Goal: Task Accomplishment & Management: Manage account settings

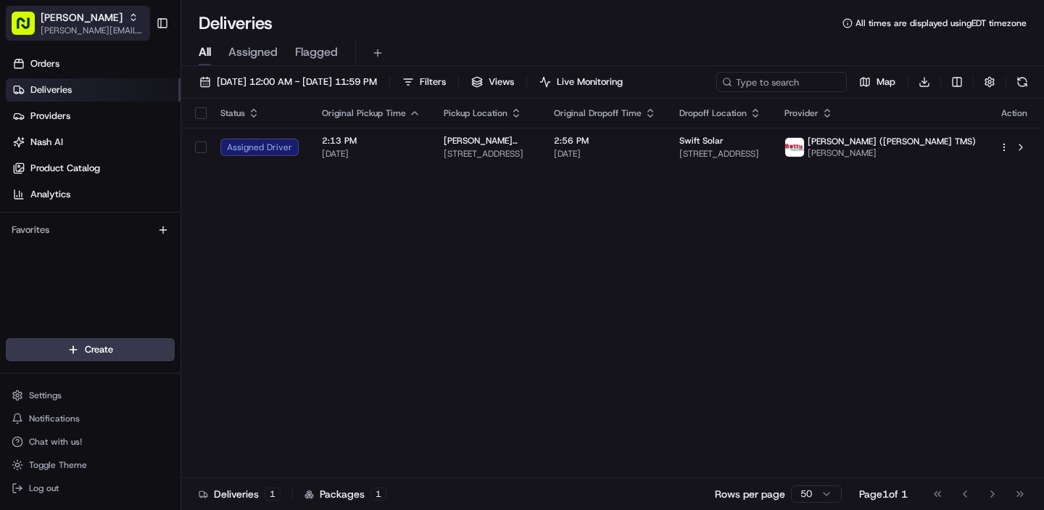
click at [53, 22] on span "Starbird" at bounding box center [82, 17] width 82 height 15
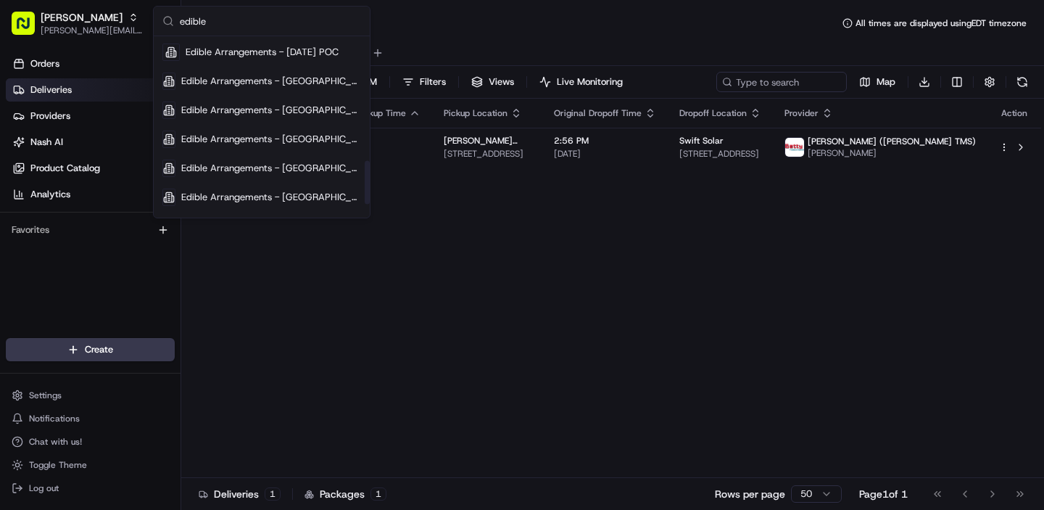
scroll to position [571, 0]
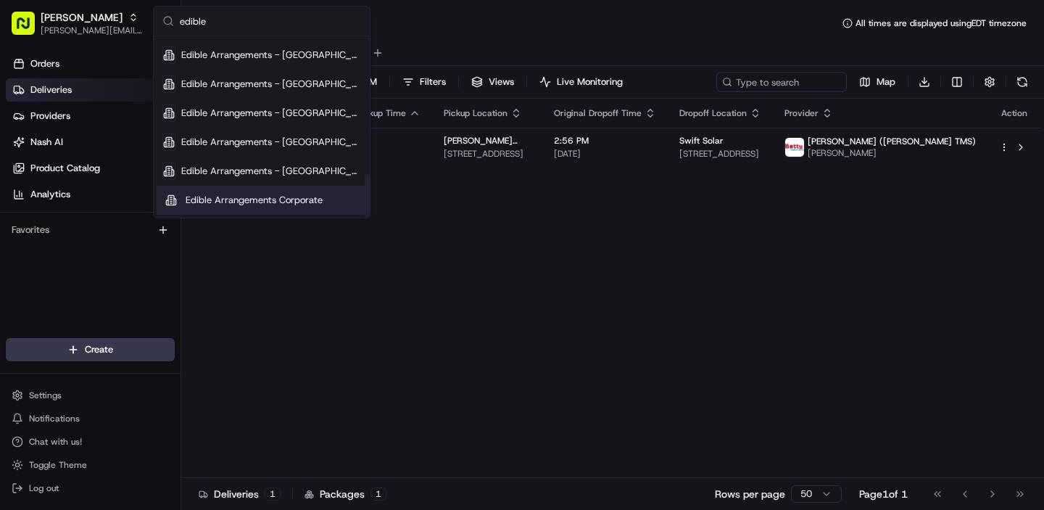
type input "edible"
click at [249, 201] on span "Edible Arrangements Corporate" at bounding box center [254, 200] width 137 height 13
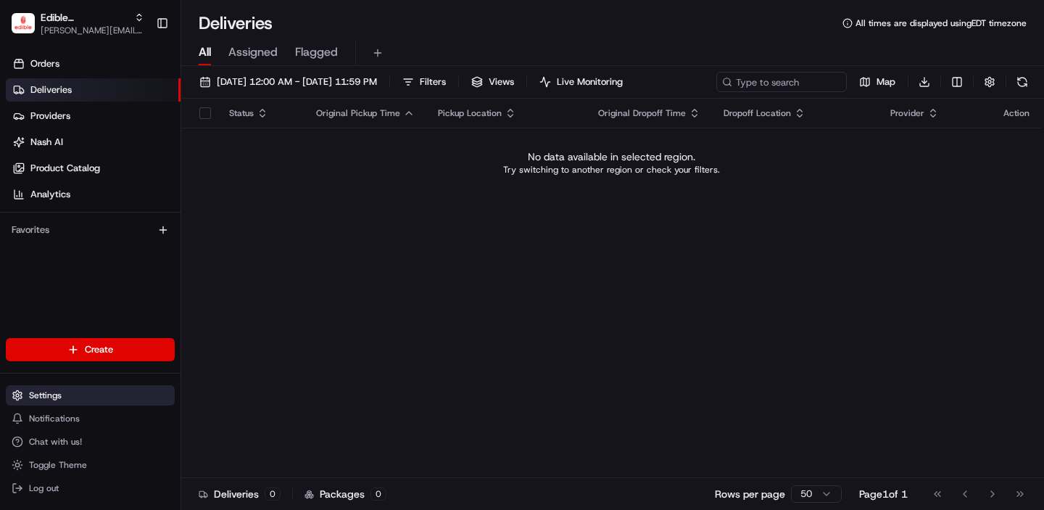
click at [49, 387] on button "Settings" at bounding box center [90, 395] width 169 height 20
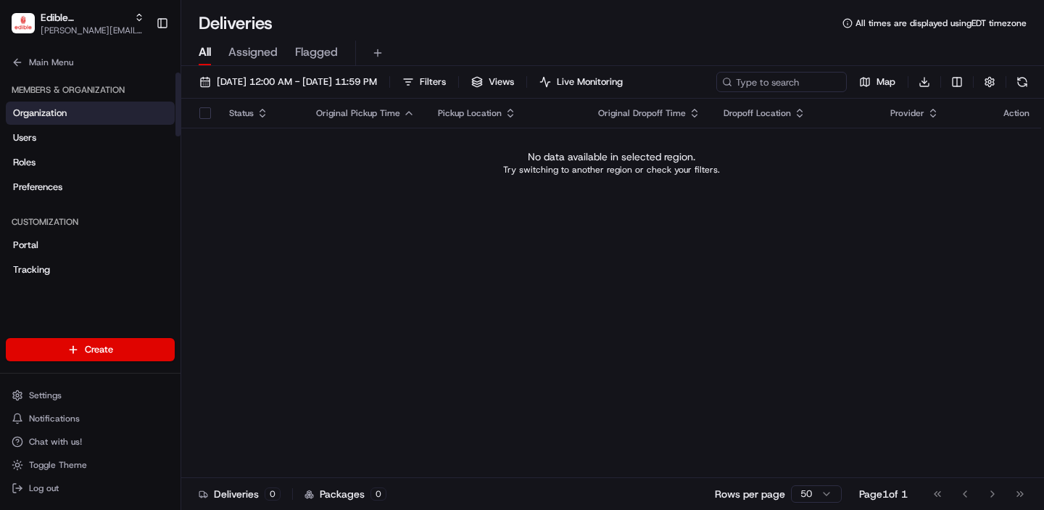
click at [56, 111] on span "Organization" at bounding box center [40, 113] width 54 height 13
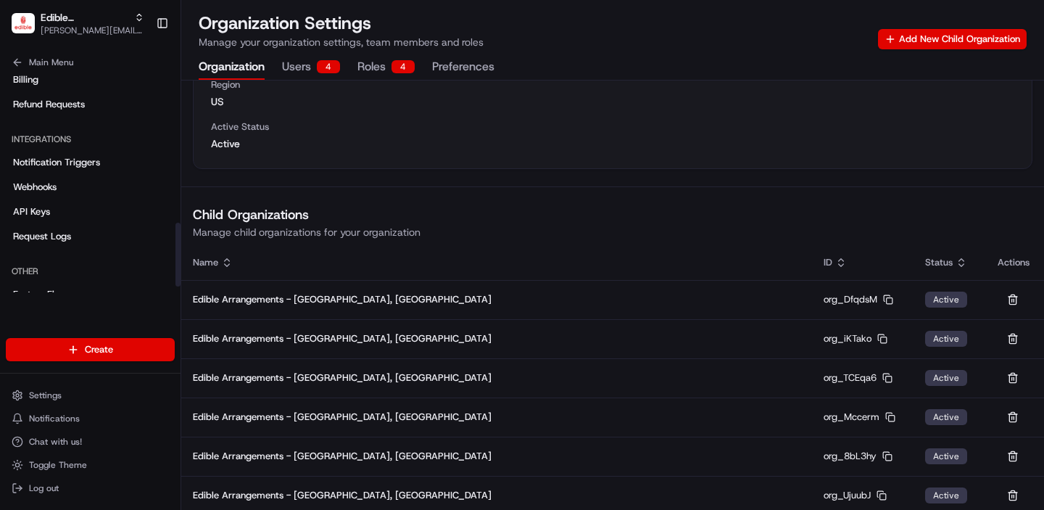
scroll to position [519, 0]
click at [83, 161] on span "Notification Triggers" at bounding box center [56, 163] width 87 height 13
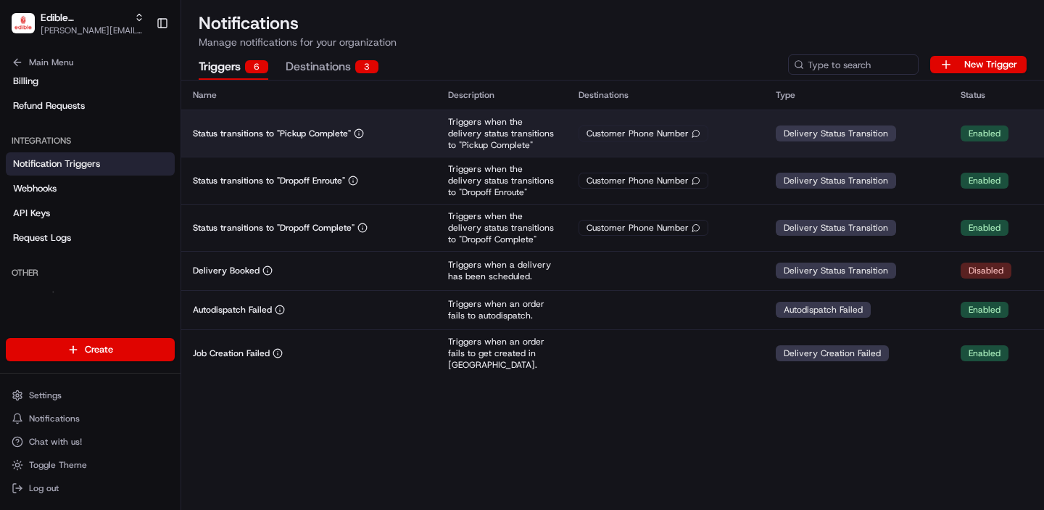
click at [398, 130] on div "Status transitions to "Pickup Complete"" at bounding box center [309, 134] width 232 height 12
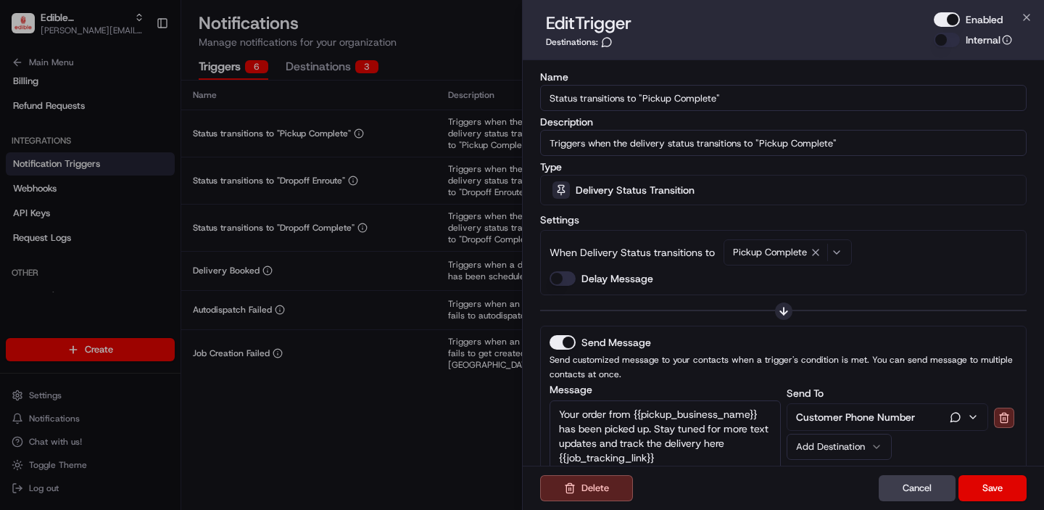
click at [957, 19] on button "Enabled" at bounding box center [947, 19] width 26 height 15
click at [995, 492] on button "Save" at bounding box center [993, 488] width 68 height 26
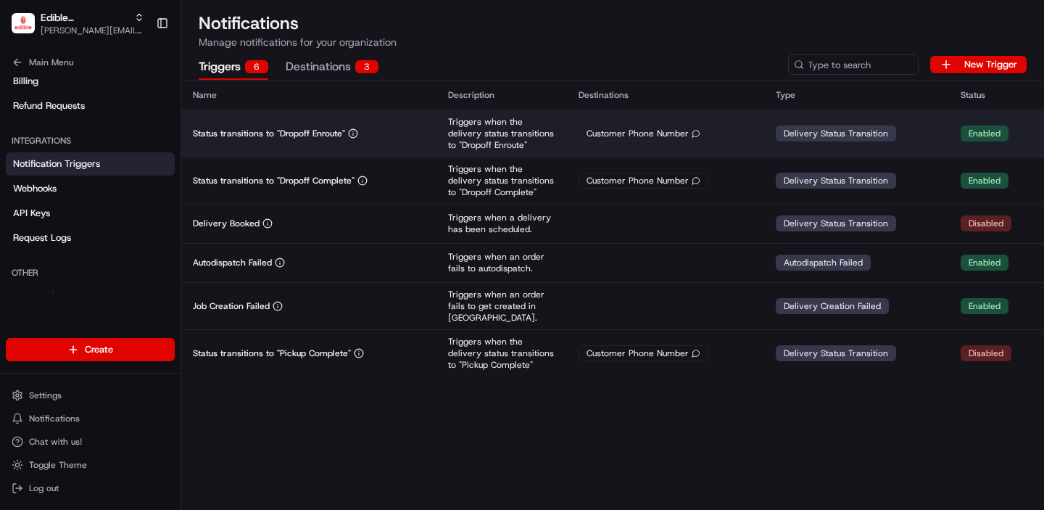
click at [729, 136] on div "Customer Phone Number" at bounding box center [666, 133] width 174 height 16
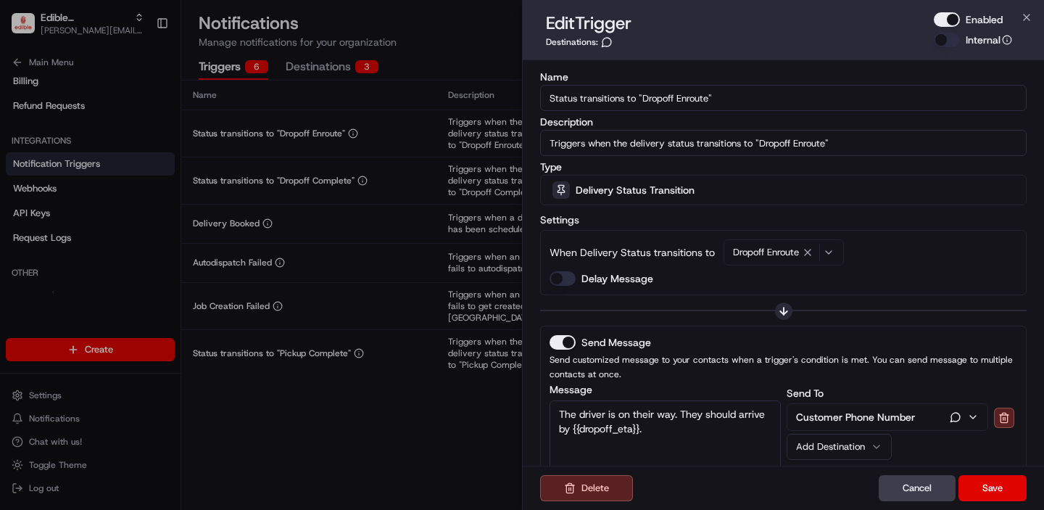
click at [948, 22] on button "Enabled" at bounding box center [947, 19] width 26 height 15
click at [988, 484] on button "Save" at bounding box center [993, 488] width 68 height 26
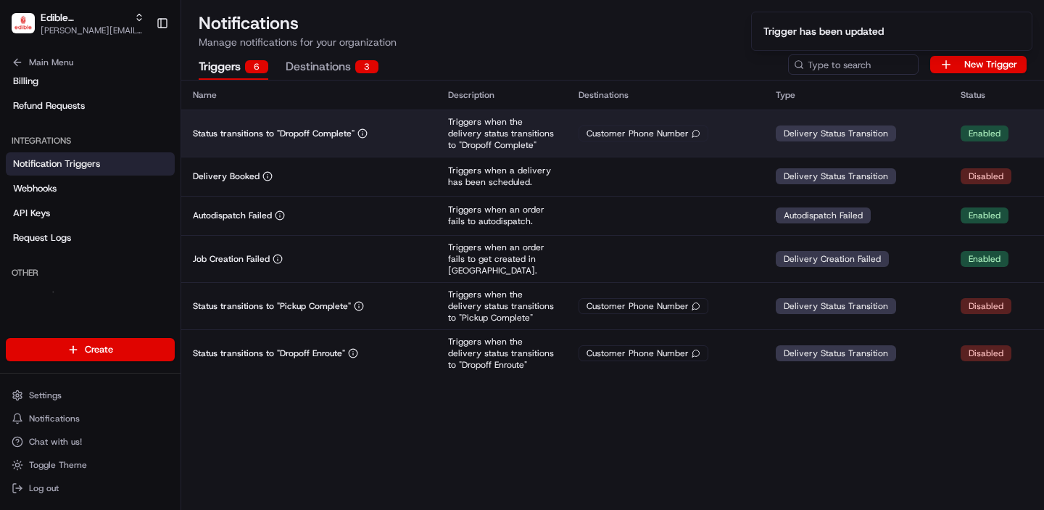
click at [733, 138] on div "Customer Phone Number" at bounding box center [666, 133] width 174 height 16
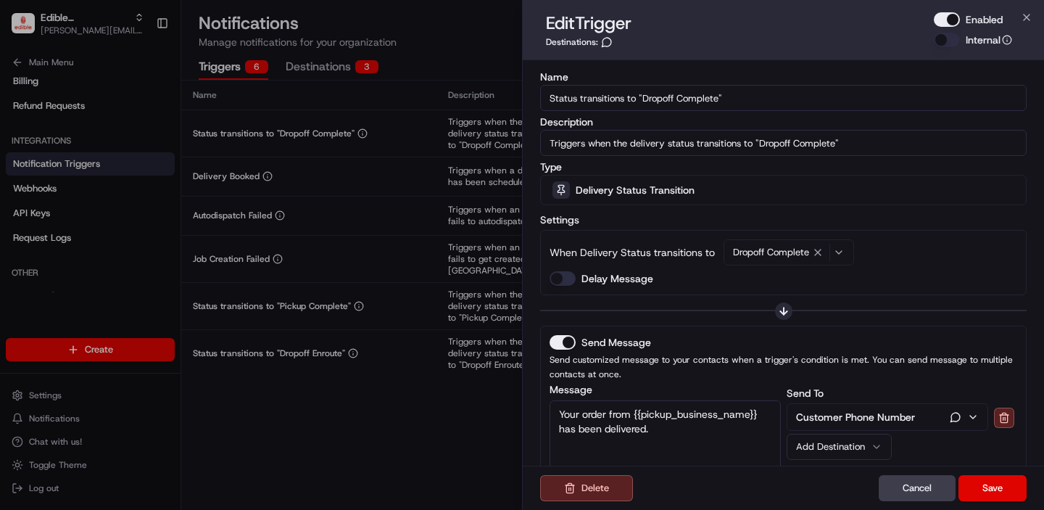
click at [954, 20] on button "Enabled" at bounding box center [947, 19] width 26 height 15
click at [996, 490] on button "Save" at bounding box center [993, 488] width 68 height 26
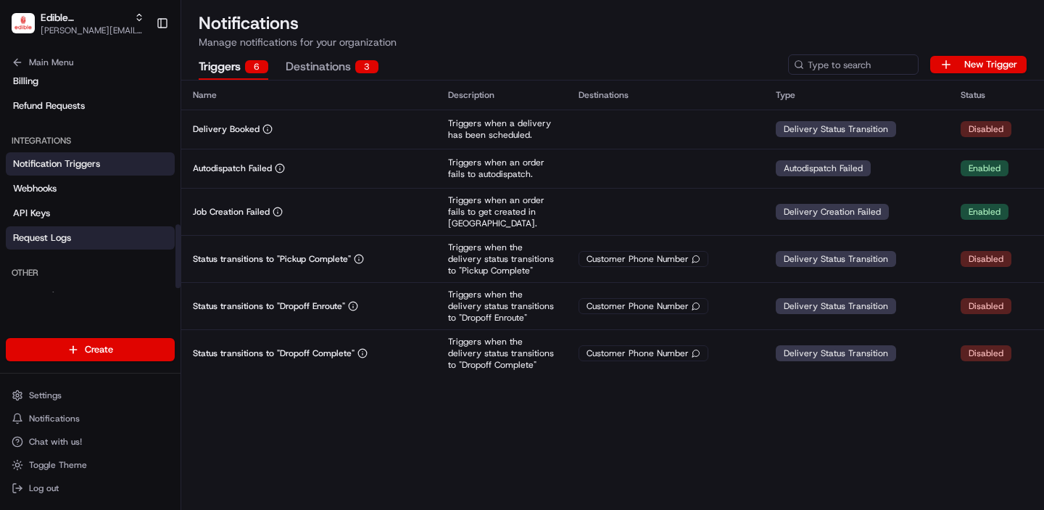
scroll to position [540, 0]
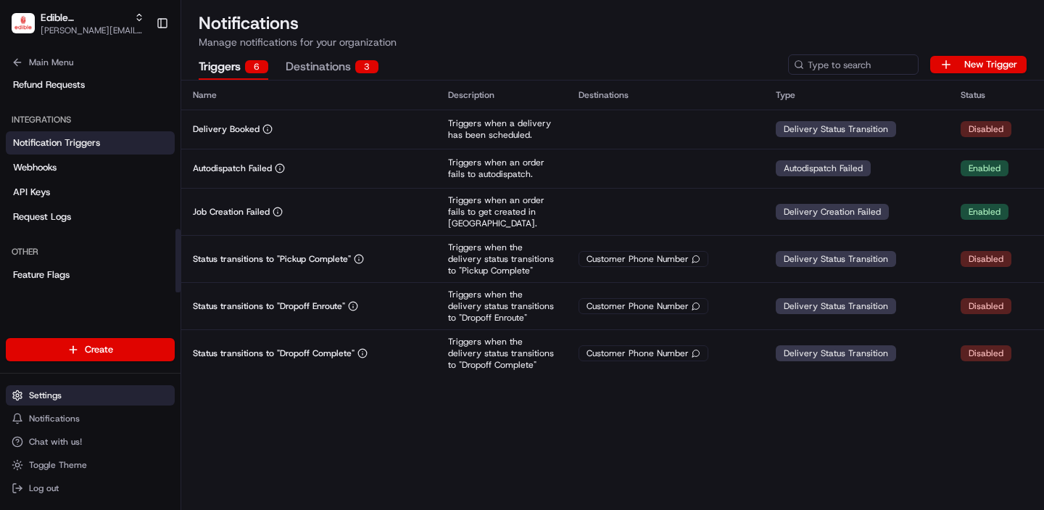
click at [69, 402] on button "Settings" at bounding box center [90, 395] width 169 height 20
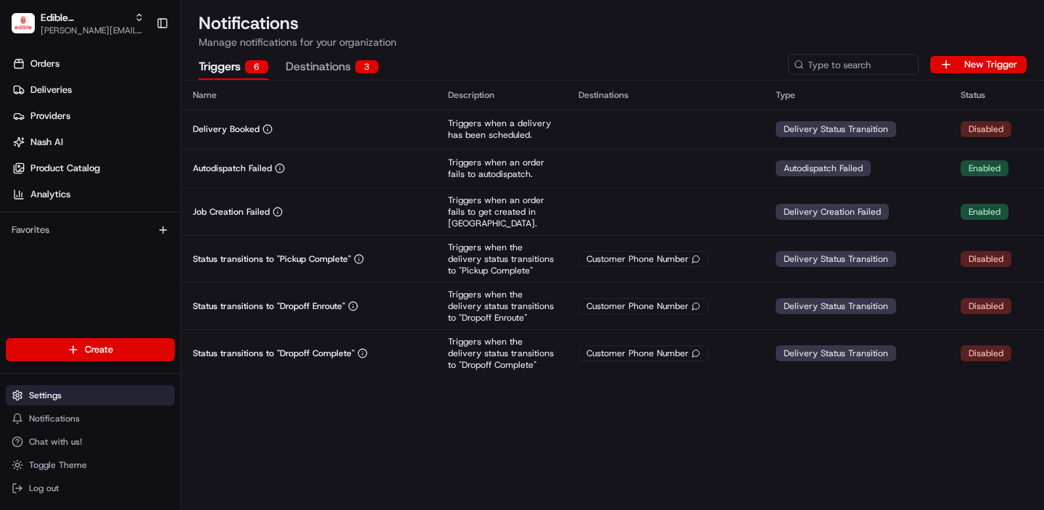
click at [84, 389] on button "Settings" at bounding box center [90, 395] width 169 height 20
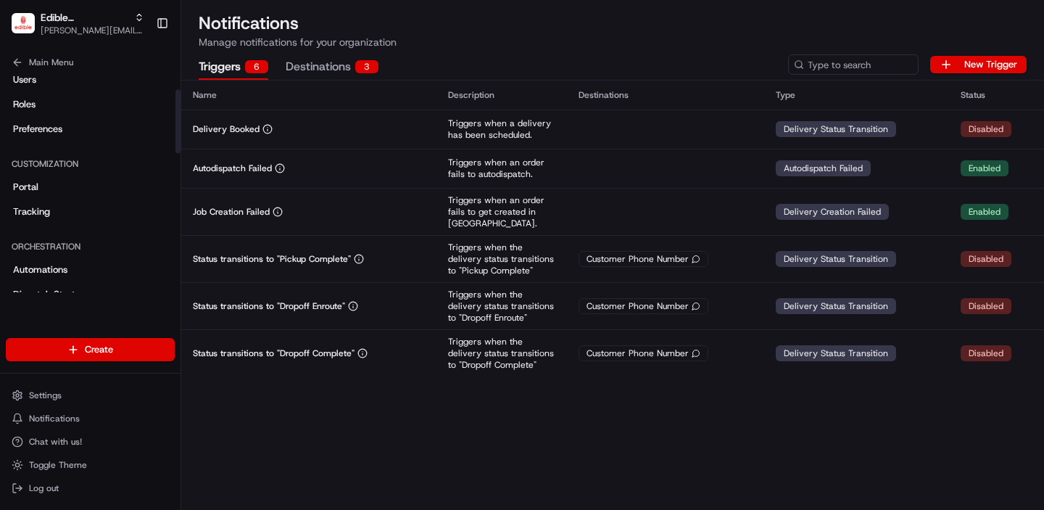
scroll to position [0, 0]
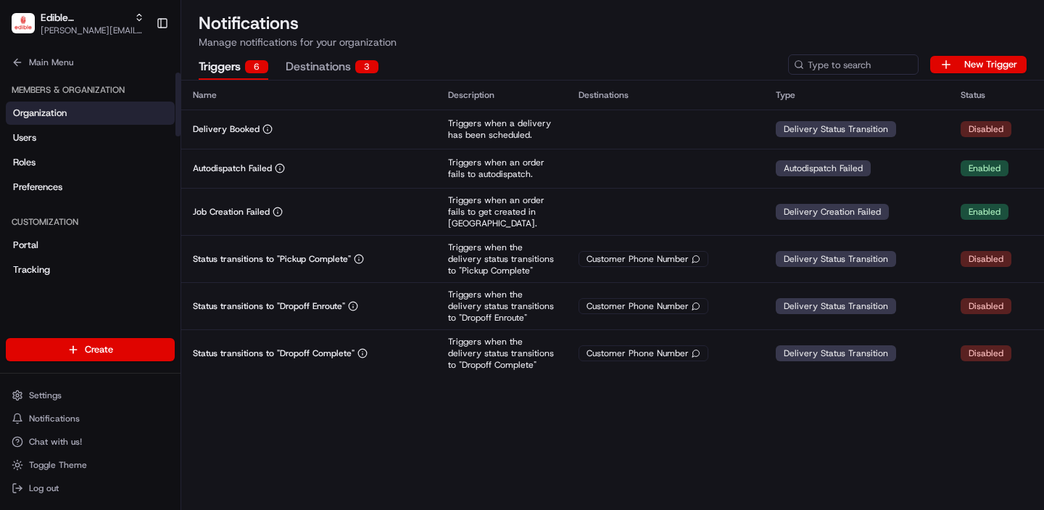
click at [63, 112] on span "Organization" at bounding box center [40, 113] width 54 height 13
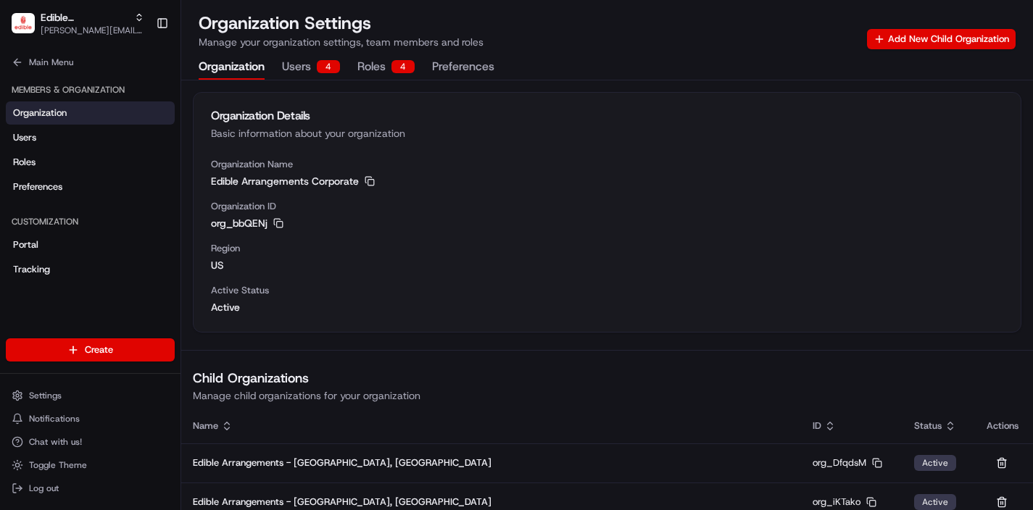
scroll to position [96, 0]
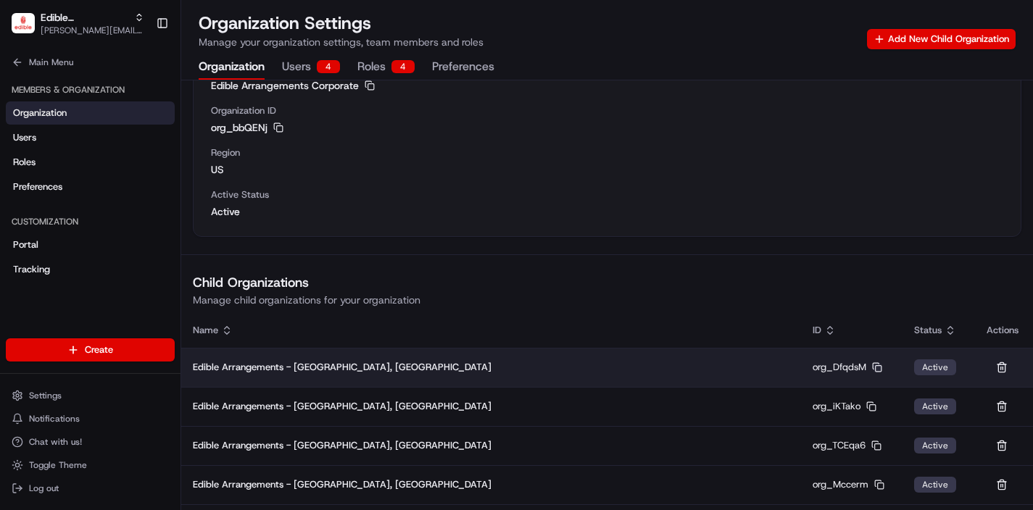
click at [879, 367] on icon "button" at bounding box center [877, 368] width 10 height 10
click at [258, 368] on span "Edible Arrangements - [GEOGRAPHIC_DATA], [GEOGRAPHIC_DATA]" at bounding box center [342, 367] width 299 height 12
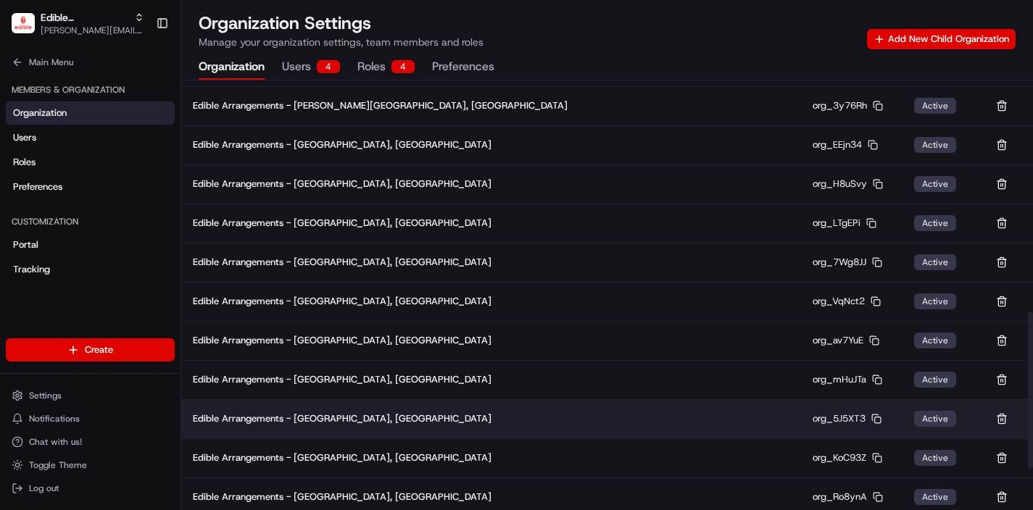
scroll to position [749, 0]
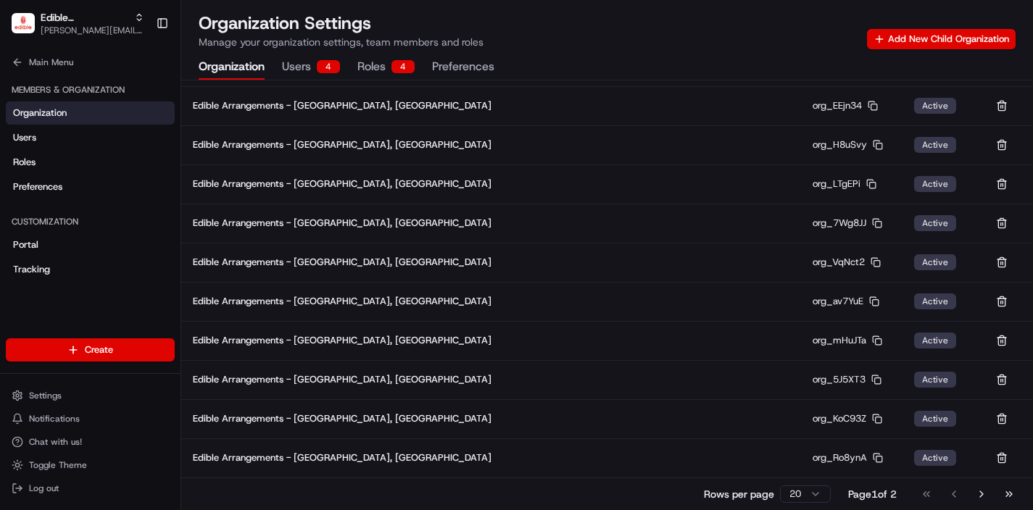
click at [811, 495] on html "Edible Arrangements Corporate jake@usenash.com Toggle Sidebar Orders Deliveries…" at bounding box center [516, 255] width 1033 height 510
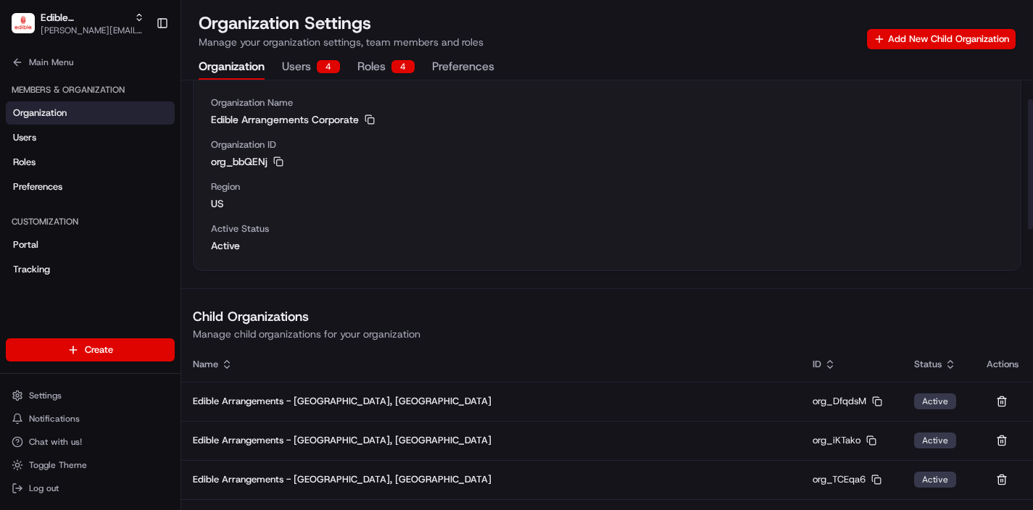
scroll to position [121, 0]
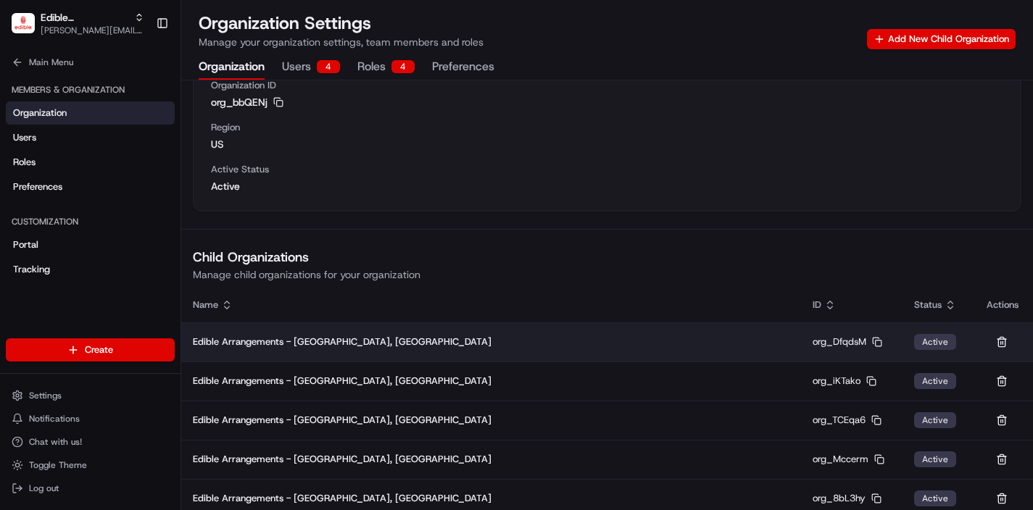
click at [332, 342] on span "Edible Arrangements - [GEOGRAPHIC_DATA], [GEOGRAPHIC_DATA]" at bounding box center [342, 342] width 299 height 12
click at [307, 344] on span "Edible Arrangements - [GEOGRAPHIC_DATA], [GEOGRAPHIC_DATA]" at bounding box center [342, 342] width 299 height 12
click at [877, 344] on icon "button" at bounding box center [877, 342] width 10 height 10
click at [281, 346] on span "Edible Arrangements - [GEOGRAPHIC_DATA], [GEOGRAPHIC_DATA]" at bounding box center [342, 342] width 299 height 12
drag, startPoint x: 342, startPoint y: 343, endPoint x: 192, endPoint y: 344, distance: 149.4
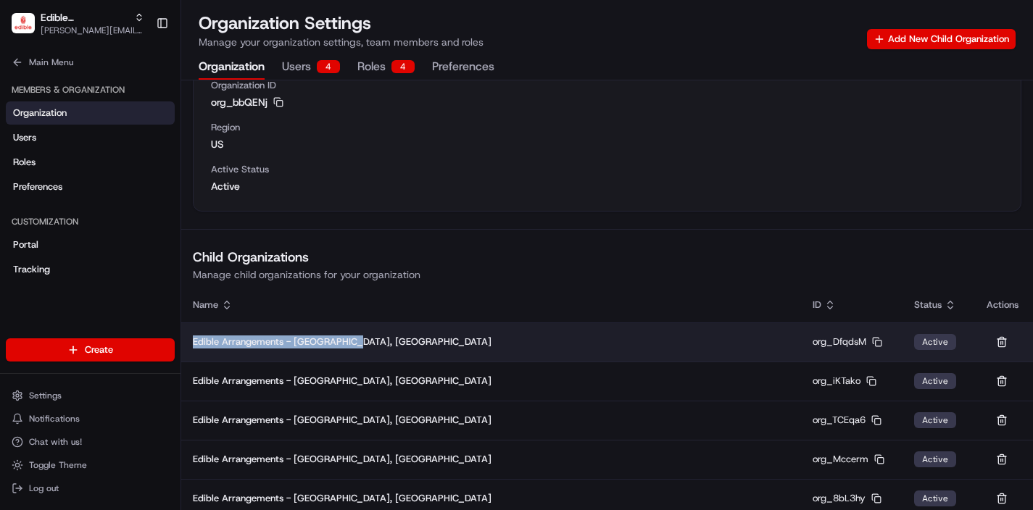
click at [193, 344] on td "Edible Arrangements - [GEOGRAPHIC_DATA], [GEOGRAPHIC_DATA]" at bounding box center [491, 342] width 620 height 39
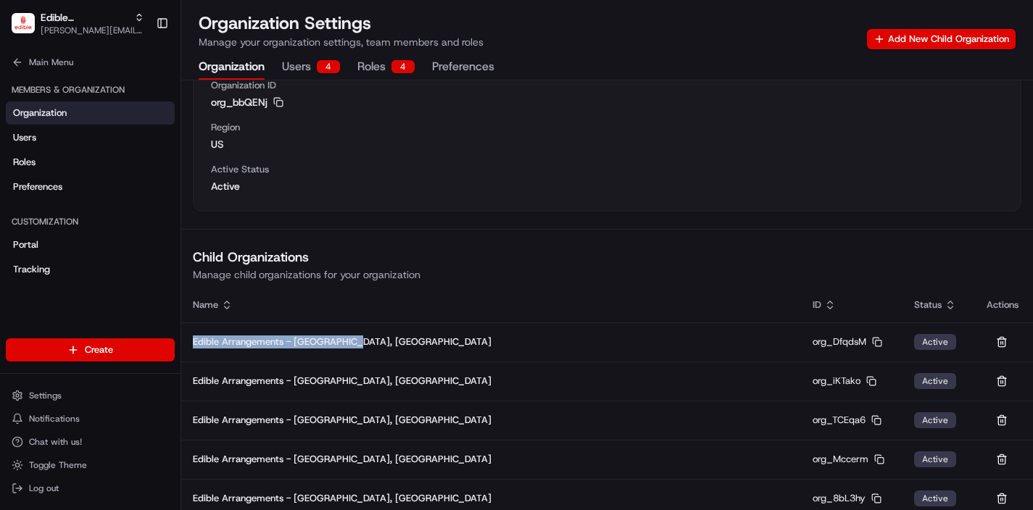
copy span "Edible Arrangements - [GEOGRAPHIC_DATA], [GEOGRAPHIC_DATA]"
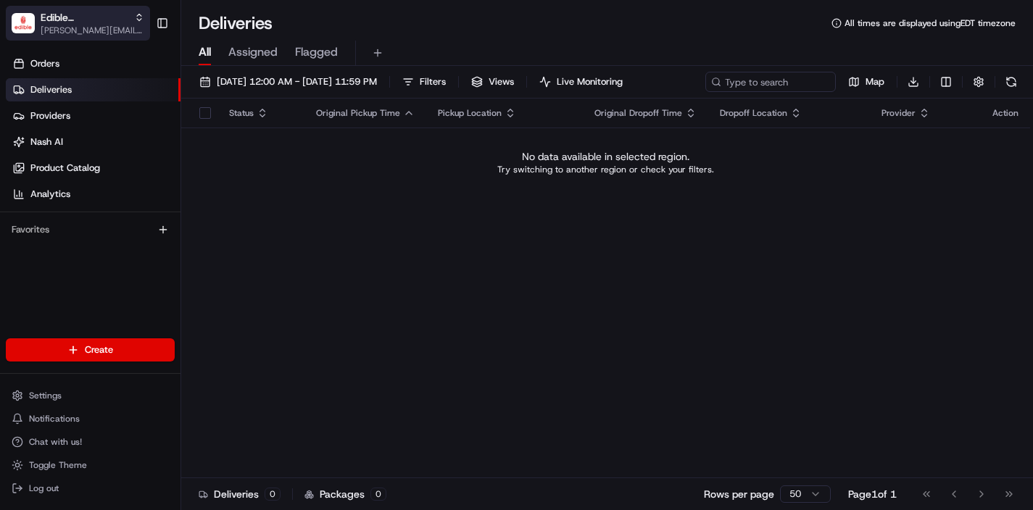
click at [86, 25] on span "[PERSON_NAME][EMAIL_ADDRESS][DOMAIN_NAME]" at bounding box center [93, 31] width 104 height 12
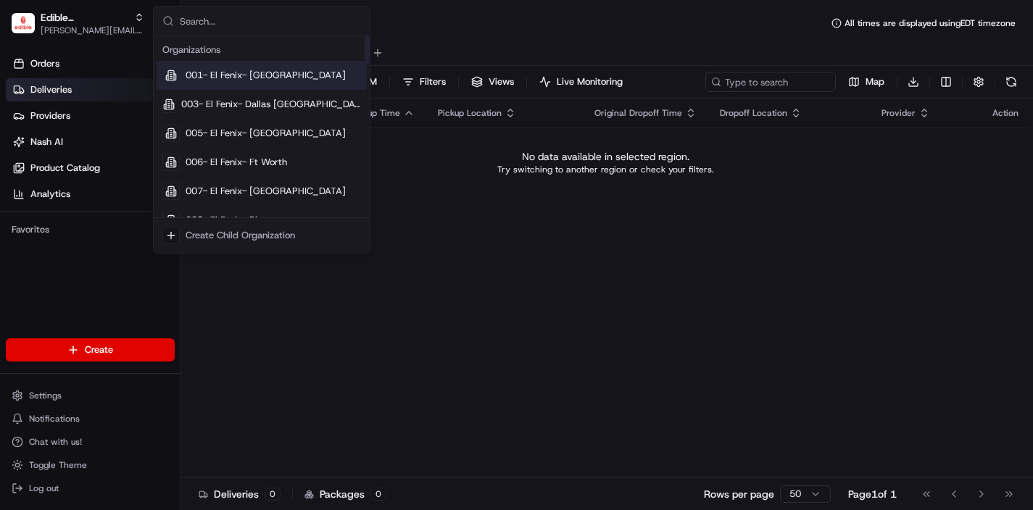
click at [231, 26] on input "text" at bounding box center [270, 21] width 181 height 29
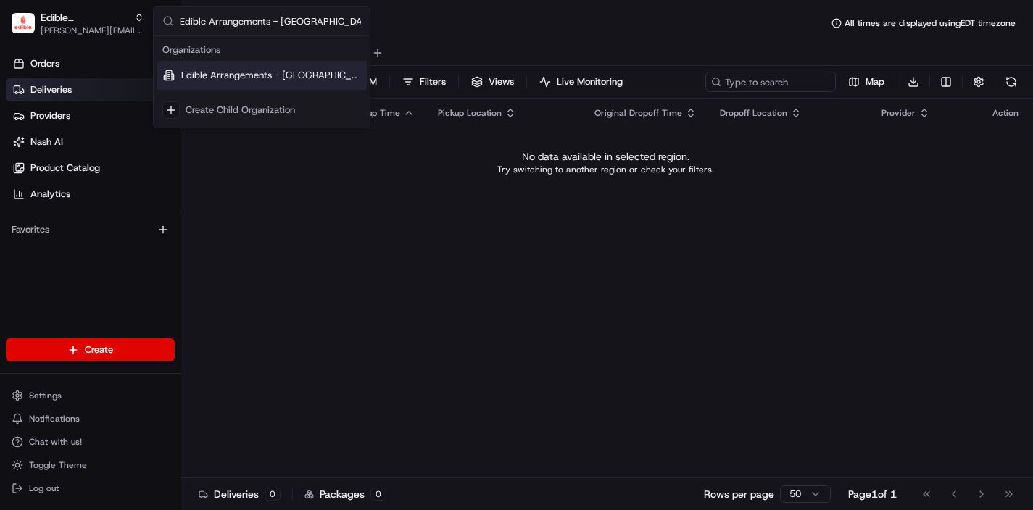
type input "Edible Arrangements - [GEOGRAPHIC_DATA], [GEOGRAPHIC_DATA]"
click at [260, 70] on span "Edible Arrangements - [GEOGRAPHIC_DATA], [GEOGRAPHIC_DATA]" at bounding box center [271, 75] width 180 height 13
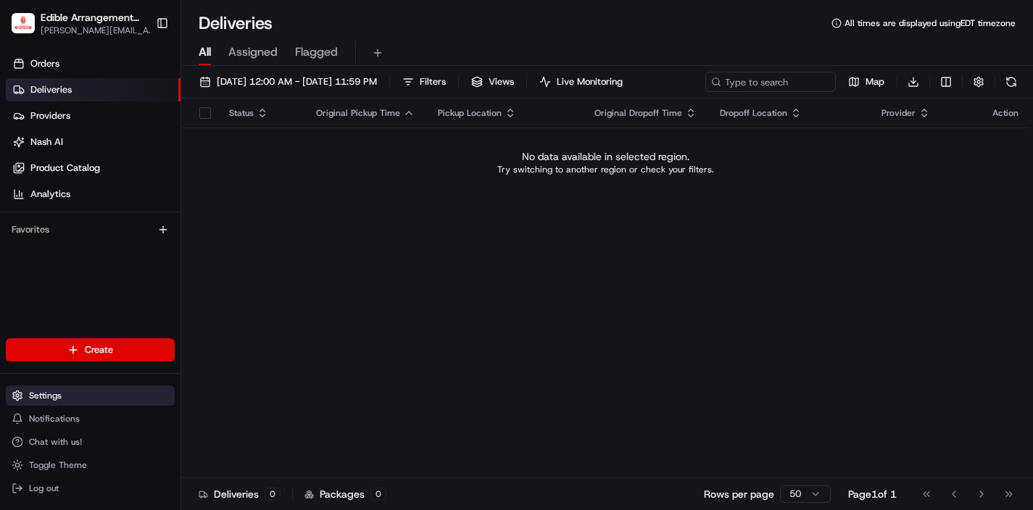
click at [34, 396] on span "Settings" at bounding box center [45, 396] width 33 height 12
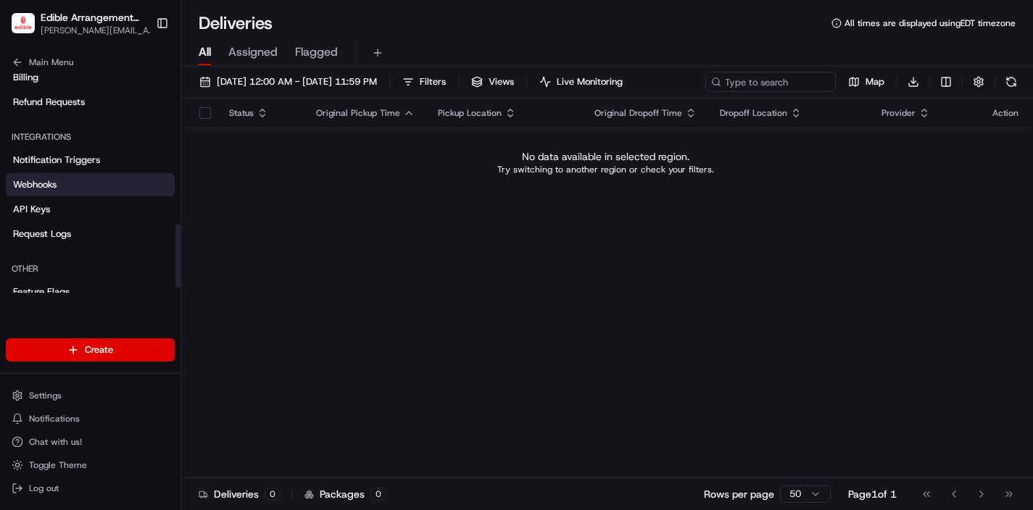
scroll to position [527, 0]
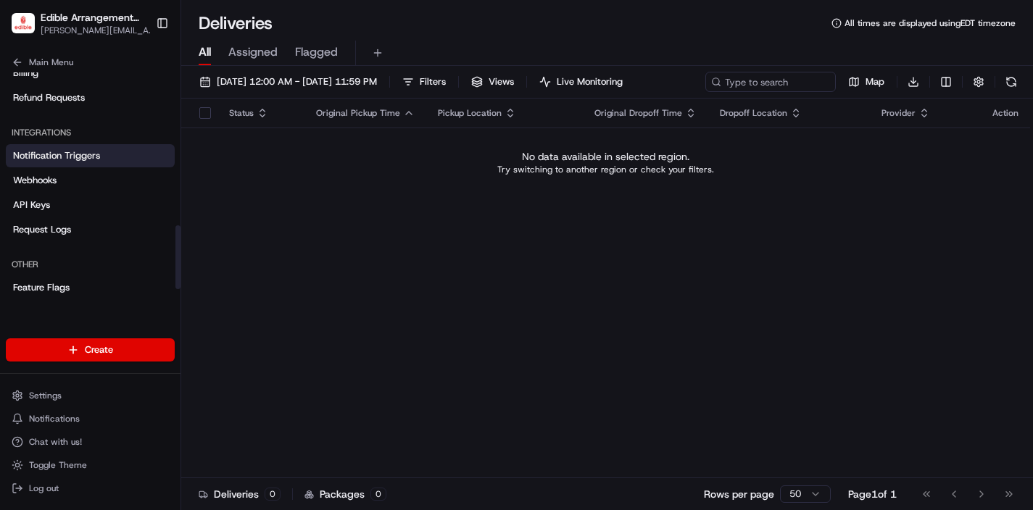
click at [75, 160] on span "Notification Triggers" at bounding box center [56, 155] width 87 height 13
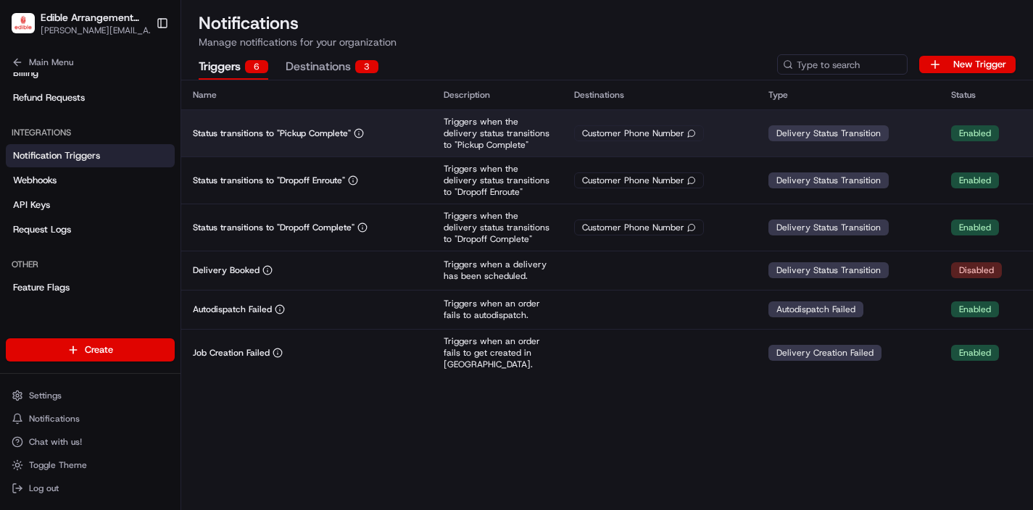
click at [507, 146] on p "Triggers when the delivery status transitions to "Pickup Complete"" at bounding box center [497, 133] width 107 height 35
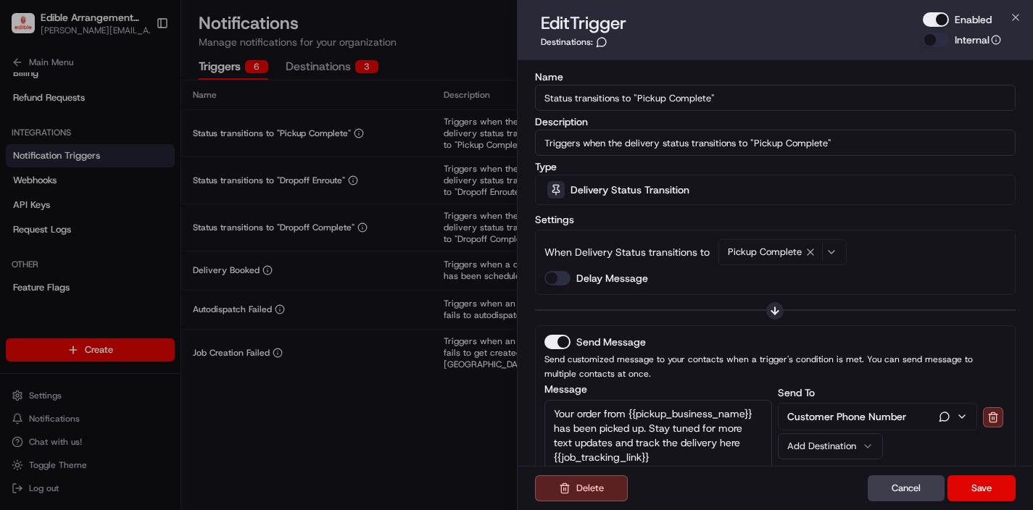
click at [947, 13] on div "Enabled" at bounding box center [962, 19] width 78 height 15
click at [941, 20] on button "Enabled" at bounding box center [936, 19] width 26 height 15
click at [979, 487] on button "Save" at bounding box center [982, 489] width 68 height 26
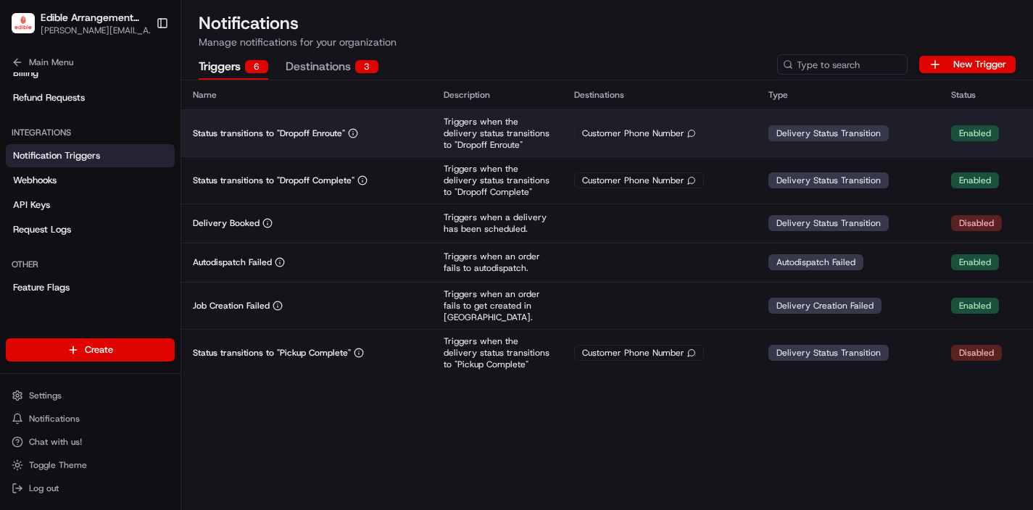
click at [526, 144] on p "Triggers when the delivery status transitions to "Dropoff Enroute"" at bounding box center [497, 133] width 107 height 35
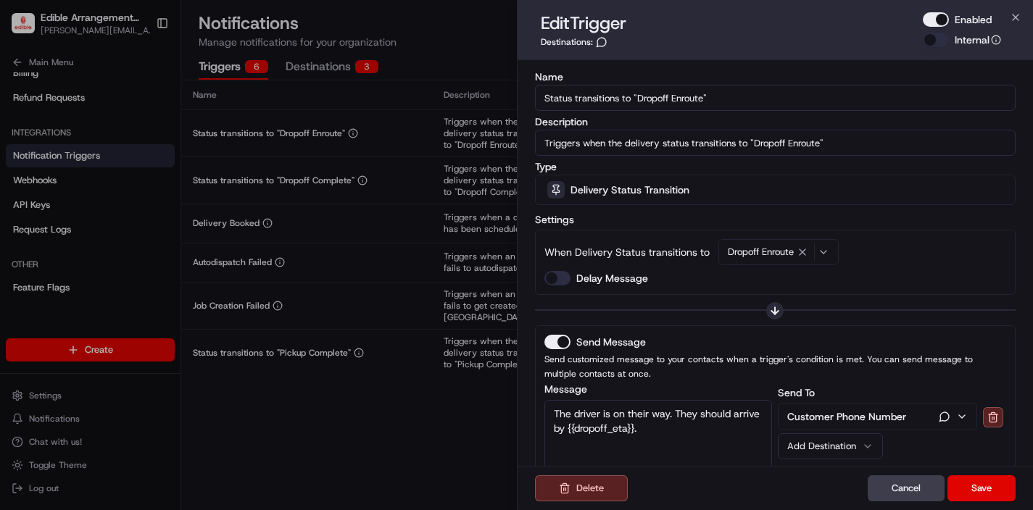
drag, startPoint x: 941, startPoint y: 18, endPoint x: 937, endPoint y: 65, distance: 46.6
click at [941, 18] on button "Enabled" at bounding box center [936, 19] width 26 height 15
click at [972, 487] on button "Save" at bounding box center [982, 489] width 68 height 26
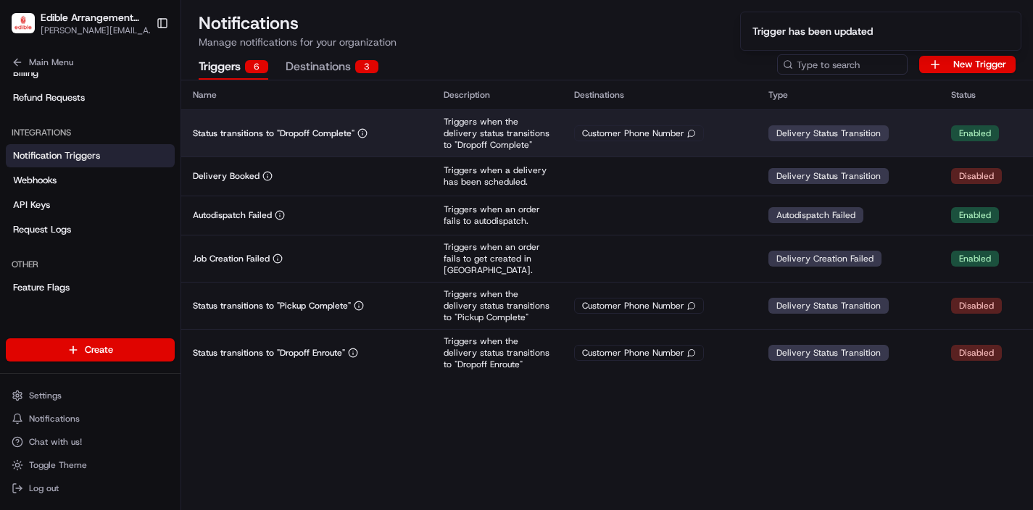
click at [507, 133] on p "Triggers when the delivery status transitions to "Dropoff Complete"" at bounding box center [497, 133] width 107 height 35
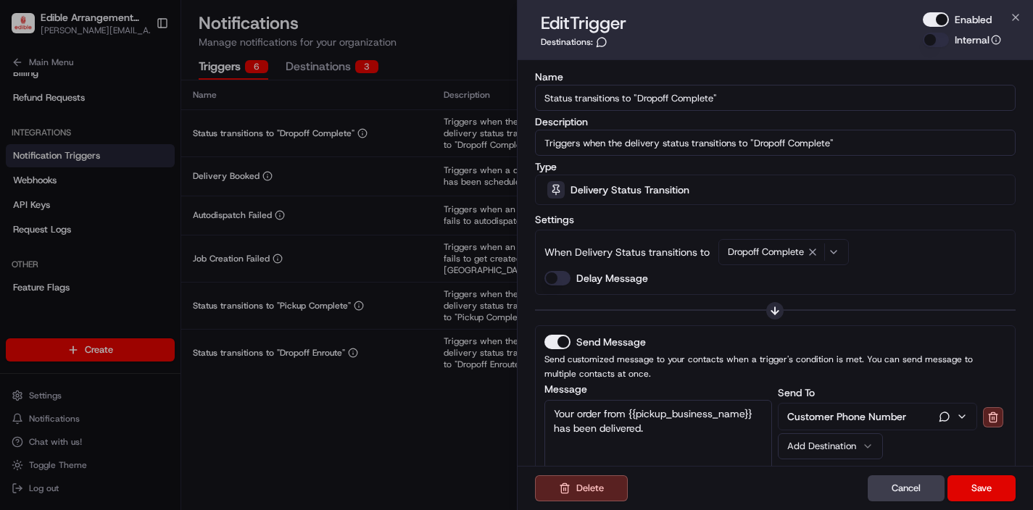
drag, startPoint x: 940, startPoint y: 19, endPoint x: 921, endPoint y: 304, distance: 285.6
click at [940, 19] on button "Enabled" at bounding box center [936, 19] width 26 height 15
click at [974, 486] on button "Save" at bounding box center [982, 489] width 68 height 26
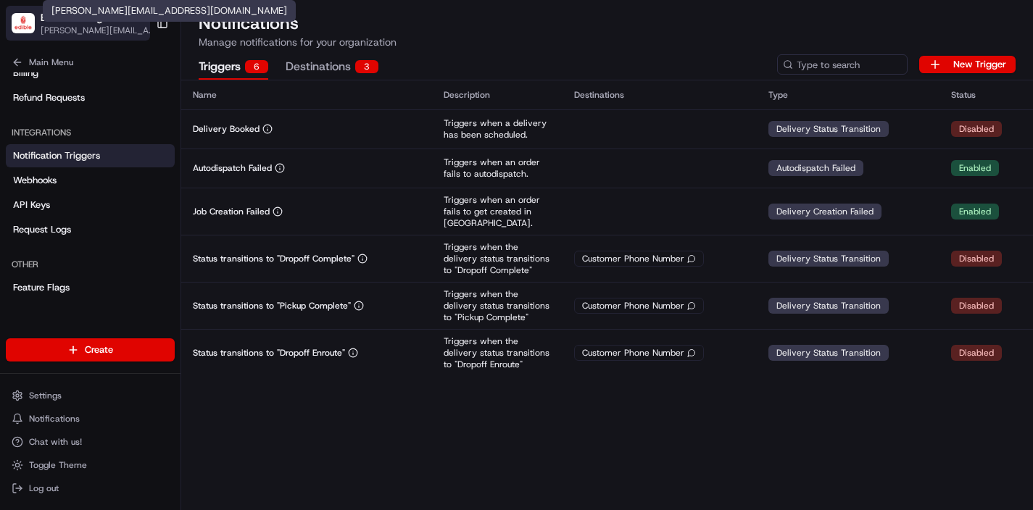
click at [96, 25] on span "[PERSON_NAME][EMAIL_ADDRESS][DOMAIN_NAME]" at bounding box center [100, 31] width 118 height 12
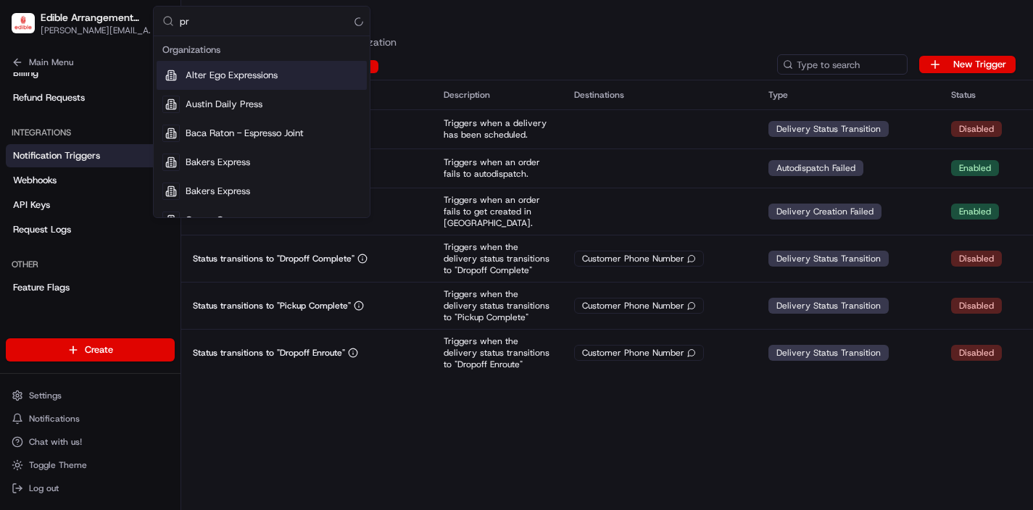
type input "p"
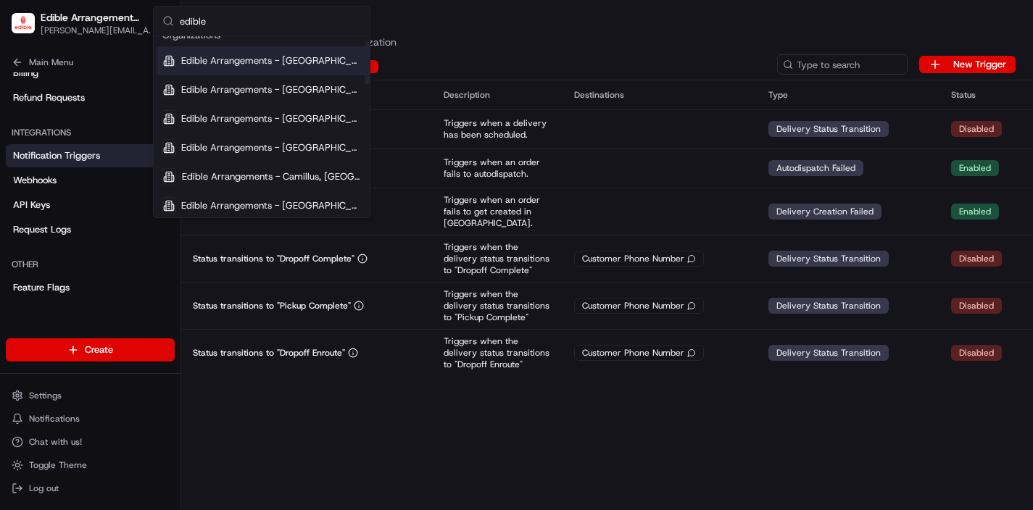
scroll to position [25, 0]
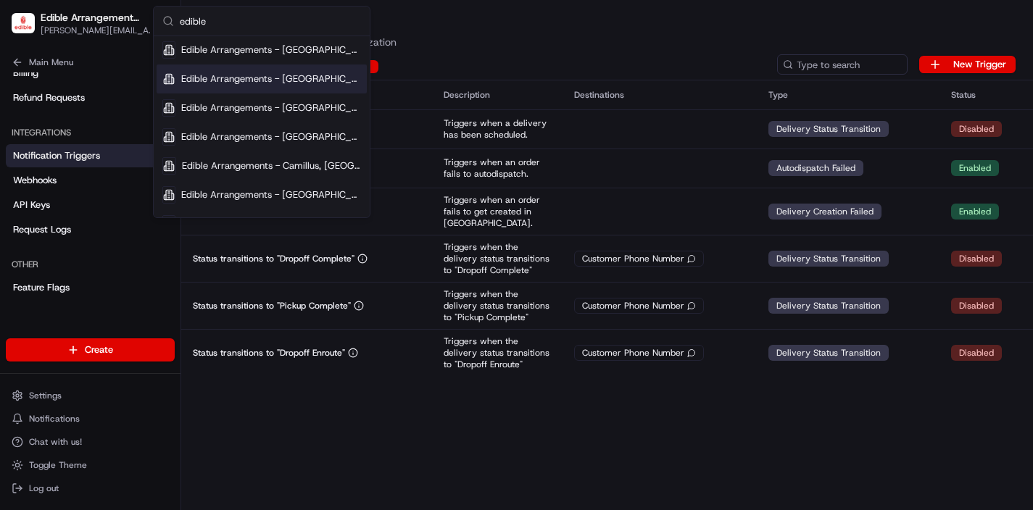
type input "edible"
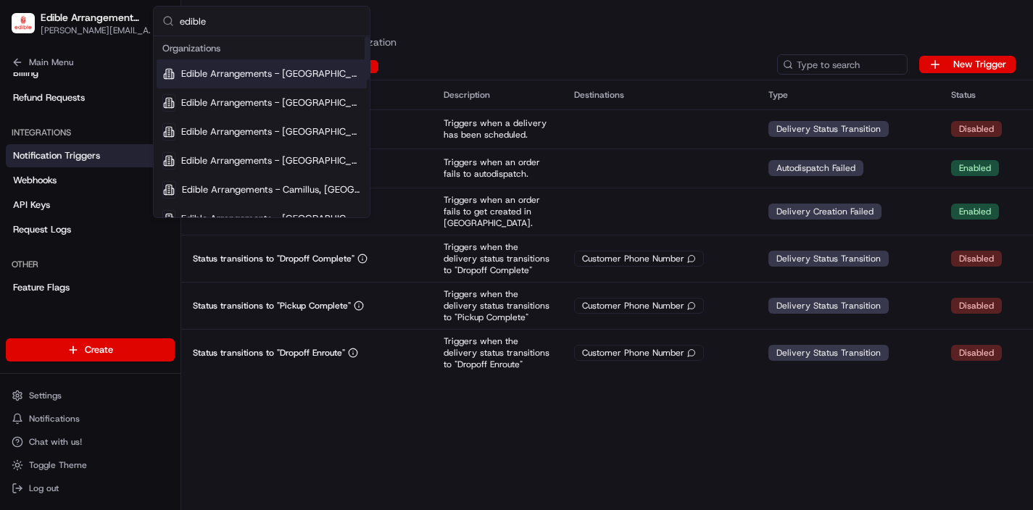
scroll to position [0, 0]
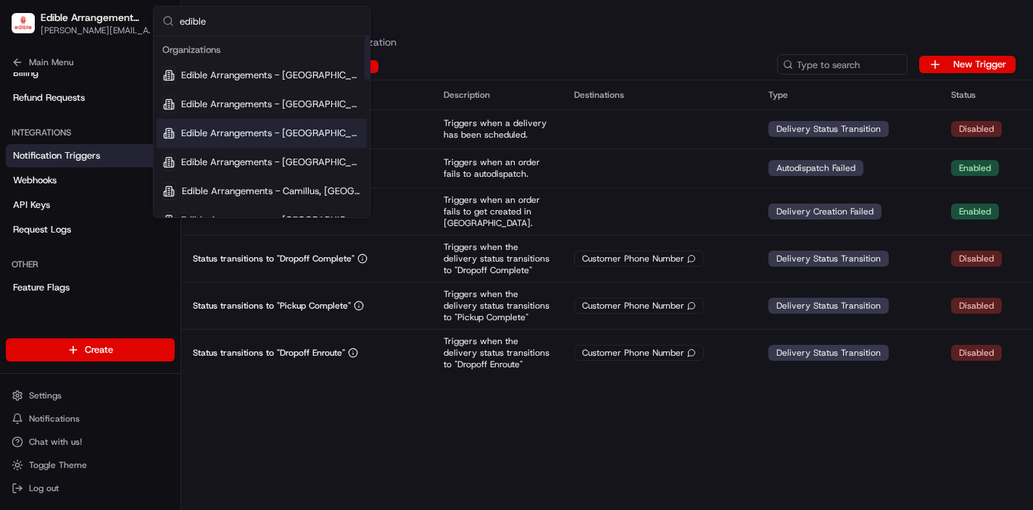
click at [257, 136] on span "Edible Arrangements - [GEOGRAPHIC_DATA], [GEOGRAPHIC_DATA]" at bounding box center [271, 133] width 180 height 13
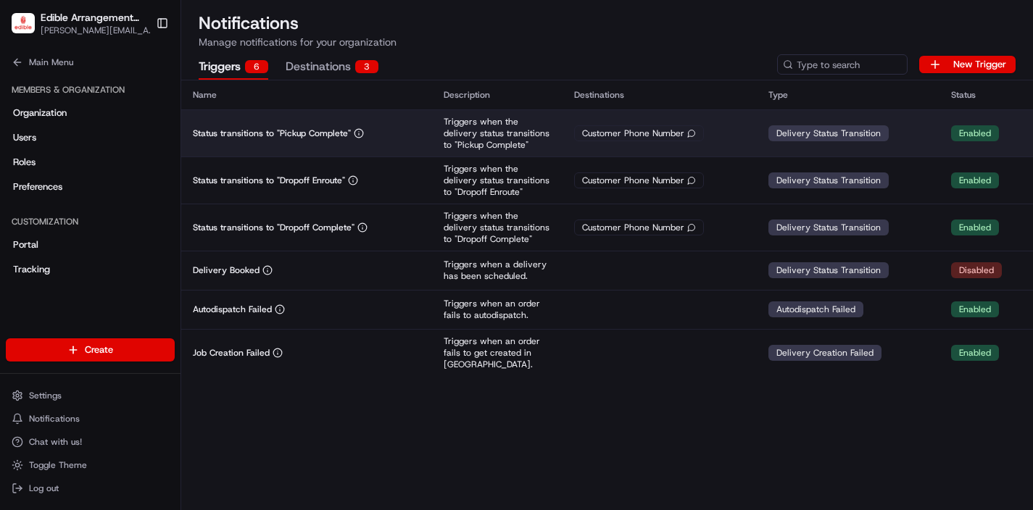
click at [647, 134] on div "Customer Phone Number" at bounding box center [639, 133] width 130 height 16
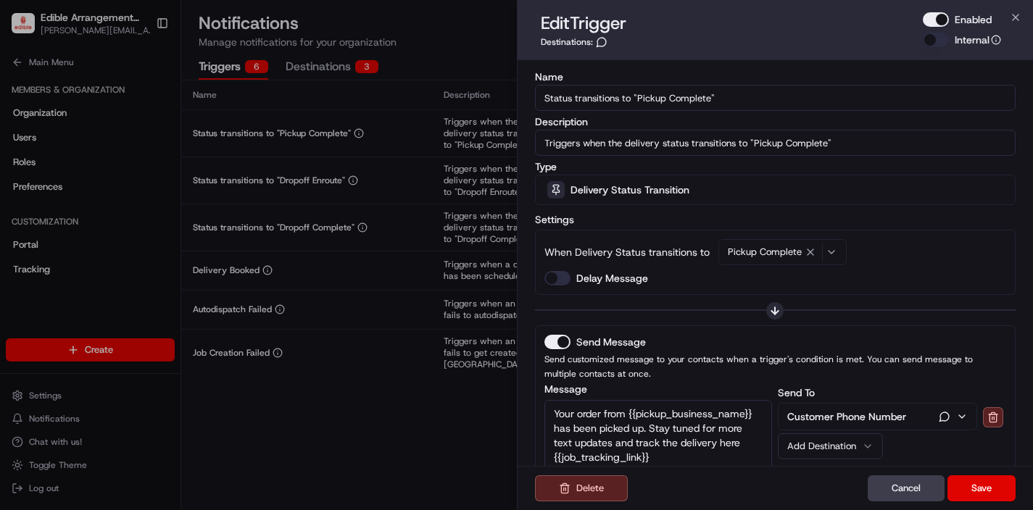
drag, startPoint x: 943, startPoint y: 21, endPoint x: 942, endPoint y: 73, distance: 51.5
click at [943, 21] on button "Enabled" at bounding box center [936, 19] width 26 height 15
click at [985, 480] on button "Save" at bounding box center [982, 489] width 68 height 26
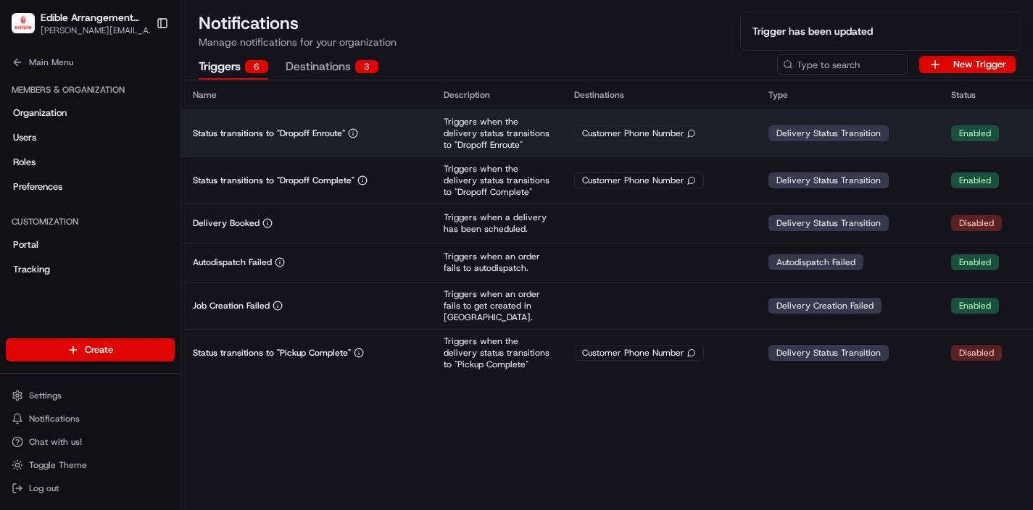
click at [708, 135] on div "Customer Phone Number" at bounding box center [659, 133] width 171 height 16
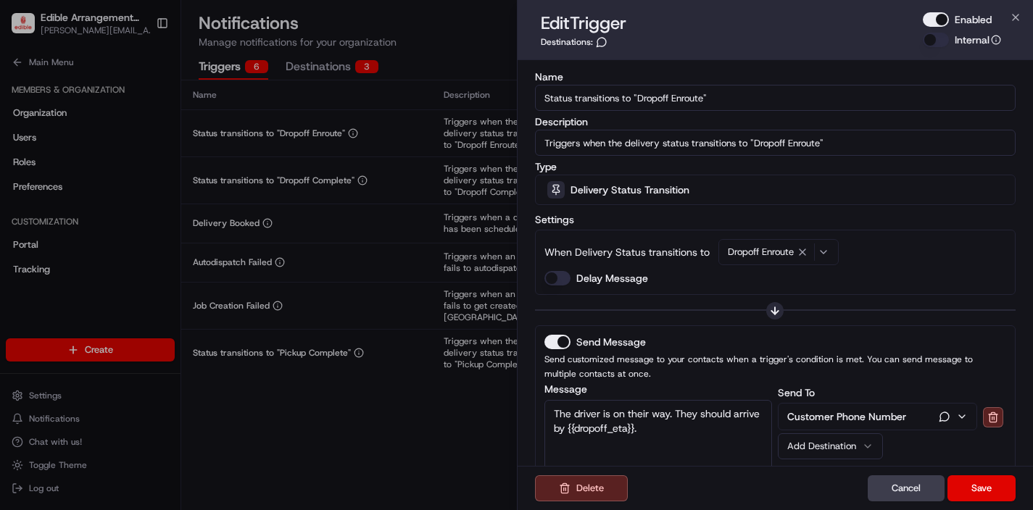
click at [940, 20] on button "Enabled" at bounding box center [936, 19] width 26 height 15
click at [991, 487] on button "Save" at bounding box center [982, 489] width 68 height 26
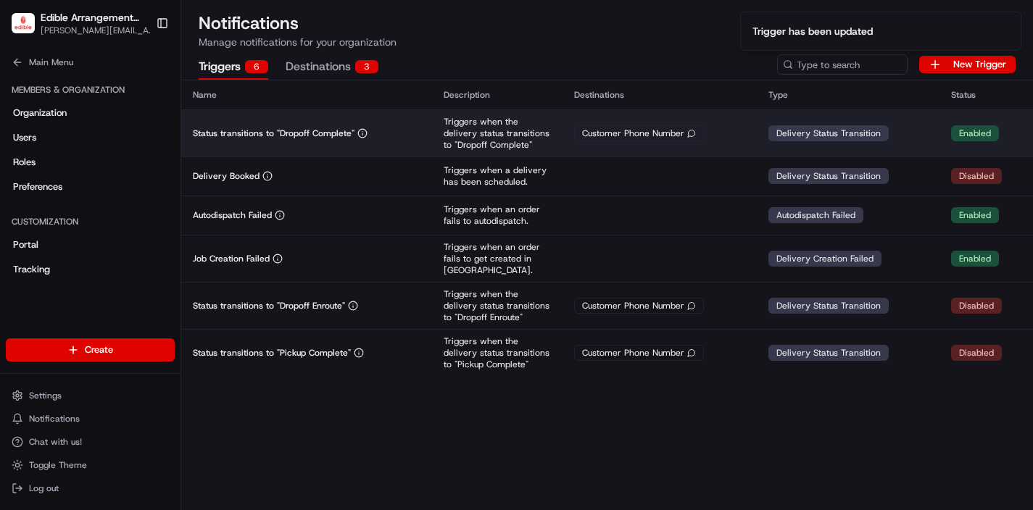
click at [745, 138] on div "Customer Phone Number" at bounding box center [659, 133] width 171 height 16
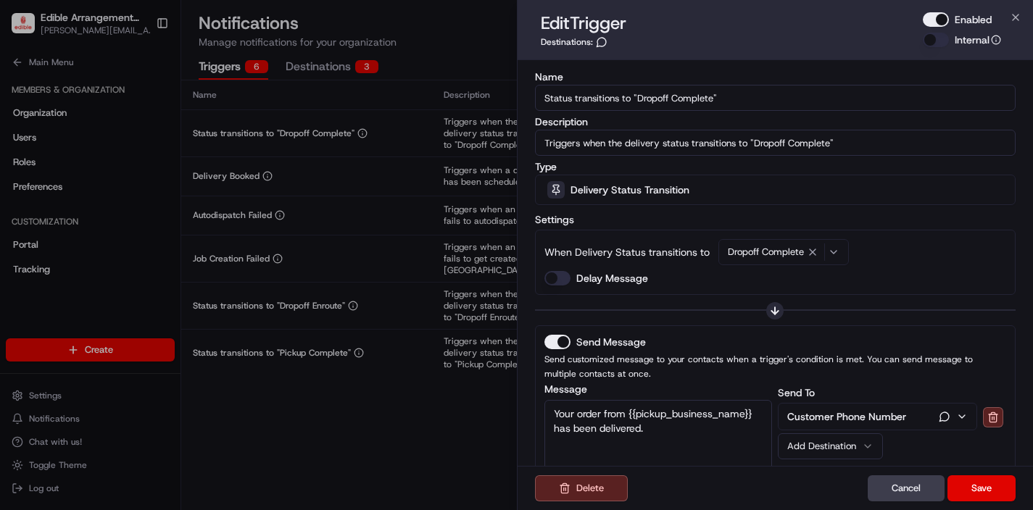
click at [944, 18] on button "Enabled" at bounding box center [936, 19] width 26 height 15
click at [982, 480] on button "Save" at bounding box center [982, 489] width 68 height 26
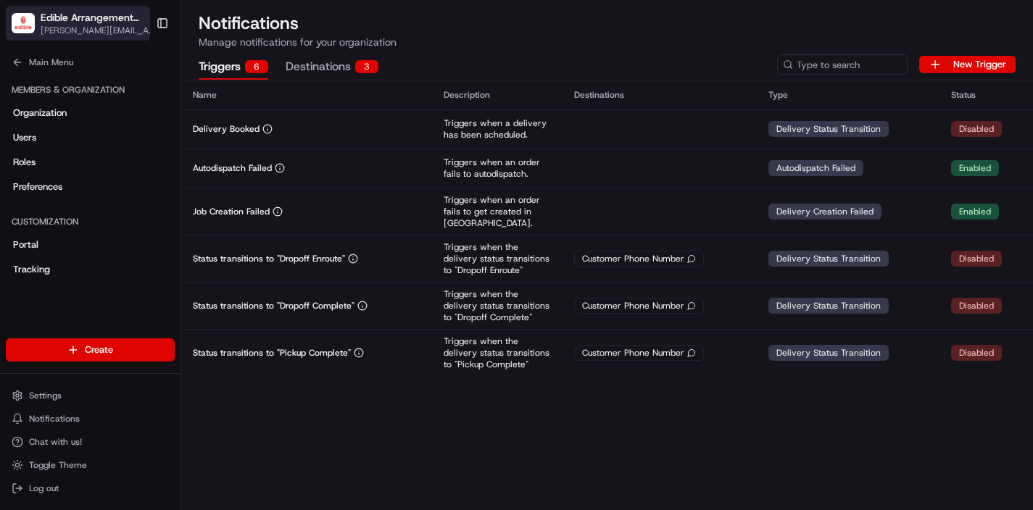
click at [91, 15] on span "Edible Arrangements - [GEOGRAPHIC_DATA], [GEOGRAPHIC_DATA]" at bounding box center [92, 17] width 102 height 15
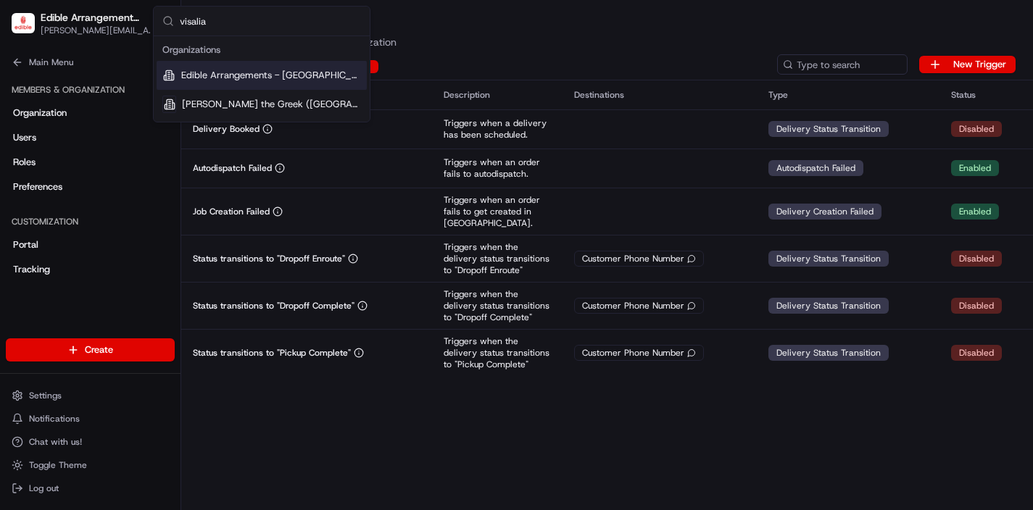
type input "visalia"
click at [272, 70] on span "Edible Arrangements - [GEOGRAPHIC_DATA], [GEOGRAPHIC_DATA]" at bounding box center [271, 75] width 180 height 13
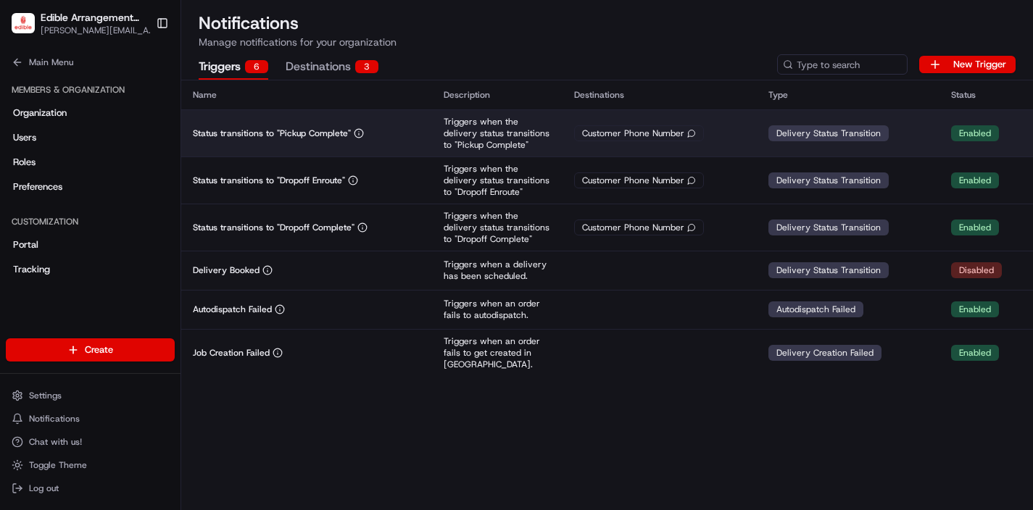
click at [924, 130] on td "Delivery Status Transition" at bounding box center [848, 132] width 182 height 47
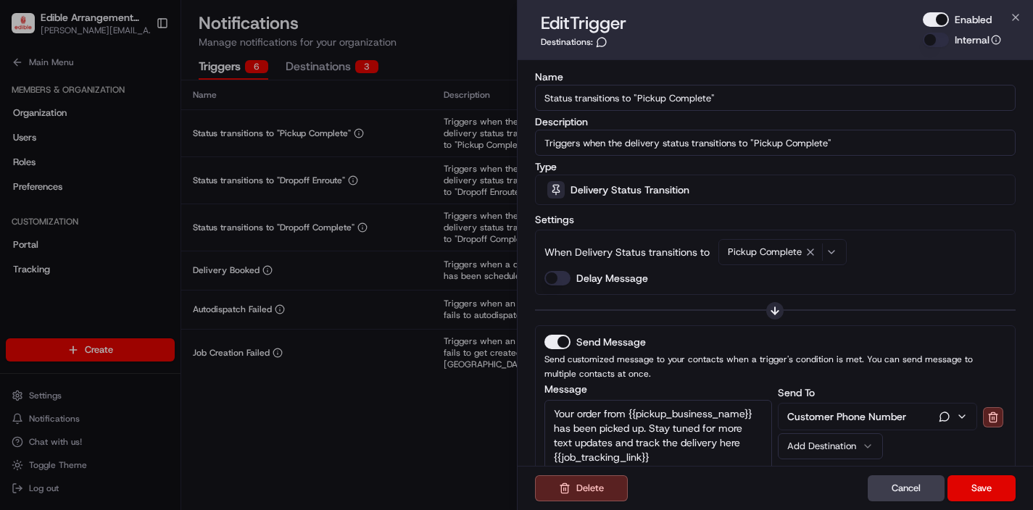
click at [940, 17] on button "Enabled" at bounding box center [936, 19] width 26 height 15
click at [985, 497] on button "Save" at bounding box center [982, 489] width 68 height 26
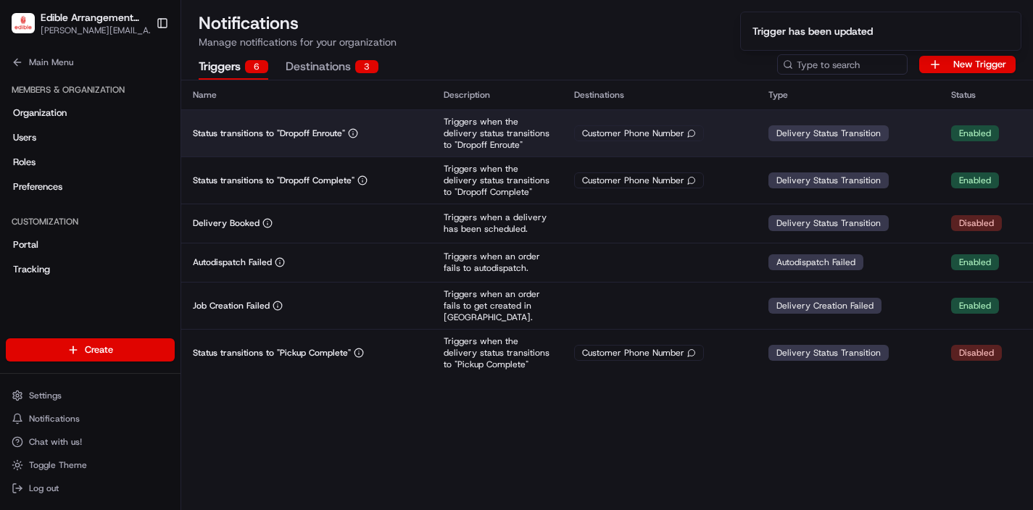
click at [919, 142] on td "Delivery Status Transition" at bounding box center [848, 132] width 182 height 47
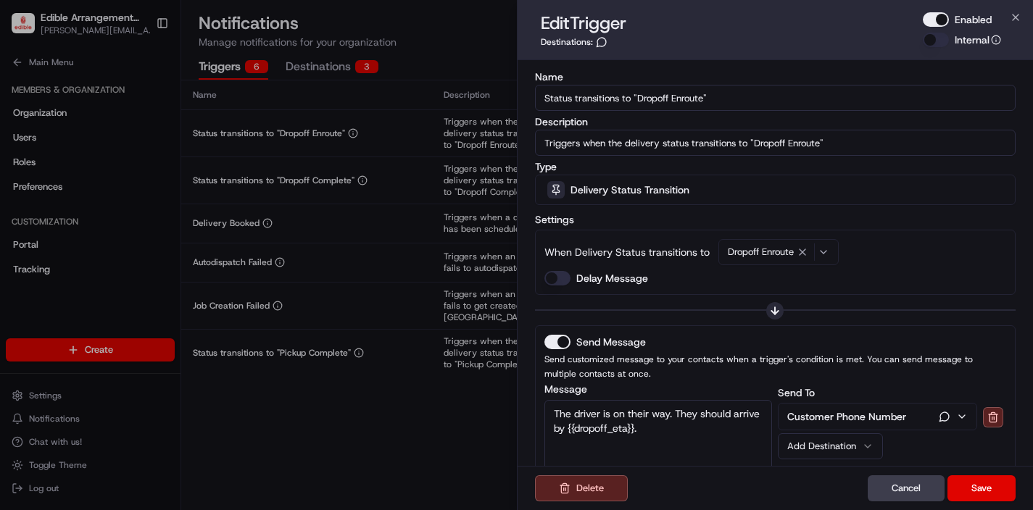
click at [936, 21] on button "Enabled" at bounding box center [936, 19] width 26 height 15
click at [983, 486] on button "Save" at bounding box center [982, 489] width 68 height 26
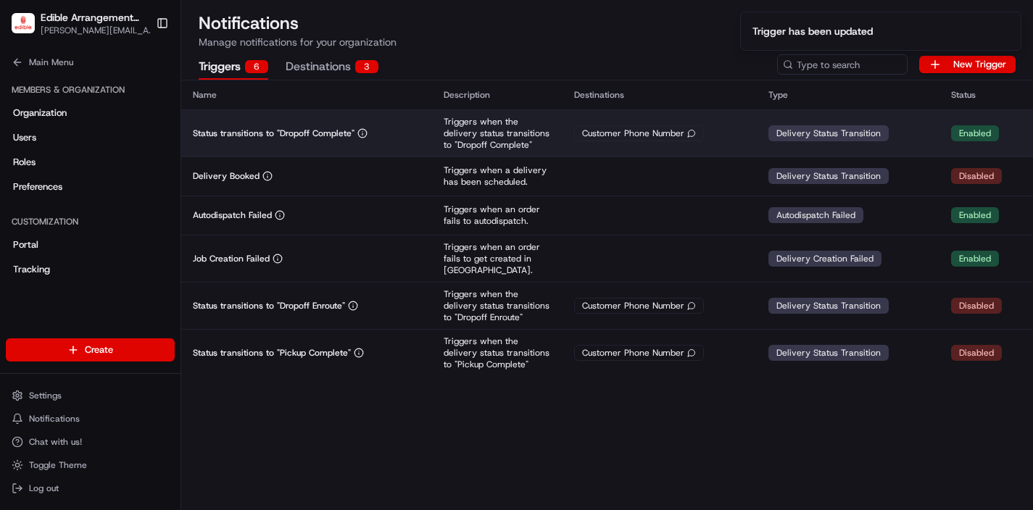
click at [738, 124] on td "Customer Phone Number" at bounding box center [660, 132] width 194 height 47
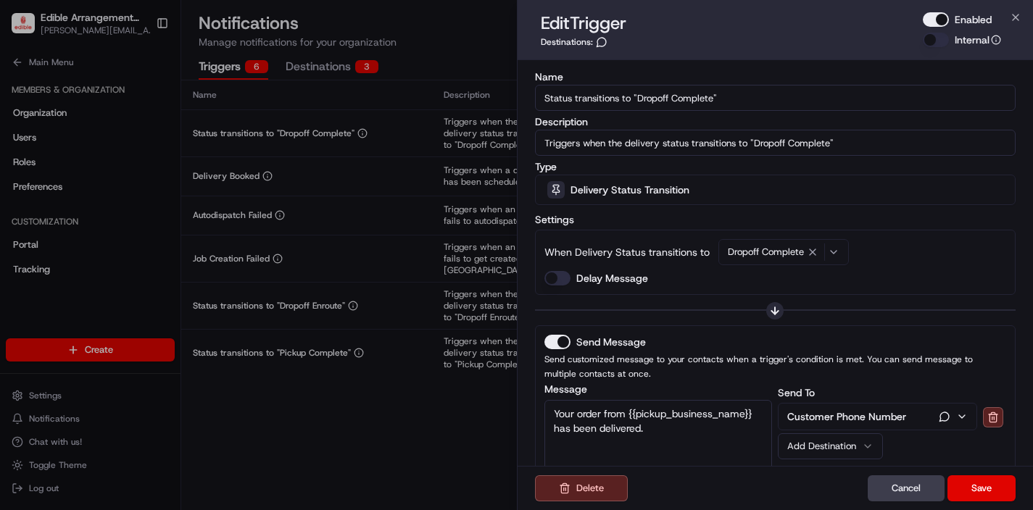
drag, startPoint x: 938, startPoint y: 14, endPoint x: 935, endPoint y: 28, distance: 14.7
click at [938, 14] on button "Enabled" at bounding box center [936, 19] width 26 height 15
drag, startPoint x: 985, startPoint y: 487, endPoint x: 952, endPoint y: 474, distance: 35.1
click at [984, 487] on button "Save" at bounding box center [982, 489] width 68 height 26
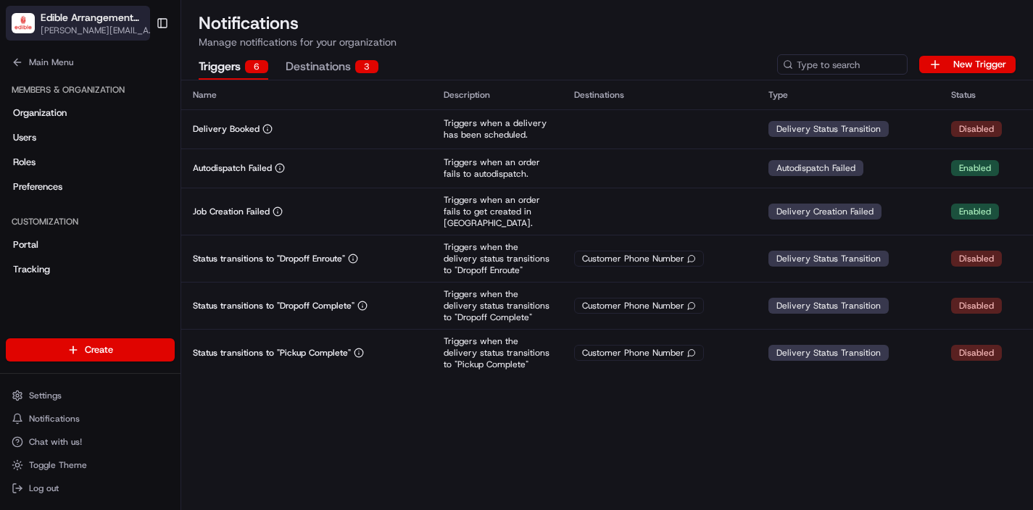
click at [75, 30] on span "[PERSON_NAME][EMAIL_ADDRESS][DOMAIN_NAME]" at bounding box center [100, 31] width 118 height 12
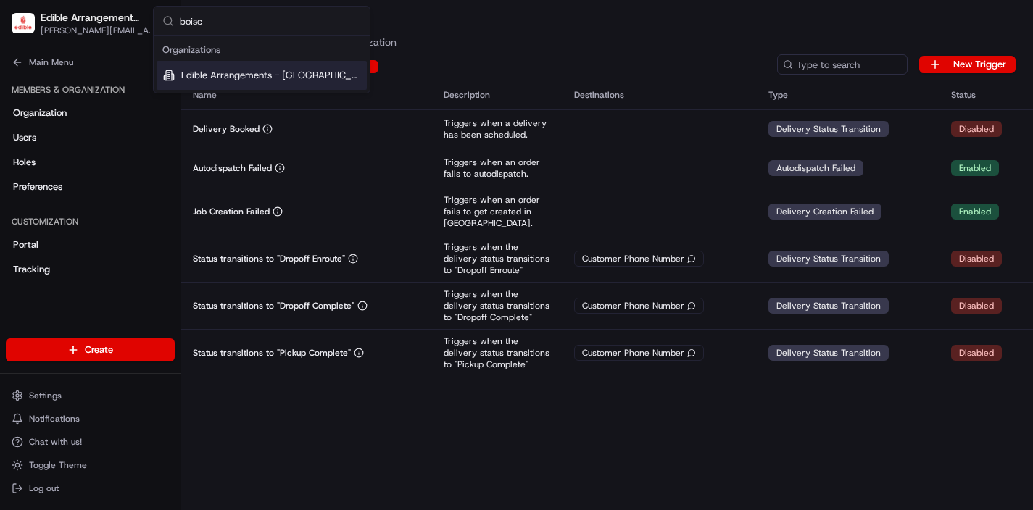
type input "boise"
click at [260, 74] on span "Edible Arrangements - [GEOGRAPHIC_DATA], [GEOGRAPHIC_DATA]" at bounding box center [271, 75] width 180 height 13
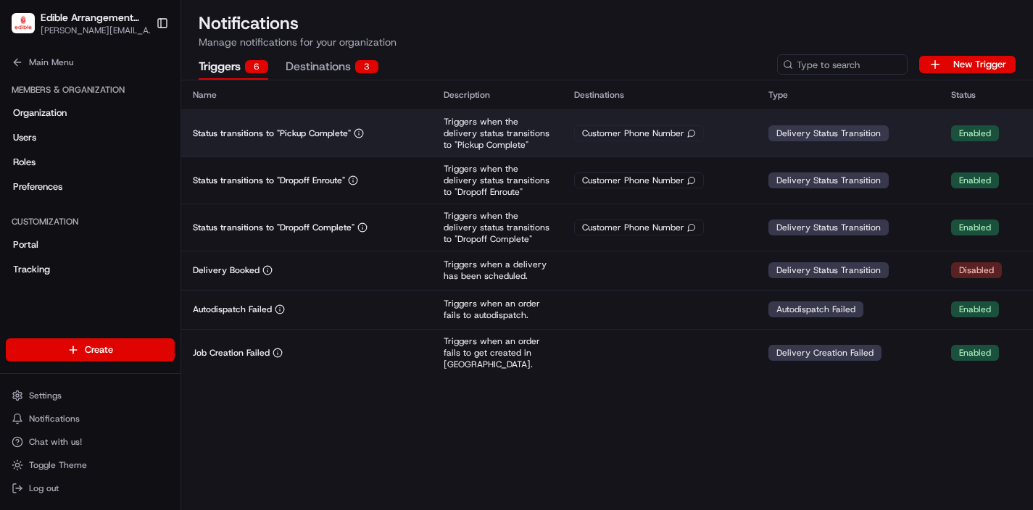
click at [740, 131] on div "Customer Phone Number" at bounding box center [659, 133] width 171 height 16
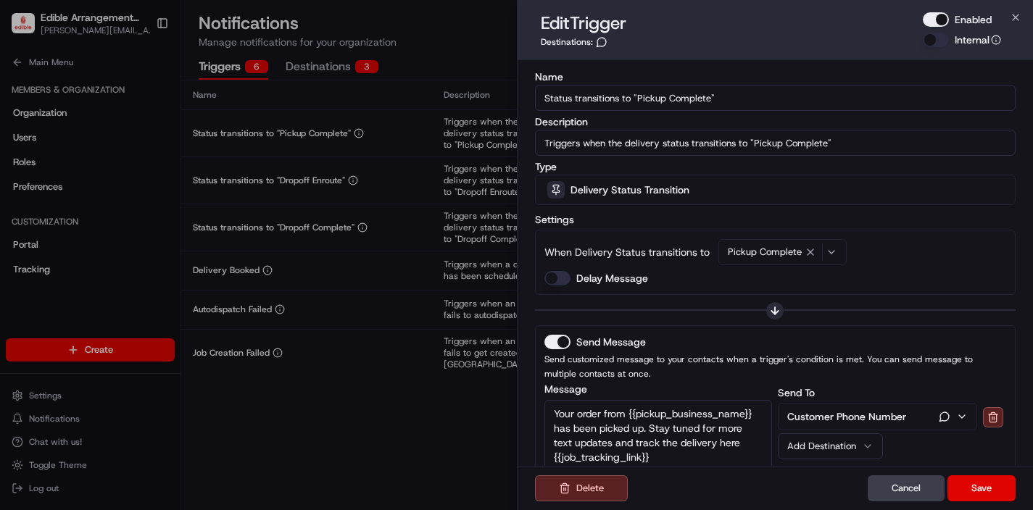
drag, startPoint x: 938, startPoint y: 20, endPoint x: 920, endPoint y: 325, distance: 305.8
click at [938, 20] on button "Enabled" at bounding box center [936, 19] width 26 height 15
click at [987, 482] on button "Save" at bounding box center [982, 489] width 68 height 26
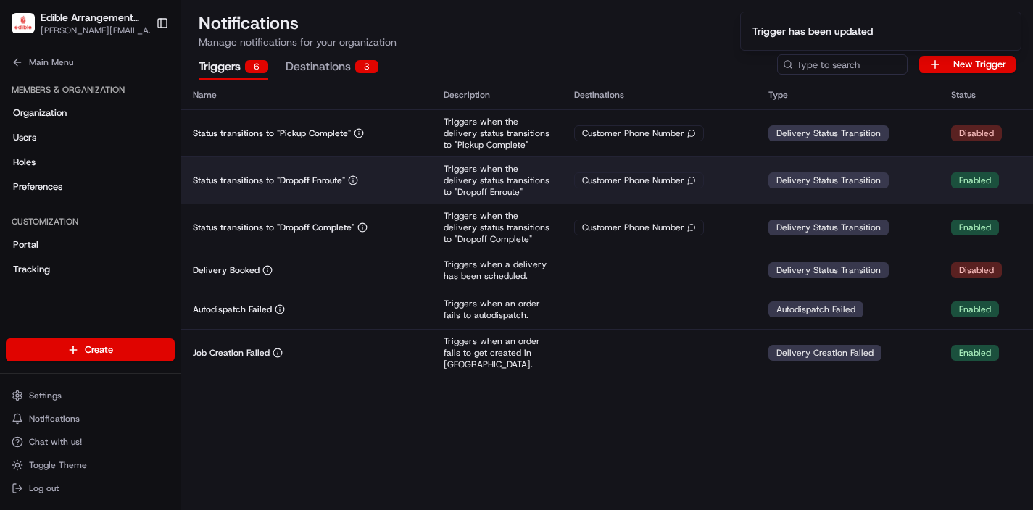
click at [727, 175] on div "Customer Phone Number" at bounding box center [659, 181] width 171 height 16
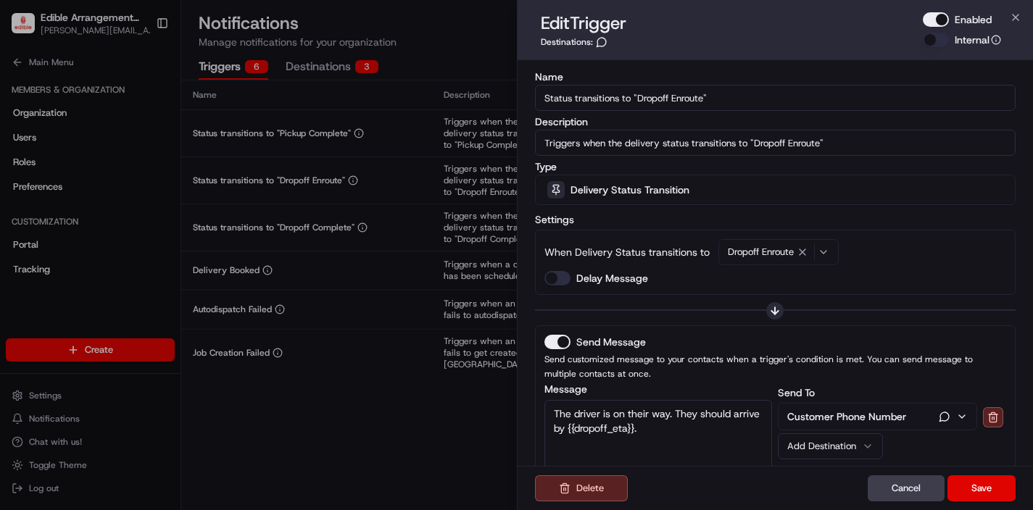
click at [943, 20] on button "Enabled" at bounding box center [936, 19] width 26 height 15
click at [969, 493] on button "Save" at bounding box center [982, 489] width 68 height 26
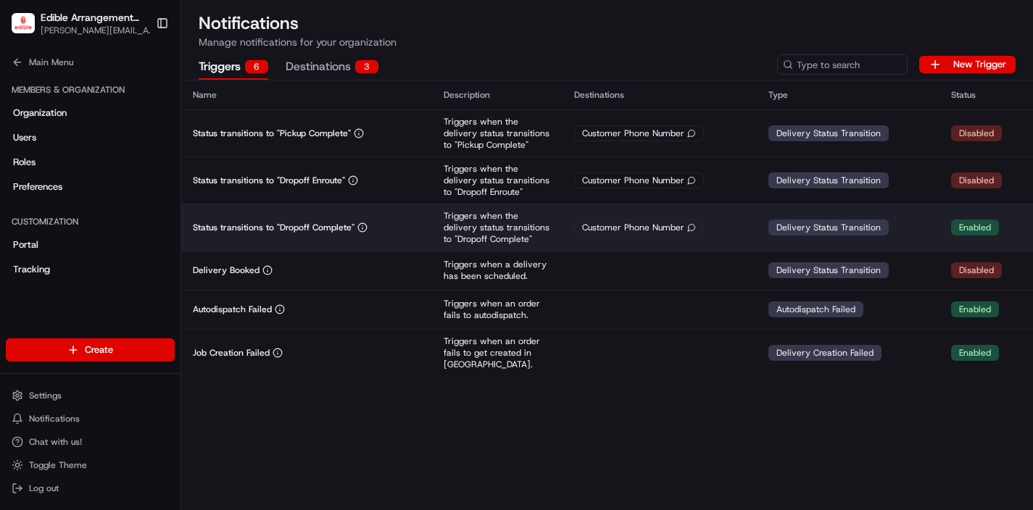
click at [540, 216] on p "Triggers when the delivery status transitions to "Dropoff Complete"" at bounding box center [497, 227] width 107 height 35
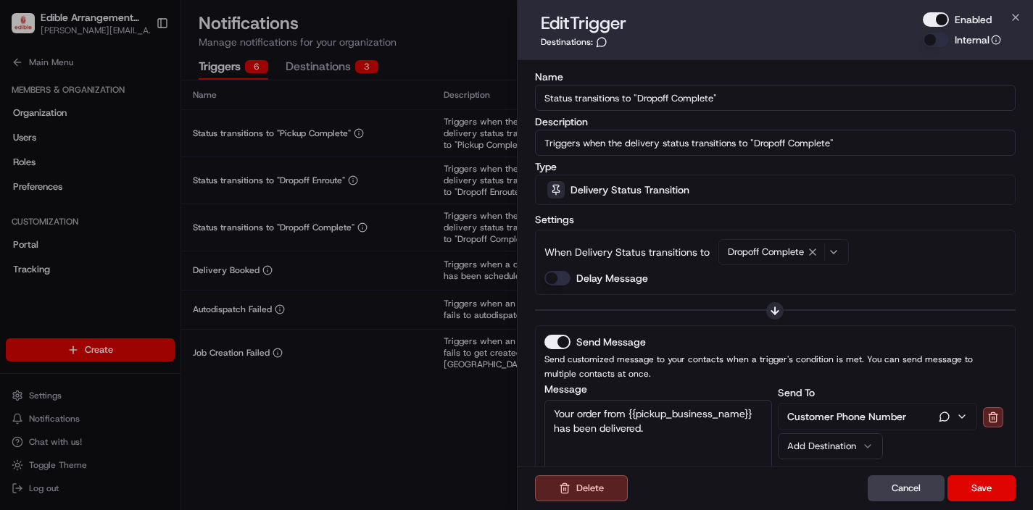
click at [939, 19] on button "Enabled" at bounding box center [936, 19] width 26 height 15
click at [977, 487] on button "Save" at bounding box center [982, 489] width 68 height 26
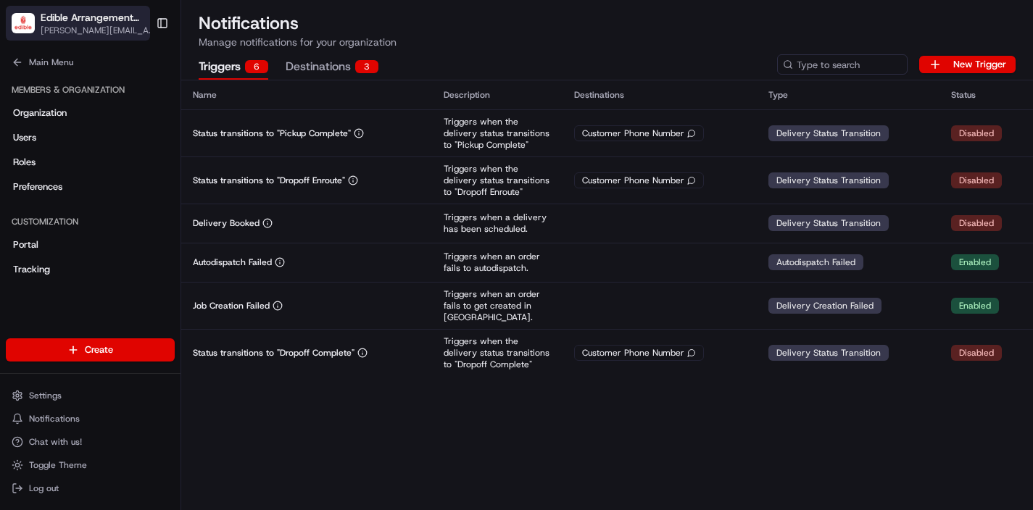
click at [83, 25] on span "[PERSON_NAME][EMAIL_ADDRESS][DOMAIN_NAME]" at bounding box center [100, 31] width 118 height 12
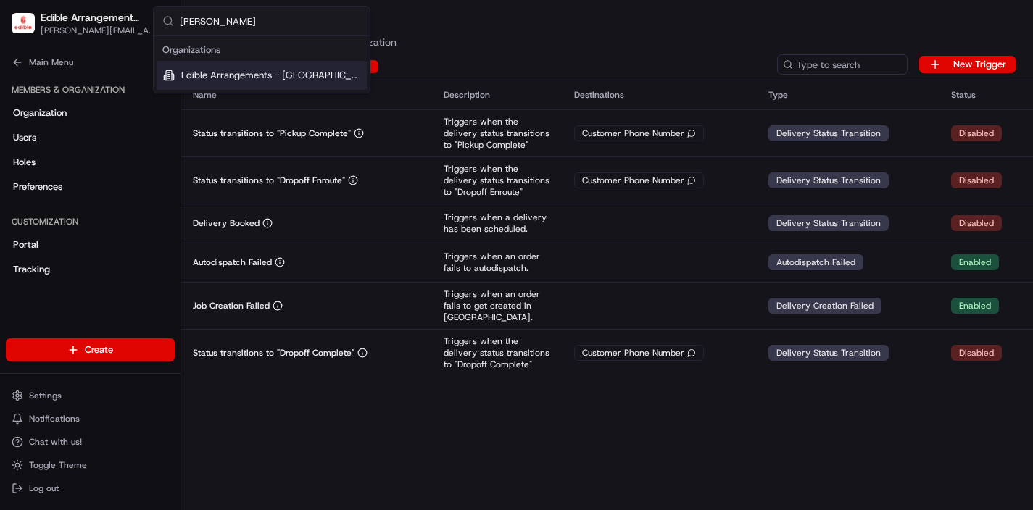
type input "[PERSON_NAME]"
click at [278, 83] on div "Edible Arrangements - [GEOGRAPHIC_DATA], [GEOGRAPHIC_DATA]" at bounding box center [262, 75] width 210 height 29
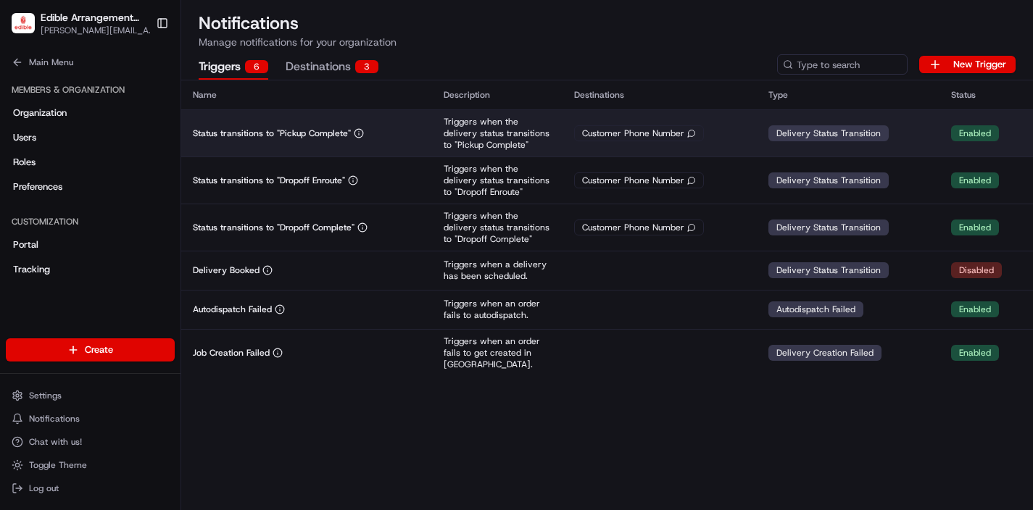
click at [676, 141] on div "Customer Phone Number" at bounding box center [639, 133] width 130 height 16
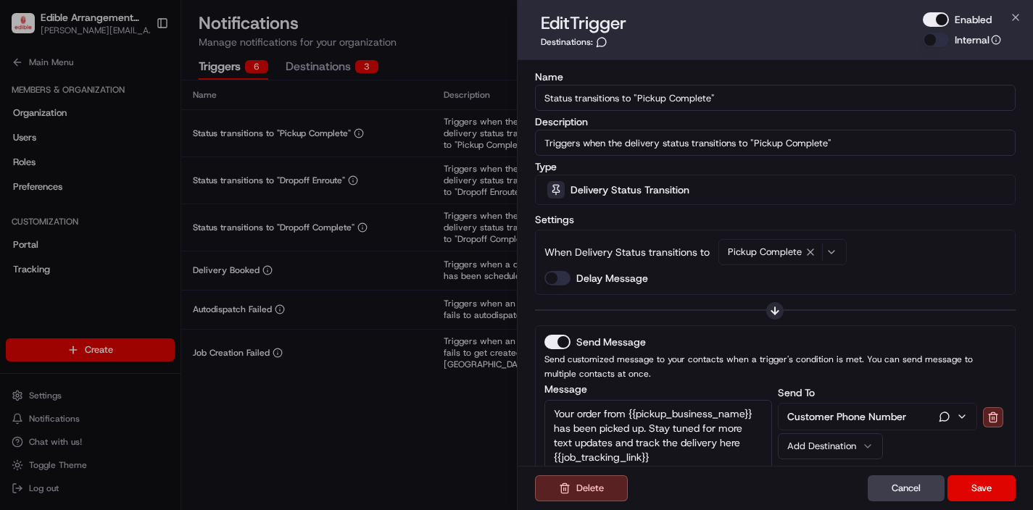
drag, startPoint x: 934, startPoint y: 20, endPoint x: 943, endPoint y: 177, distance: 156.9
click at [934, 20] on button "Enabled" at bounding box center [936, 19] width 26 height 15
click at [977, 485] on button "Save" at bounding box center [982, 489] width 68 height 26
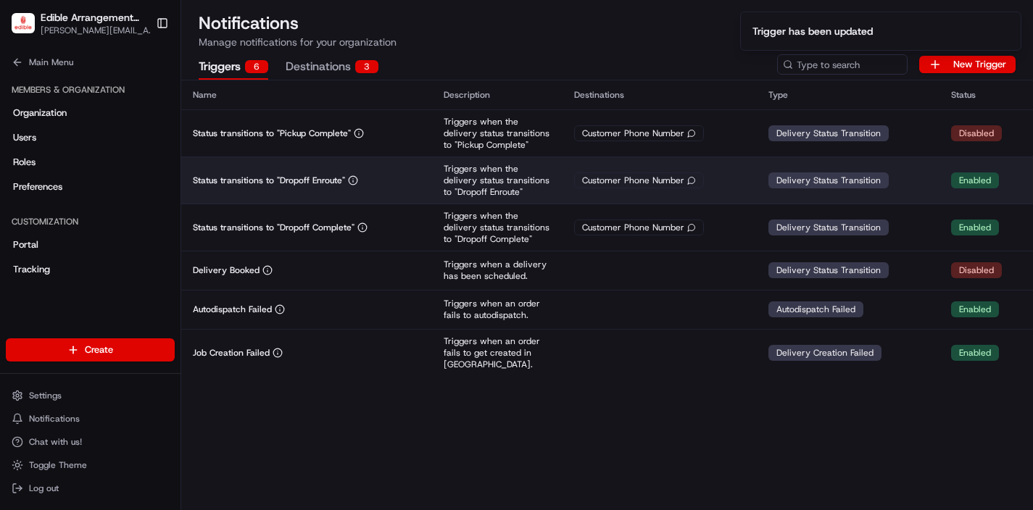
click at [557, 176] on td "Triggers when the delivery status transitions to "Dropoff Enroute"" at bounding box center [497, 180] width 131 height 47
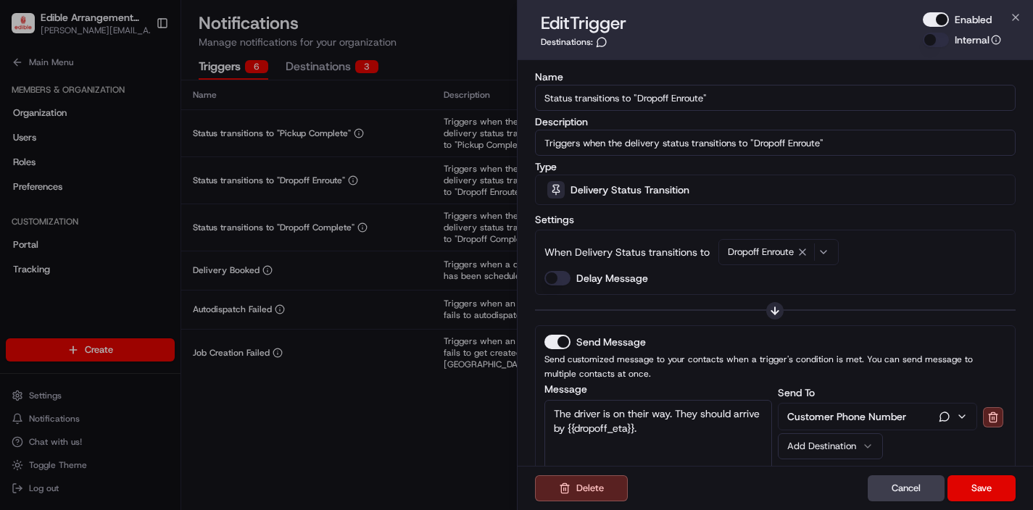
drag, startPoint x: 943, startPoint y: 20, endPoint x: 984, endPoint y: 357, distance: 339.6
click at [944, 20] on button "Enabled" at bounding box center [936, 19] width 26 height 15
drag, startPoint x: 967, startPoint y: 483, endPoint x: 922, endPoint y: 468, distance: 48.2
click at [967, 483] on button "Save" at bounding box center [982, 489] width 68 height 26
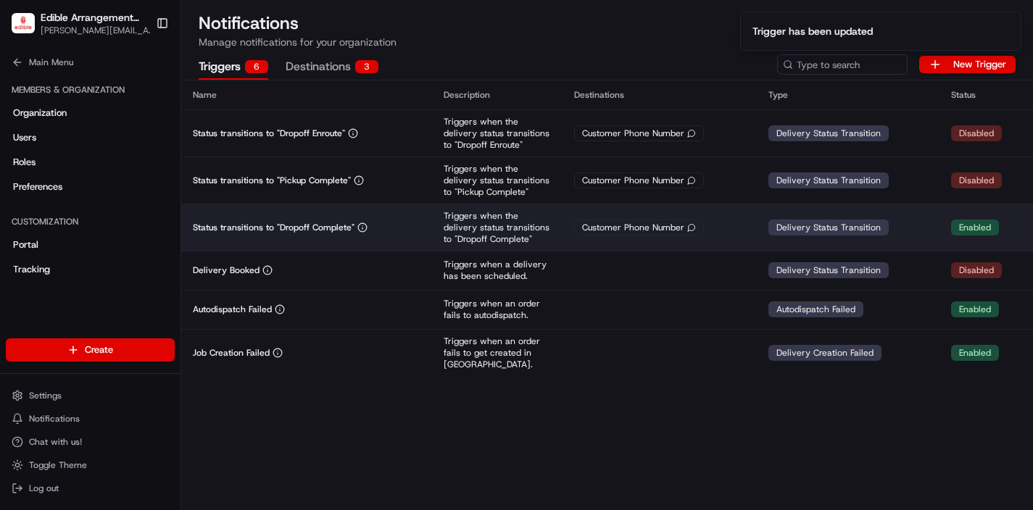
click at [437, 243] on td "Triggers when the delivery status transitions to "Dropoff Complete"" at bounding box center [497, 227] width 131 height 47
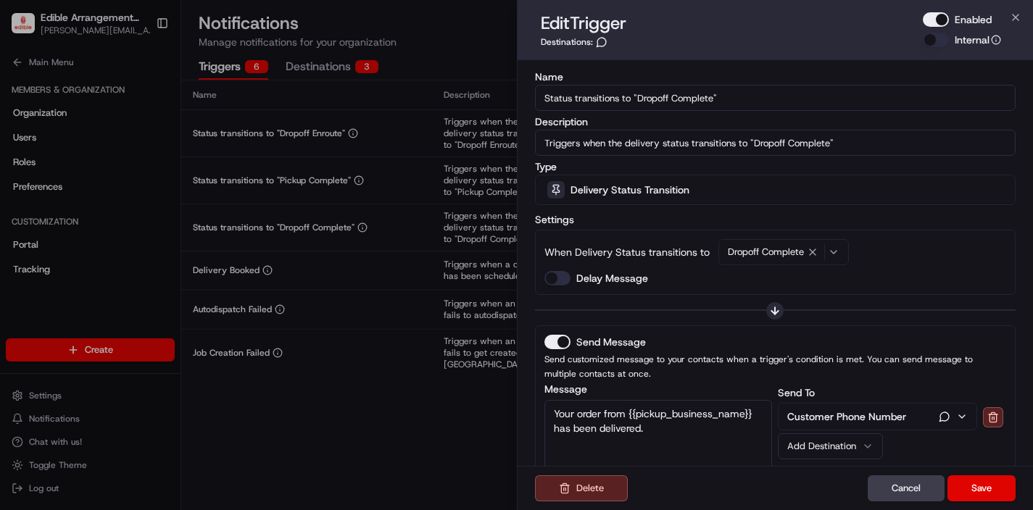
click at [943, 18] on button "Enabled" at bounding box center [936, 19] width 26 height 15
click at [997, 496] on button "Save" at bounding box center [982, 489] width 68 height 26
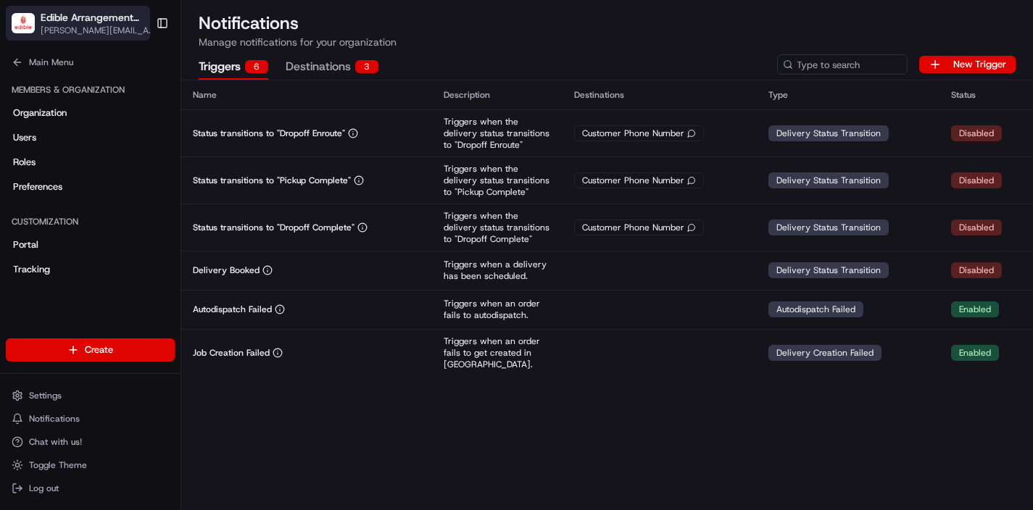
click at [102, 31] on span "[PERSON_NAME][EMAIL_ADDRESS][DOMAIN_NAME]" at bounding box center [100, 31] width 118 height 12
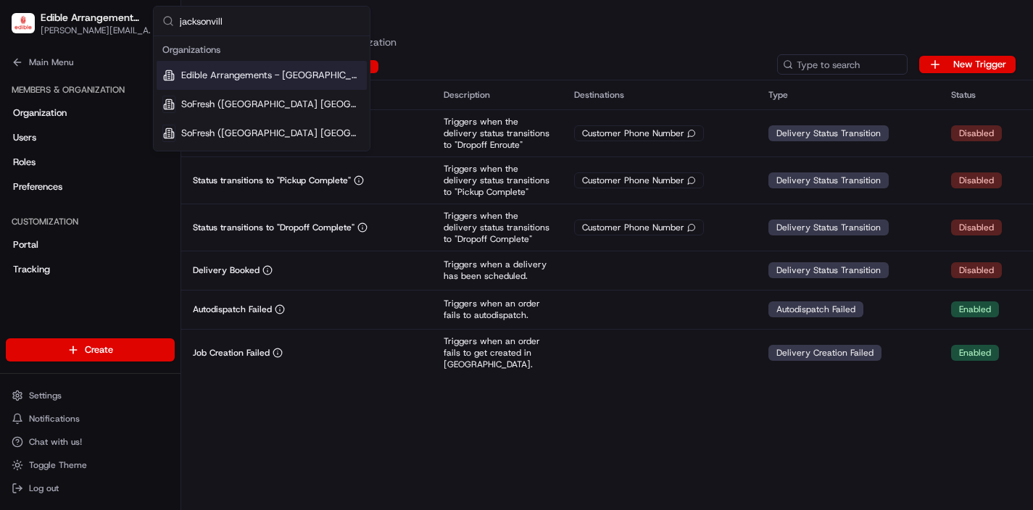
type input "jacksonvill"
click at [275, 77] on span "Edible Arrangements - [GEOGRAPHIC_DATA], [GEOGRAPHIC_DATA]" at bounding box center [271, 75] width 180 height 13
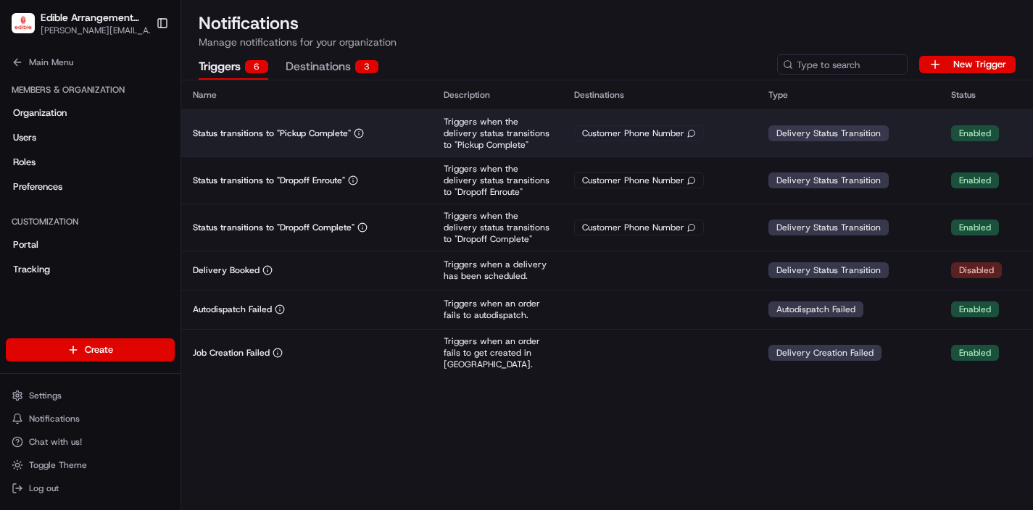
click at [718, 138] on div "Customer Phone Number" at bounding box center [659, 133] width 171 height 16
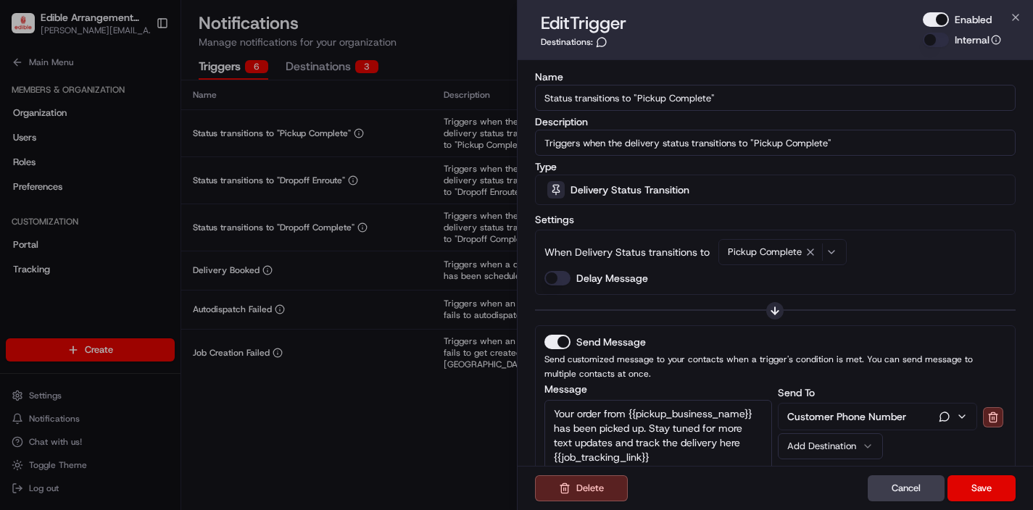
drag, startPoint x: 946, startPoint y: 17, endPoint x: 921, endPoint y: 184, distance: 168.6
click at [946, 17] on button "Enabled" at bounding box center [936, 19] width 26 height 15
click at [990, 484] on button "Save" at bounding box center [982, 489] width 68 height 26
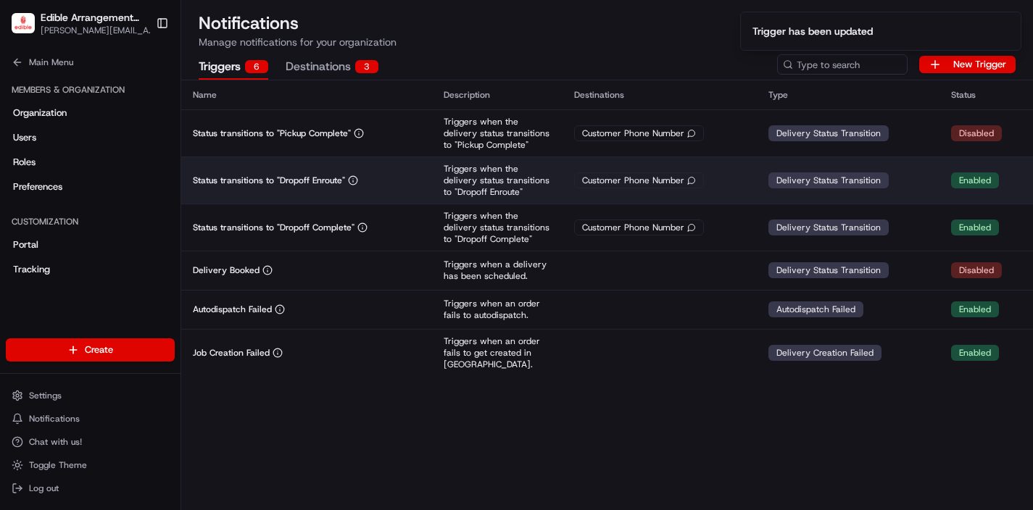
click at [687, 188] on td "Customer Phone Number" at bounding box center [660, 180] width 194 height 47
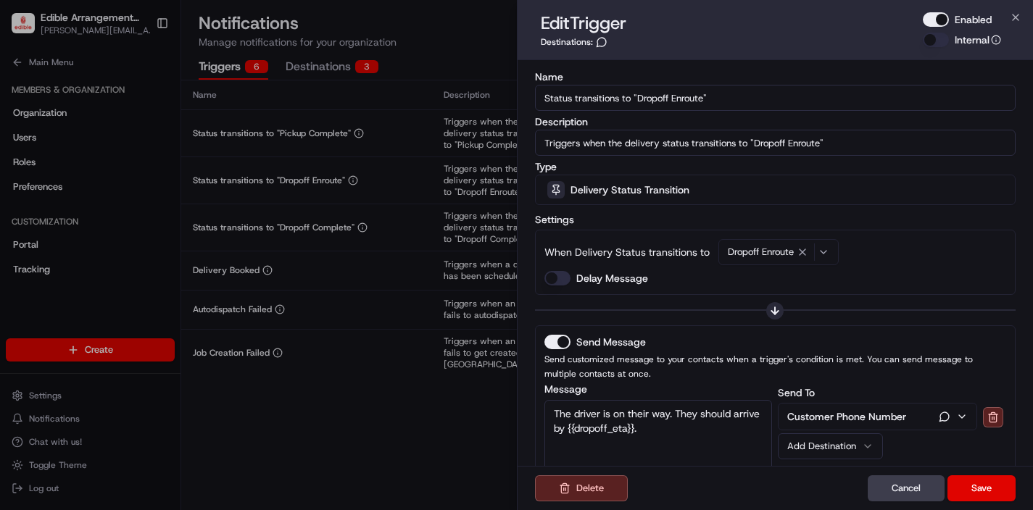
drag, startPoint x: 944, startPoint y: 16, endPoint x: 936, endPoint y: 65, distance: 49.9
click at [944, 16] on button "Enabled" at bounding box center [936, 19] width 26 height 15
click at [981, 476] on button "Save" at bounding box center [982, 489] width 68 height 26
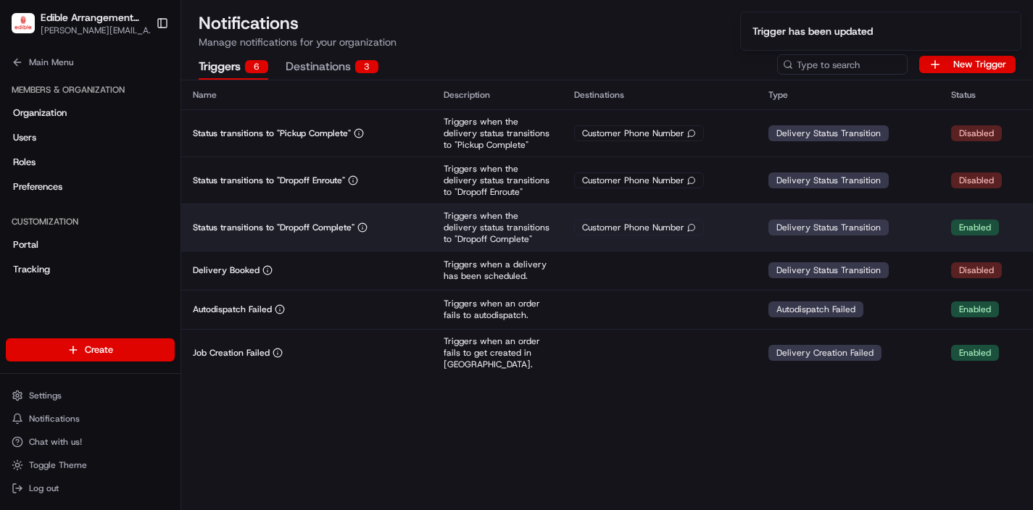
click at [621, 220] on div "Customer Phone Number" at bounding box center [639, 228] width 130 height 16
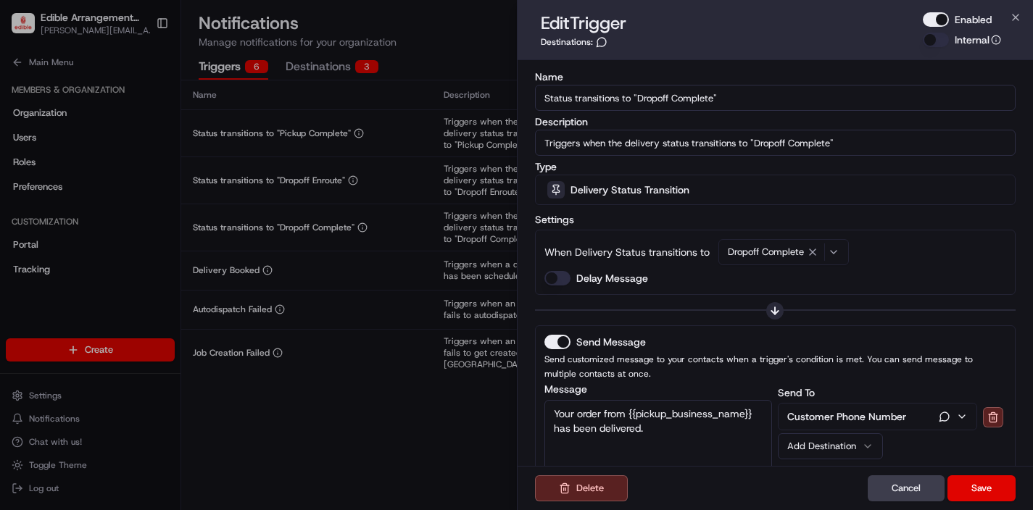
drag, startPoint x: 936, startPoint y: 17, endPoint x: 942, endPoint y: 76, distance: 59.7
click at [937, 17] on button "Enabled" at bounding box center [936, 19] width 26 height 15
drag, startPoint x: 989, startPoint y: 487, endPoint x: 906, endPoint y: 412, distance: 111.9
click at [988, 487] on button "Save" at bounding box center [982, 489] width 68 height 26
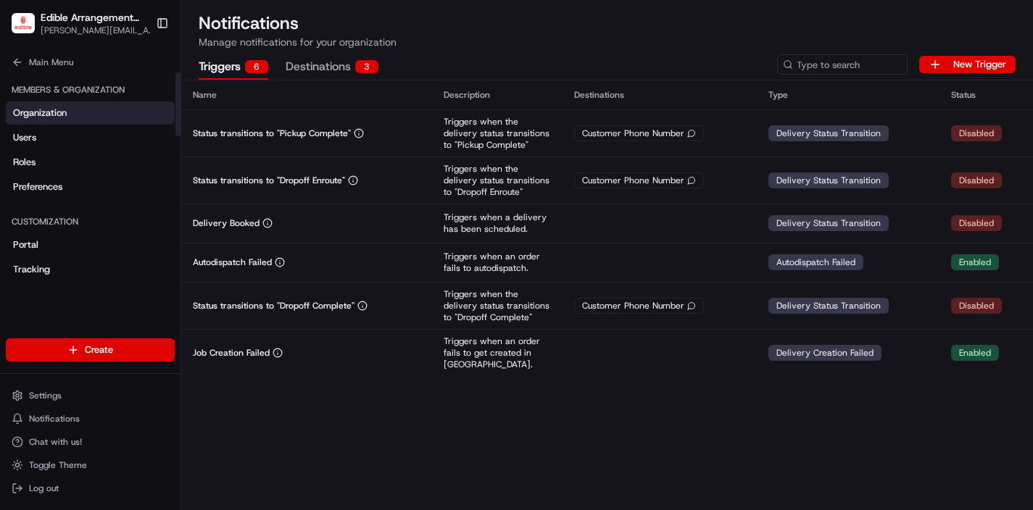
click at [60, 108] on span "Organization" at bounding box center [40, 113] width 54 height 13
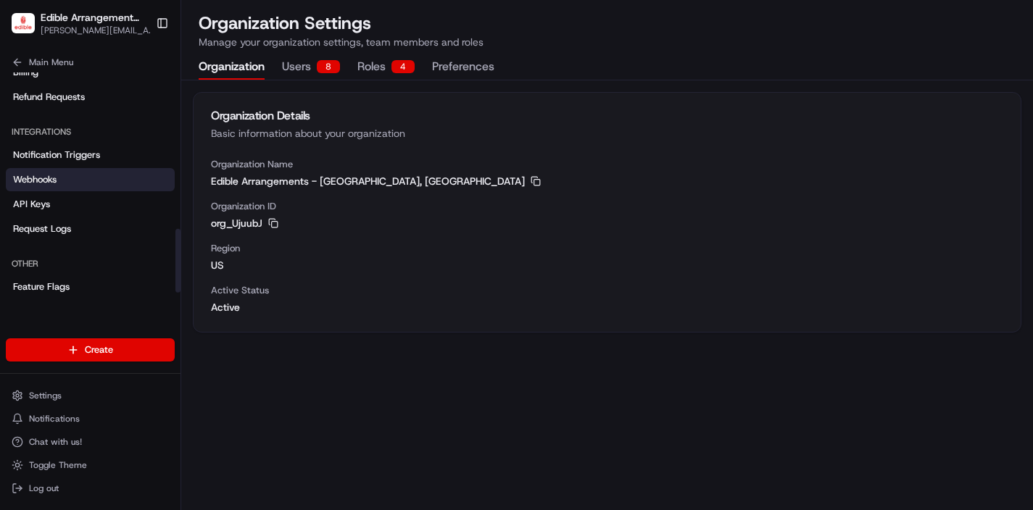
scroll to position [539, 0]
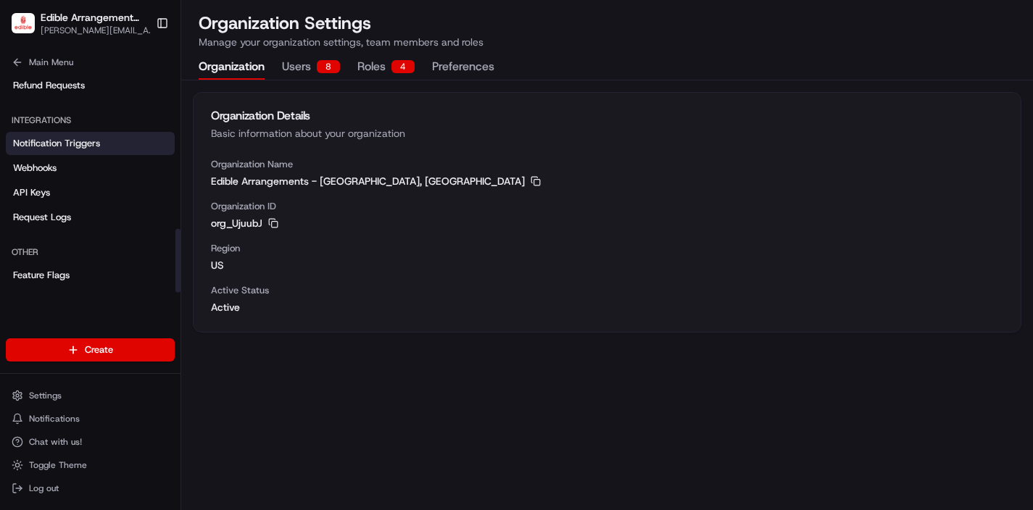
click at [73, 141] on span "Notification Triggers" at bounding box center [56, 143] width 87 height 13
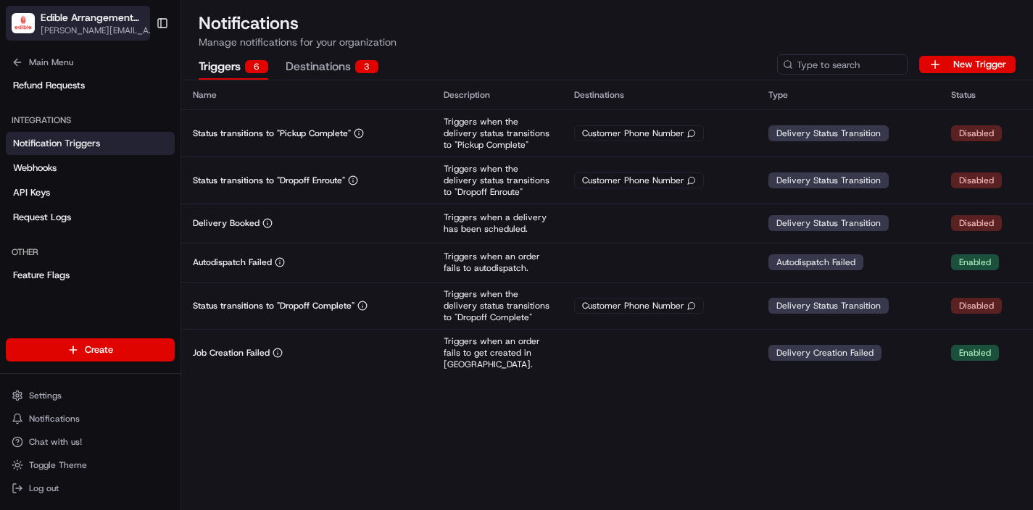
drag, startPoint x: 86, startPoint y: 22, endPoint x: 139, endPoint y: 30, distance: 54.2
click at [86, 22] on span "Edible Arrangements - [GEOGRAPHIC_DATA], [GEOGRAPHIC_DATA]" at bounding box center [92, 17] width 102 height 15
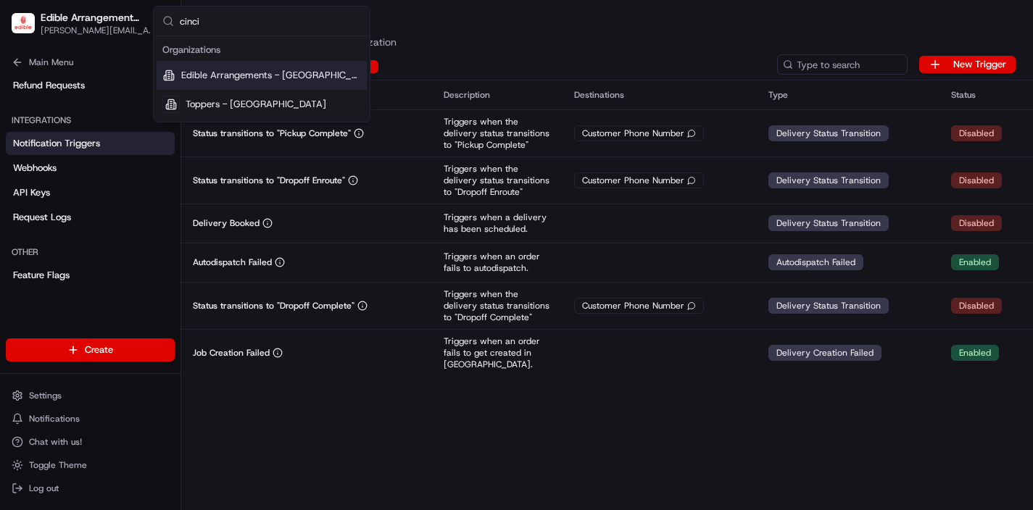
type input "cinci"
click at [260, 75] on span "Edible Arrangements - [GEOGRAPHIC_DATA], [GEOGRAPHIC_DATA]" at bounding box center [271, 75] width 180 height 13
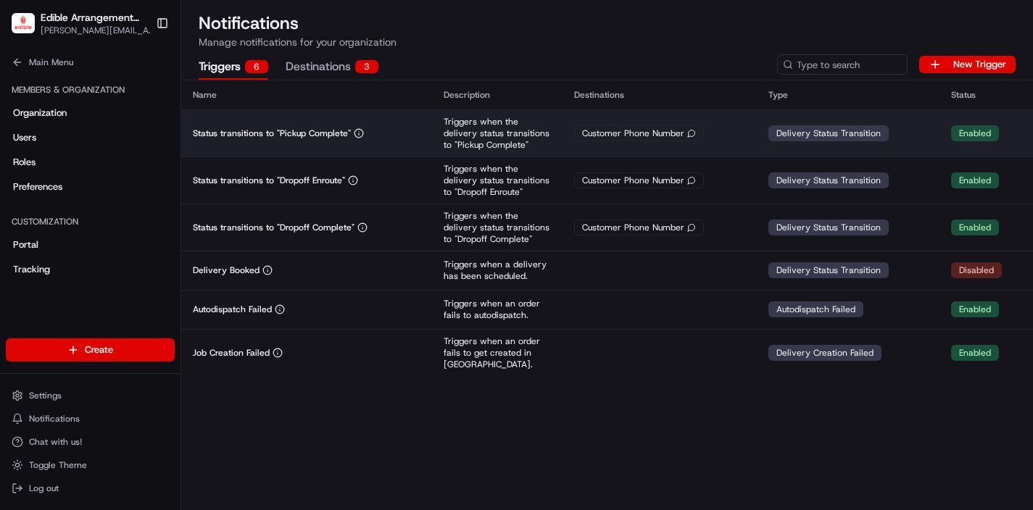
click at [507, 136] on p "Triggers when the delivery status transitions to "Pickup Complete"" at bounding box center [497, 133] width 107 height 35
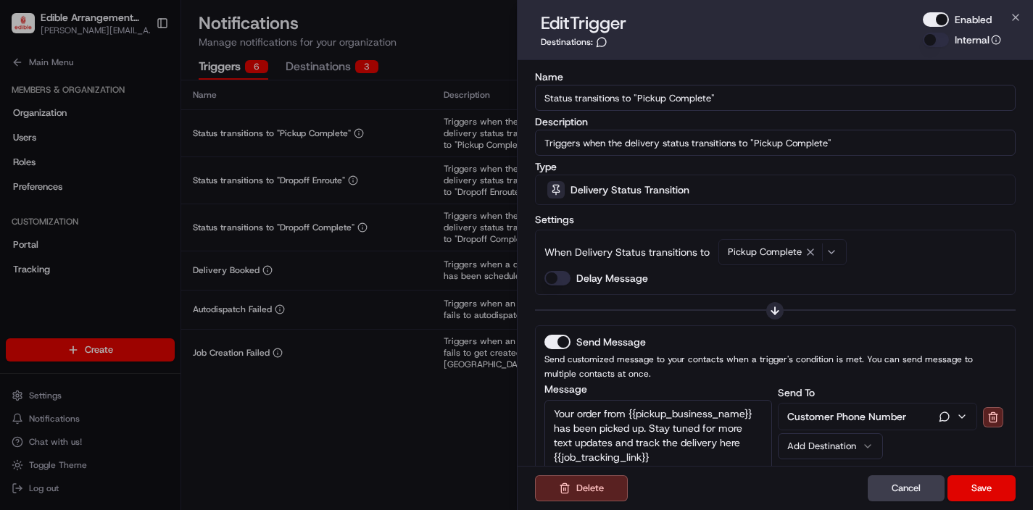
drag, startPoint x: 937, startPoint y: 20, endPoint x: 937, endPoint y: 28, distance: 8.7
click at [937, 20] on button "Enabled" at bounding box center [936, 19] width 26 height 15
click at [974, 492] on button "Save" at bounding box center [982, 489] width 68 height 26
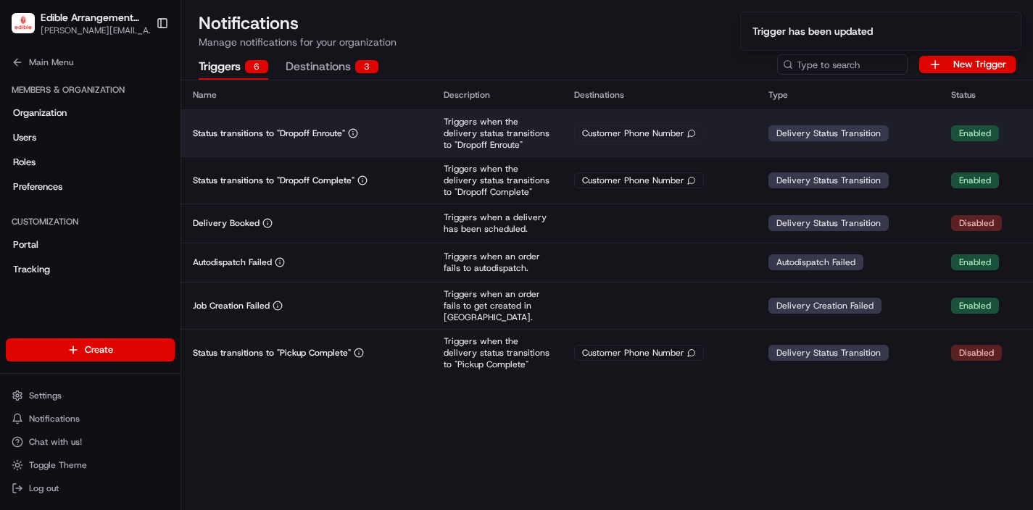
click at [411, 128] on div "Status transitions to "Dropoff Enroute"" at bounding box center [307, 134] width 228 height 12
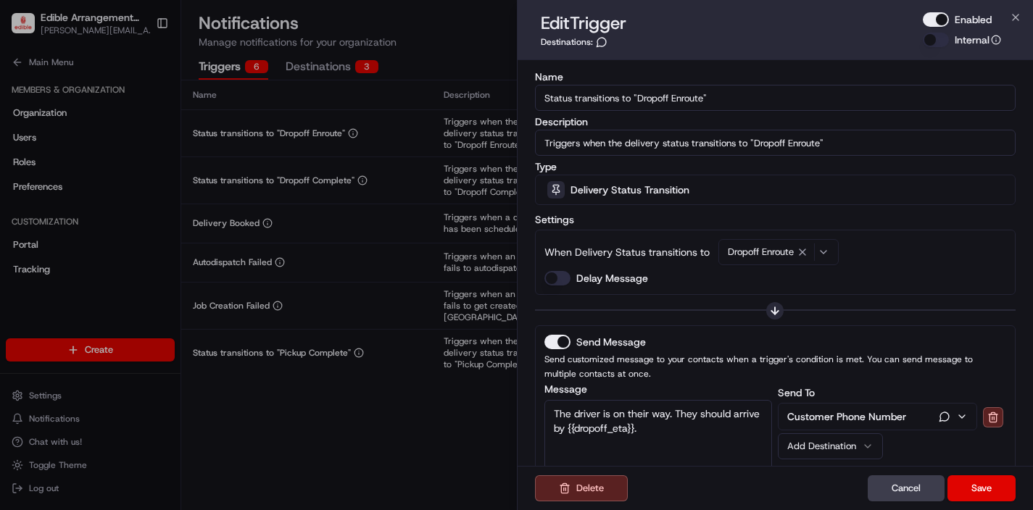
click at [939, 26] on button "Enabled" at bounding box center [936, 19] width 26 height 15
click at [998, 495] on button "Save" at bounding box center [982, 489] width 68 height 26
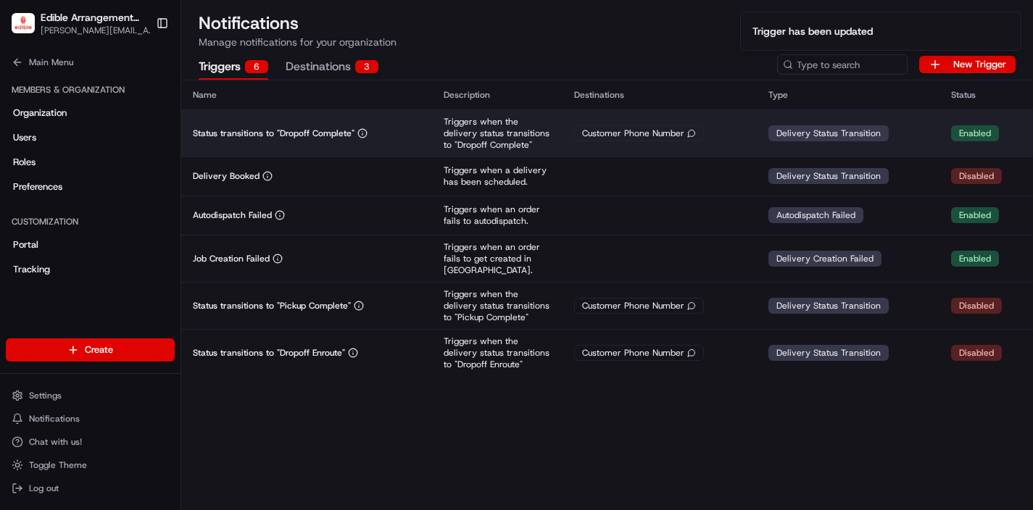
click at [431, 139] on td "Status transitions to "Dropoff Complete"" at bounding box center [306, 132] width 251 height 47
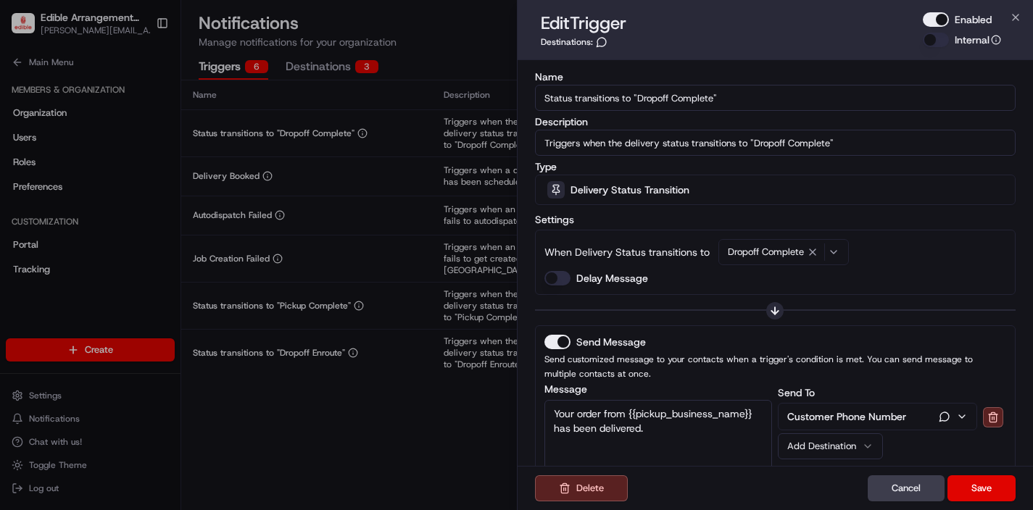
click at [944, 23] on button "Enabled" at bounding box center [936, 19] width 26 height 15
click at [977, 491] on button "Save" at bounding box center [982, 489] width 68 height 26
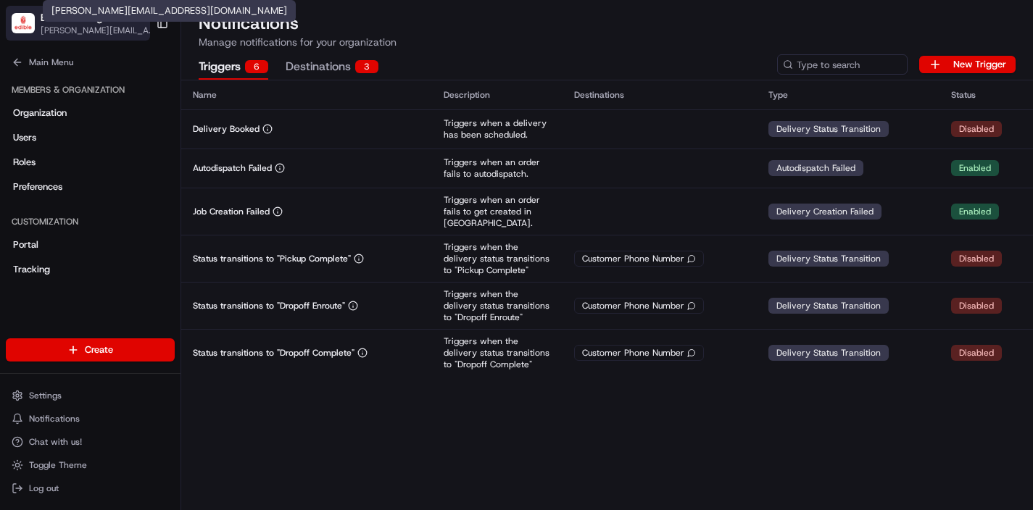
click at [74, 28] on span "[PERSON_NAME][EMAIL_ADDRESS][DOMAIN_NAME]" at bounding box center [100, 31] width 118 height 12
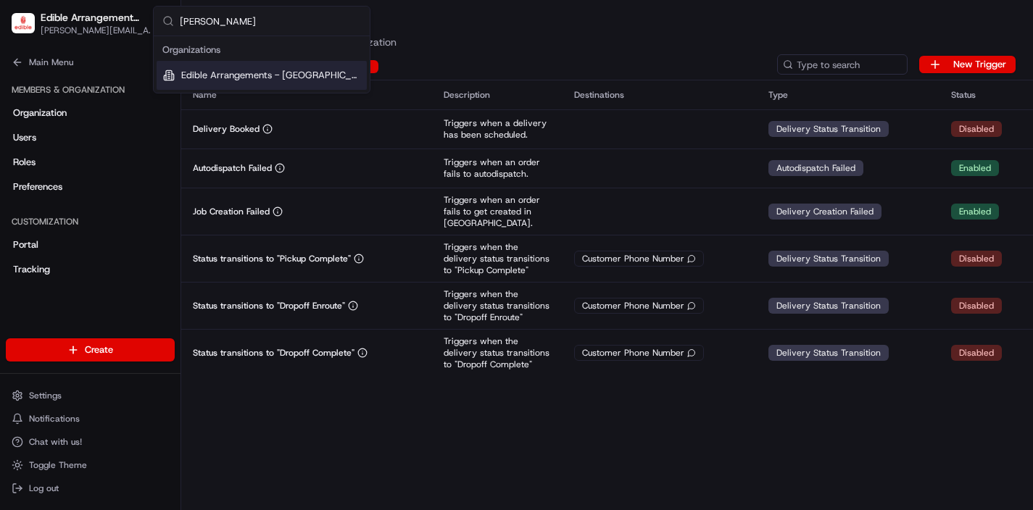
type input "[PERSON_NAME]"
click at [248, 70] on span "Edible Arrangements - [GEOGRAPHIC_DATA], [GEOGRAPHIC_DATA]" at bounding box center [271, 75] width 180 height 13
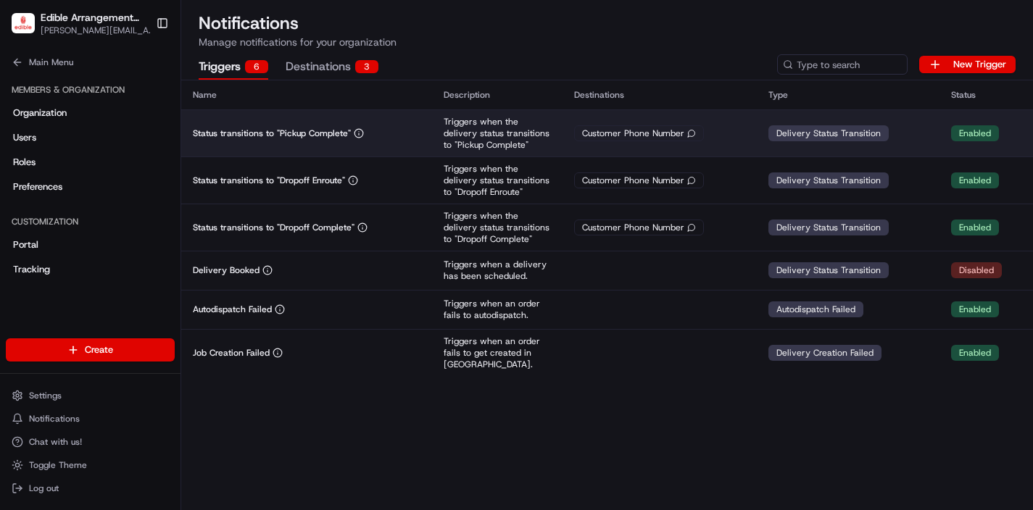
click at [561, 128] on td "Triggers when the delivery status transitions to "Pickup Complete"" at bounding box center [497, 132] width 131 height 47
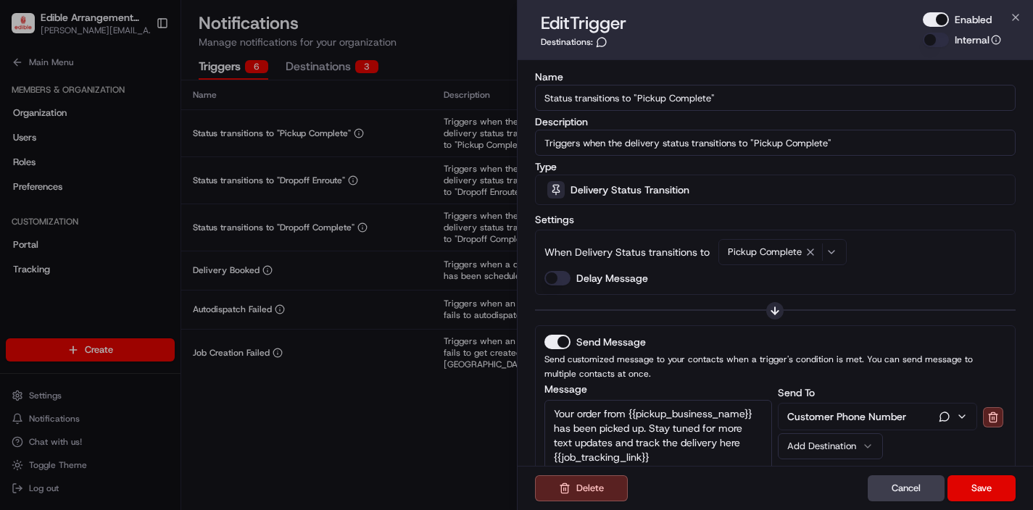
click at [946, 20] on button "Enabled" at bounding box center [936, 19] width 26 height 15
click at [980, 488] on button "Save" at bounding box center [982, 489] width 68 height 26
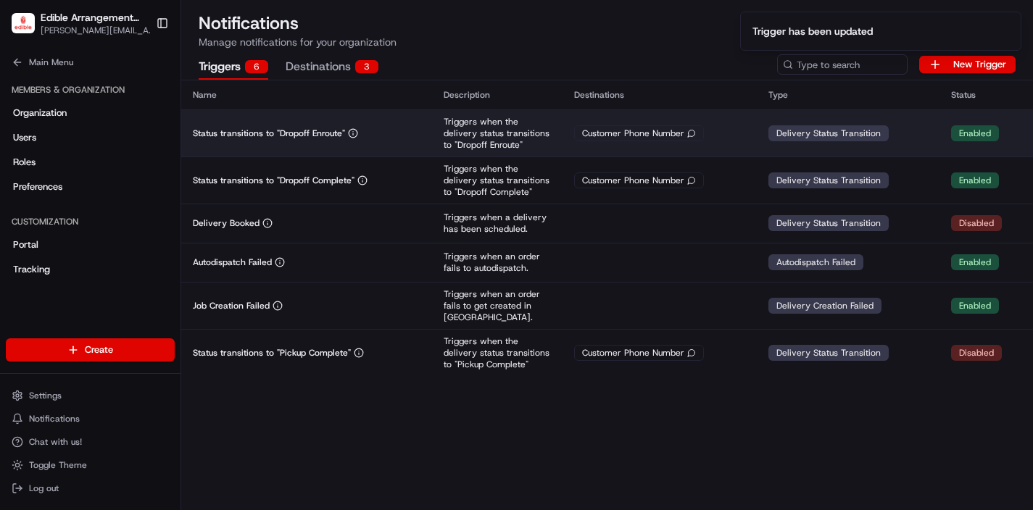
click at [421, 137] on td "Status transitions to "Dropoff Enroute"" at bounding box center [306, 132] width 251 height 47
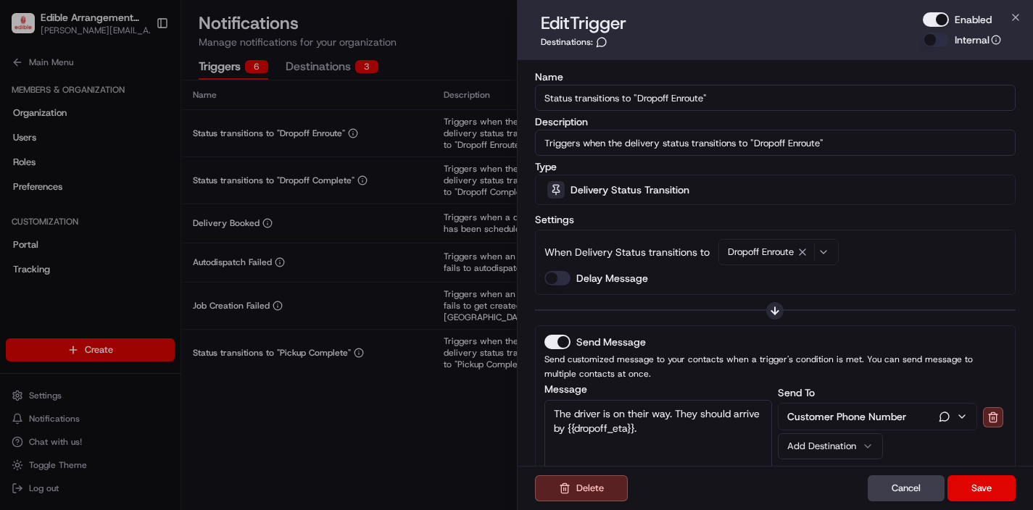
click at [948, 18] on button "Enabled" at bounding box center [936, 19] width 26 height 15
drag, startPoint x: 992, startPoint y: 479, endPoint x: 971, endPoint y: 471, distance: 22.8
click at [992, 479] on button "Save" at bounding box center [982, 489] width 68 height 26
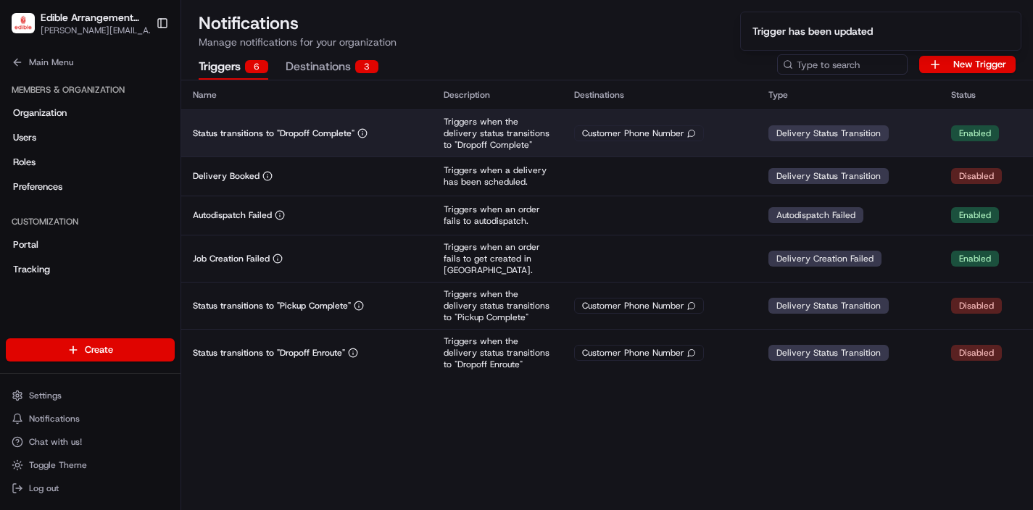
click at [310, 131] on p "Status transitions to "Dropoff Complete"" at bounding box center [274, 134] width 162 height 12
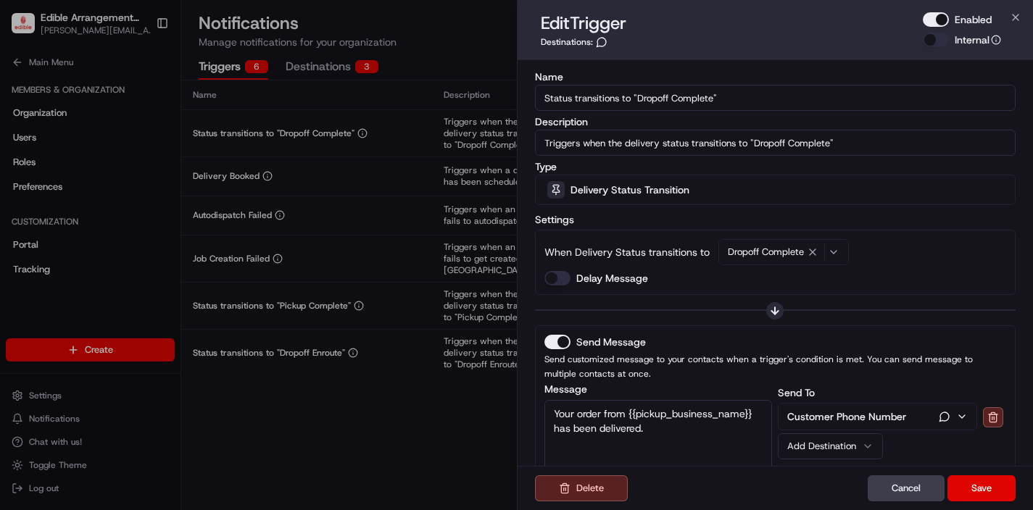
click at [943, 19] on button "Enabled" at bounding box center [936, 19] width 26 height 15
drag, startPoint x: 975, startPoint y: 495, endPoint x: 965, endPoint y: 488, distance: 12.1
click at [975, 495] on button "Save" at bounding box center [982, 489] width 68 height 26
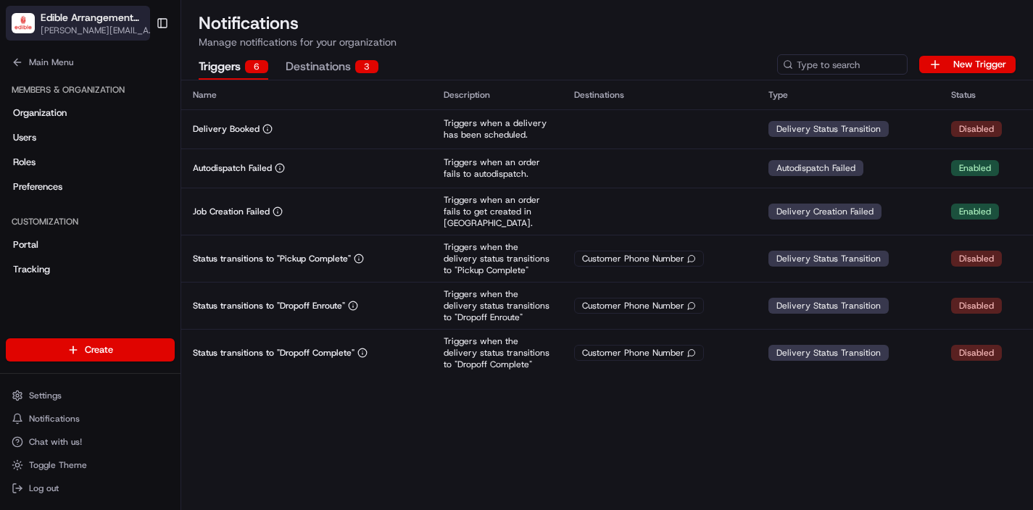
click at [117, 20] on span "Edible Arrangements - [GEOGRAPHIC_DATA], [GEOGRAPHIC_DATA]" at bounding box center [92, 17] width 102 height 15
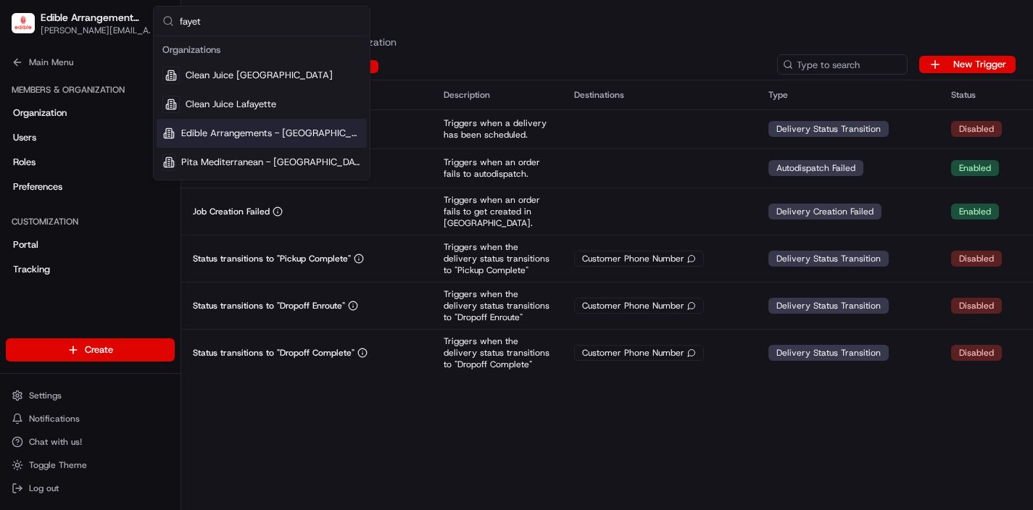
type input "fayet"
click at [268, 129] on span "Edible Arrangements - [GEOGRAPHIC_DATA], [GEOGRAPHIC_DATA]" at bounding box center [271, 133] width 180 height 13
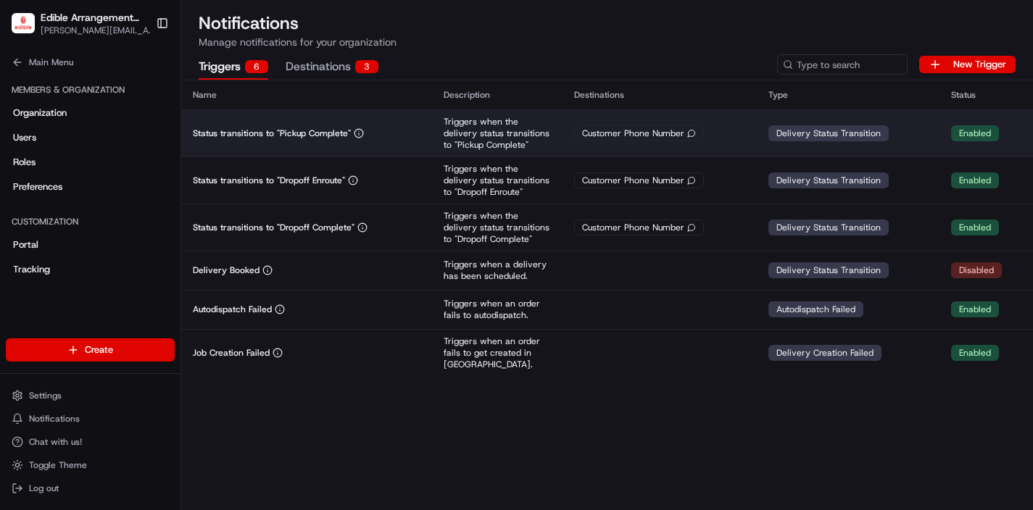
click at [384, 131] on div "Status transitions to "Pickup Complete"" at bounding box center [307, 134] width 228 height 12
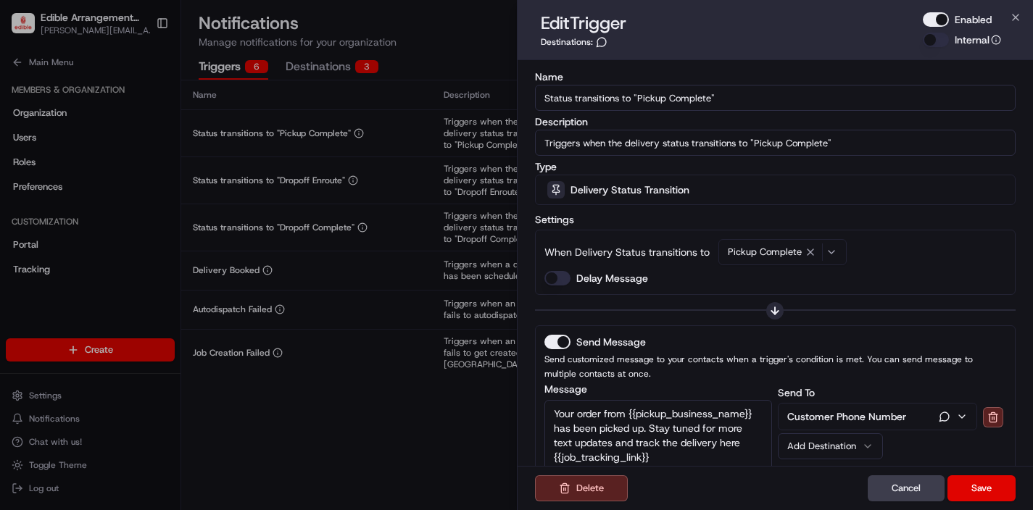
drag, startPoint x: 931, startPoint y: 17, endPoint x: 914, endPoint y: 227, distance: 210.9
click at [930, 17] on button "Enabled" at bounding box center [936, 19] width 26 height 15
click at [988, 497] on button "Save" at bounding box center [982, 489] width 68 height 26
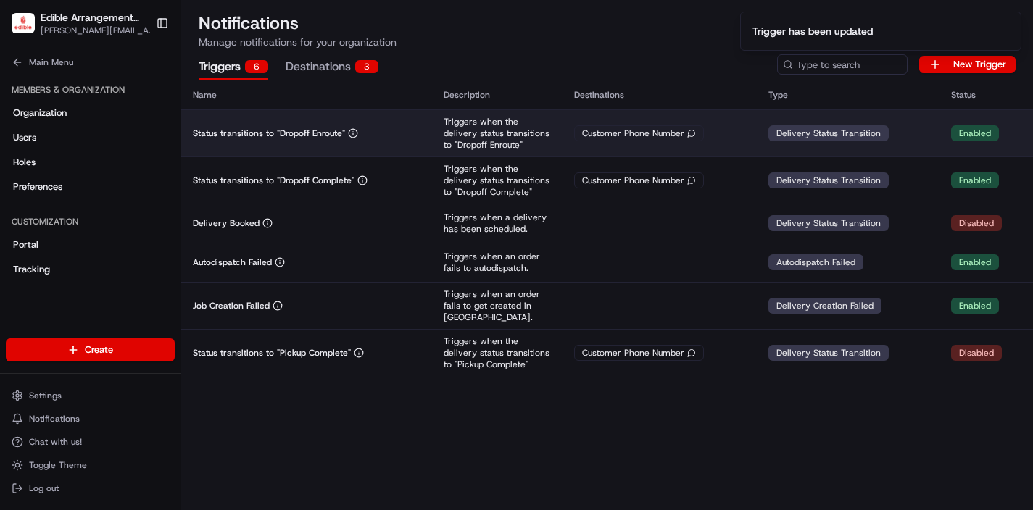
click at [436, 149] on td "Triggers when the delivery status transitions to "Dropoff Enroute"" at bounding box center [497, 132] width 131 height 47
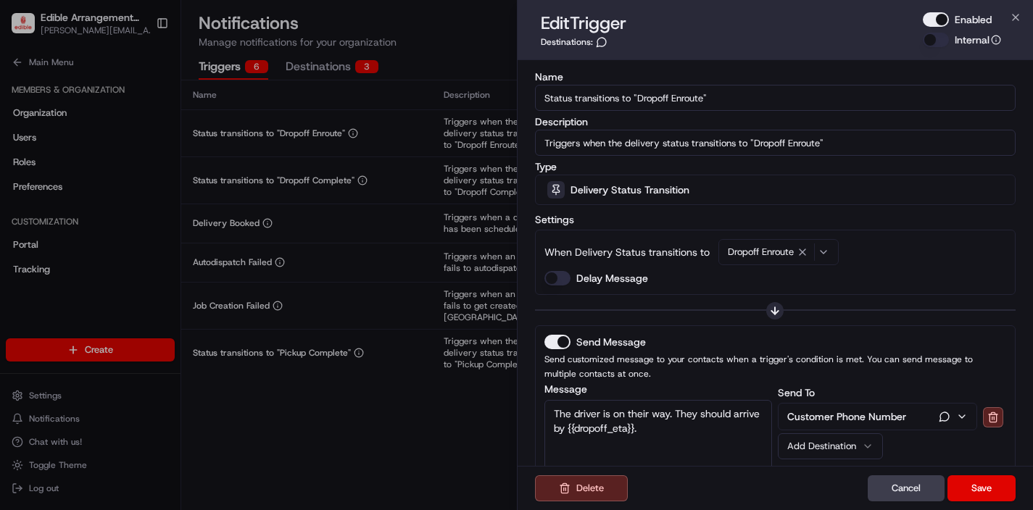
drag, startPoint x: 944, startPoint y: 22, endPoint x: 948, endPoint y: 28, distance: 7.8
click at [943, 22] on button "Enabled" at bounding box center [936, 19] width 26 height 15
drag, startPoint x: 986, startPoint y: 480, endPoint x: 977, endPoint y: 479, distance: 8.8
click at [985, 480] on button "Save" at bounding box center [982, 489] width 68 height 26
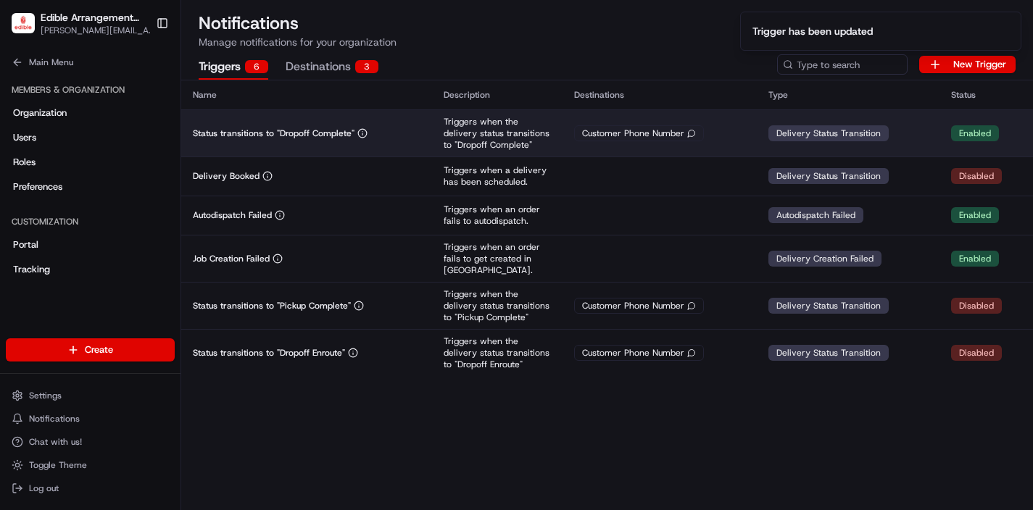
click at [443, 138] on td "Triggers when the delivery status transitions to "Dropoff Complete"" at bounding box center [497, 132] width 131 height 47
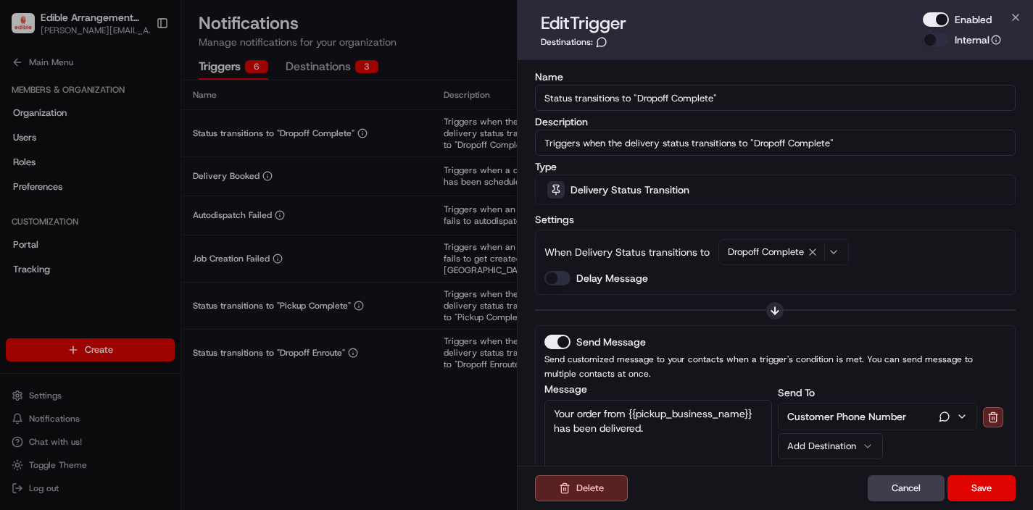
click at [930, 21] on button "Enabled" at bounding box center [936, 19] width 26 height 15
click at [978, 473] on div "Delete Cancel Save" at bounding box center [776, 488] width 516 height 44
click at [982, 492] on button "Save" at bounding box center [982, 489] width 68 height 26
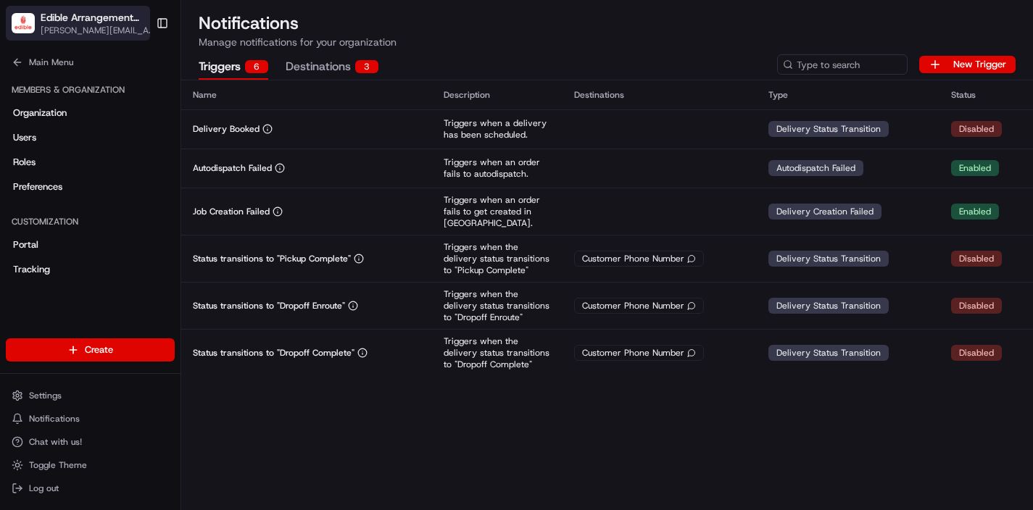
click at [75, 32] on span "[PERSON_NAME][EMAIL_ADDRESS][DOMAIN_NAME]" at bounding box center [100, 31] width 118 height 12
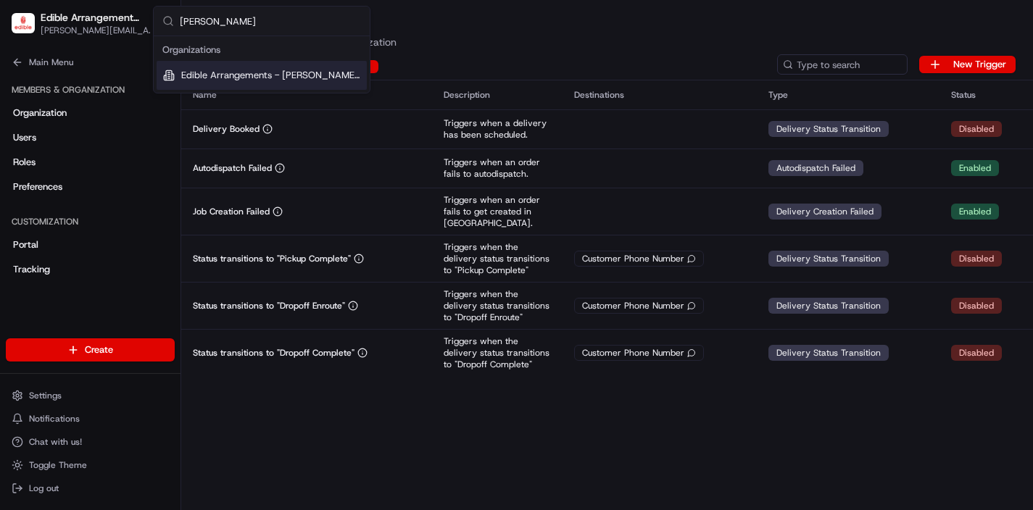
type input "[PERSON_NAME]"
click at [307, 69] on span "Edible Arrangements - [PERSON_NAME][GEOGRAPHIC_DATA], [GEOGRAPHIC_DATA]" at bounding box center [271, 75] width 180 height 13
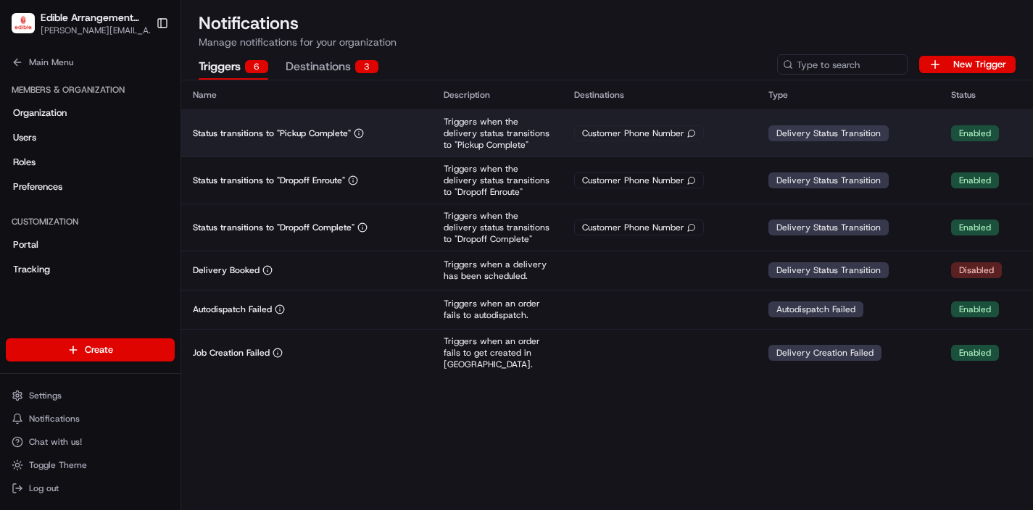
click at [706, 130] on div "Customer Phone Number" at bounding box center [659, 133] width 171 height 16
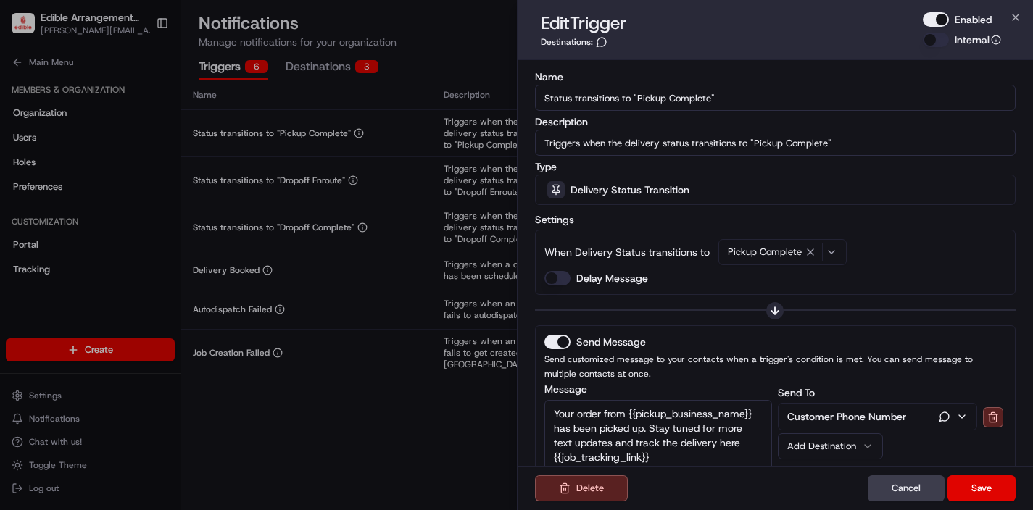
drag, startPoint x: 941, startPoint y: 20, endPoint x: 942, endPoint y: 49, distance: 28.3
click at [942, 21] on button "Enabled" at bounding box center [936, 19] width 26 height 15
click at [992, 485] on button "Save" at bounding box center [982, 489] width 68 height 26
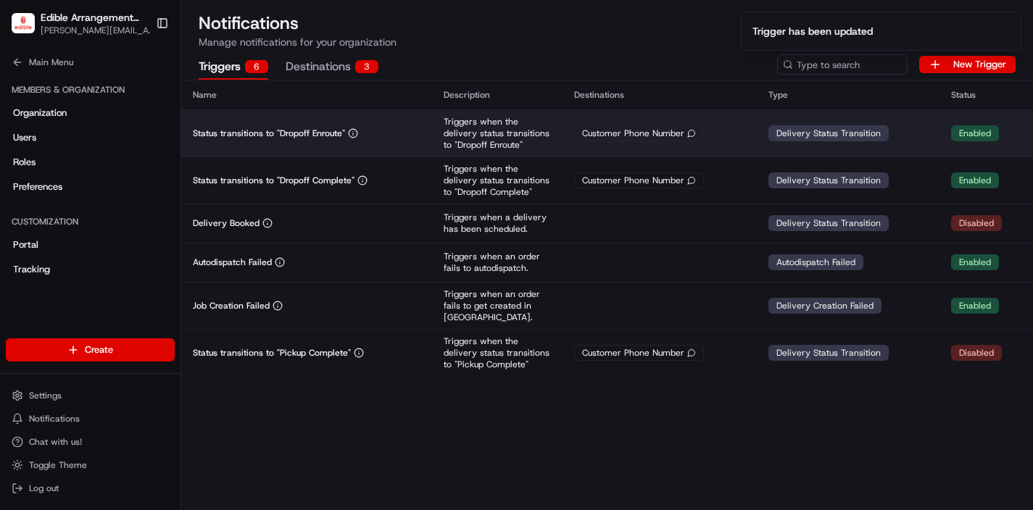
click at [538, 132] on p "Triggers when the delivery status transitions to "Dropoff Enroute"" at bounding box center [497, 133] width 107 height 35
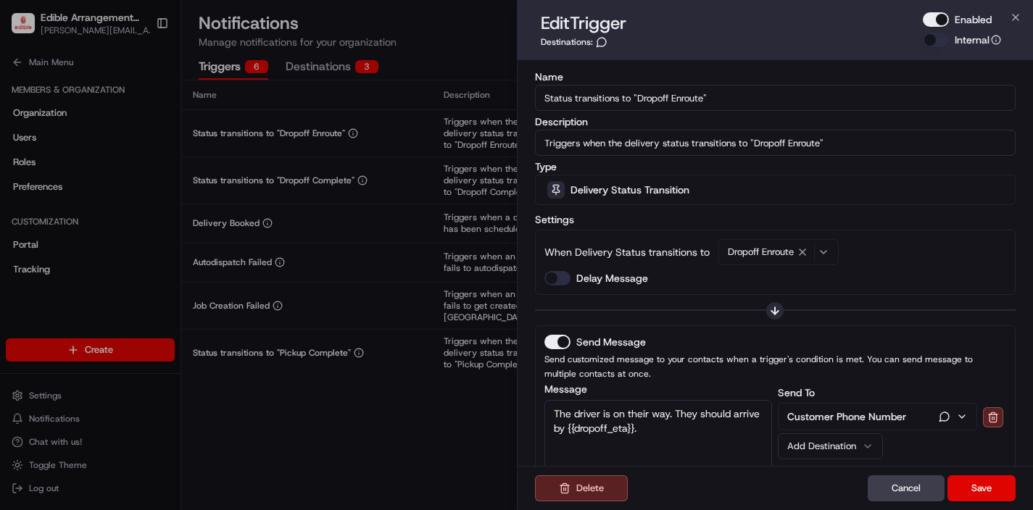
click at [941, 18] on button "Enabled" at bounding box center [936, 19] width 26 height 15
click at [977, 487] on button "Save" at bounding box center [982, 489] width 68 height 26
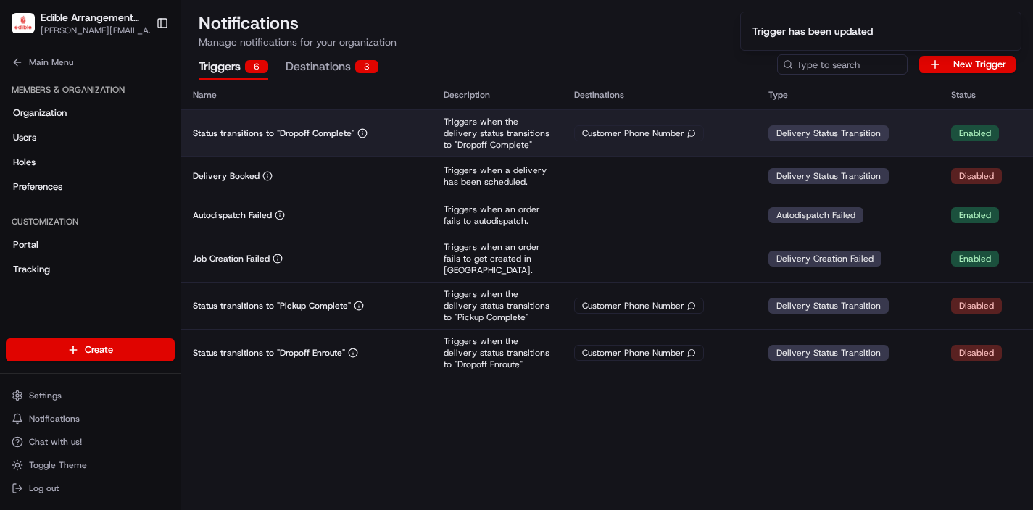
click at [553, 138] on td "Triggers when the delivery status transitions to "Dropoff Complete"" at bounding box center [497, 132] width 131 height 47
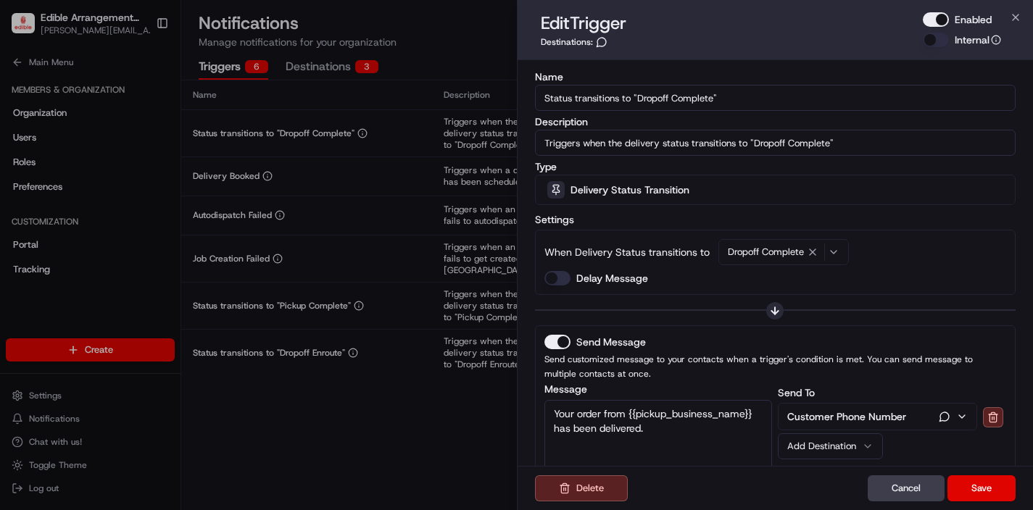
drag, startPoint x: 943, startPoint y: 18, endPoint x: 947, endPoint y: 30, distance: 12.8
click at [944, 19] on button "Enabled" at bounding box center [936, 19] width 26 height 15
click at [979, 487] on button "Save" at bounding box center [982, 489] width 68 height 26
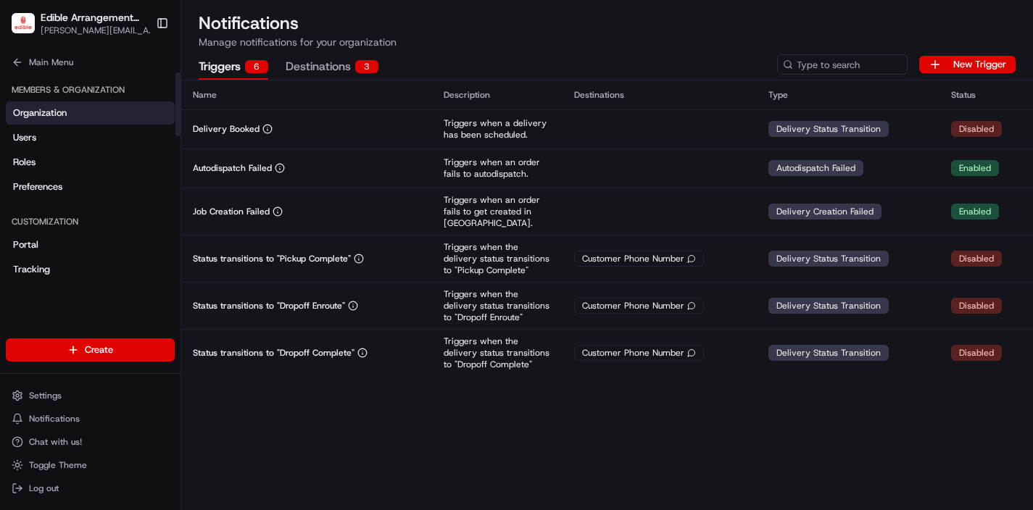
click at [59, 115] on span "Organization" at bounding box center [40, 113] width 54 height 13
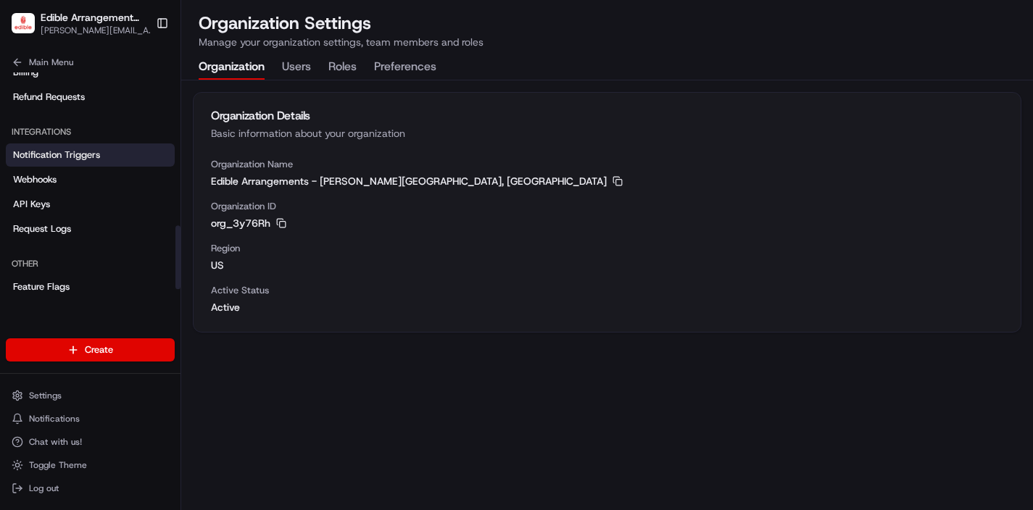
scroll to position [526, 0]
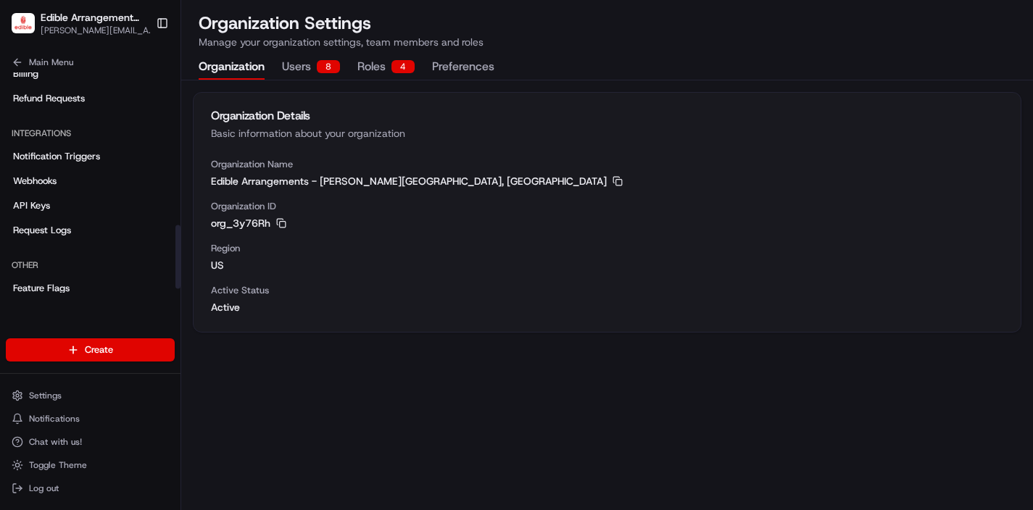
drag, startPoint x: 63, startPoint y: 152, endPoint x: 79, endPoint y: 123, distance: 33.7
click at [63, 152] on span "Notification Triggers" at bounding box center [56, 156] width 87 height 13
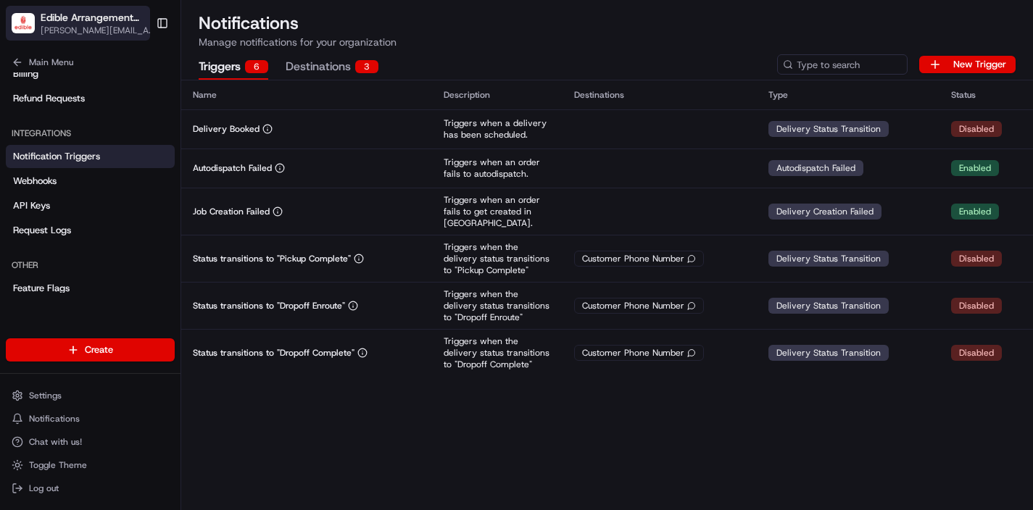
click at [111, 28] on span "[PERSON_NAME][EMAIL_ADDRESS][DOMAIN_NAME]" at bounding box center [100, 31] width 118 height 12
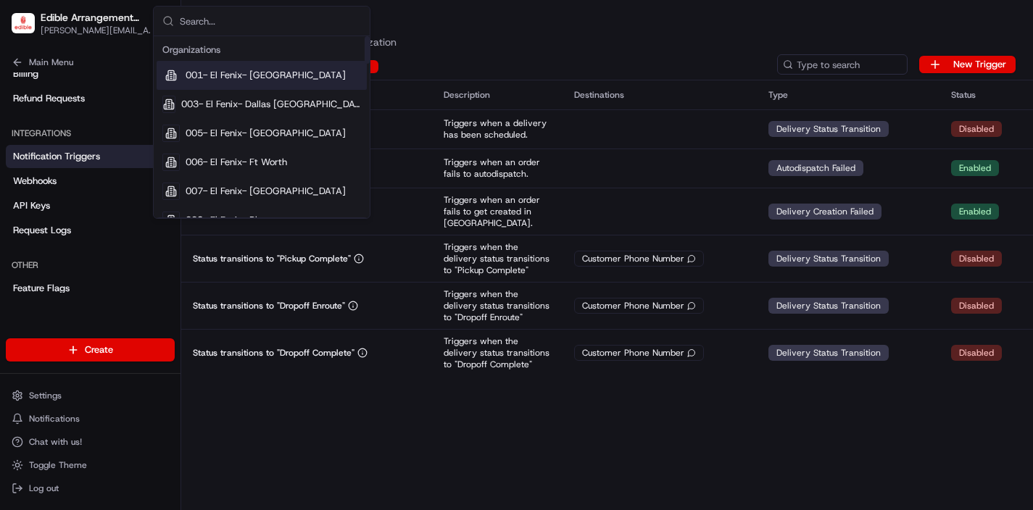
click at [228, 26] on input "text" at bounding box center [270, 21] width 181 height 29
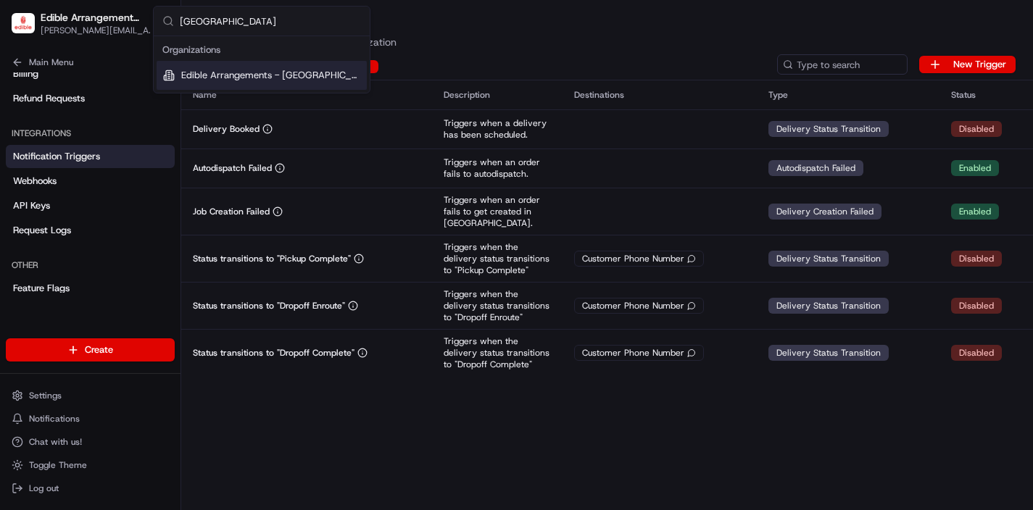
type input "[GEOGRAPHIC_DATA]"
click at [228, 76] on span "Edible Arrangements - [GEOGRAPHIC_DATA], [GEOGRAPHIC_DATA]" at bounding box center [271, 75] width 180 height 13
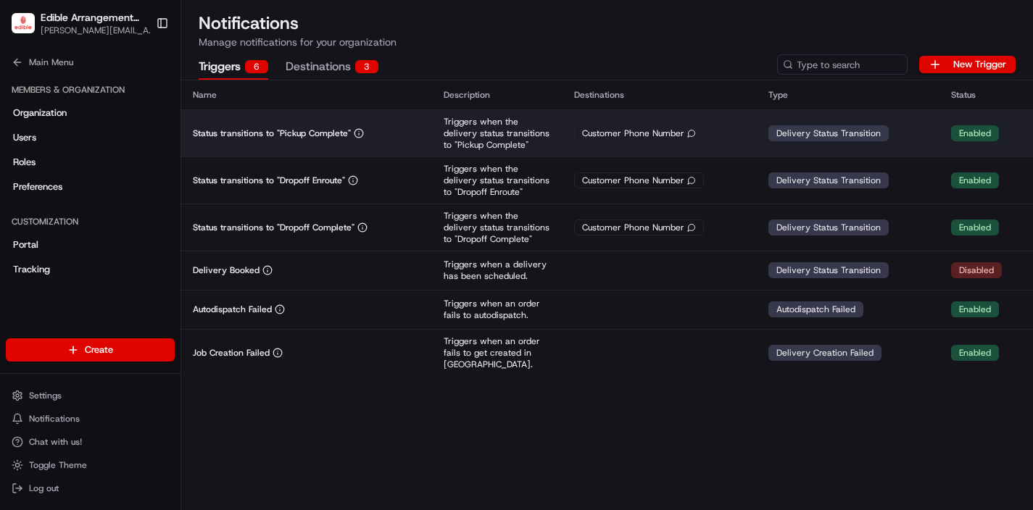
click at [718, 128] on div "Customer Phone Number" at bounding box center [659, 133] width 171 height 16
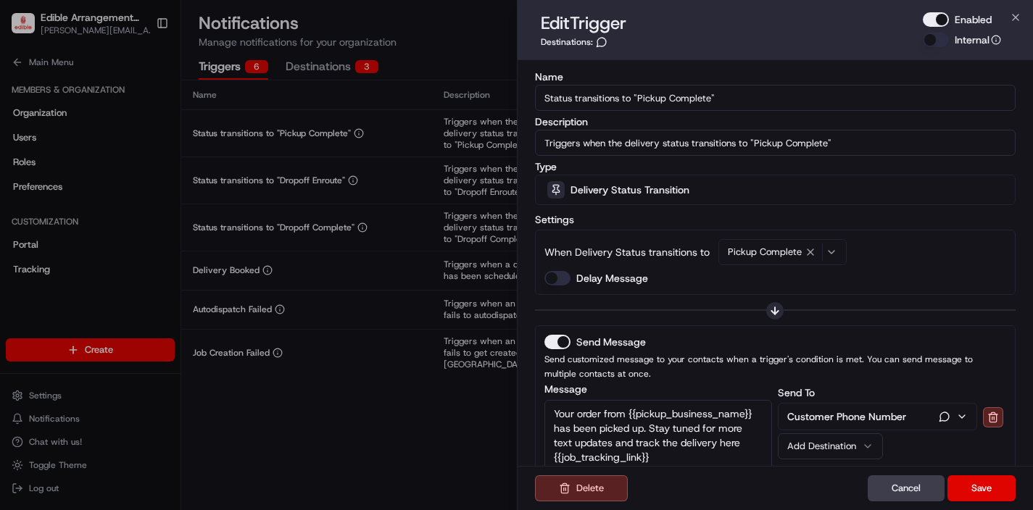
click at [939, 25] on button "Enabled" at bounding box center [936, 19] width 26 height 15
click at [969, 486] on button "Save" at bounding box center [982, 489] width 68 height 26
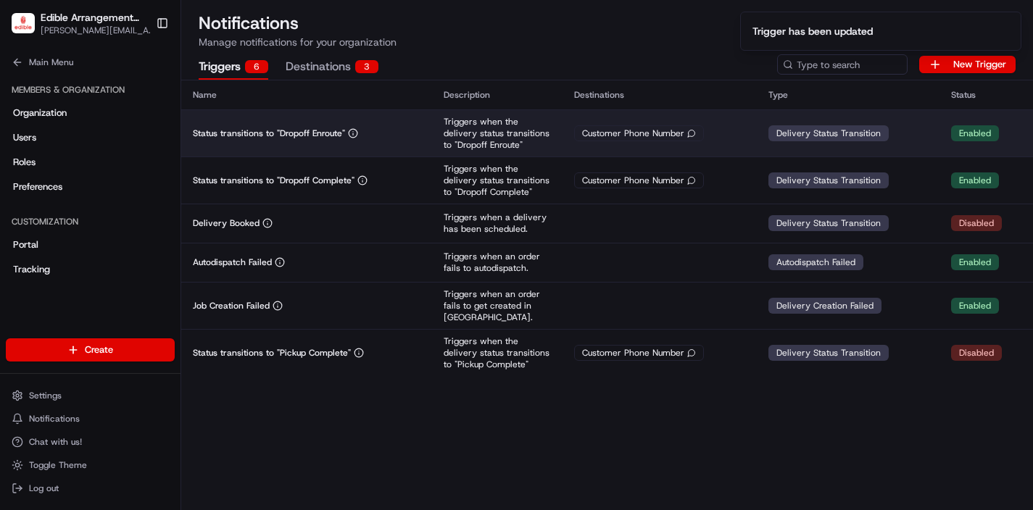
click at [521, 137] on p "Triggers when the delivery status transitions to "Dropoff Enroute"" at bounding box center [497, 133] width 107 height 35
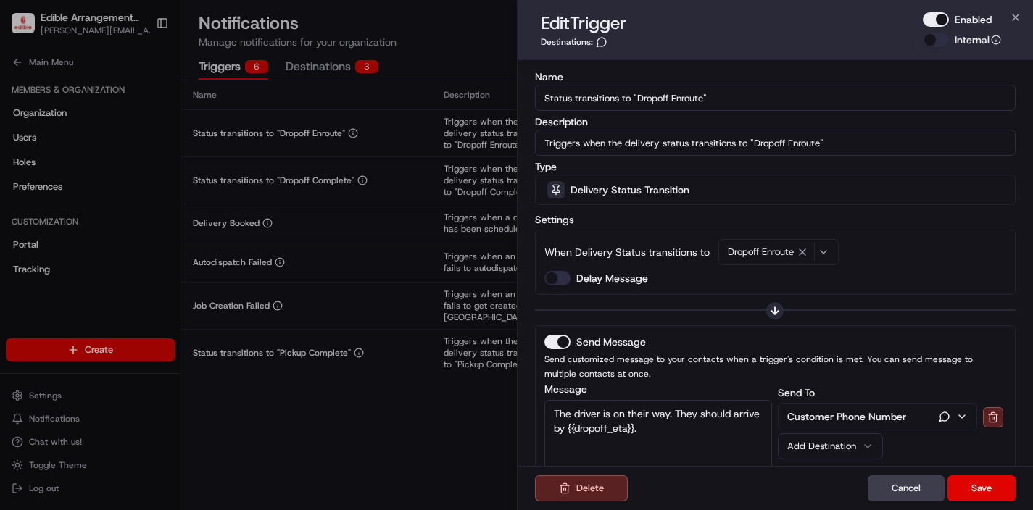
click at [941, 23] on button "Enabled" at bounding box center [936, 19] width 26 height 15
click at [970, 485] on button "Save" at bounding box center [982, 489] width 68 height 26
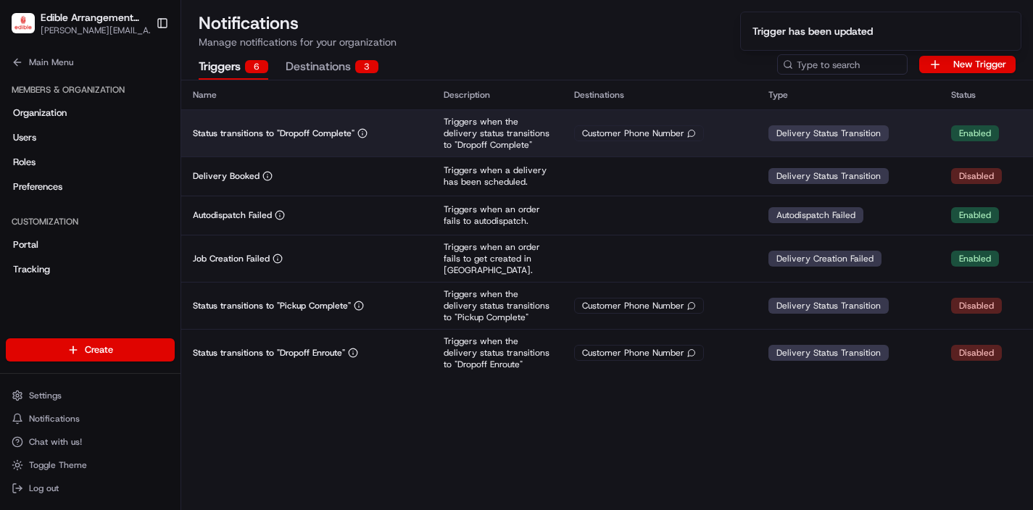
click at [532, 131] on p "Triggers when the delivery status transitions to "Dropoff Complete"" at bounding box center [497, 133] width 107 height 35
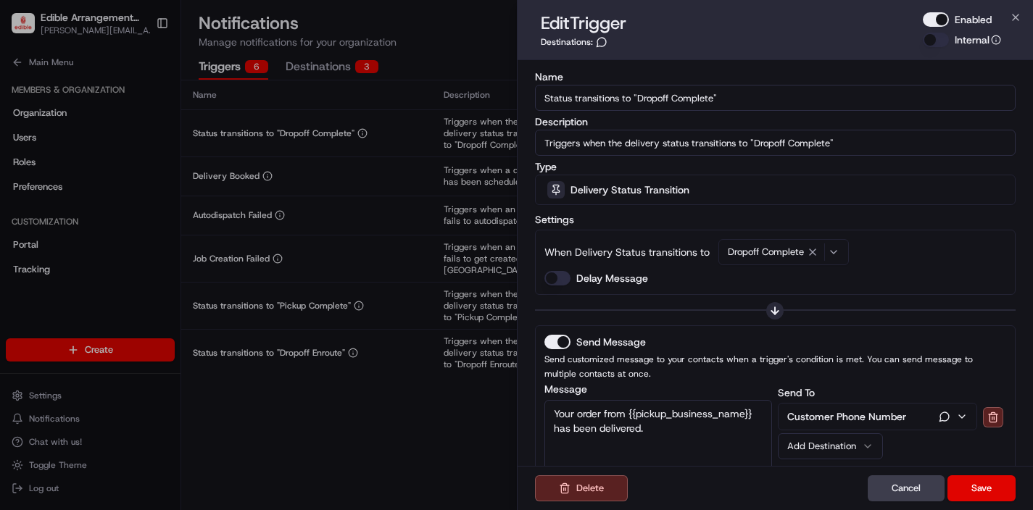
drag, startPoint x: 941, startPoint y: 17, endPoint x: 944, endPoint y: 50, distance: 32.8
click at [941, 17] on button "Enabled" at bounding box center [936, 19] width 26 height 15
click at [974, 502] on div "Delete Cancel Save" at bounding box center [776, 488] width 516 height 44
click at [974, 485] on button "Save" at bounding box center [982, 489] width 68 height 26
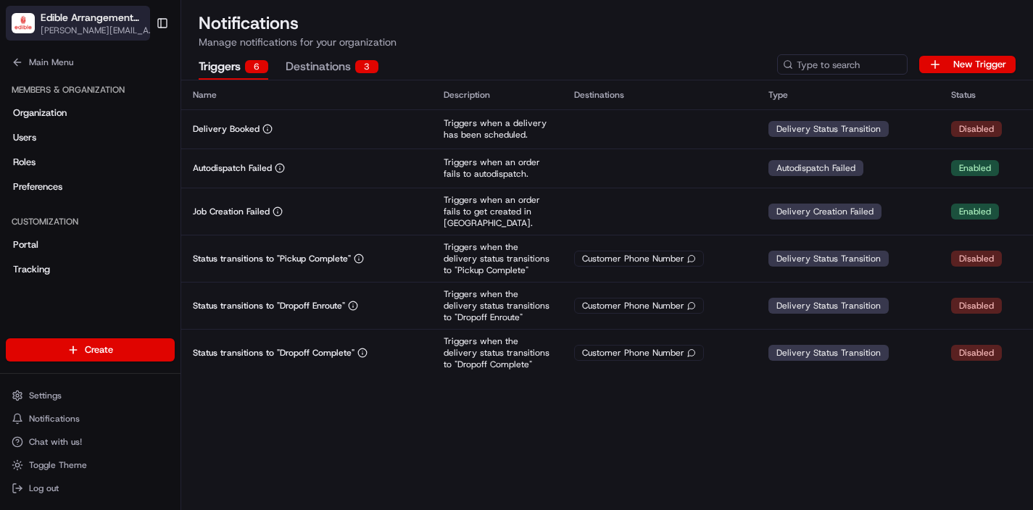
click at [83, 30] on span "[PERSON_NAME][EMAIL_ADDRESS][DOMAIN_NAME]" at bounding box center [100, 31] width 118 height 12
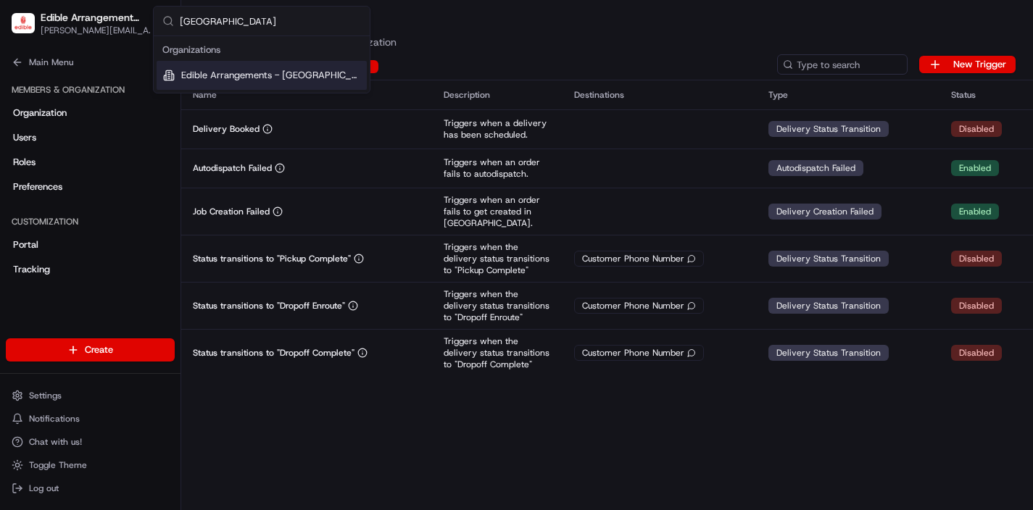
type input "[GEOGRAPHIC_DATA]"
click at [252, 67] on div "Edible Arrangements - [GEOGRAPHIC_DATA], [GEOGRAPHIC_DATA]" at bounding box center [262, 75] width 210 height 29
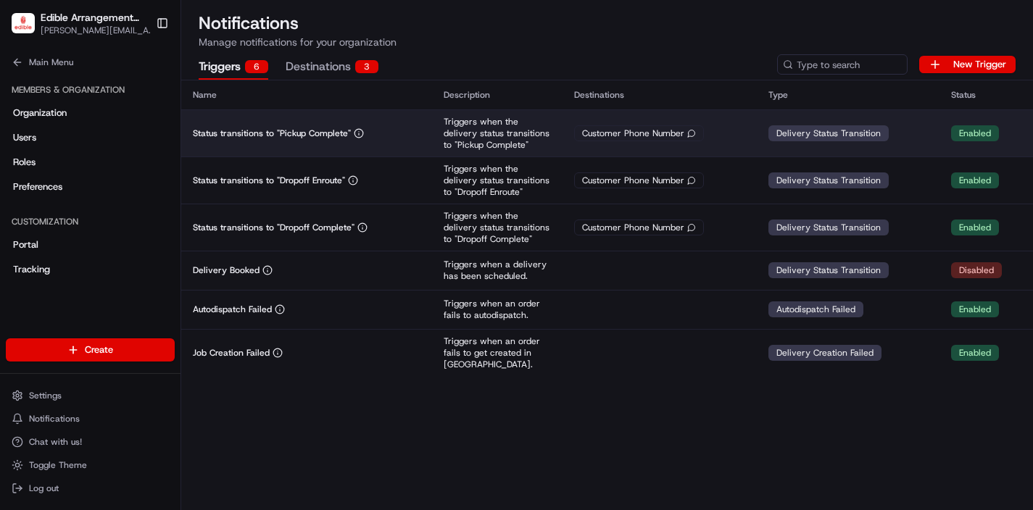
click at [648, 133] on div "Customer Phone Number" at bounding box center [639, 133] width 130 height 16
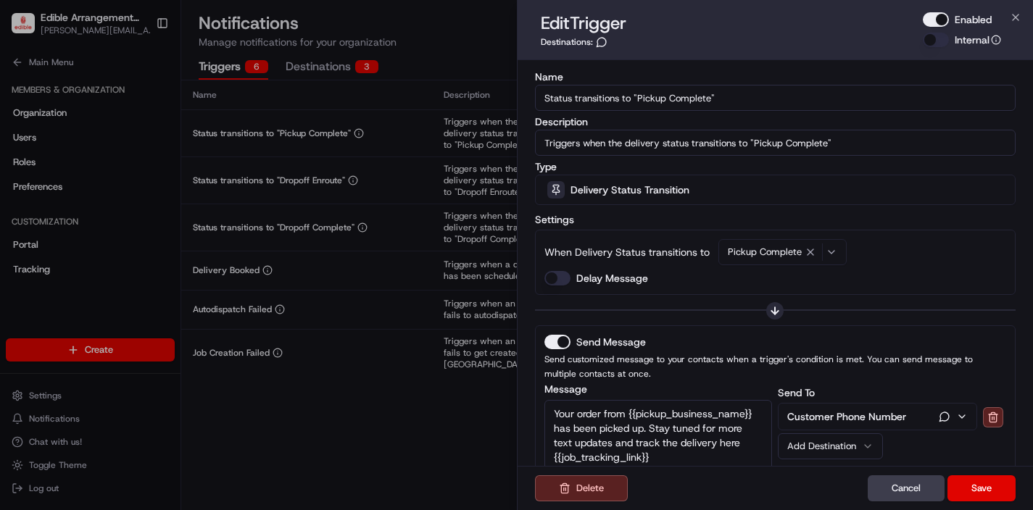
click at [934, 22] on button "Enabled" at bounding box center [936, 19] width 26 height 15
click at [994, 494] on button "Save" at bounding box center [982, 489] width 68 height 26
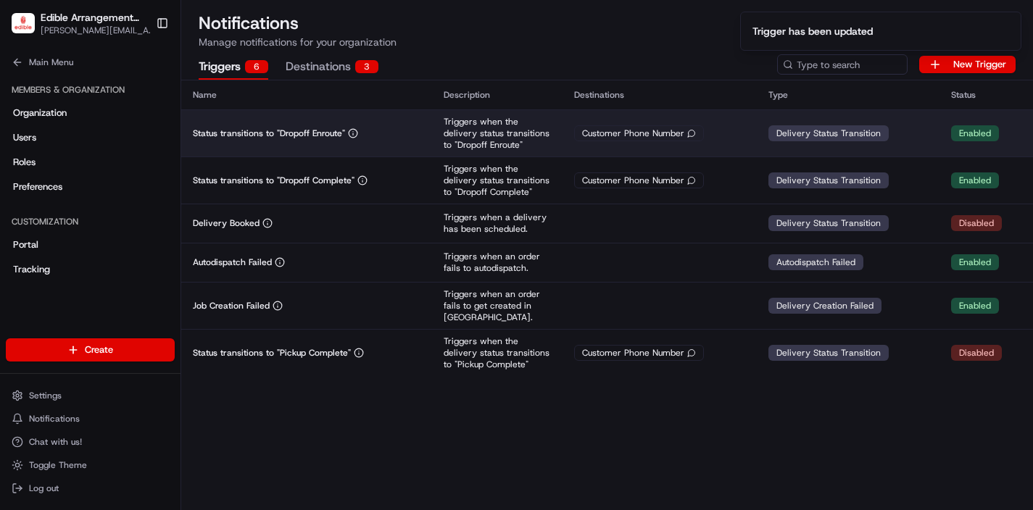
click at [679, 146] on td "Customer Phone Number" at bounding box center [660, 132] width 194 height 47
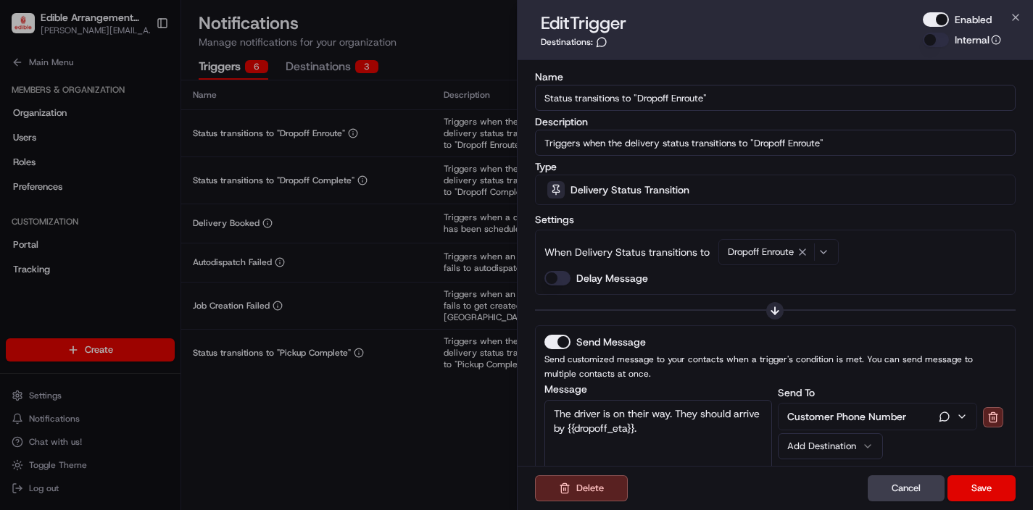
click at [935, 22] on button "Enabled" at bounding box center [936, 19] width 26 height 15
drag, startPoint x: 993, startPoint y: 486, endPoint x: 986, endPoint y: 484, distance: 7.4
click at [993, 486] on button "Save" at bounding box center [982, 489] width 68 height 26
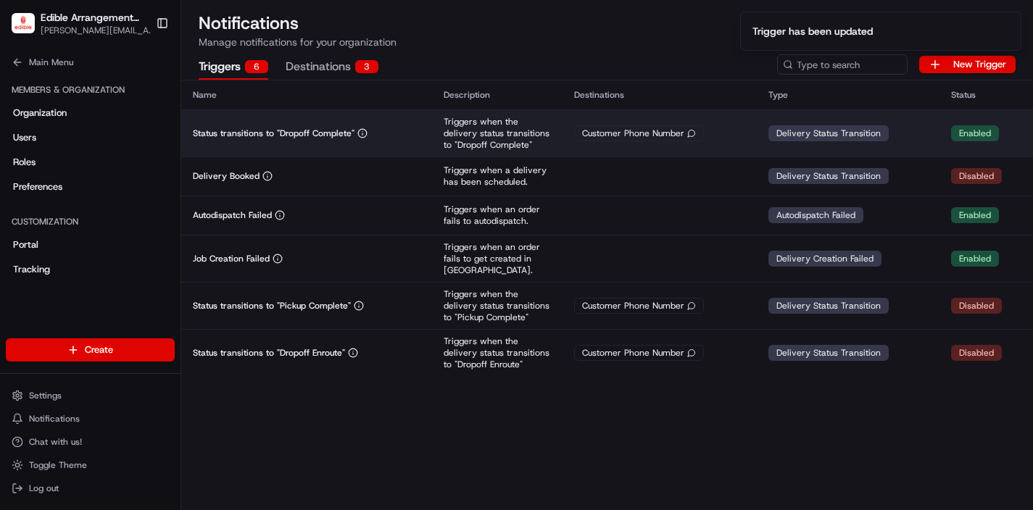
click at [557, 131] on td "Triggers when the delivery status transitions to "Dropoff Complete"" at bounding box center [497, 132] width 131 height 47
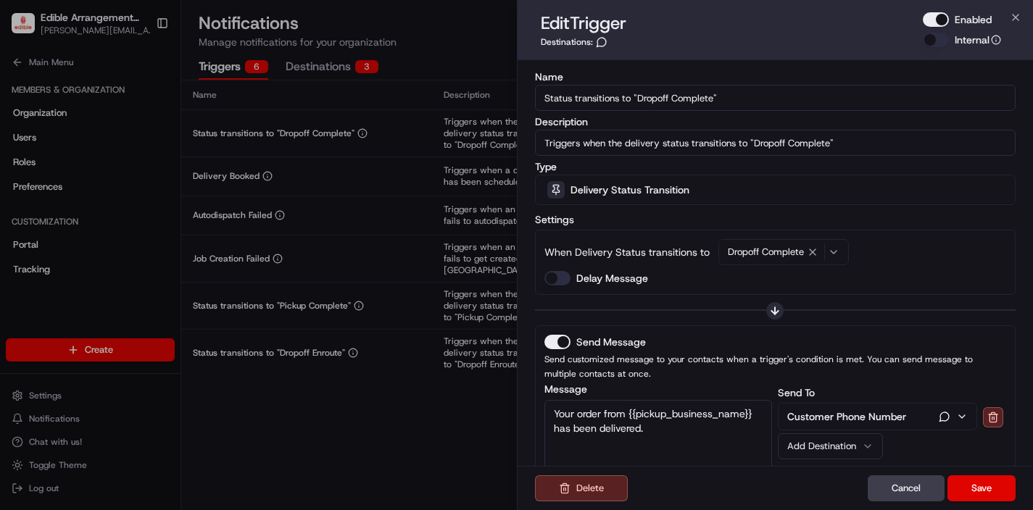
drag, startPoint x: 946, startPoint y: 19, endPoint x: 948, endPoint y: 69, distance: 50.1
click at [946, 19] on button "Enabled" at bounding box center [936, 19] width 26 height 15
click at [990, 485] on button "Save" at bounding box center [982, 489] width 68 height 26
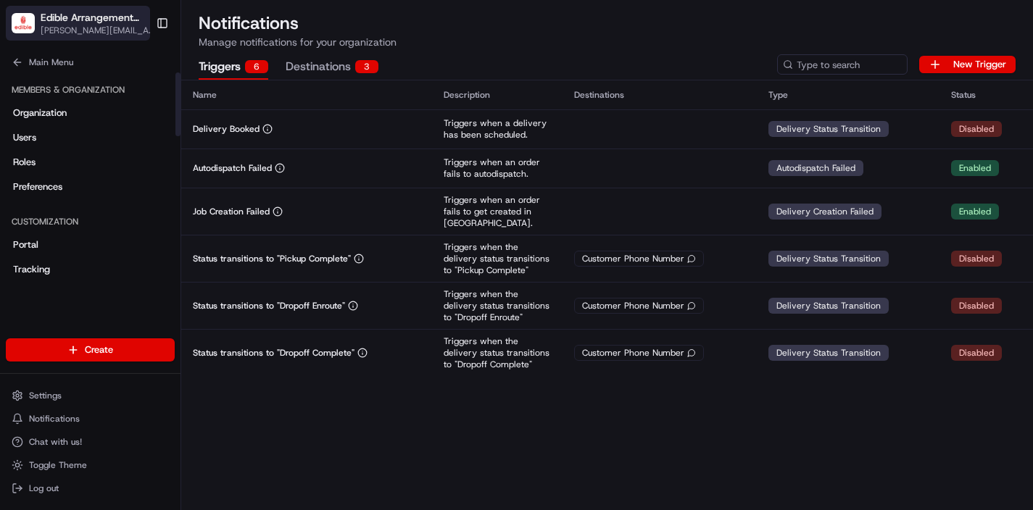
click at [102, 28] on span "[PERSON_NAME][EMAIL_ADDRESS][DOMAIN_NAME]" at bounding box center [100, 31] width 118 height 12
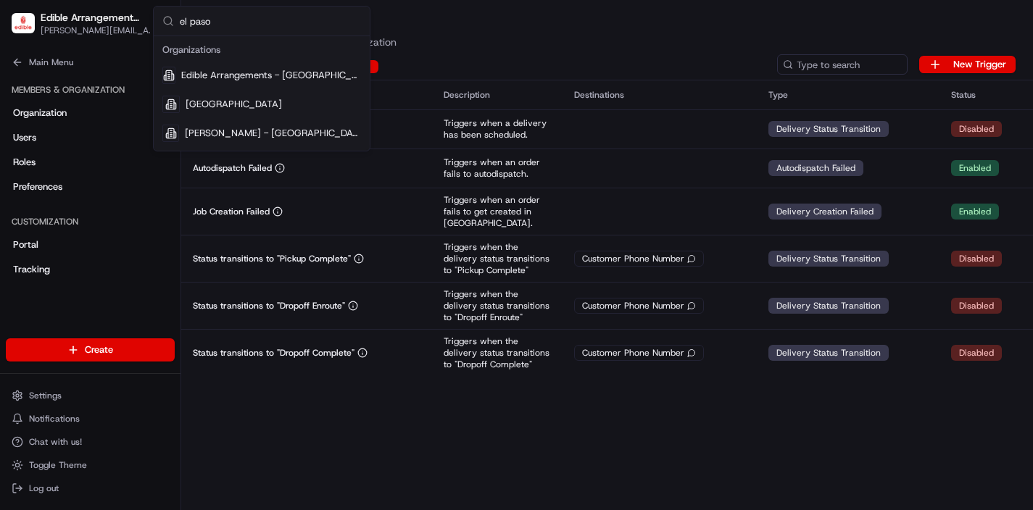
type input "el paso"
click at [241, 69] on span "Edible Arrangements - [GEOGRAPHIC_DATA], [GEOGRAPHIC_DATA]" at bounding box center [271, 75] width 180 height 13
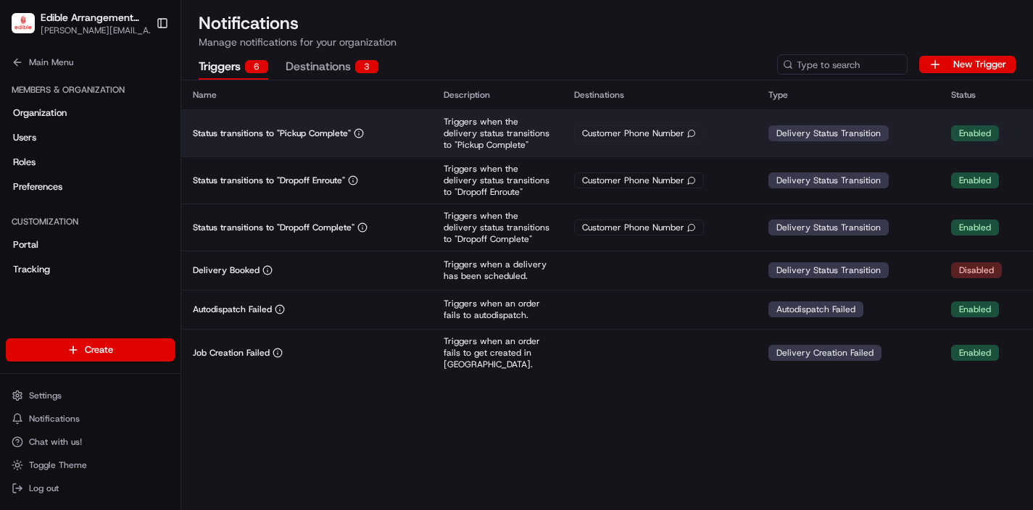
click at [587, 145] on td "Customer Phone Number" at bounding box center [660, 132] width 194 height 47
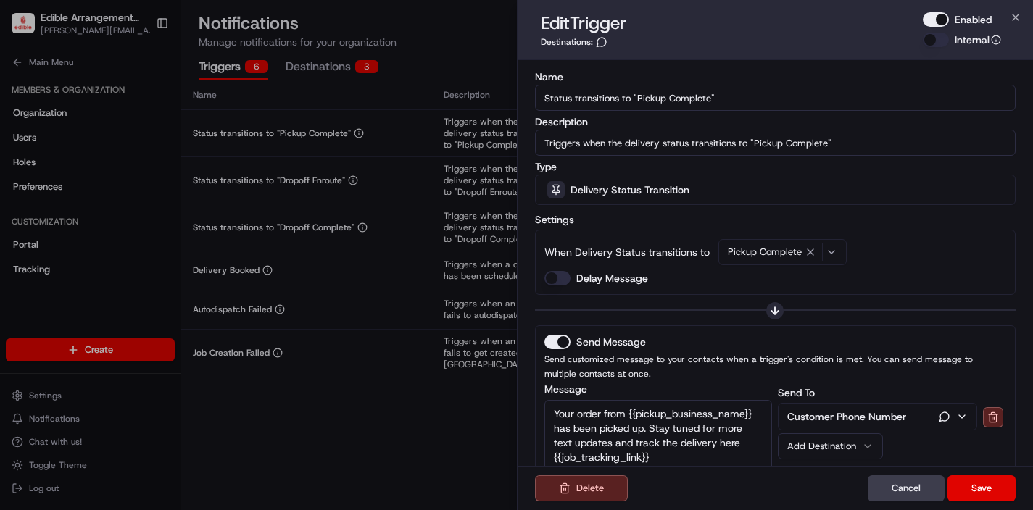
click at [948, 17] on button "Enabled" at bounding box center [936, 19] width 26 height 15
click at [982, 486] on button "Save" at bounding box center [982, 489] width 68 height 26
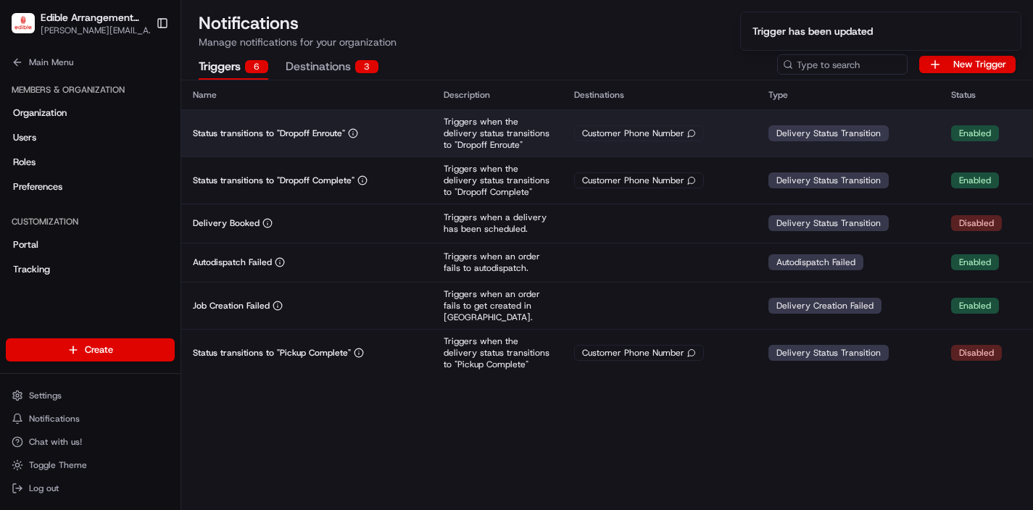
click at [679, 133] on div "Customer Phone Number" at bounding box center [639, 133] width 130 height 16
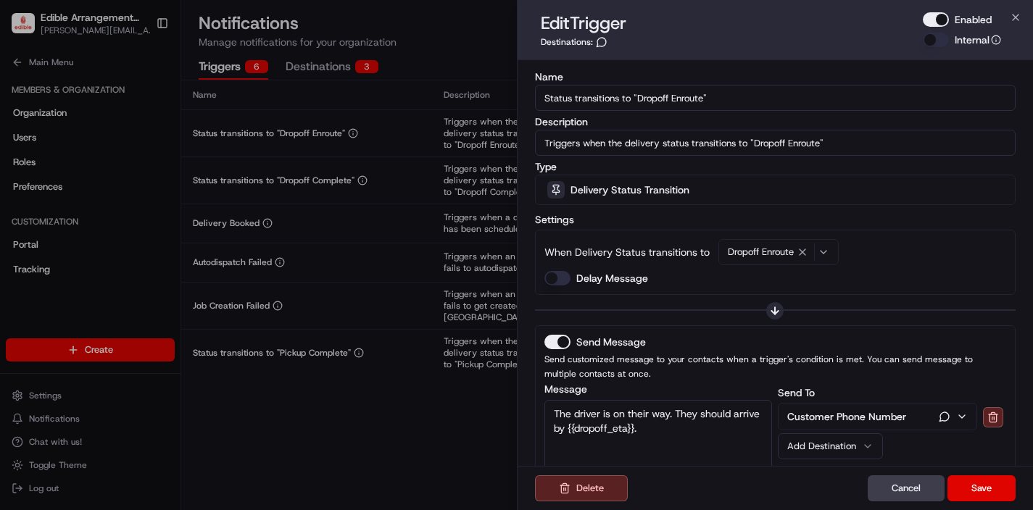
drag, startPoint x: 942, startPoint y: 22, endPoint x: 940, endPoint y: 74, distance: 52.2
click at [942, 22] on button "Enabled" at bounding box center [936, 19] width 26 height 15
drag, startPoint x: 979, startPoint y: 491, endPoint x: 901, endPoint y: 447, distance: 89.9
click at [978, 491] on button "Save" at bounding box center [982, 489] width 68 height 26
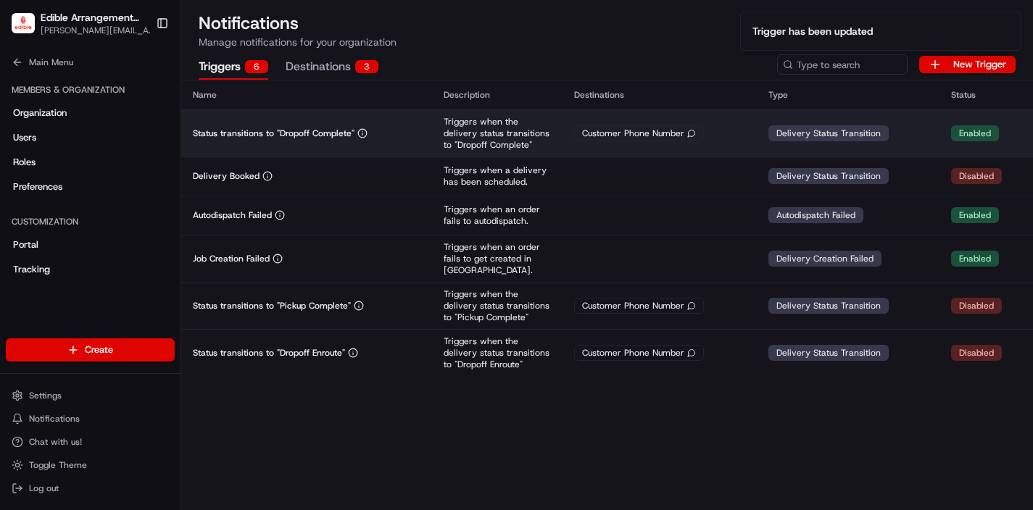
click at [627, 123] on td "Customer Phone Number" at bounding box center [660, 132] width 194 height 47
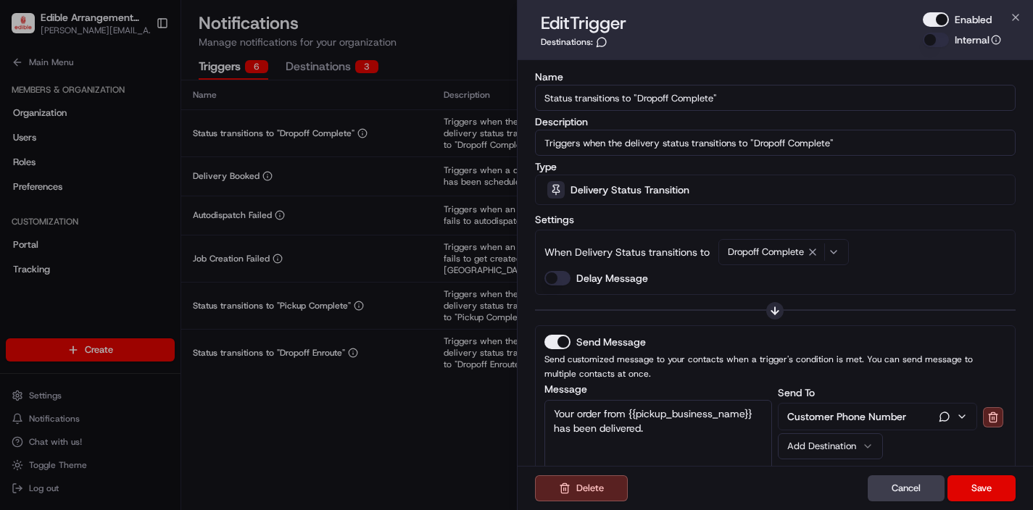
drag, startPoint x: 942, startPoint y: 22, endPoint x: 977, endPoint y: 340, distance: 320.2
click at [942, 22] on button "Enabled" at bounding box center [936, 19] width 26 height 15
click at [977, 491] on button "Save" at bounding box center [982, 489] width 68 height 26
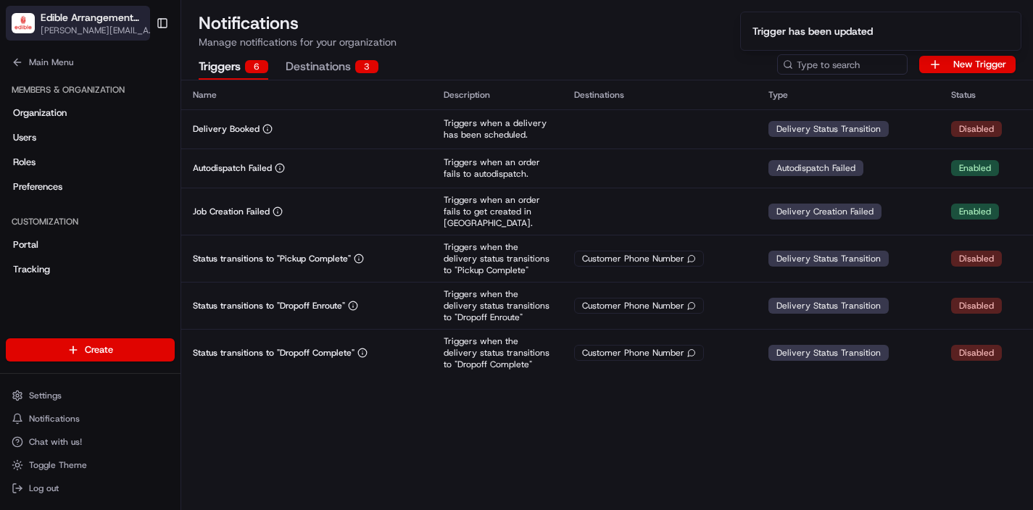
click at [80, 22] on span "Edible Arrangements - [GEOGRAPHIC_DATA], [GEOGRAPHIC_DATA]" at bounding box center [92, 17] width 102 height 15
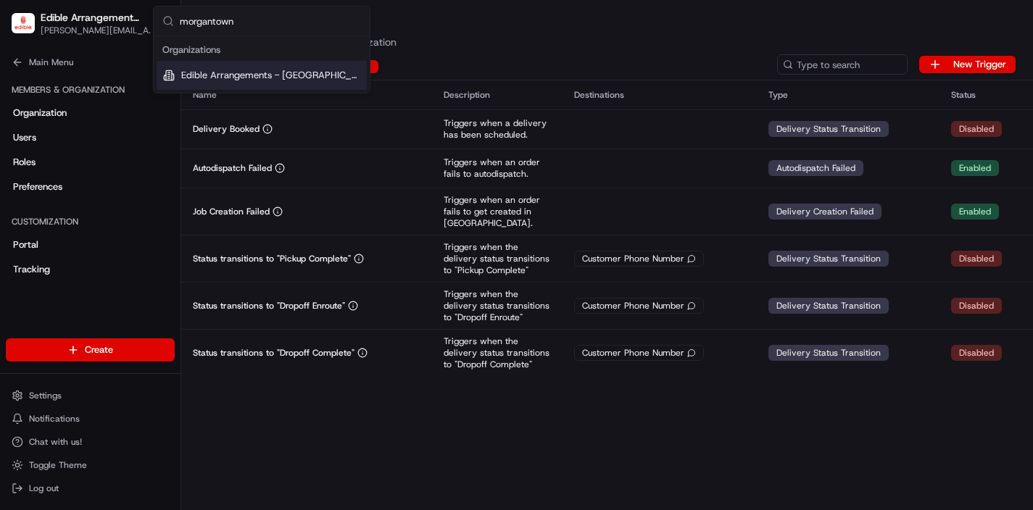
type input "morgantown"
click at [239, 62] on div "Edible Arrangements - [GEOGRAPHIC_DATA], [GEOGRAPHIC_DATA]" at bounding box center [262, 75] width 210 height 29
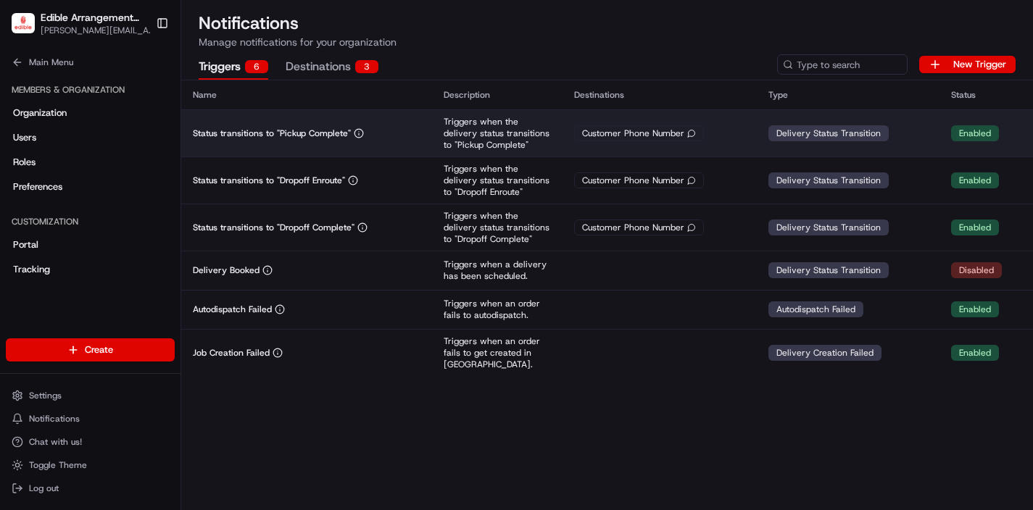
click at [896, 128] on td "Delivery Status Transition" at bounding box center [848, 132] width 182 height 47
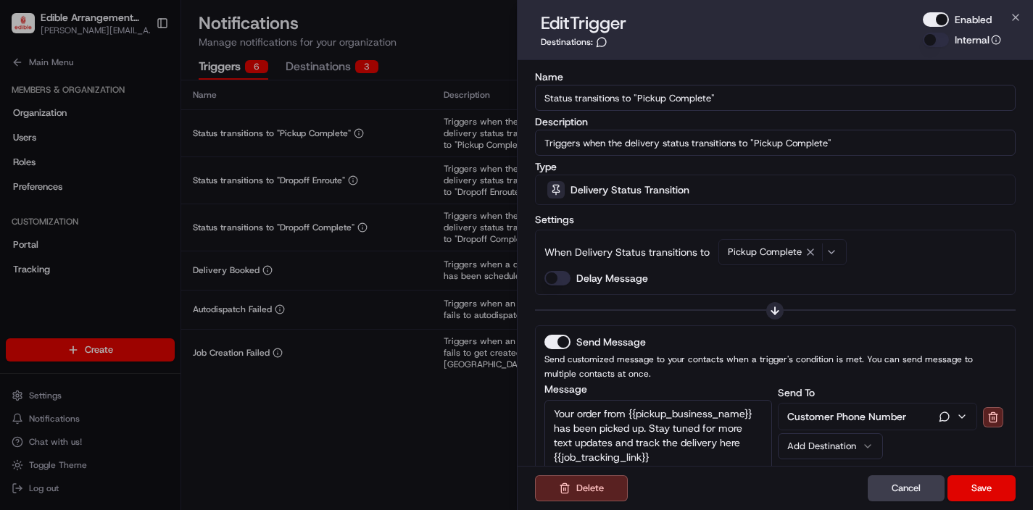
drag, startPoint x: 947, startPoint y: 17, endPoint x: 943, endPoint y: 80, distance: 63.2
click at [947, 17] on button "Enabled" at bounding box center [936, 19] width 26 height 15
click at [972, 476] on button "Save" at bounding box center [982, 489] width 68 height 26
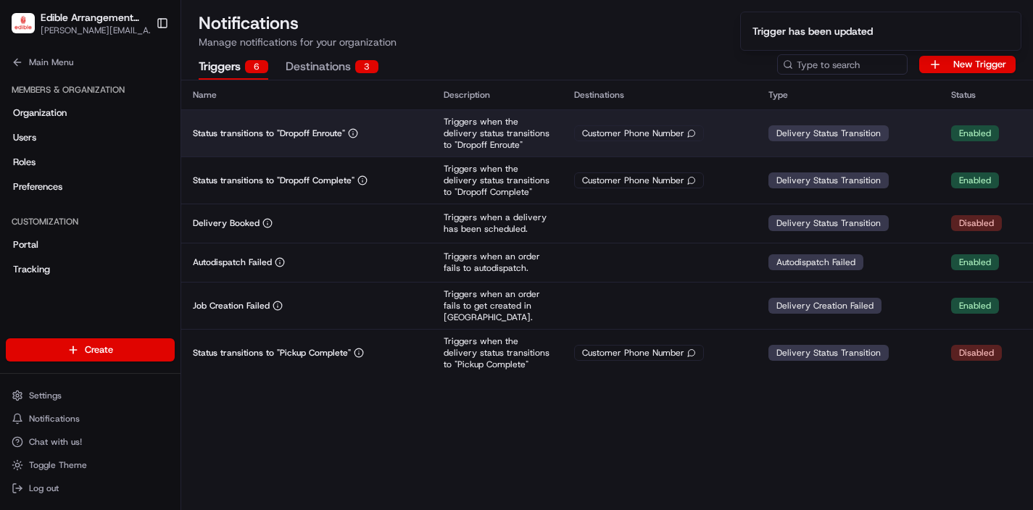
click at [729, 144] on td "Customer Phone Number" at bounding box center [660, 132] width 194 height 47
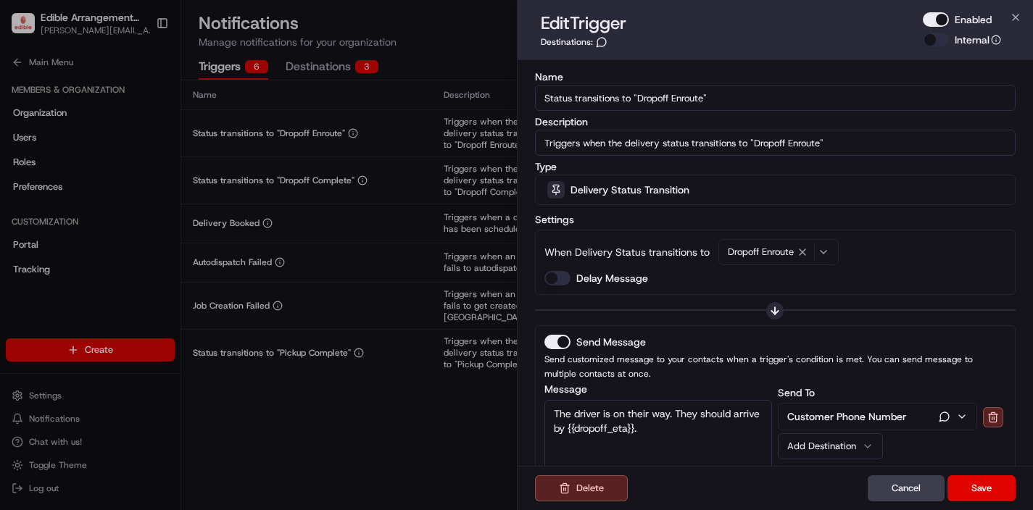
click at [931, 17] on button "Enabled" at bounding box center [936, 19] width 26 height 15
click at [989, 485] on button "Save" at bounding box center [982, 489] width 68 height 26
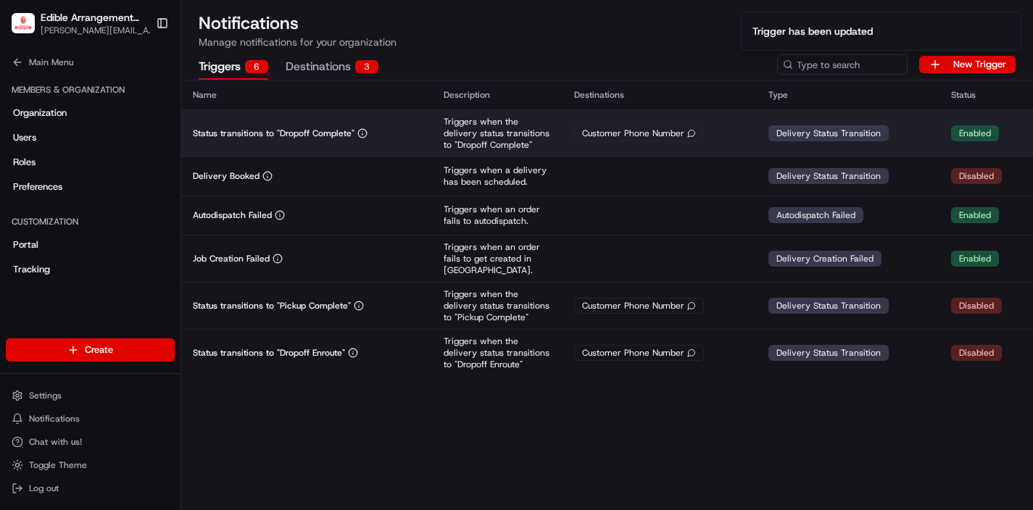
click at [835, 141] on td "Delivery Status Transition" at bounding box center [848, 132] width 182 height 47
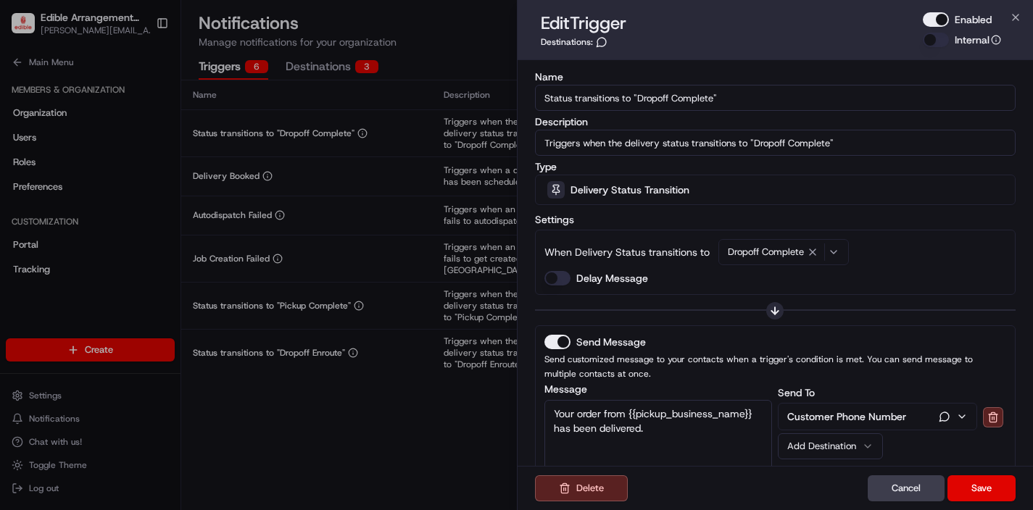
click at [930, 21] on button "Enabled" at bounding box center [936, 19] width 26 height 15
click at [975, 496] on button "Save" at bounding box center [982, 489] width 68 height 26
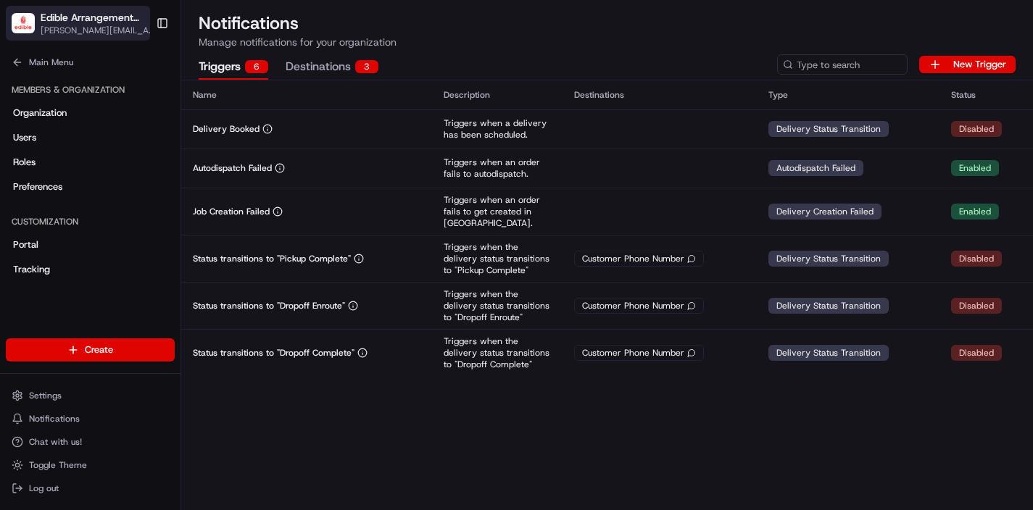
click at [91, 35] on span "[PERSON_NAME][EMAIL_ADDRESS][DOMAIN_NAME]" at bounding box center [100, 31] width 118 height 12
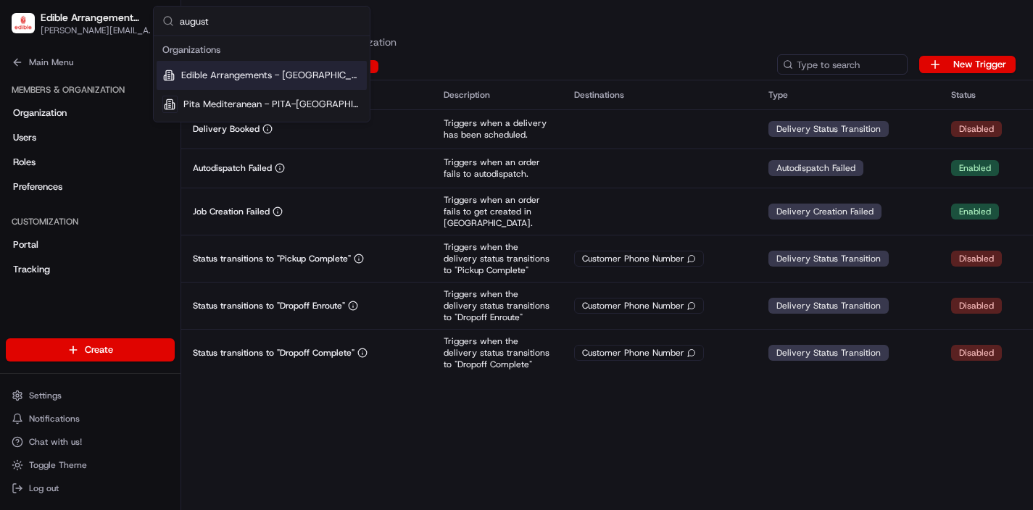
type input "august"
click at [260, 67] on div "Edible Arrangements - [GEOGRAPHIC_DATA], [GEOGRAPHIC_DATA]" at bounding box center [262, 75] width 210 height 29
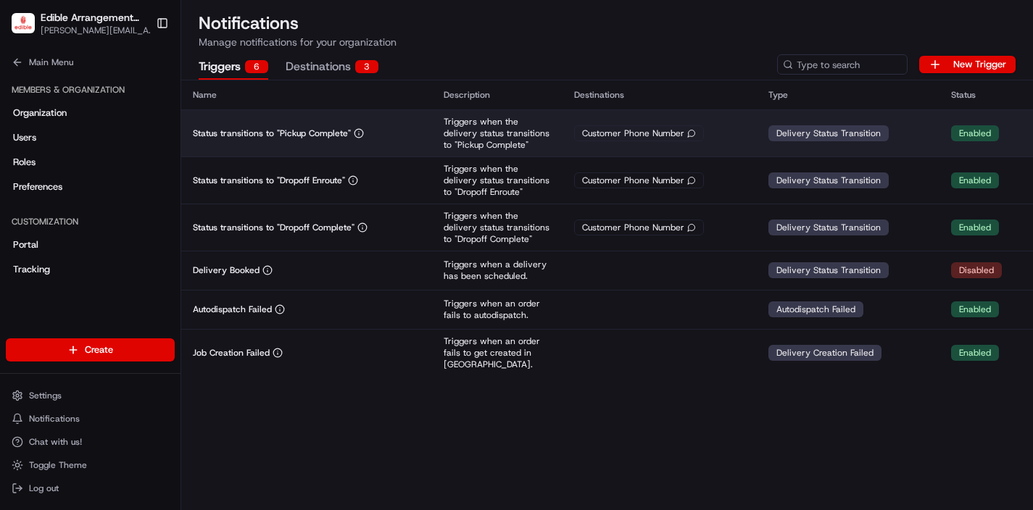
click at [817, 131] on div "Delivery Status Transition" at bounding box center [829, 133] width 120 height 16
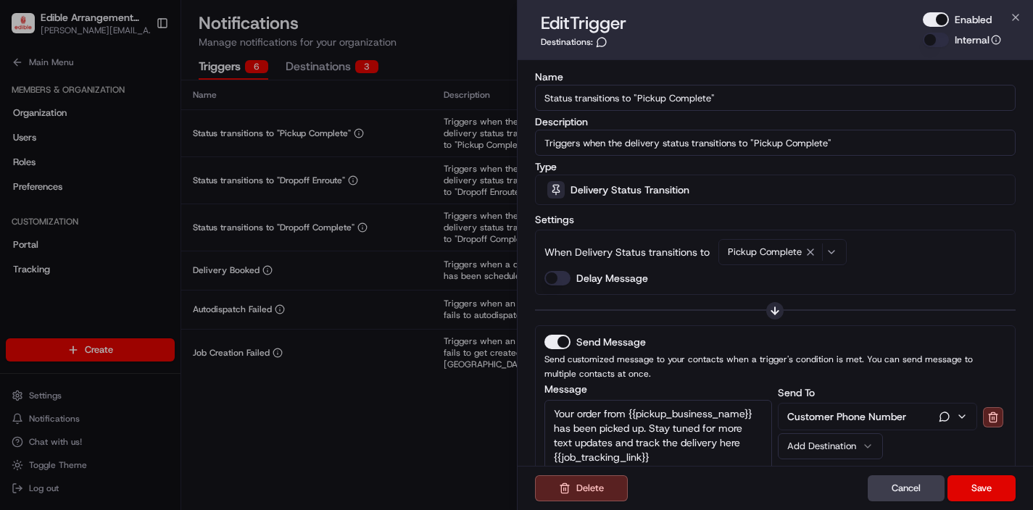
click at [938, 20] on button "Enabled" at bounding box center [936, 19] width 26 height 15
click at [987, 483] on button "Save" at bounding box center [982, 489] width 68 height 26
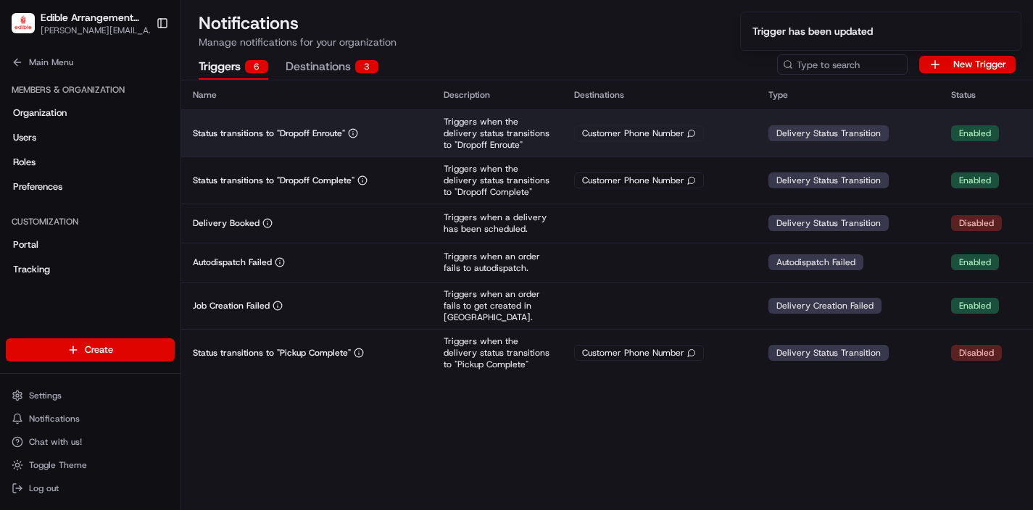
click at [753, 154] on td "Customer Phone Number" at bounding box center [660, 132] width 194 height 47
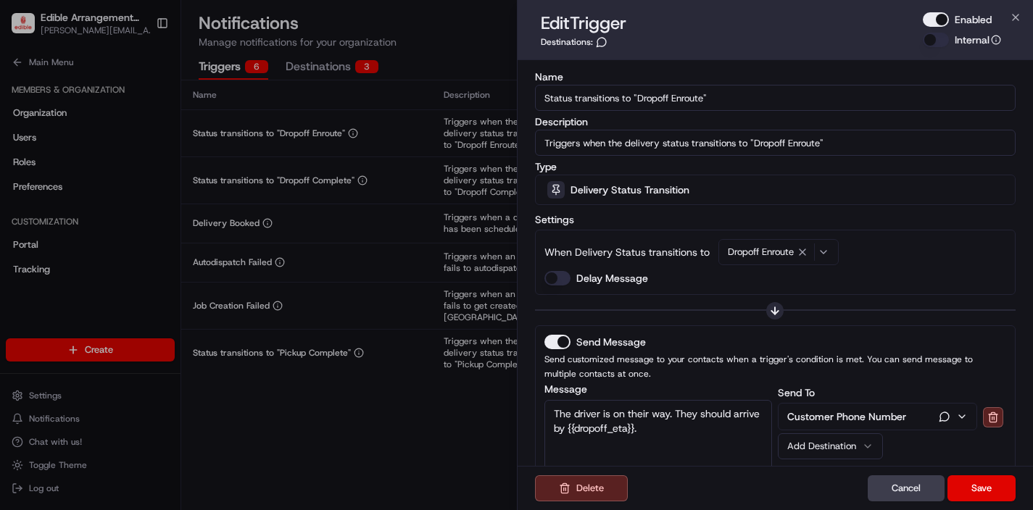
click at [938, 18] on button "Enabled" at bounding box center [936, 19] width 26 height 15
click at [967, 479] on button "Save" at bounding box center [982, 489] width 68 height 26
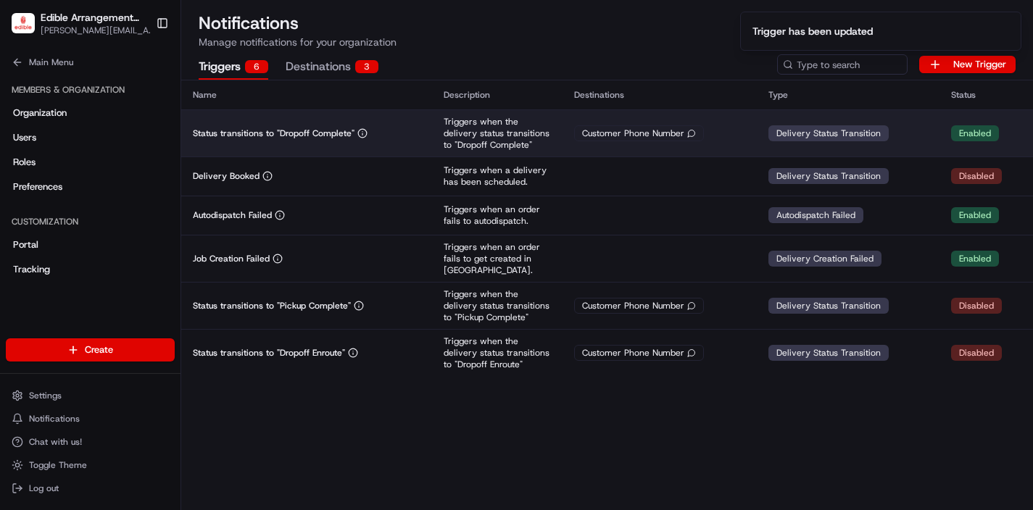
click at [750, 137] on td "Customer Phone Number" at bounding box center [660, 132] width 194 height 47
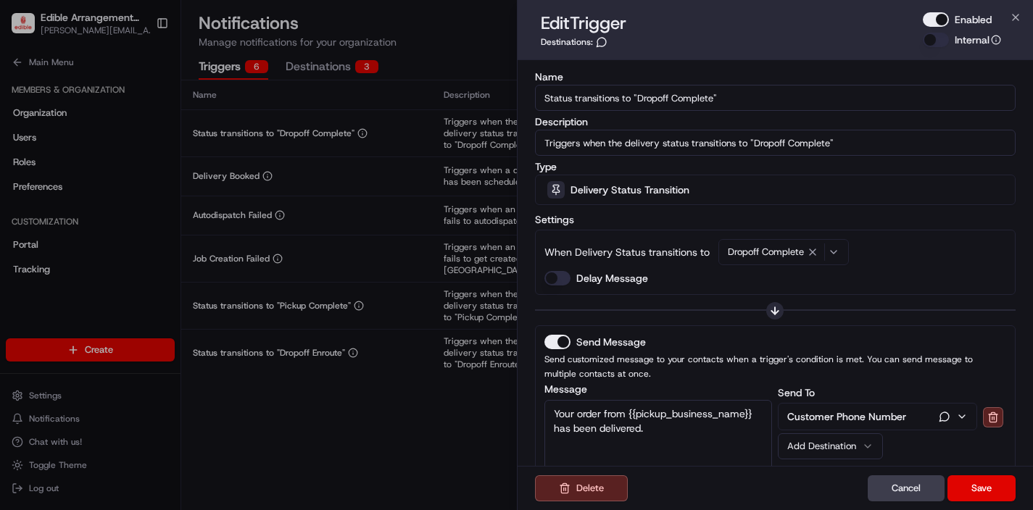
click at [948, 22] on div "Enabled" at bounding box center [962, 19] width 78 height 15
click at [944, 20] on button "Enabled" at bounding box center [936, 19] width 26 height 15
click at [977, 493] on button "Save" at bounding box center [982, 489] width 68 height 26
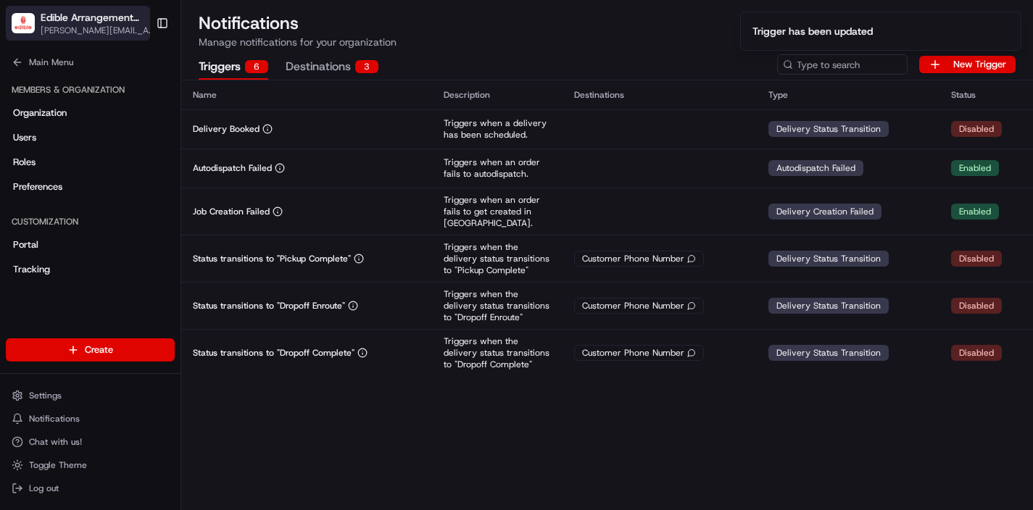
drag, startPoint x: 96, startPoint y: 19, endPoint x: 104, endPoint y: 22, distance: 8.1
click at [96, 19] on span "Edible Arrangements - [GEOGRAPHIC_DATA], [GEOGRAPHIC_DATA]" at bounding box center [92, 17] width 102 height 15
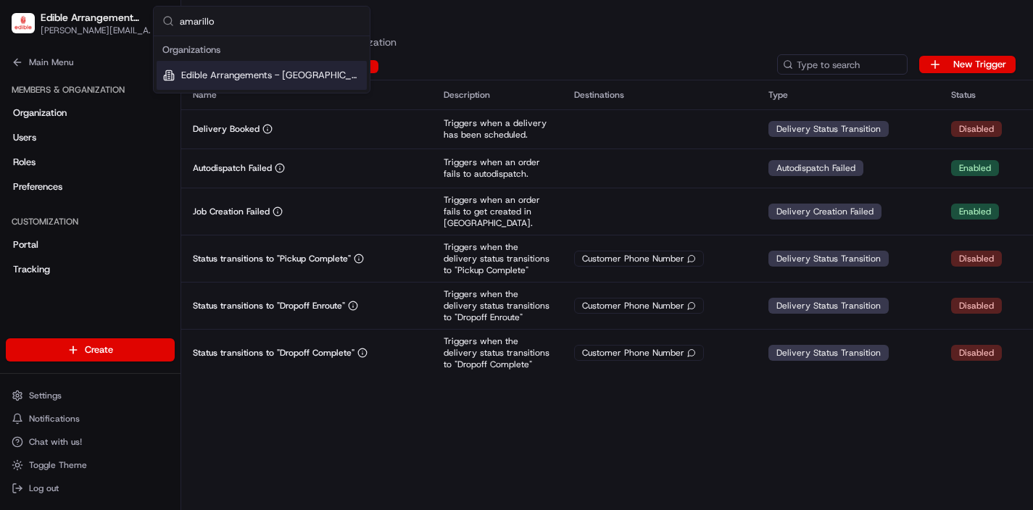
type input "amarillo"
click at [219, 75] on span "Edible Arrangements - [GEOGRAPHIC_DATA], [GEOGRAPHIC_DATA]" at bounding box center [271, 75] width 180 height 13
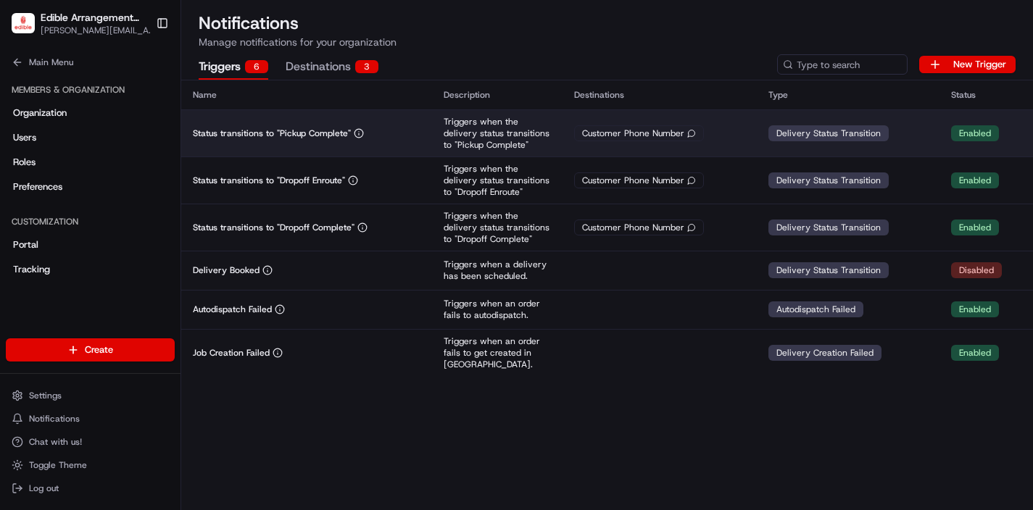
click at [744, 133] on div "Customer Phone Number" at bounding box center [659, 133] width 171 height 16
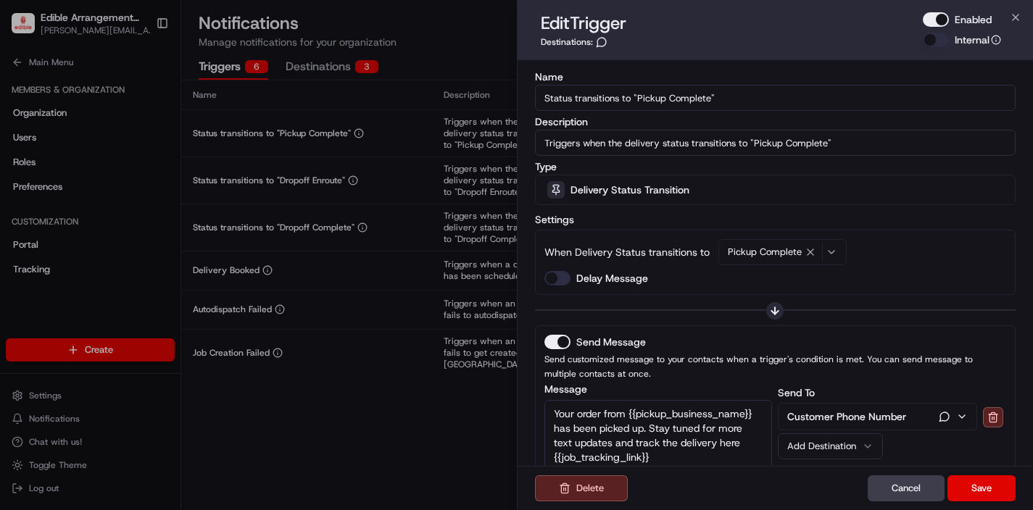
drag, startPoint x: 937, startPoint y: 20, endPoint x: 934, endPoint y: 165, distance: 145.0
click at [937, 20] on button "Enabled" at bounding box center [936, 19] width 26 height 15
drag, startPoint x: 986, startPoint y: 481, endPoint x: 959, endPoint y: 451, distance: 40.5
click at [986, 481] on button "Save" at bounding box center [982, 489] width 68 height 26
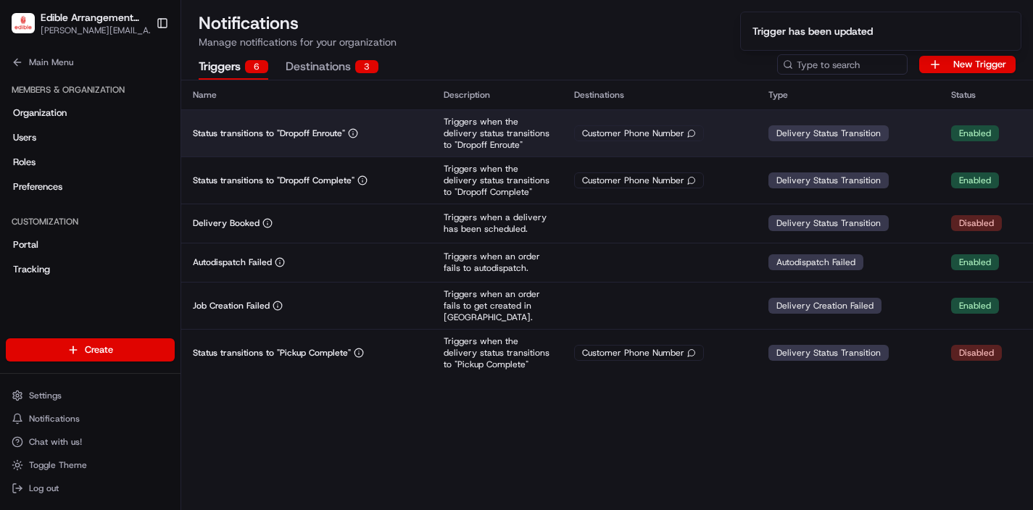
click at [669, 143] on td "Customer Phone Number" at bounding box center [660, 132] width 194 height 47
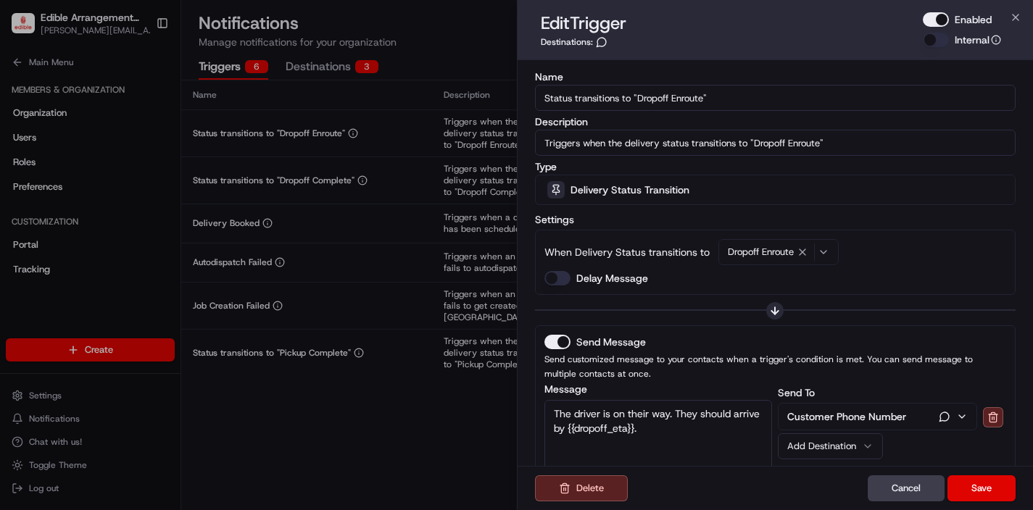
drag, startPoint x: 929, startPoint y: 22, endPoint x: 923, endPoint y: 28, distance: 8.2
click at [929, 22] on button "Enabled" at bounding box center [936, 19] width 26 height 15
drag, startPoint x: 966, startPoint y: 484, endPoint x: 901, endPoint y: 421, distance: 90.3
click at [966, 484] on button "Save" at bounding box center [982, 489] width 68 height 26
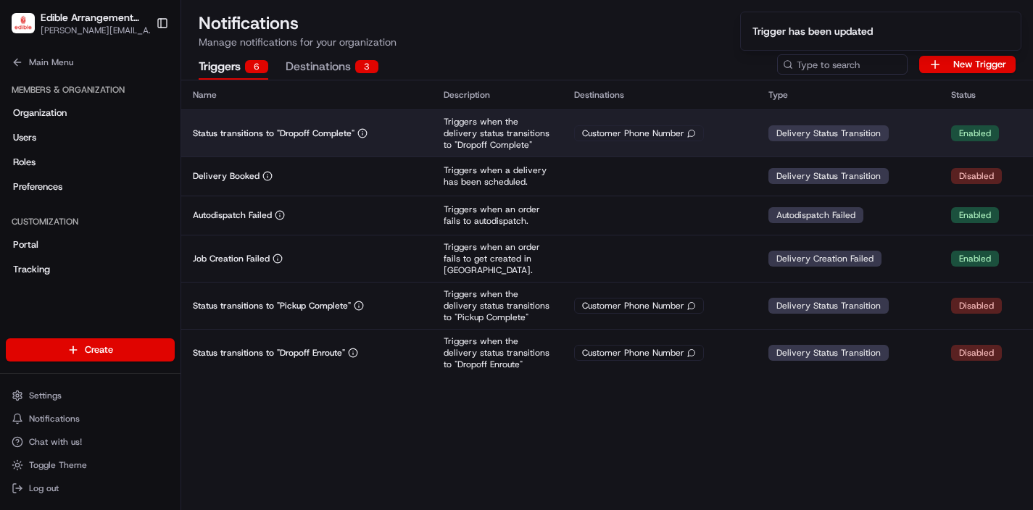
click at [634, 131] on div "Customer Phone Number" at bounding box center [639, 133] width 130 height 16
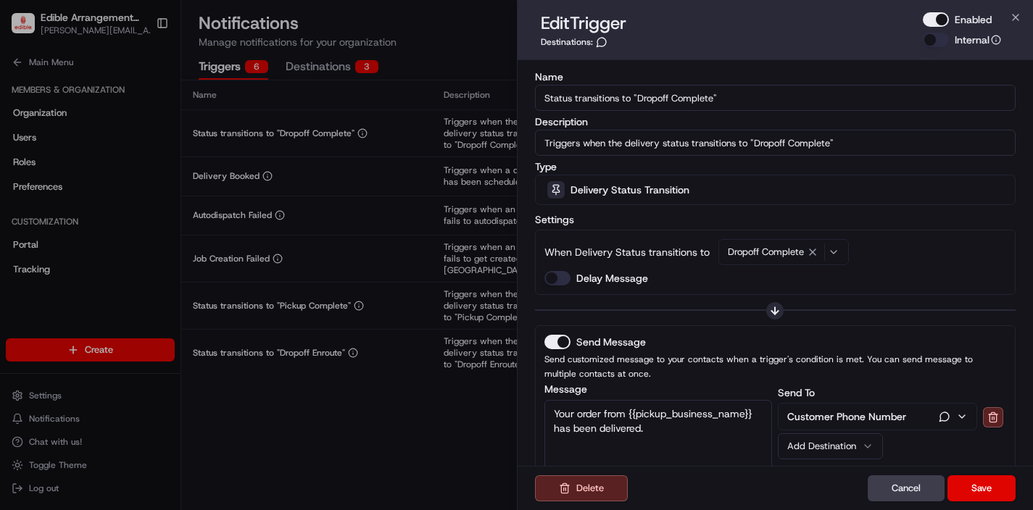
click at [949, 17] on div "Enabled" at bounding box center [962, 19] width 78 height 15
click at [944, 18] on button "Enabled" at bounding box center [936, 19] width 26 height 15
click at [980, 481] on button "Save" at bounding box center [982, 489] width 68 height 26
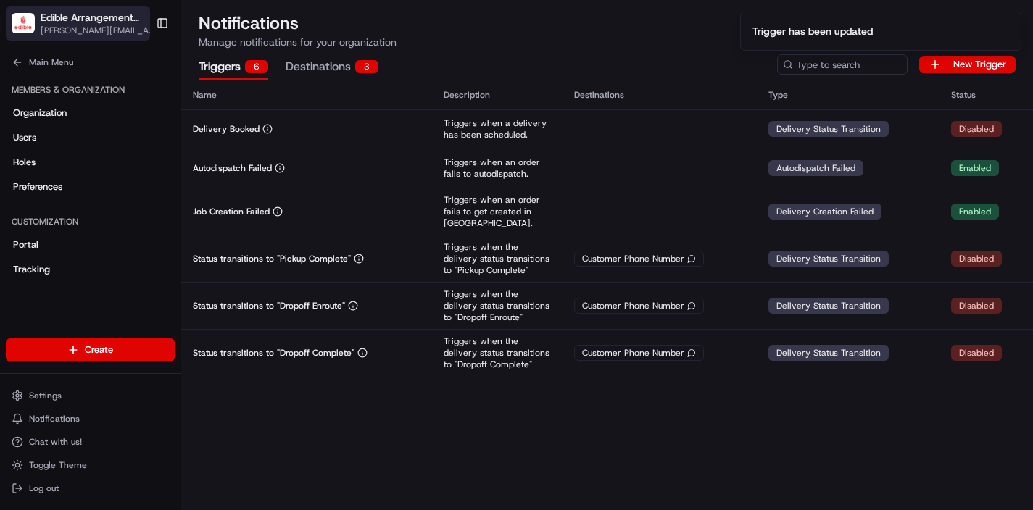
click at [59, 25] on span "[PERSON_NAME][EMAIL_ADDRESS][DOMAIN_NAME]" at bounding box center [100, 31] width 118 height 12
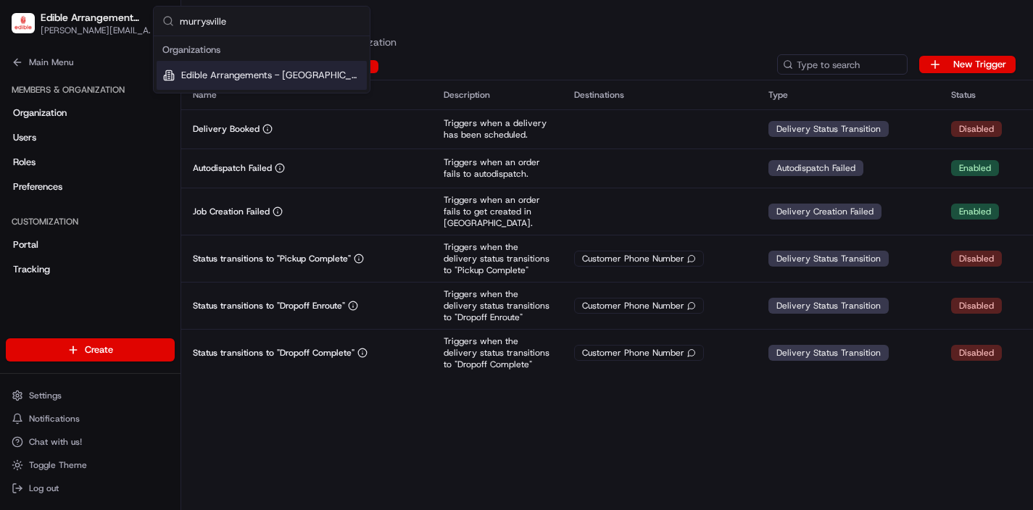
type input "murrysville"
click at [189, 73] on span "Edible Arrangements - [GEOGRAPHIC_DATA], [GEOGRAPHIC_DATA]" at bounding box center [271, 75] width 180 height 13
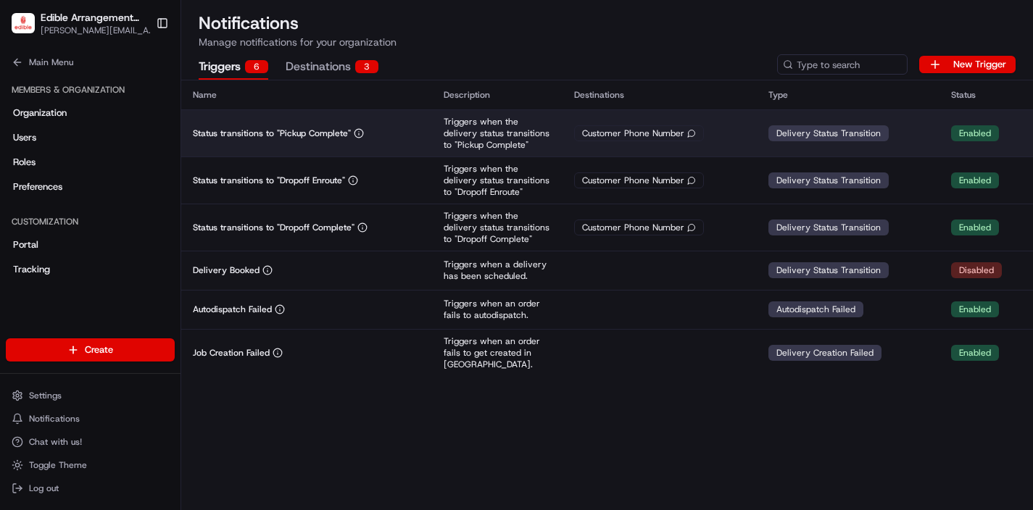
click at [790, 136] on div "Delivery Status Transition" at bounding box center [829, 133] width 120 height 16
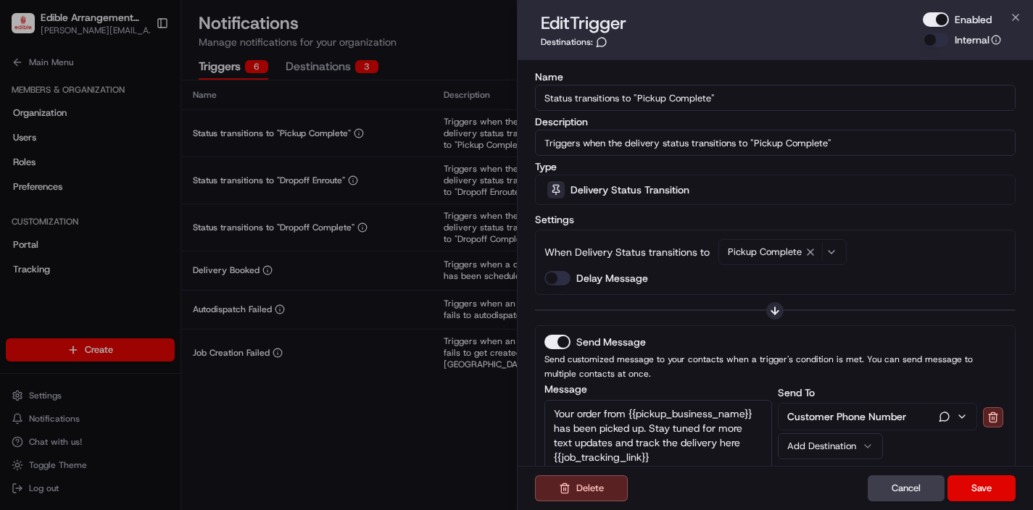
click at [929, 21] on button "Enabled" at bounding box center [936, 19] width 26 height 15
click at [971, 497] on button "Save" at bounding box center [982, 489] width 68 height 26
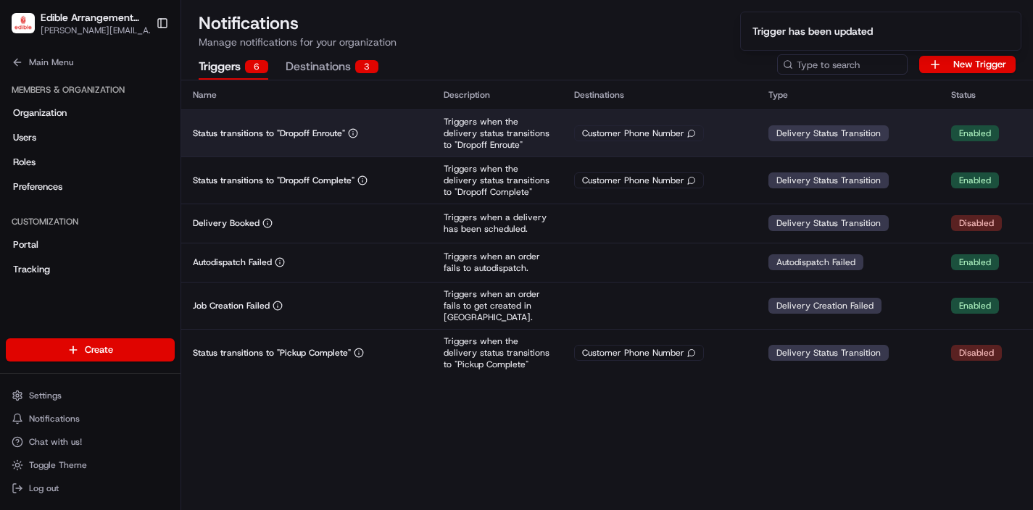
click at [584, 127] on div "Customer Phone Number" at bounding box center [639, 133] width 130 height 16
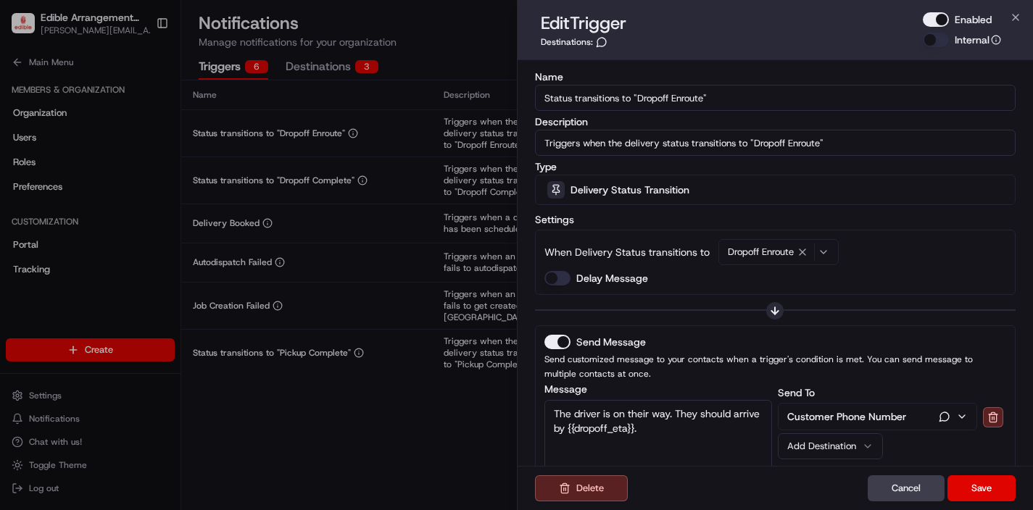
click at [942, 24] on button "Enabled" at bounding box center [936, 19] width 26 height 15
click at [1005, 483] on button "Save" at bounding box center [982, 489] width 68 height 26
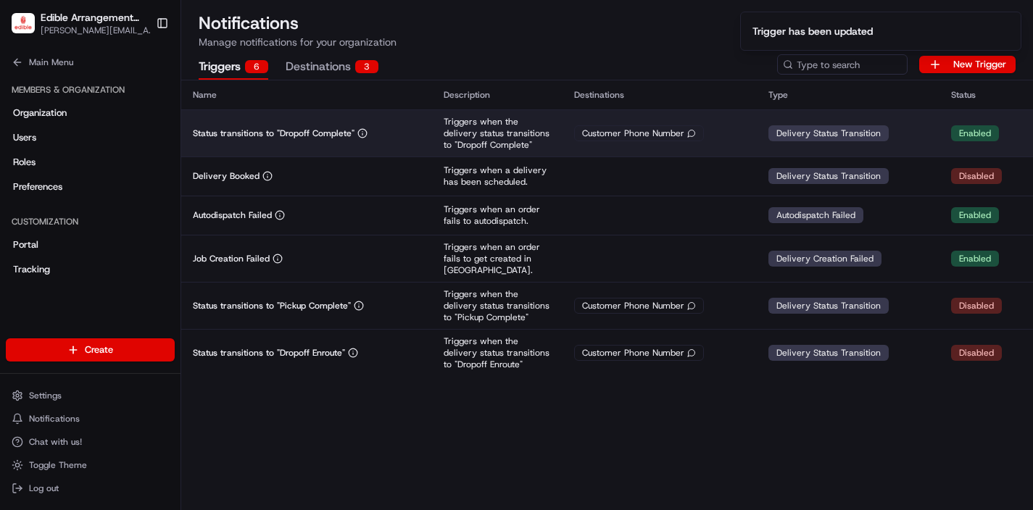
click at [567, 145] on td "Customer Phone Number" at bounding box center [660, 132] width 194 height 47
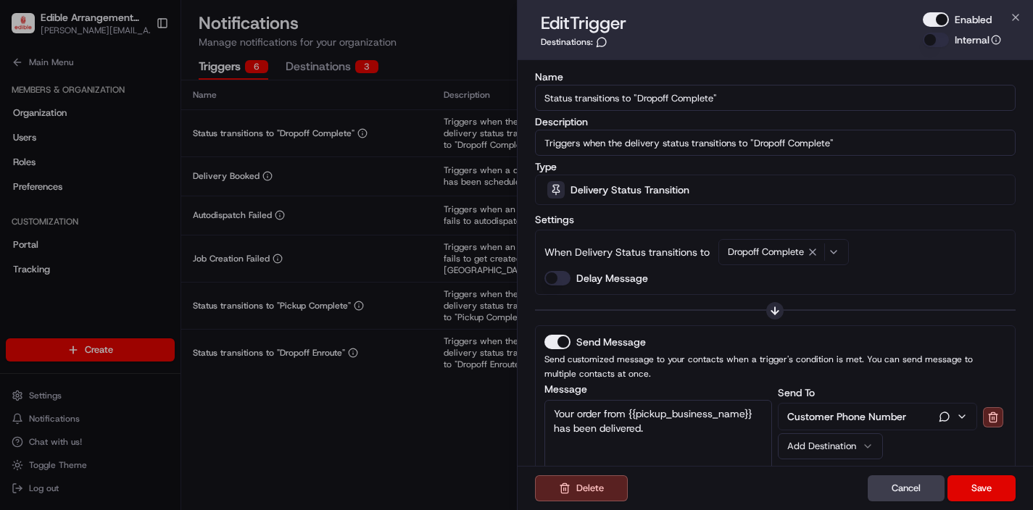
click at [947, 18] on button "Enabled" at bounding box center [936, 19] width 26 height 15
click at [988, 476] on button "Save" at bounding box center [982, 489] width 68 height 26
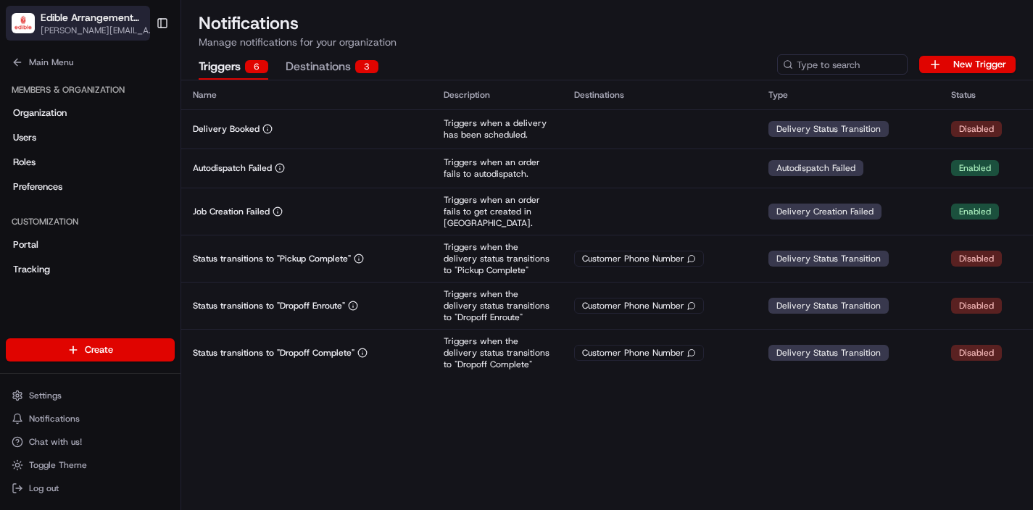
click at [87, 38] on button "Edible Arrangements - [GEOGRAPHIC_DATA], [GEOGRAPHIC_DATA] [EMAIL_ADDRESS][DOMA…" at bounding box center [78, 23] width 144 height 35
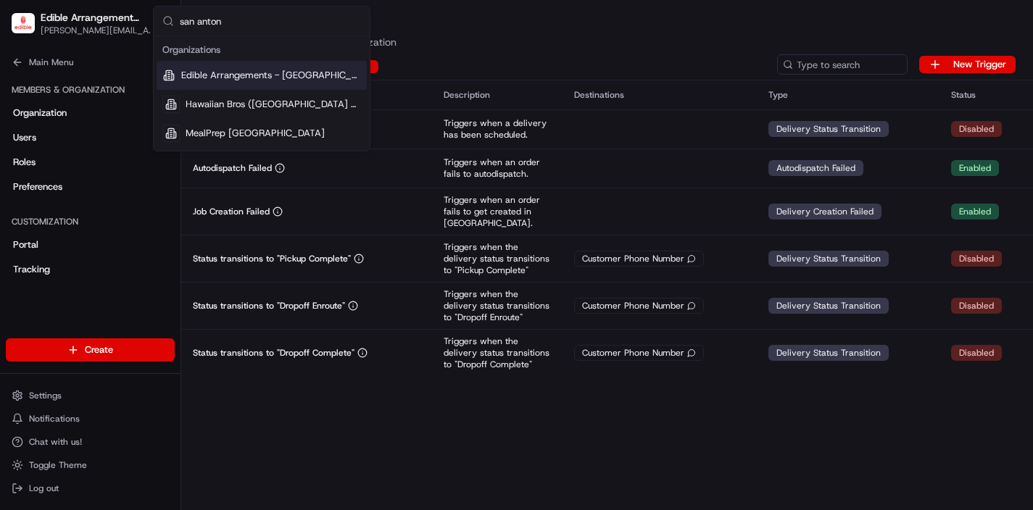
type input "san anton"
drag, startPoint x: 232, startPoint y: 75, endPoint x: 256, endPoint y: 85, distance: 26.0
click at [231, 75] on span "Edible Arrangements - [GEOGRAPHIC_DATA], [GEOGRAPHIC_DATA]" at bounding box center [271, 75] width 180 height 13
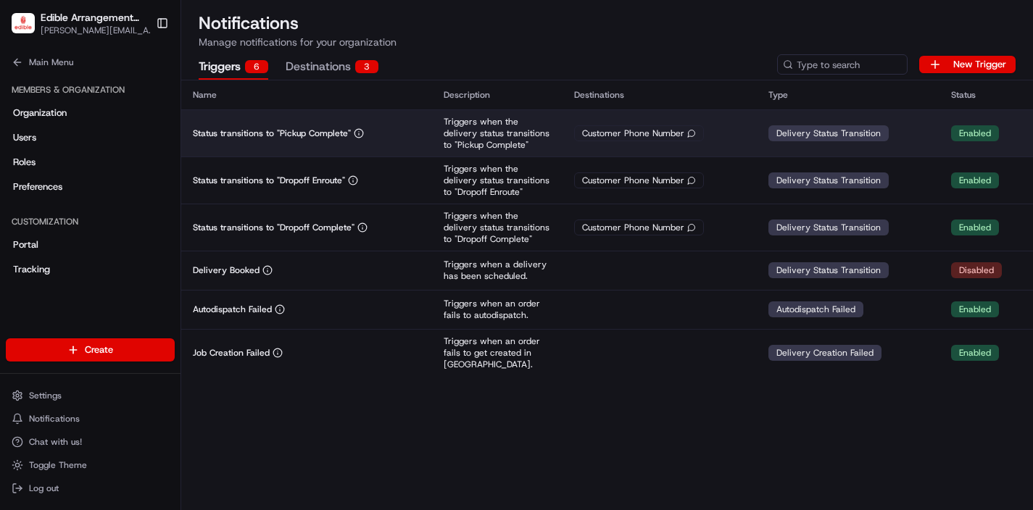
click at [773, 123] on td "Delivery Status Transition" at bounding box center [848, 132] width 182 height 47
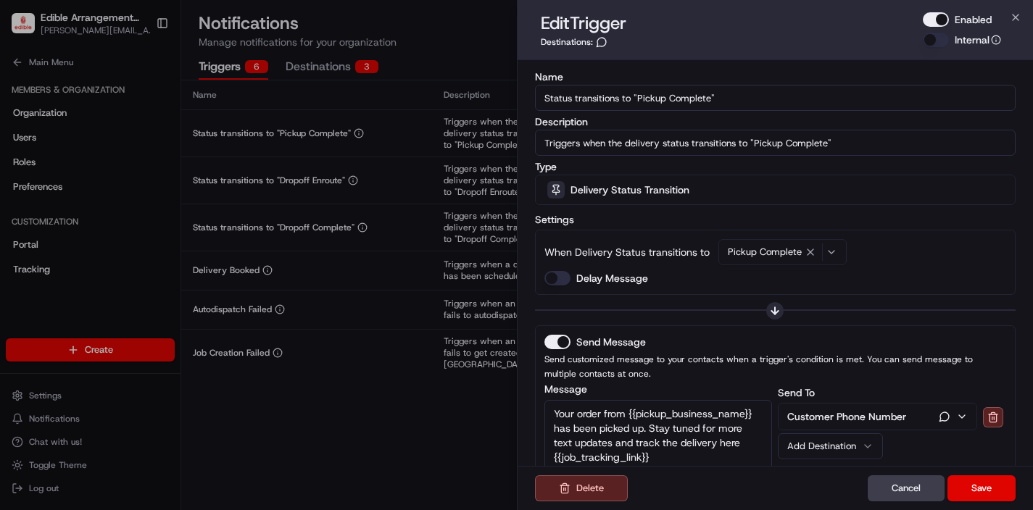
click at [946, 15] on button "Enabled" at bounding box center [936, 19] width 26 height 15
click at [976, 482] on button "Save" at bounding box center [982, 489] width 68 height 26
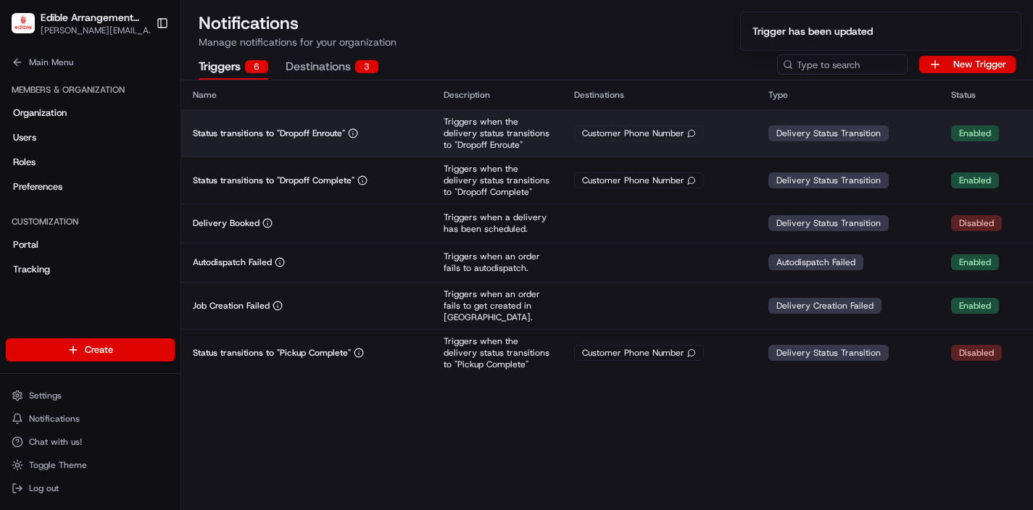
click at [638, 117] on td "Customer Phone Number" at bounding box center [660, 132] width 194 height 47
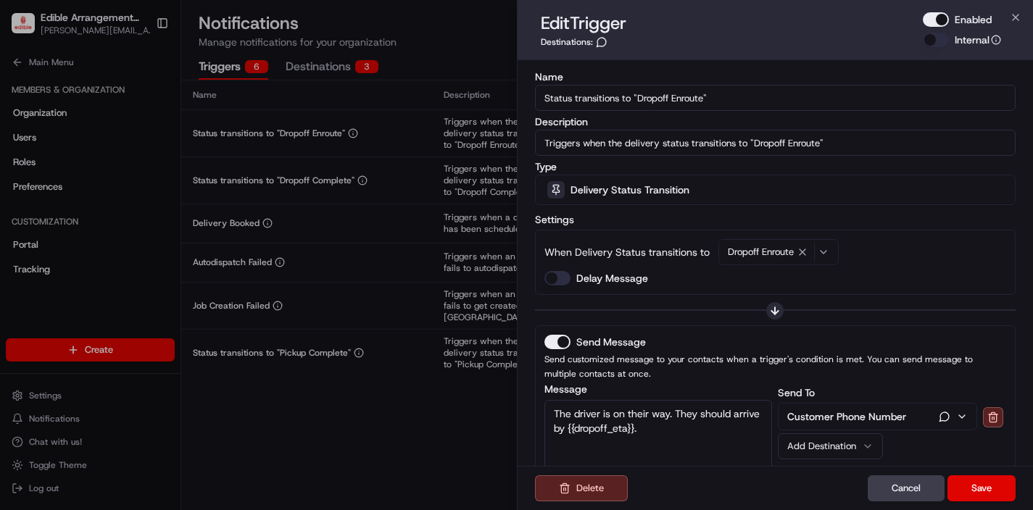
click at [946, 19] on button "Enabled" at bounding box center [936, 19] width 26 height 15
click at [970, 489] on button "Save" at bounding box center [982, 489] width 68 height 26
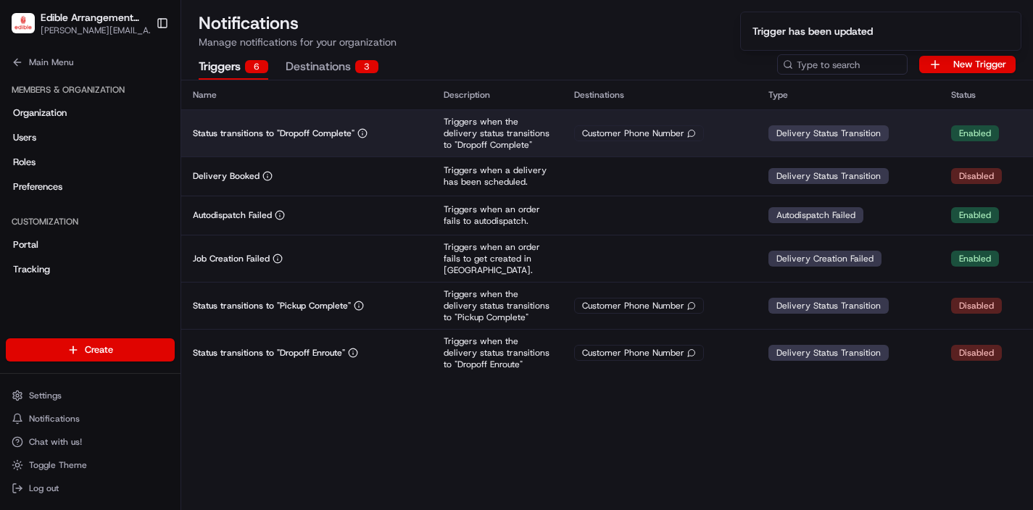
click at [684, 144] on td "Customer Phone Number" at bounding box center [660, 132] width 194 height 47
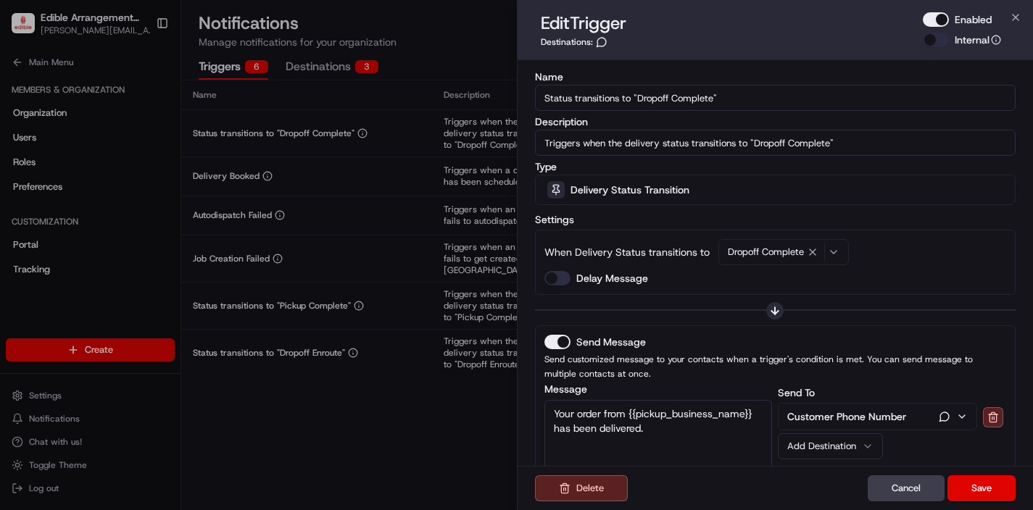
click at [951, 17] on div "Enabled" at bounding box center [962, 19] width 78 height 15
drag, startPoint x: 943, startPoint y: 17, endPoint x: 938, endPoint y: 201, distance: 183.5
click at [943, 18] on button "Enabled" at bounding box center [936, 19] width 26 height 15
drag, startPoint x: 971, startPoint y: 493, endPoint x: 961, endPoint y: 488, distance: 10.7
click at [971, 493] on button "Save" at bounding box center [982, 489] width 68 height 26
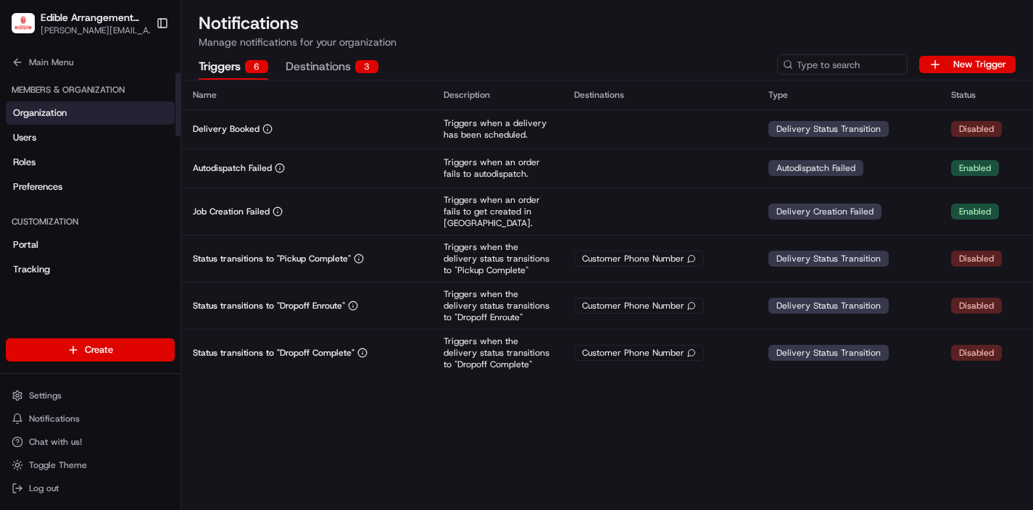
click at [67, 112] on link "Organization" at bounding box center [90, 113] width 169 height 23
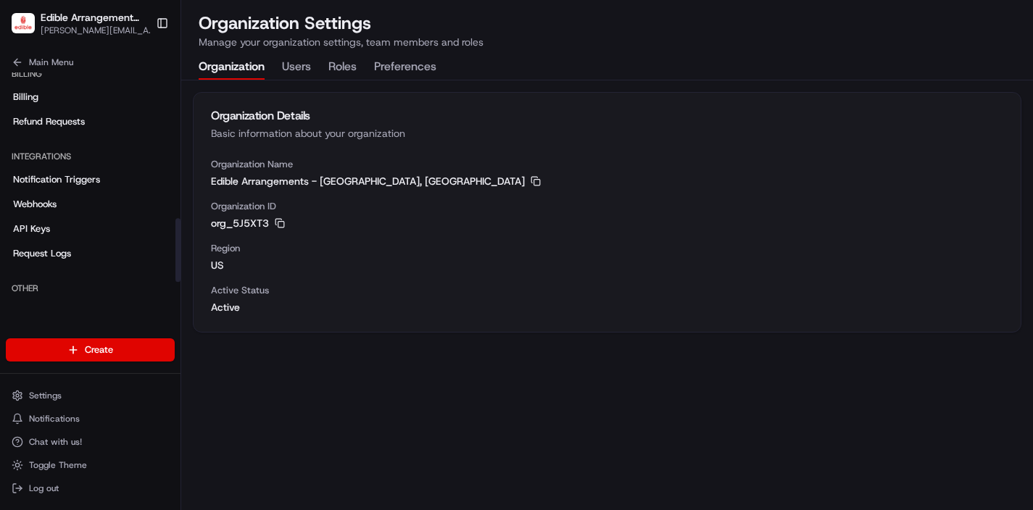
scroll to position [539, 0]
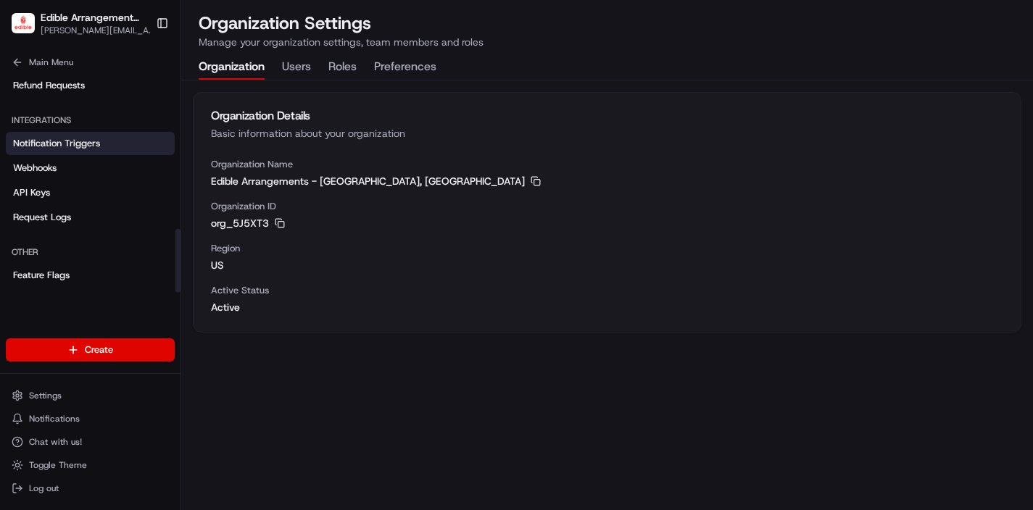
click at [62, 138] on span "Notification Triggers" at bounding box center [56, 143] width 87 height 13
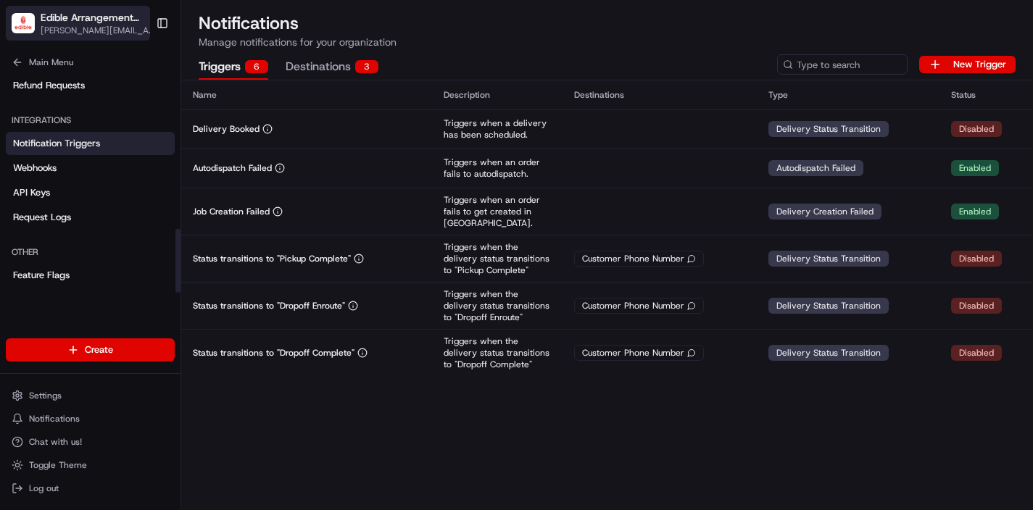
click at [81, 30] on span "[PERSON_NAME][EMAIL_ADDRESS][DOMAIN_NAME]" at bounding box center [100, 31] width 118 height 12
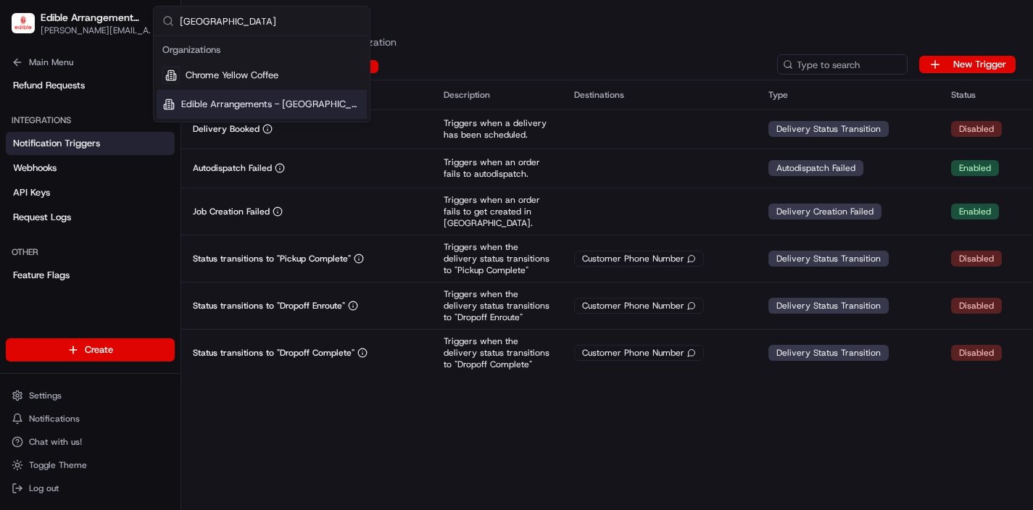
type input "[GEOGRAPHIC_DATA]"
click at [265, 108] on span "Edible Arrangements - [GEOGRAPHIC_DATA], [GEOGRAPHIC_DATA]" at bounding box center [271, 104] width 180 height 13
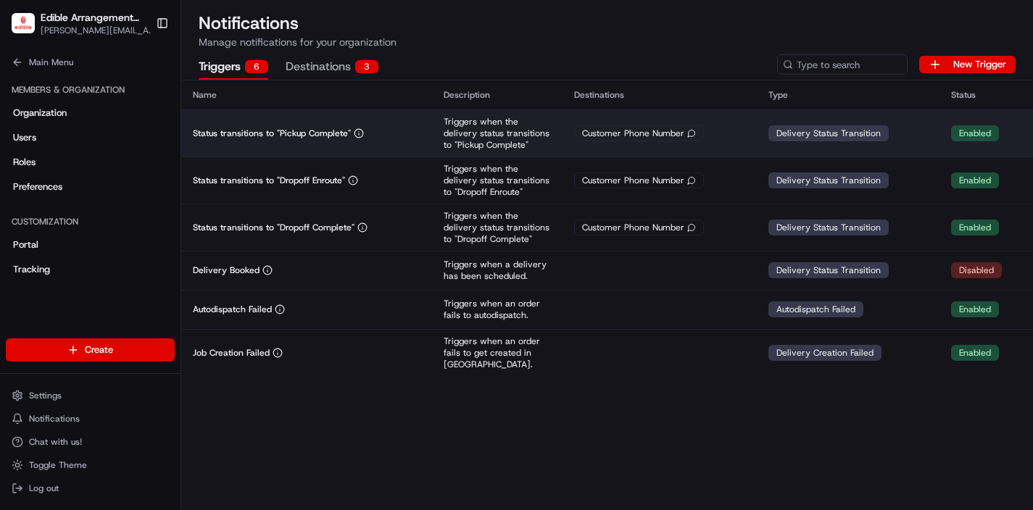
click at [613, 134] on div "Customer Phone Number" at bounding box center [639, 133] width 130 height 16
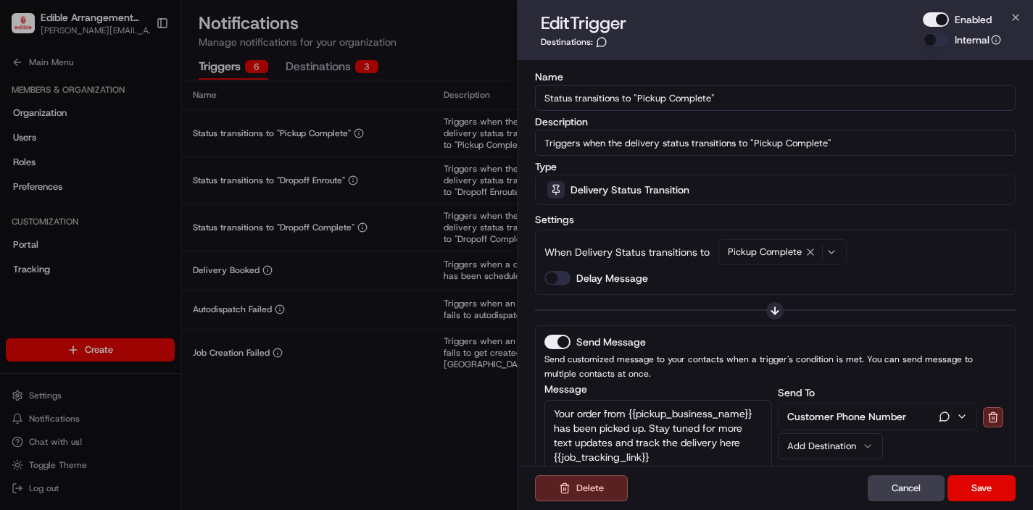
click at [944, 20] on button "Enabled" at bounding box center [936, 19] width 26 height 15
click at [979, 493] on button "Save" at bounding box center [982, 489] width 68 height 26
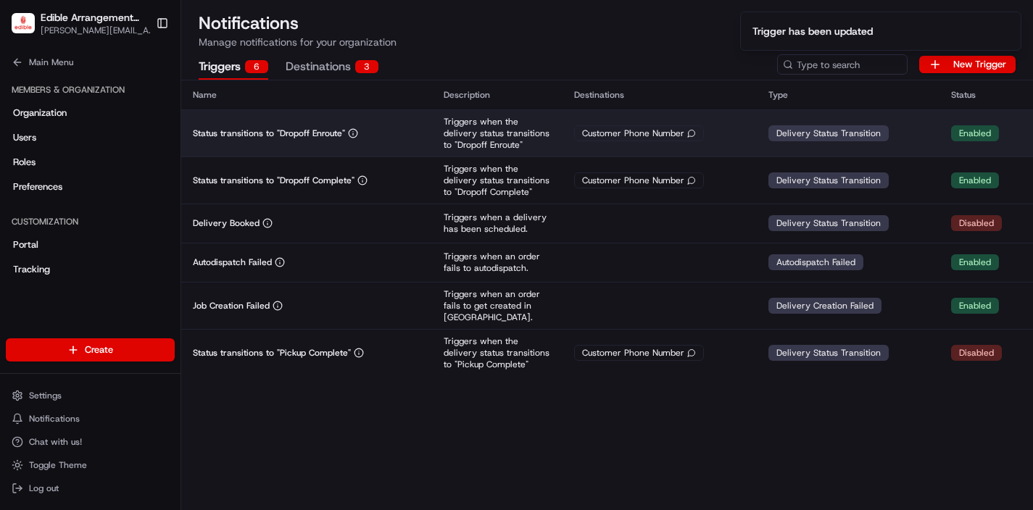
click at [634, 132] on div "Customer Phone Number" at bounding box center [639, 133] width 130 height 16
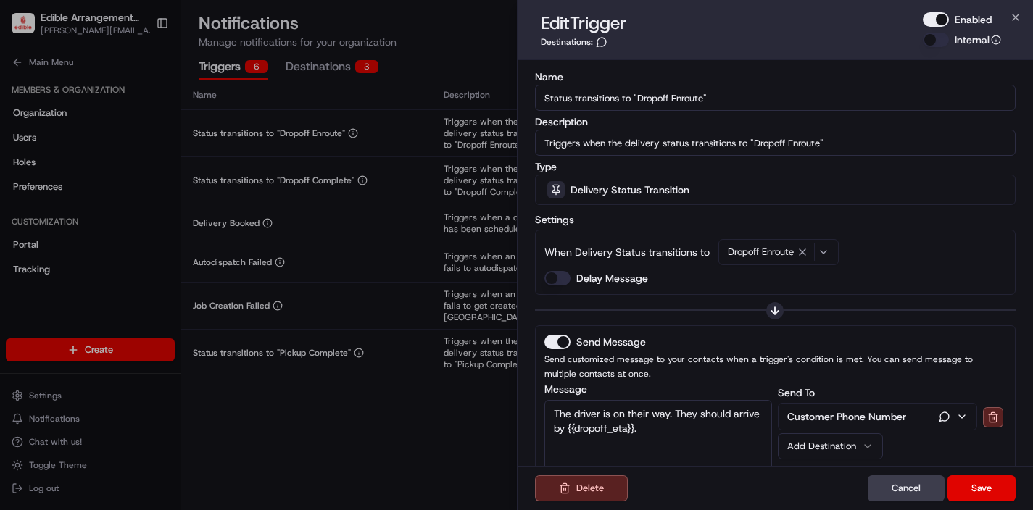
click at [943, 22] on button "Enabled" at bounding box center [936, 19] width 26 height 15
click at [972, 496] on button "Save" at bounding box center [982, 489] width 68 height 26
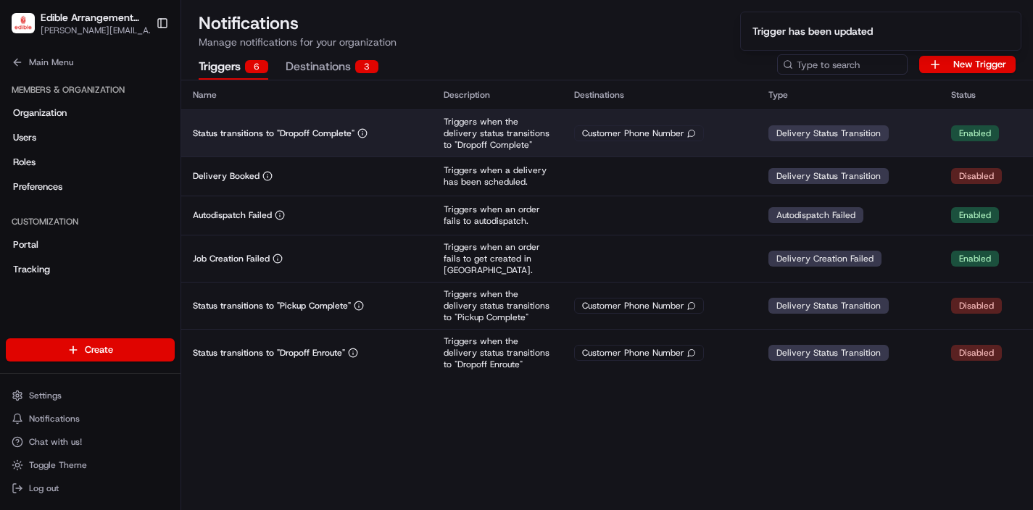
click at [518, 128] on p "Triggers when the delivery status transitions to "Dropoff Complete"" at bounding box center [497, 133] width 107 height 35
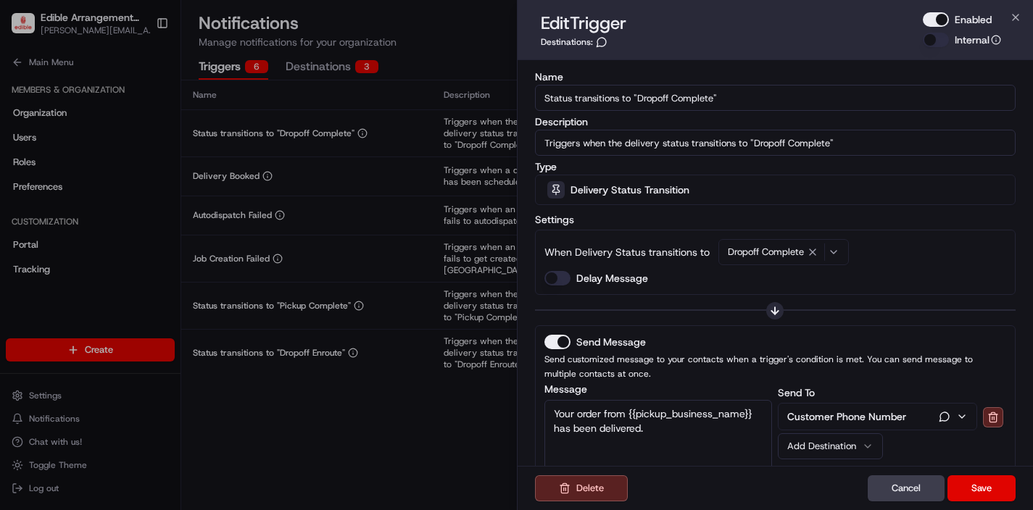
click at [932, 17] on button "Enabled" at bounding box center [936, 19] width 26 height 15
click at [980, 484] on button "Save" at bounding box center [982, 489] width 68 height 26
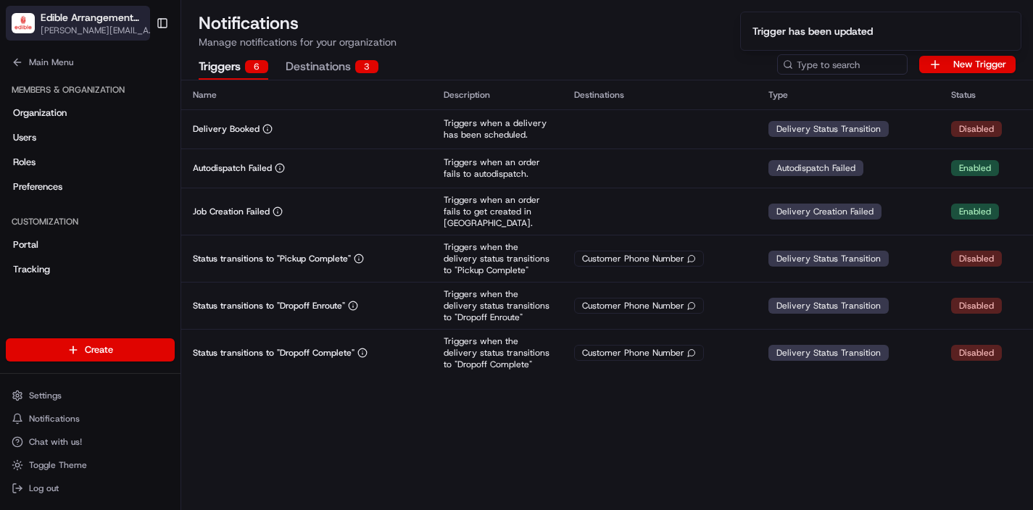
click at [102, 28] on span "[PERSON_NAME][EMAIL_ADDRESS][DOMAIN_NAME]" at bounding box center [100, 31] width 118 height 12
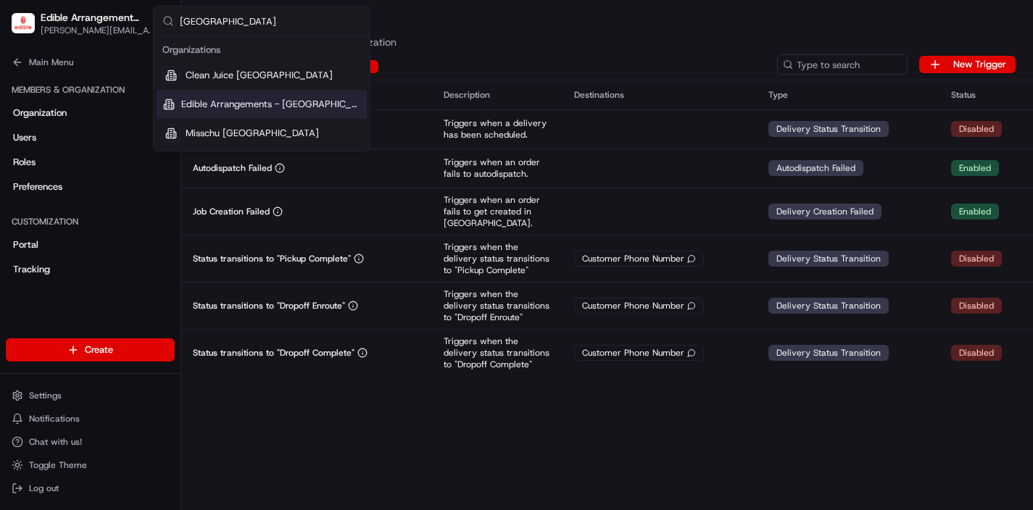
type input "[GEOGRAPHIC_DATA]"
click at [225, 99] on span "Edible Arrangements - [GEOGRAPHIC_DATA], [GEOGRAPHIC_DATA]" at bounding box center [271, 104] width 180 height 13
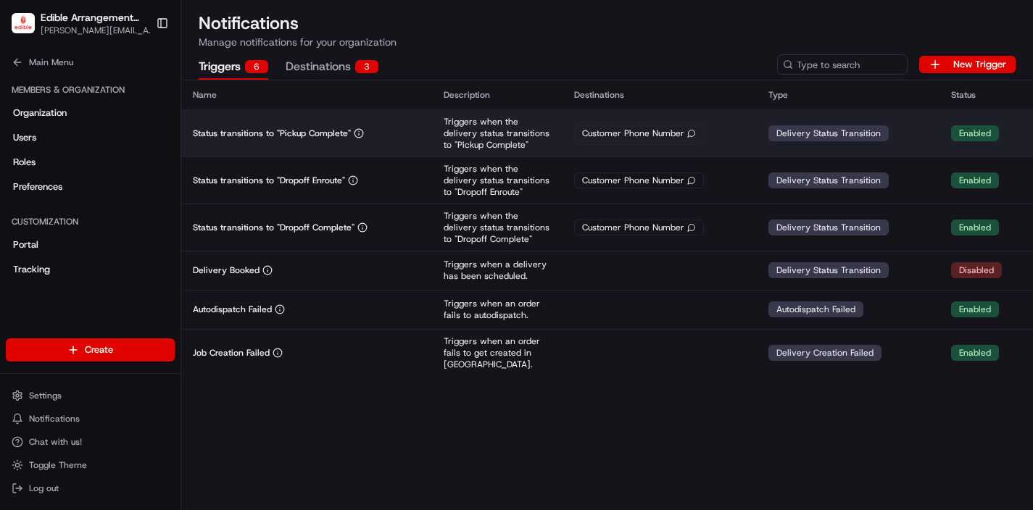
click at [700, 128] on div "Customer Phone Number" at bounding box center [639, 133] width 130 height 16
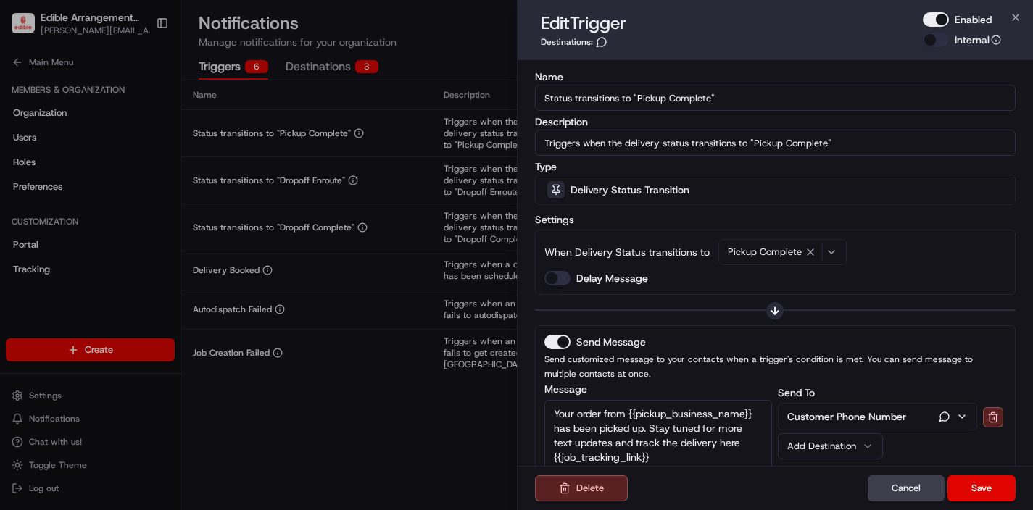
click at [928, 24] on button "Enabled" at bounding box center [936, 19] width 26 height 15
click at [976, 481] on button "Save" at bounding box center [982, 489] width 68 height 26
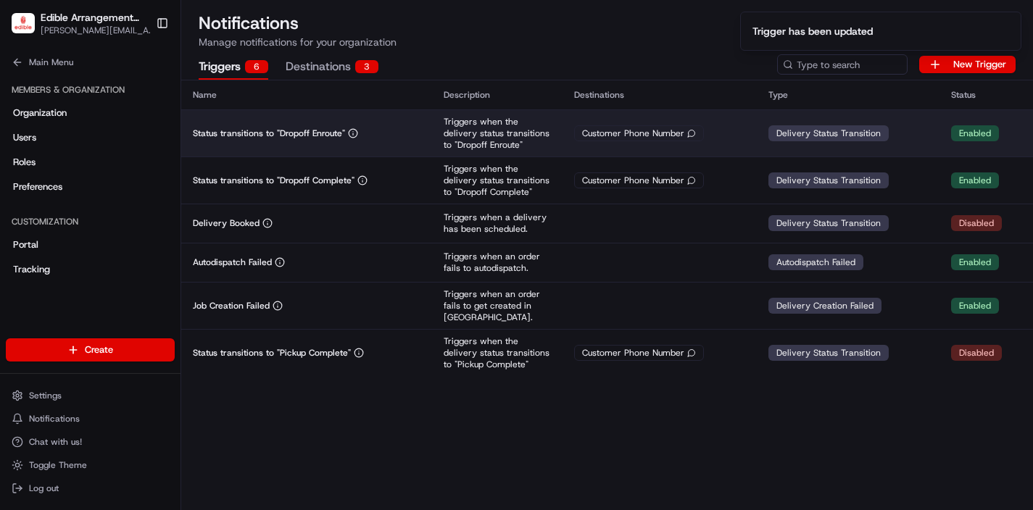
click at [576, 147] on td "Customer Phone Number" at bounding box center [660, 132] width 194 height 47
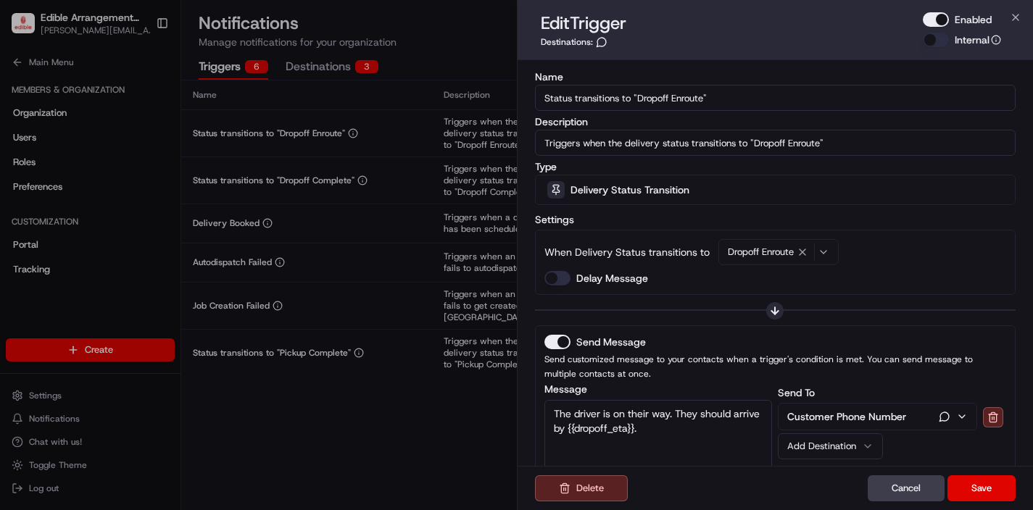
click at [933, 18] on button "Enabled" at bounding box center [936, 19] width 26 height 15
click at [972, 493] on button "Save" at bounding box center [982, 489] width 68 height 26
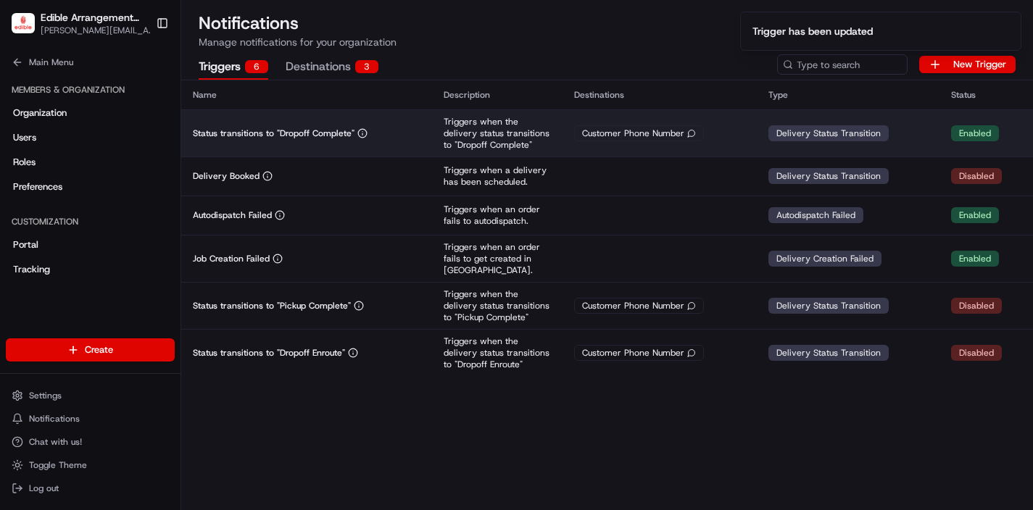
click at [468, 150] on td "Triggers when the delivery status transitions to "Dropoff Complete"" at bounding box center [497, 132] width 131 height 47
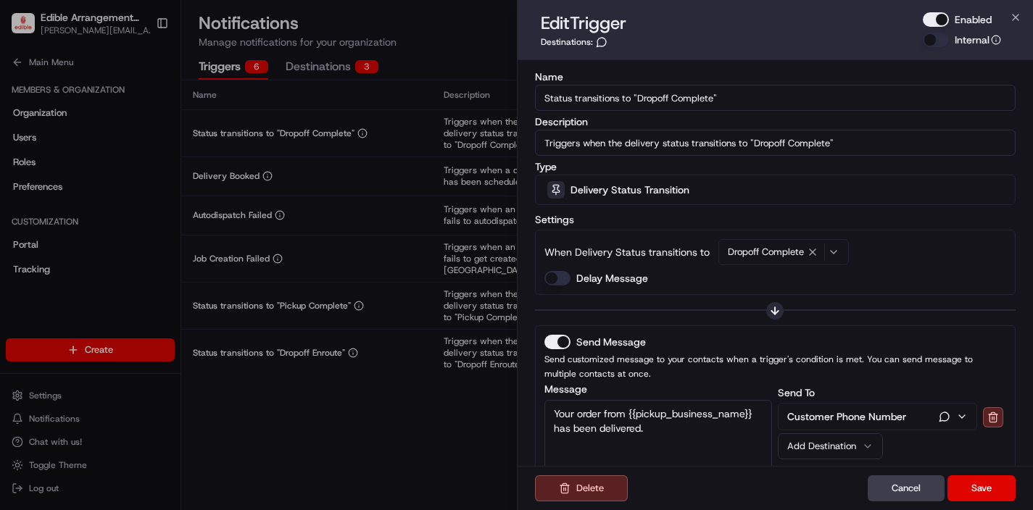
click at [943, 14] on button "Enabled" at bounding box center [936, 19] width 26 height 15
drag, startPoint x: 968, startPoint y: 484, endPoint x: 839, endPoint y: 407, distance: 150.2
click at [968, 484] on button "Save" at bounding box center [982, 489] width 68 height 26
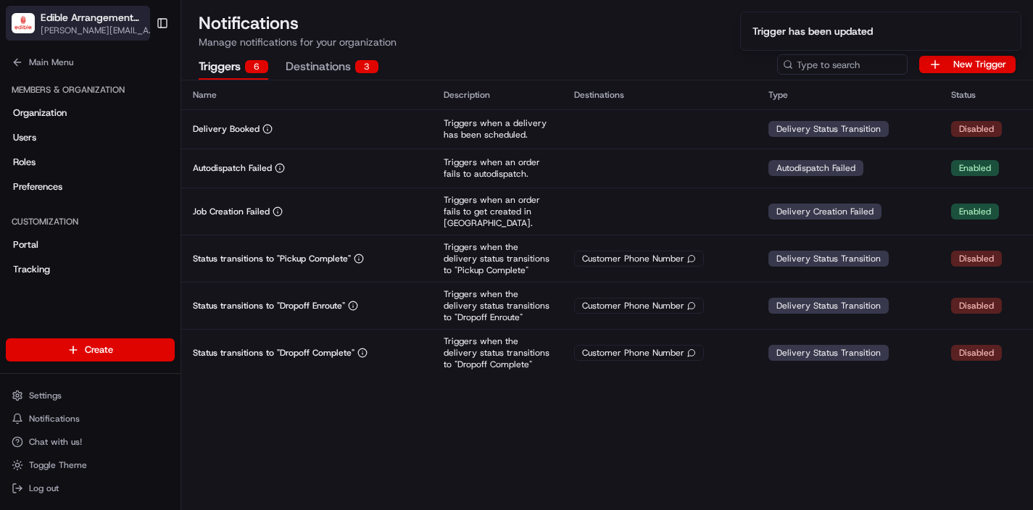
click at [113, 25] on span "[PERSON_NAME][EMAIL_ADDRESS][DOMAIN_NAME]" at bounding box center [100, 31] width 118 height 12
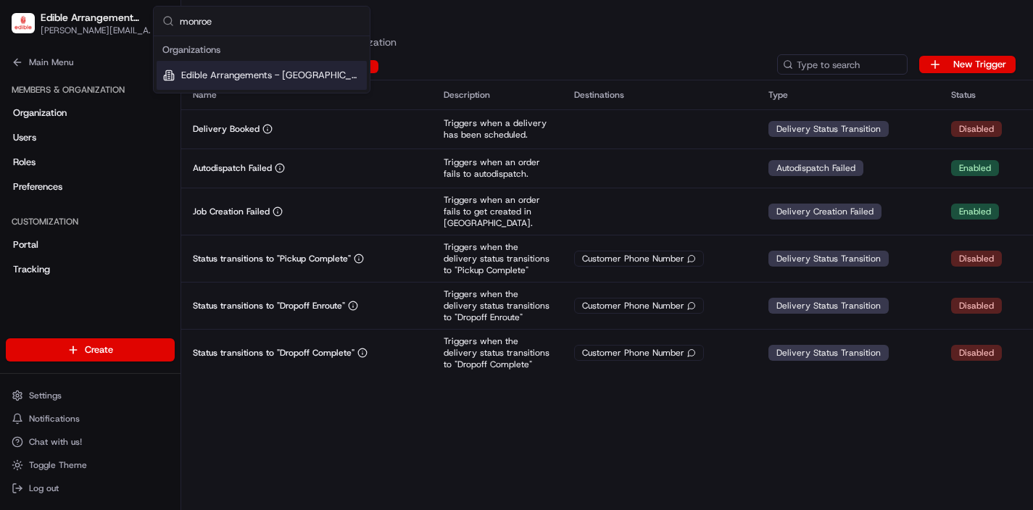
type input "monroe"
click at [241, 70] on span "Edible Arrangements - [GEOGRAPHIC_DATA], [GEOGRAPHIC_DATA]" at bounding box center [271, 75] width 180 height 13
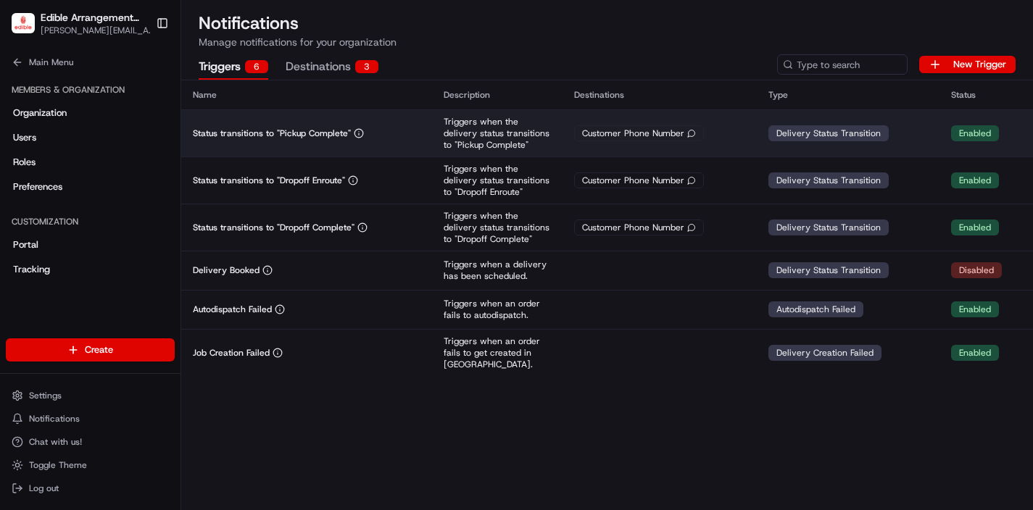
click at [757, 129] on td "Customer Phone Number" at bounding box center [660, 132] width 194 height 47
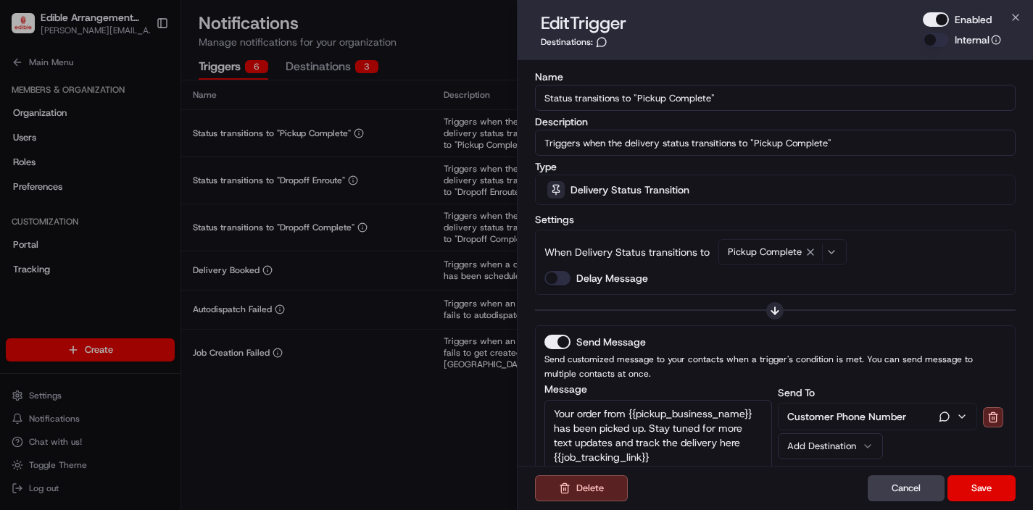
drag, startPoint x: 934, startPoint y: 22, endPoint x: 882, endPoint y: 238, distance: 221.6
click at [934, 22] on button "Enabled" at bounding box center [936, 19] width 26 height 15
click at [984, 493] on button "Save" at bounding box center [982, 489] width 68 height 26
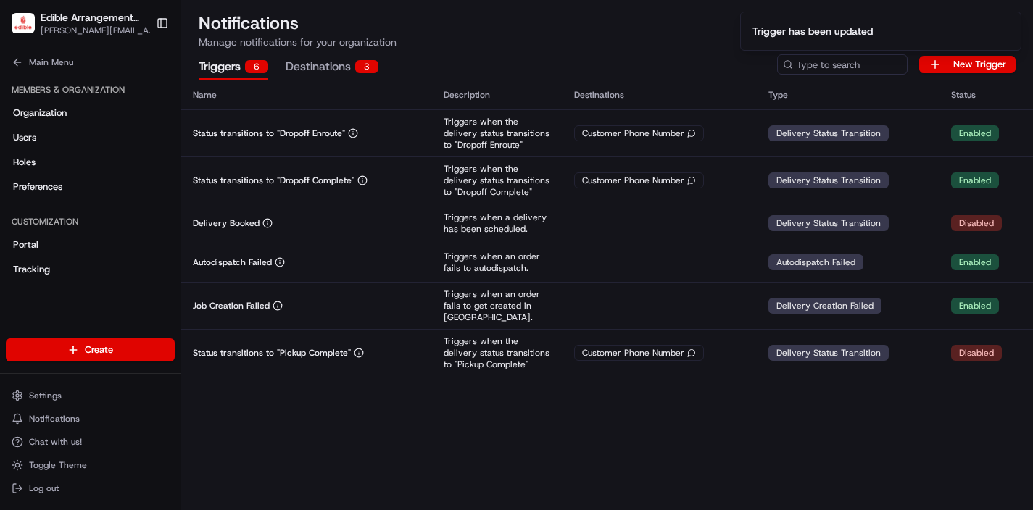
click at [440, 107] on th "Description" at bounding box center [497, 94] width 131 height 29
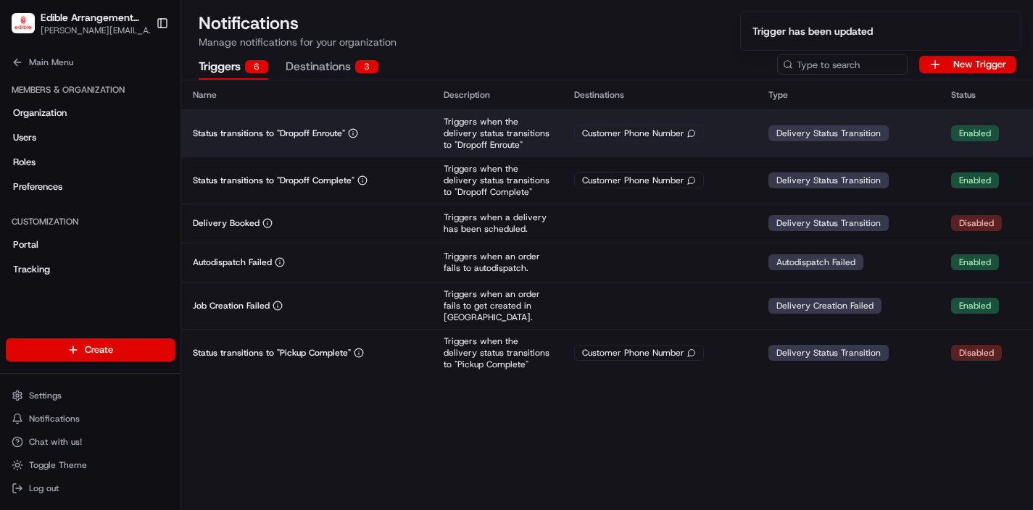
click at [438, 138] on td "Triggers when the delivery status transitions to "Dropoff Enroute"" at bounding box center [497, 132] width 131 height 47
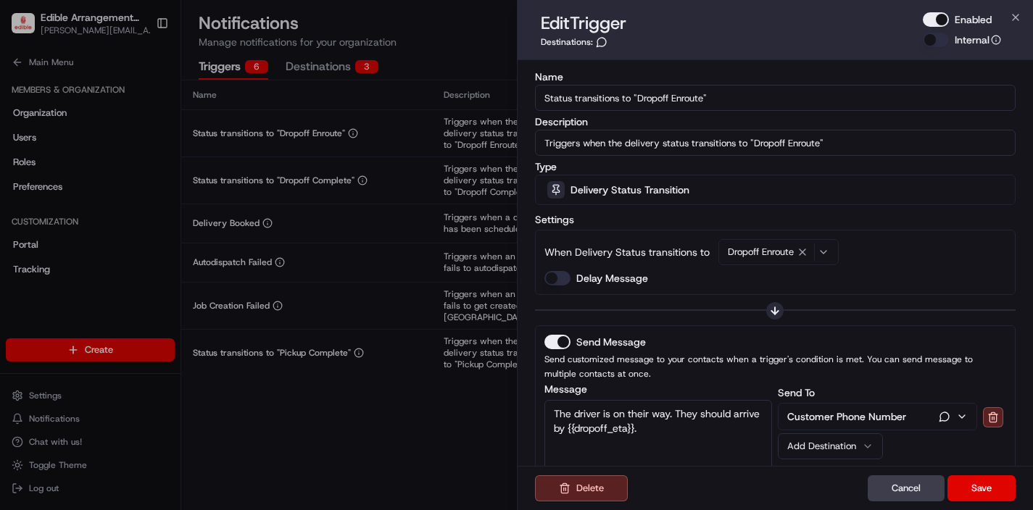
drag, startPoint x: 924, startPoint y: 21, endPoint x: 938, endPoint y: 34, distance: 19.5
click at [924, 21] on button "Enabled" at bounding box center [936, 19] width 26 height 15
drag, startPoint x: 981, startPoint y: 504, endPoint x: 982, endPoint y: 497, distance: 7.3
click at [981, 504] on div "Delete Cancel Save" at bounding box center [776, 488] width 516 height 44
click at [982, 490] on button "Save" at bounding box center [982, 489] width 68 height 26
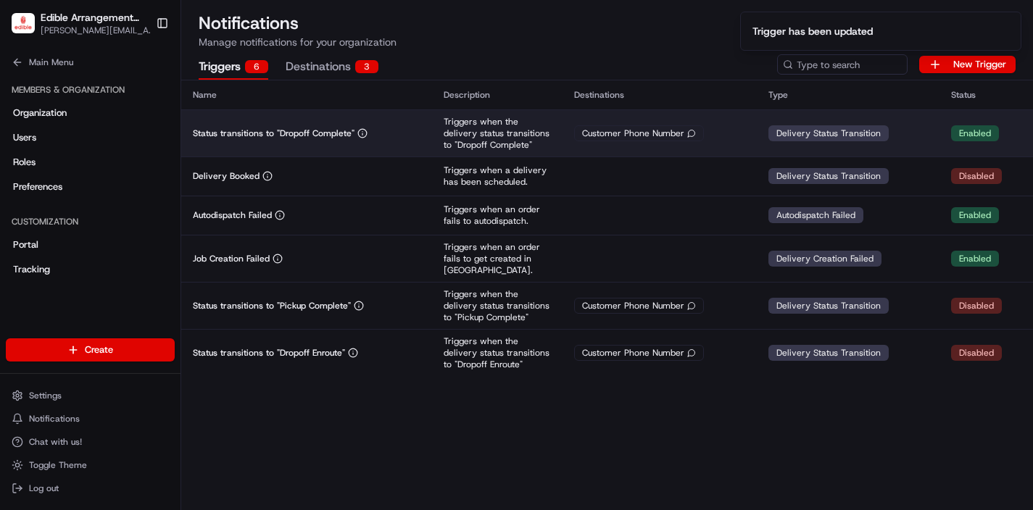
click at [516, 136] on p "Triggers when the delivery status transitions to "Dropoff Complete"" at bounding box center [497, 133] width 107 height 35
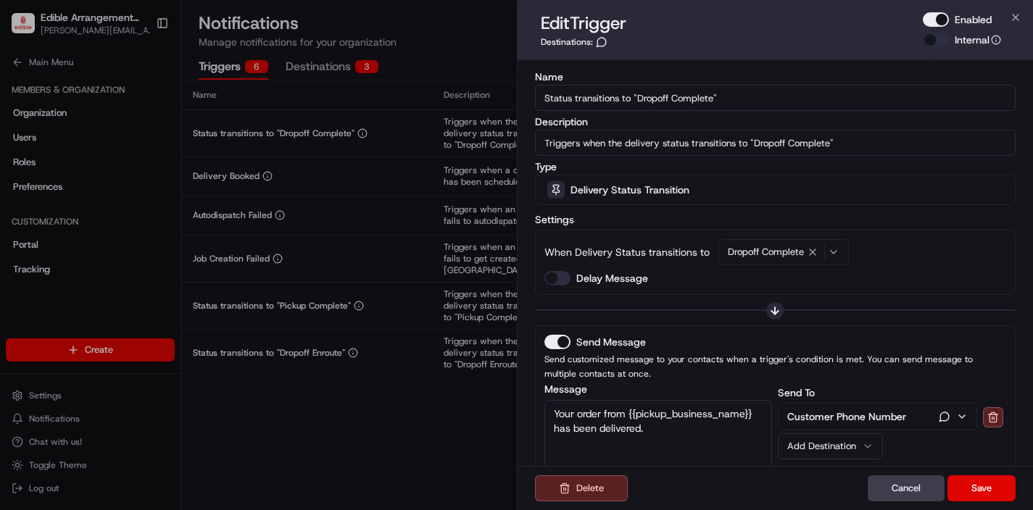
drag, startPoint x: 930, startPoint y: 18, endPoint x: 950, endPoint y: 272, distance: 254.6
click at [930, 18] on button "Enabled" at bounding box center [936, 19] width 26 height 15
click at [990, 484] on button "Save" at bounding box center [982, 489] width 68 height 26
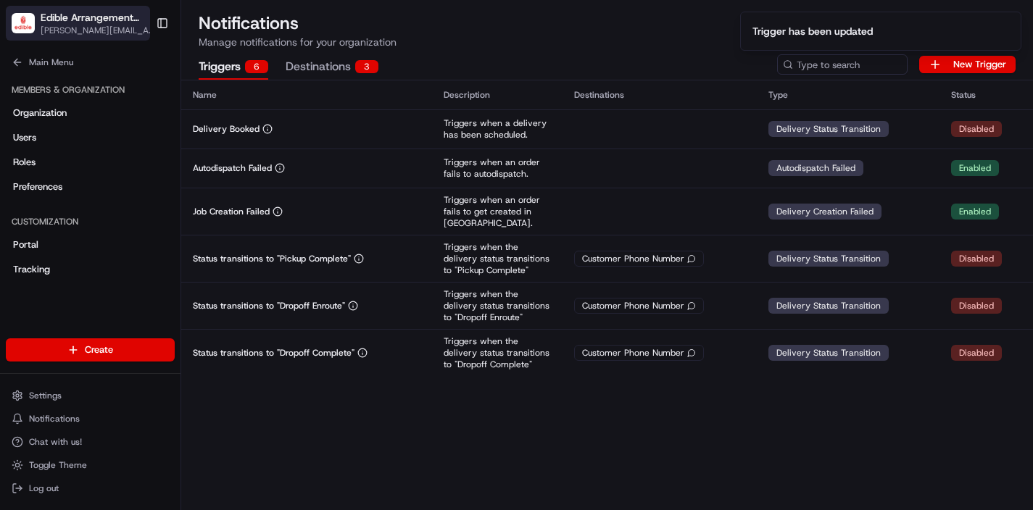
click at [62, 25] on span "[PERSON_NAME][EMAIL_ADDRESS][DOMAIN_NAME]" at bounding box center [100, 31] width 118 height 12
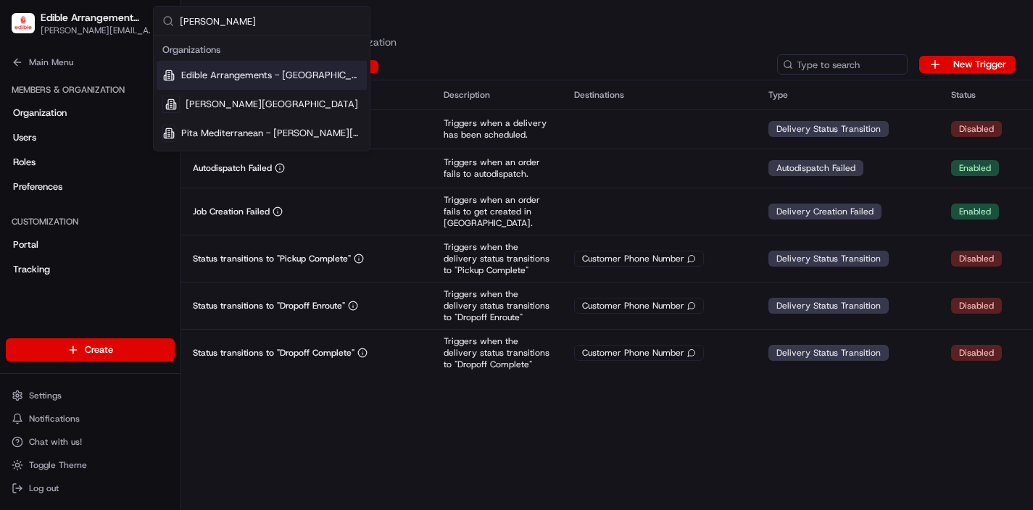
type input "[PERSON_NAME]"
click at [262, 79] on span "Edible Arrangements - [GEOGRAPHIC_DATA], [GEOGRAPHIC_DATA]" at bounding box center [271, 75] width 180 height 13
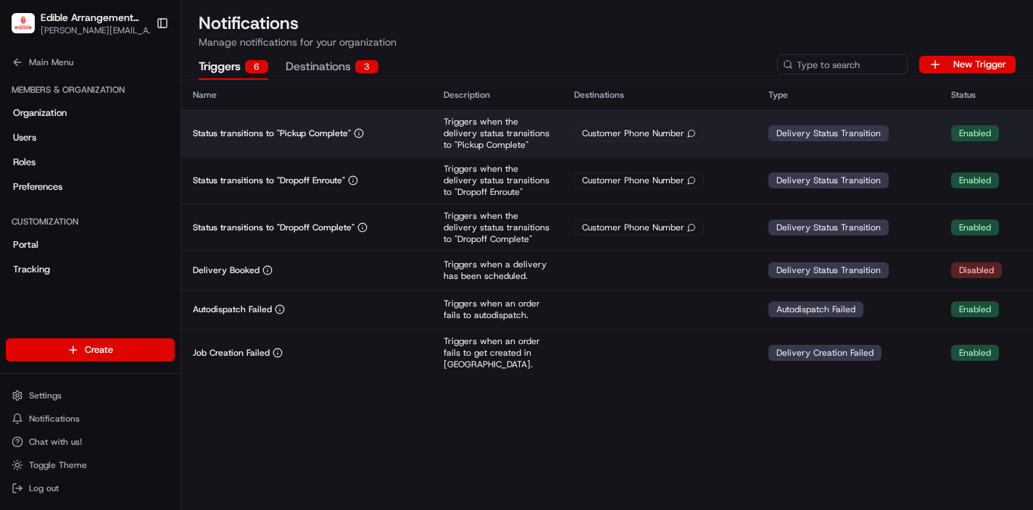
click at [730, 135] on div "Customer Phone Number" at bounding box center [659, 133] width 171 height 16
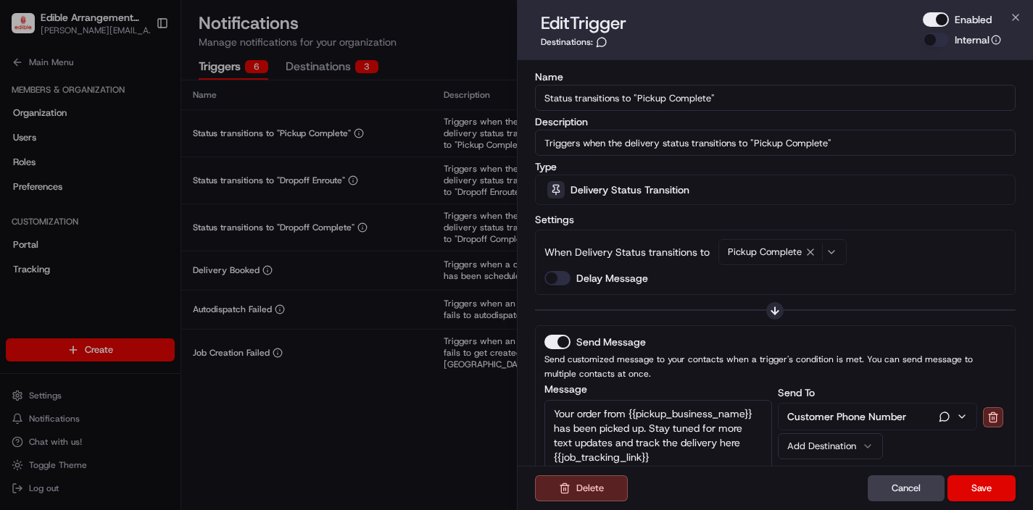
click at [940, 18] on button "Enabled" at bounding box center [936, 19] width 26 height 15
click at [987, 490] on button "Save" at bounding box center [982, 489] width 68 height 26
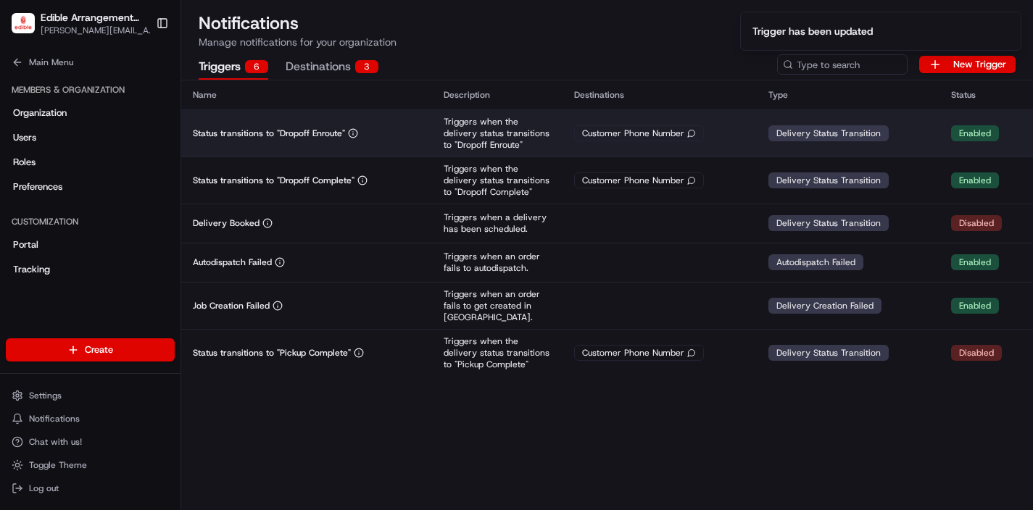
click at [566, 136] on td "Customer Phone Number" at bounding box center [660, 132] width 194 height 47
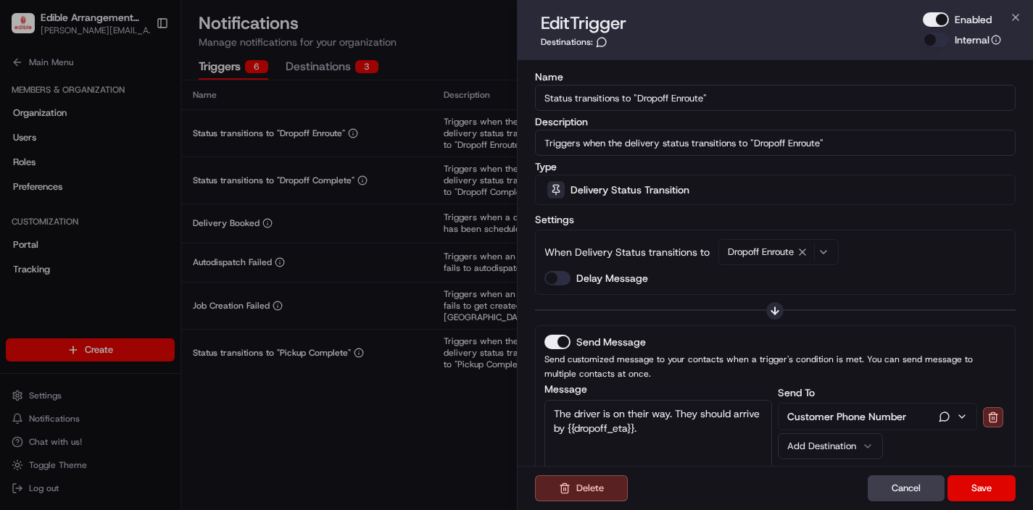
click at [930, 22] on button "Enabled" at bounding box center [936, 19] width 26 height 15
drag, startPoint x: 996, startPoint y: 492, endPoint x: 895, endPoint y: 442, distance: 112.5
click at [996, 492] on button "Save" at bounding box center [982, 489] width 68 height 26
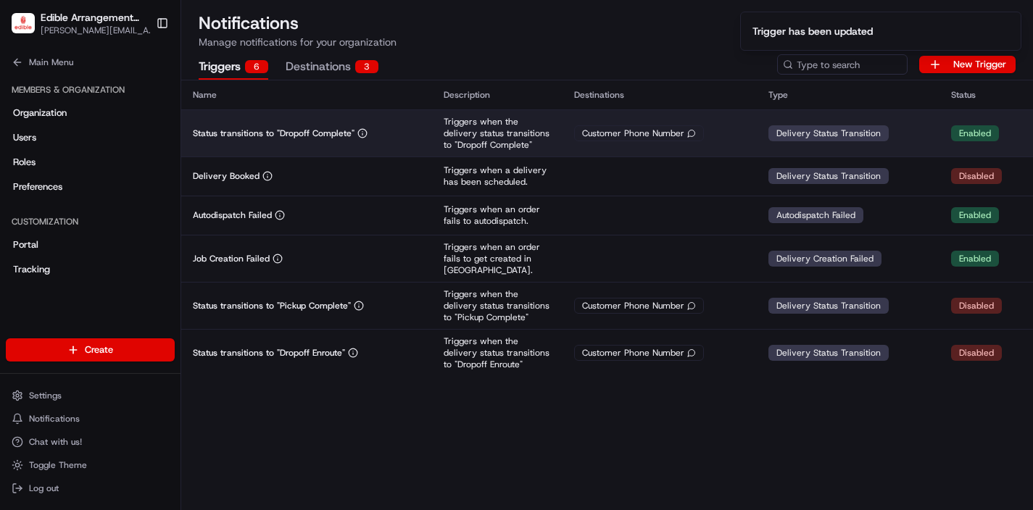
click at [543, 133] on p "Triggers when the delivery status transitions to "Dropoff Complete"" at bounding box center [497, 133] width 107 height 35
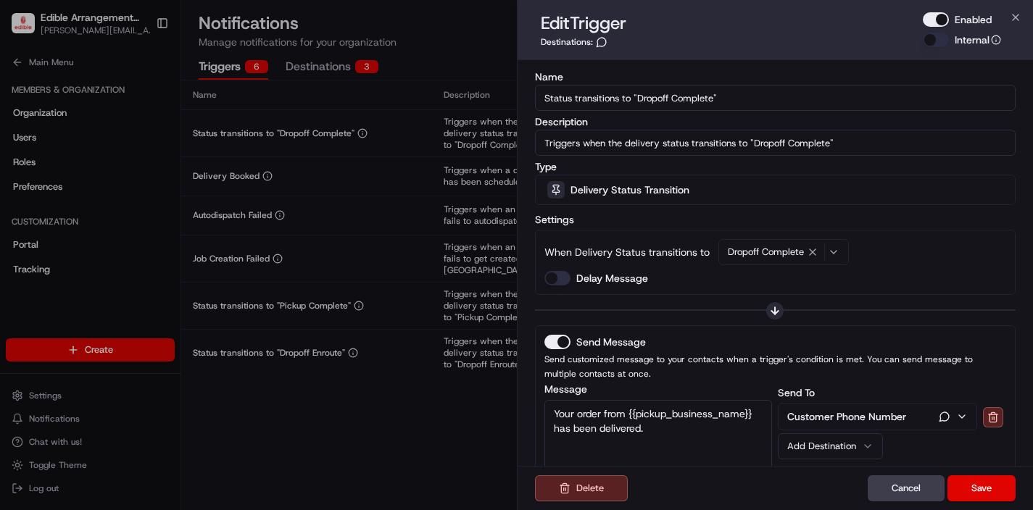
click at [930, 14] on button "Enabled" at bounding box center [936, 19] width 26 height 15
click at [977, 495] on button "Save" at bounding box center [982, 489] width 68 height 26
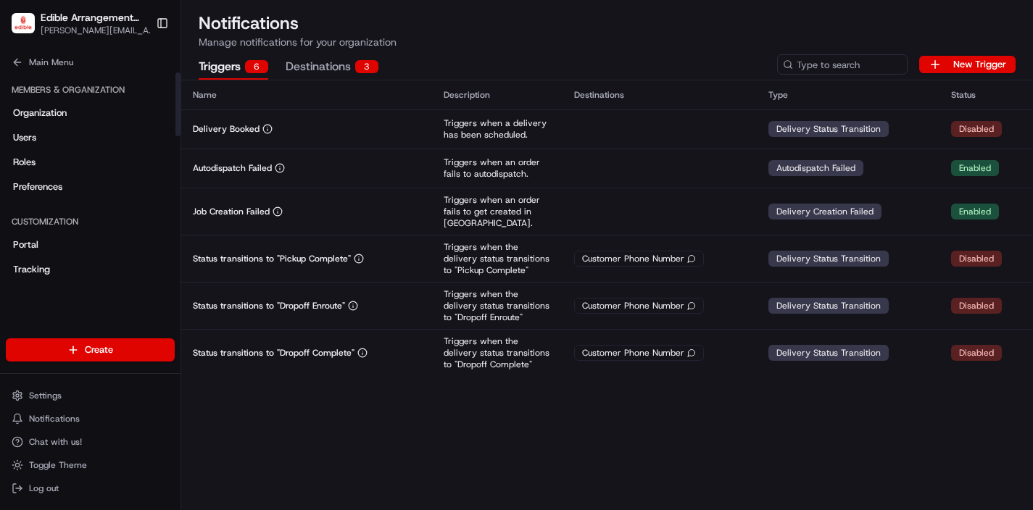
click at [72, 352] on html "Edible Arrangements - [GEOGRAPHIC_DATA], [GEOGRAPHIC_DATA] [EMAIL_ADDRESS][DOMA…" at bounding box center [516, 255] width 1033 height 510
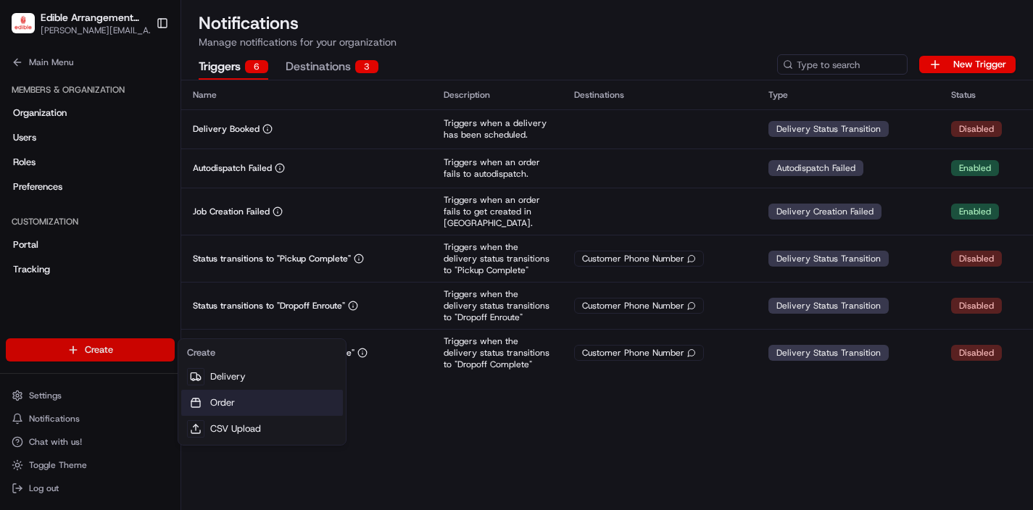
click at [230, 399] on link "Order" at bounding box center [262, 403] width 162 height 26
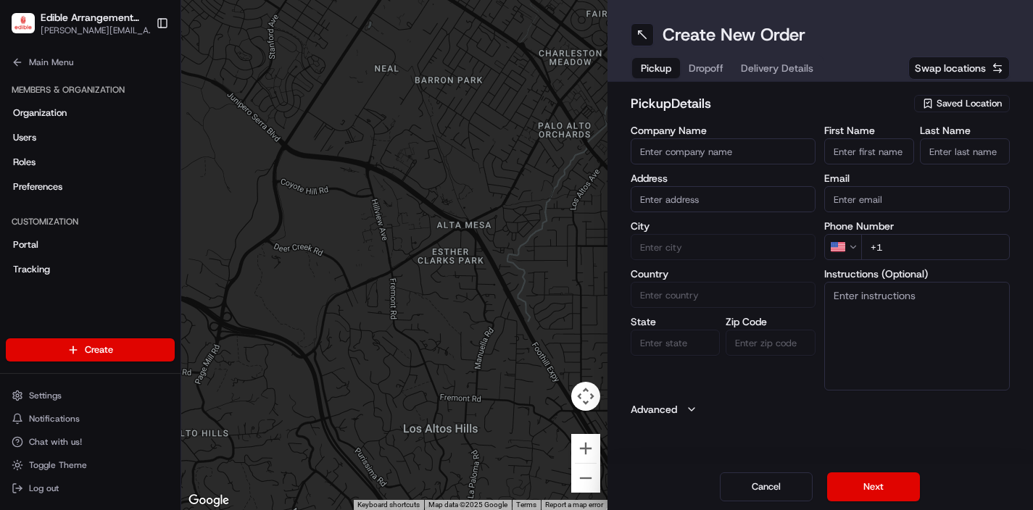
click at [951, 106] on span "Saved Location" at bounding box center [969, 103] width 65 height 13
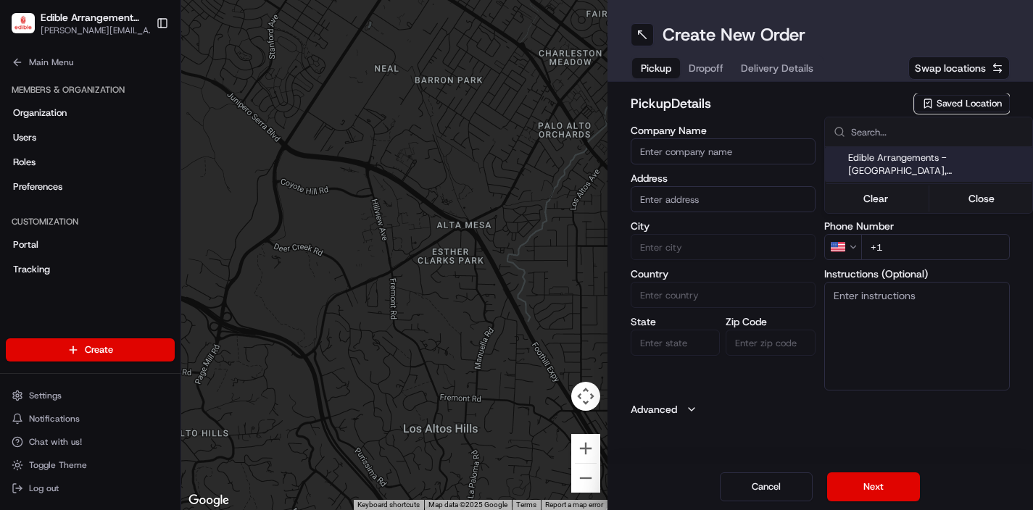
click at [932, 160] on span "Edible Arrangements - [GEOGRAPHIC_DATA], [GEOGRAPHIC_DATA] (AL1284)" at bounding box center [937, 165] width 178 height 26
type input "Edible Arrangements - [GEOGRAPHIC_DATA], [GEOGRAPHIC_DATA]"
type input "[STREET_ADDRESS][PERSON_NAME]"
type input "[PERSON_NAME]"
type input "US"
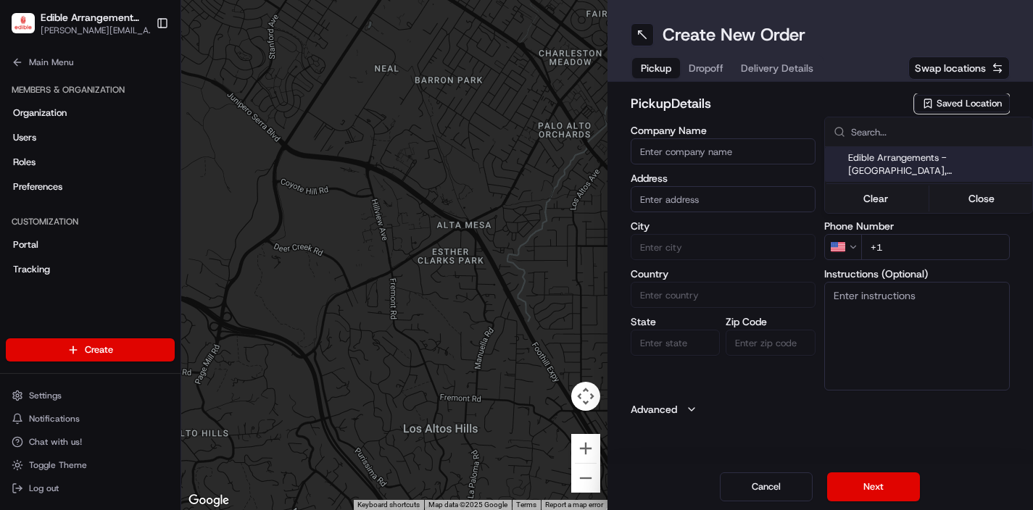
type input "AL"
type input "36106"
type input "[EMAIL_ADDRESS][DOMAIN_NAME]"
type input "[PHONE_NUMBER]"
type textarea "Please come inside the store to pick up the arrangement."
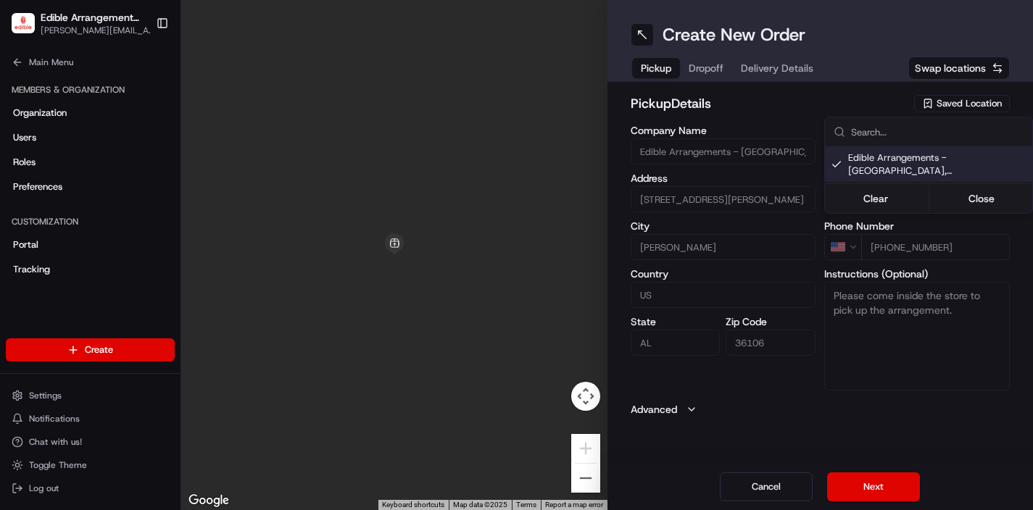
click at [800, 102] on html "Edible Arrangements - [GEOGRAPHIC_DATA], [GEOGRAPHIC_DATA] [EMAIL_ADDRESS][DOMA…" at bounding box center [516, 255] width 1033 height 510
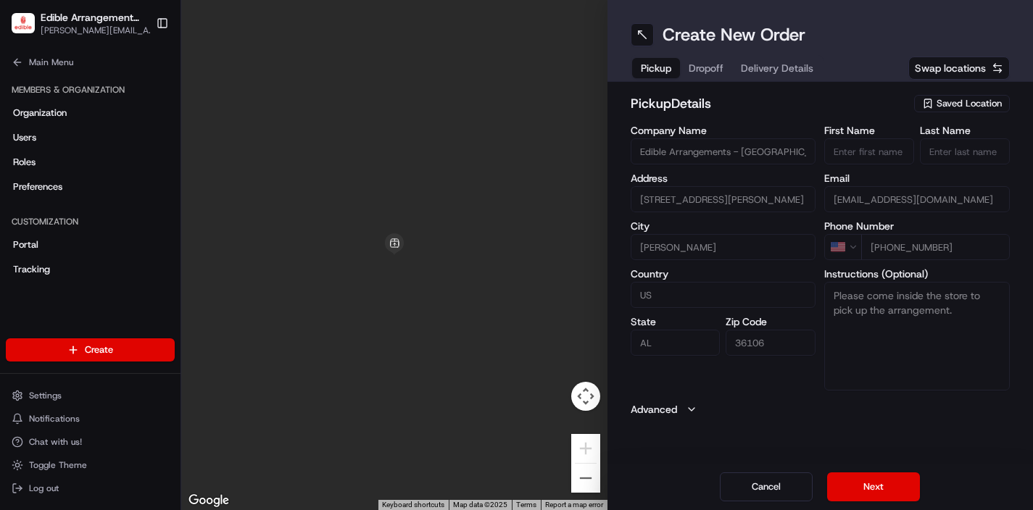
click at [708, 70] on span "Dropoff" at bounding box center [706, 68] width 35 height 15
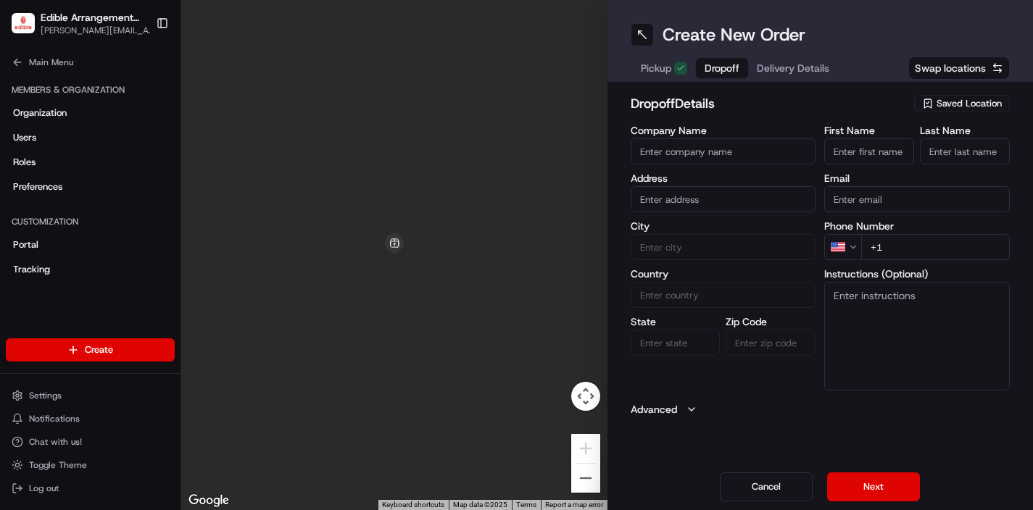
click at [779, 67] on span "Delivery Details" at bounding box center [793, 68] width 73 height 15
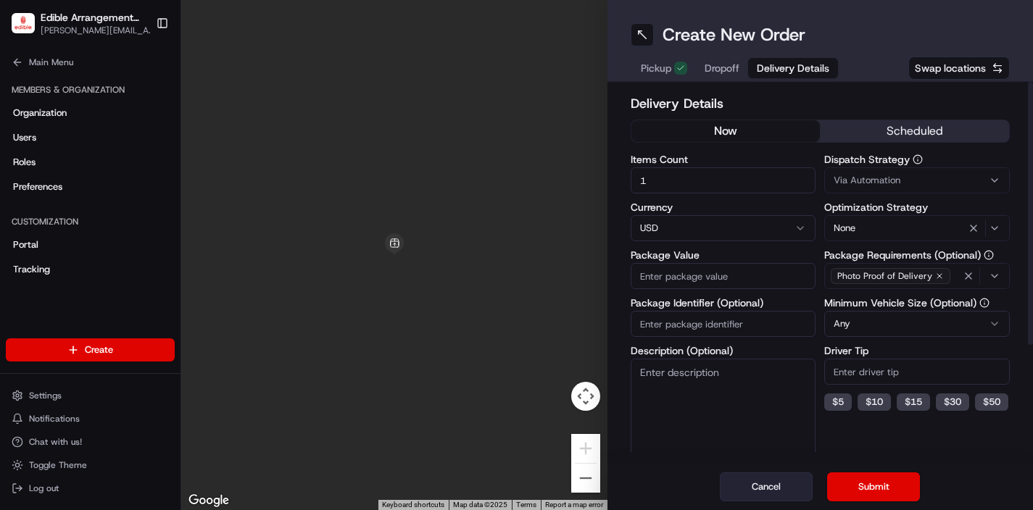
click at [778, 491] on button "Cancel" at bounding box center [766, 487] width 93 height 29
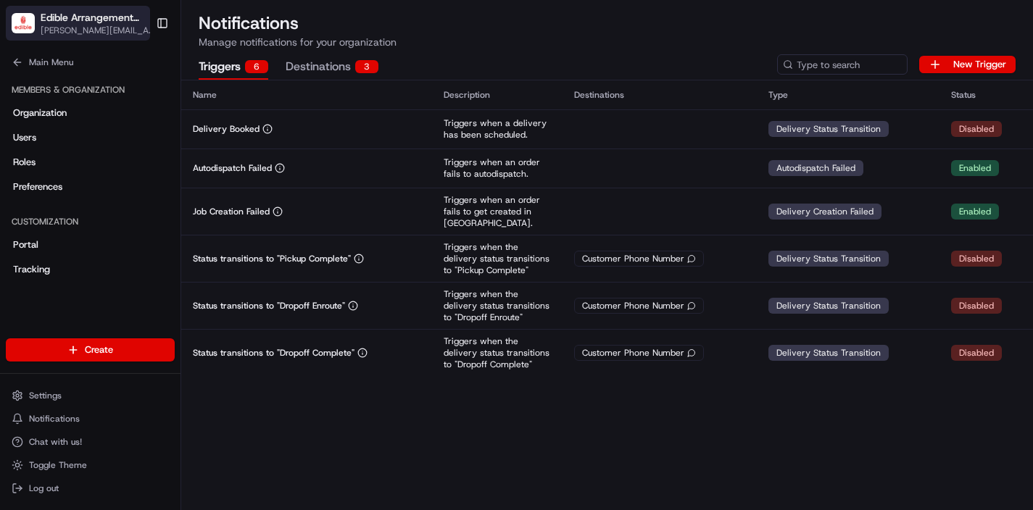
click at [99, 30] on span "[PERSON_NAME][EMAIL_ADDRESS][DOMAIN_NAME]" at bounding box center [100, 31] width 118 height 12
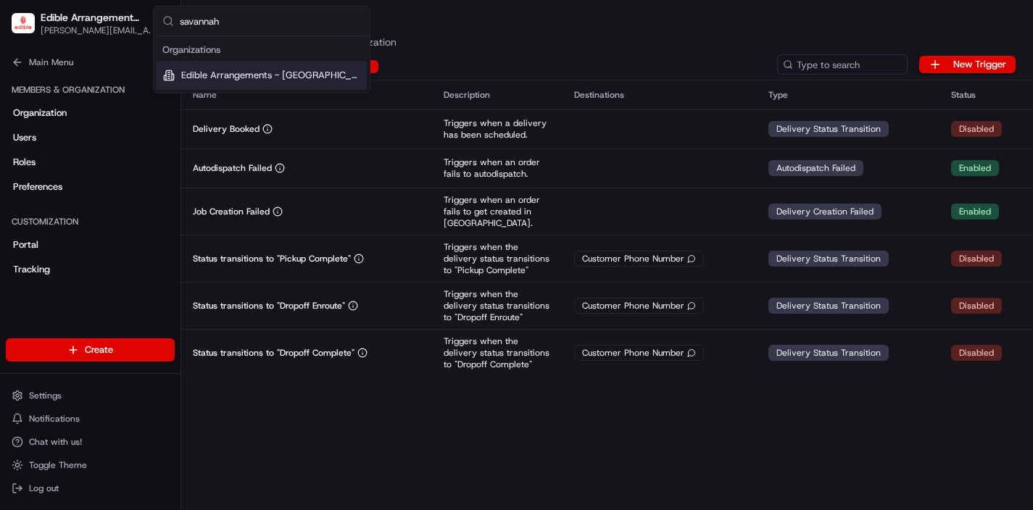
type input "savannah"
click at [245, 81] on span "Edible Arrangements - [GEOGRAPHIC_DATA], [GEOGRAPHIC_DATA]" at bounding box center [271, 75] width 180 height 13
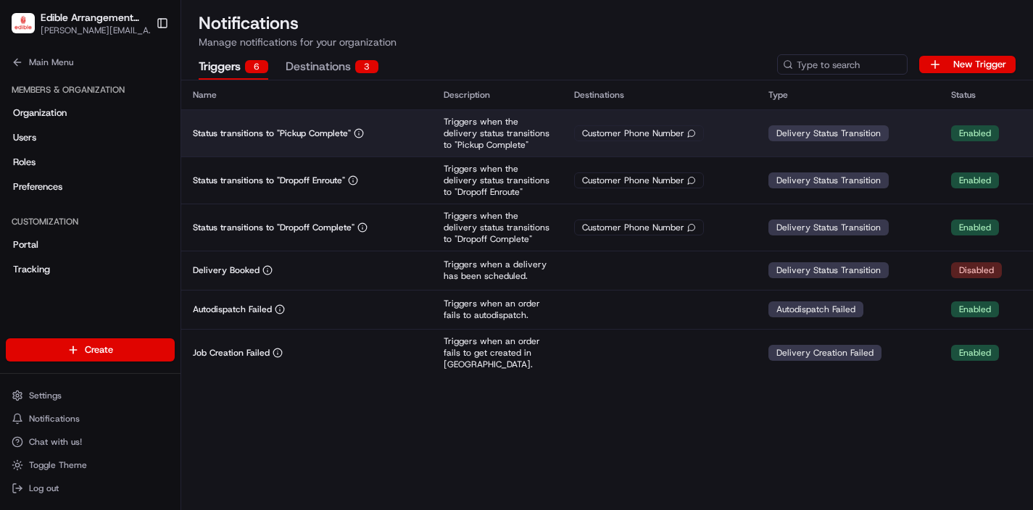
click at [719, 132] on div "Customer Phone Number" at bounding box center [659, 133] width 171 height 16
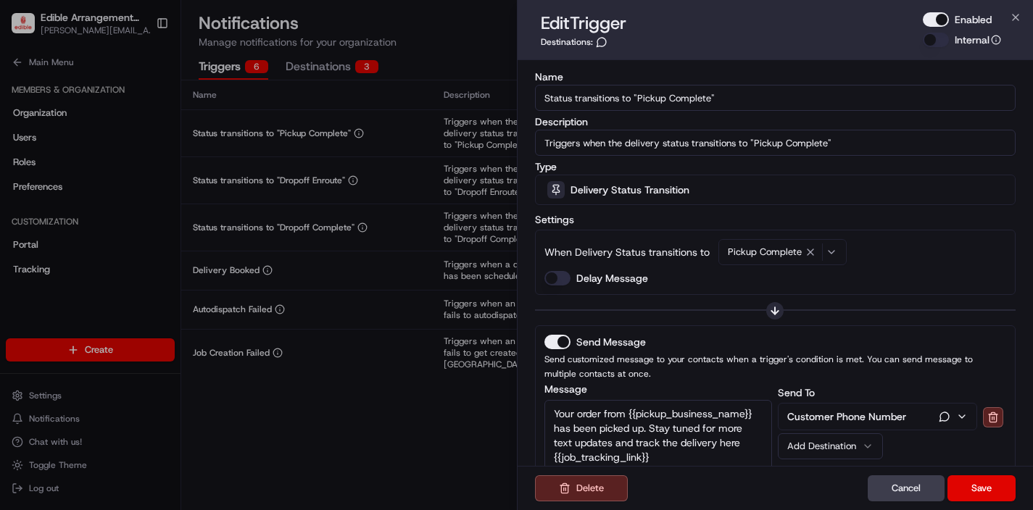
drag, startPoint x: 927, startPoint y: 22, endPoint x: 893, endPoint y: 265, distance: 245.2
click at [927, 22] on button "Enabled" at bounding box center [936, 19] width 26 height 15
click at [964, 484] on button "Save" at bounding box center [982, 489] width 68 height 26
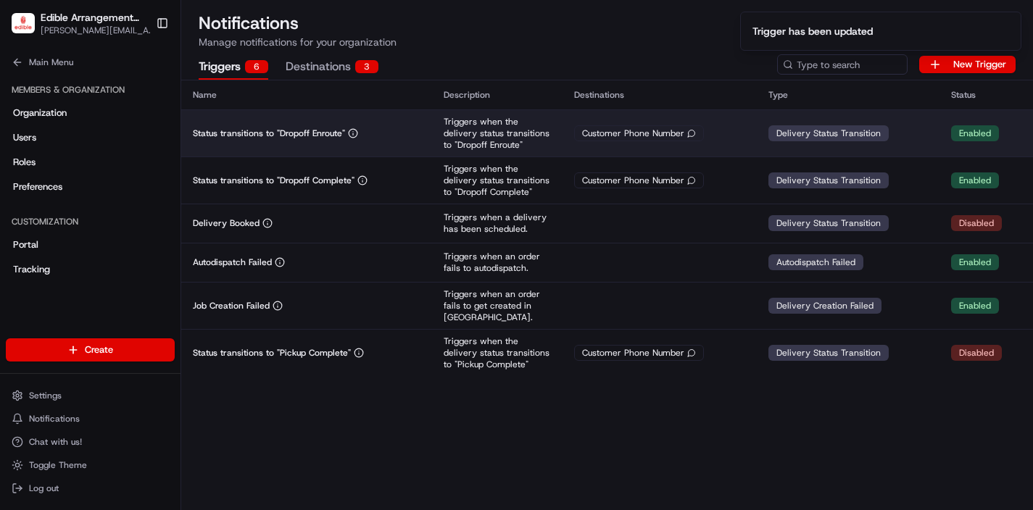
click at [630, 141] on td "Customer Phone Number" at bounding box center [660, 132] width 194 height 47
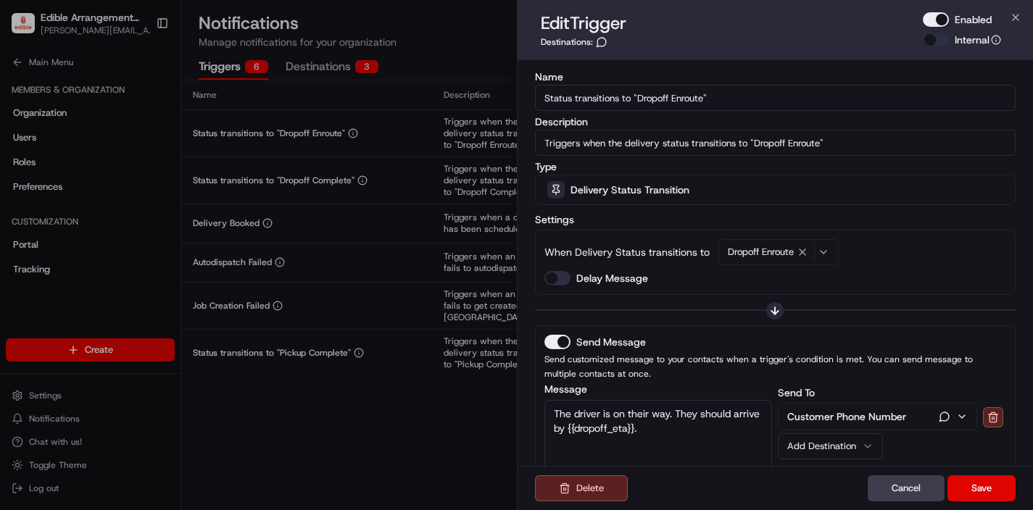
drag, startPoint x: 935, startPoint y: 25, endPoint x: 932, endPoint y: 141, distance: 116.0
click at [935, 25] on button "Enabled" at bounding box center [936, 19] width 26 height 15
click at [982, 480] on button "Save" at bounding box center [982, 489] width 68 height 26
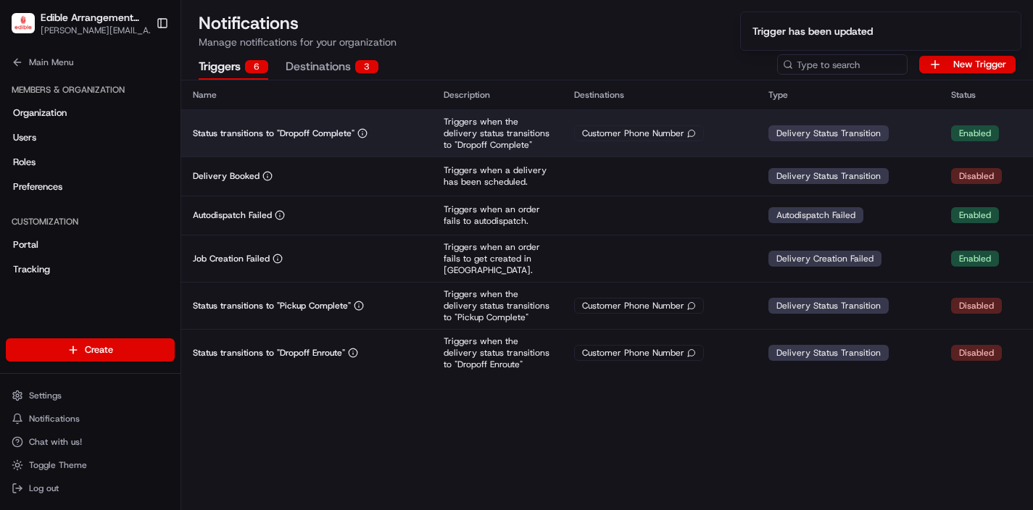
click at [483, 134] on p "Triggers when the delivery status transitions to "Dropoff Complete"" at bounding box center [497, 133] width 107 height 35
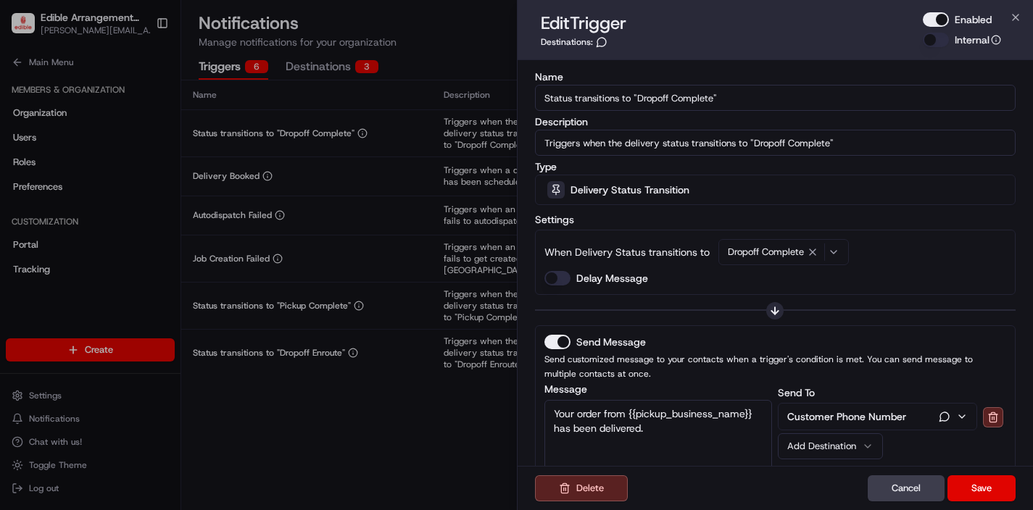
drag, startPoint x: 946, startPoint y: 17, endPoint x: 943, endPoint y: 28, distance: 12.0
click at [946, 17] on button "Enabled" at bounding box center [936, 19] width 26 height 15
click at [989, 485] on button "Save" at bounding box center [982, 489] width 68 height 26
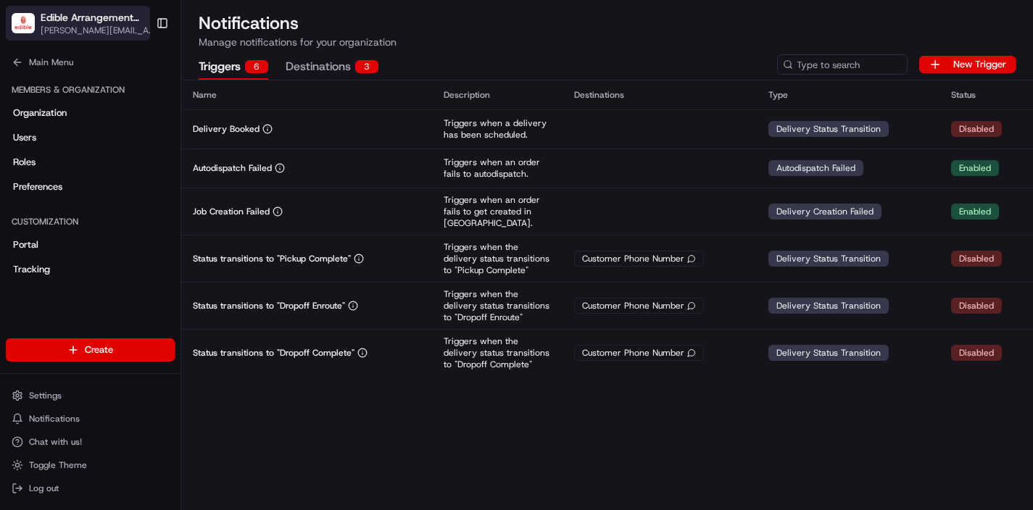
click at [95, 28] on span "[PERSON_NAME][EMAIL_ADDRESS][DOMAIN_NAME]" at bounding box center [100, 31] width 118 height 12
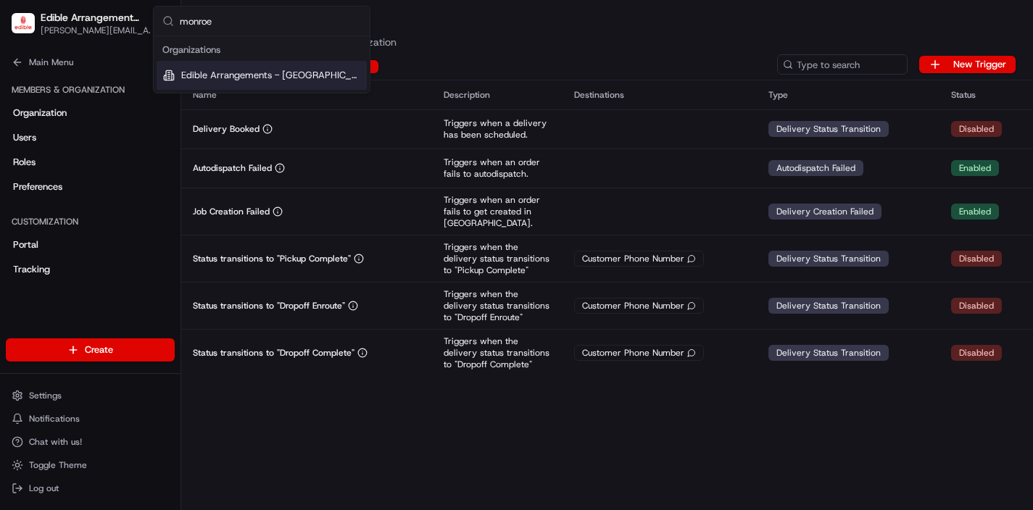
type input "monroe"
click at [224, 77] on span "Edible Arrangements - [GEOGRAPHIC_DATA], [GEOGRAPHIC_DATA]" at bounding box center [271, 75] width 180 height 13
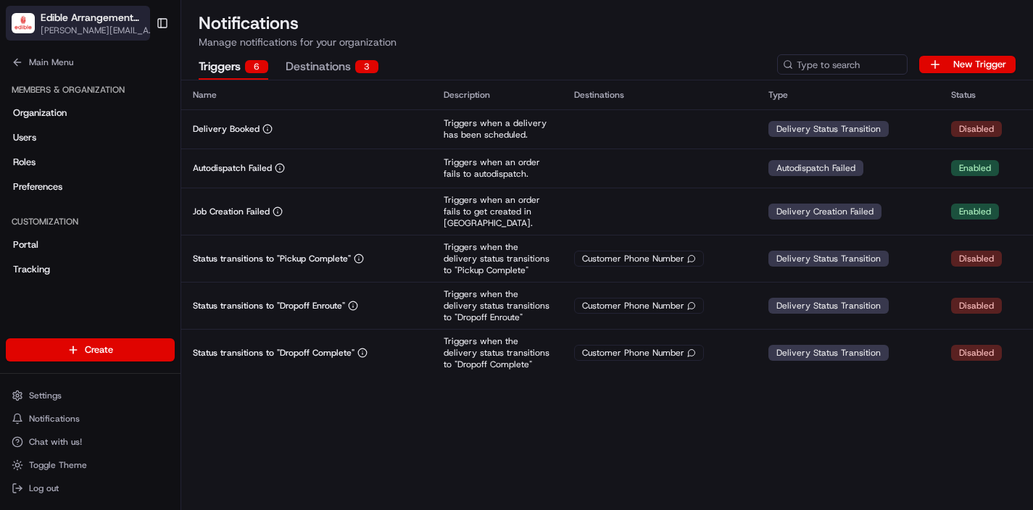
click at [109, 29] on span "[PERSON_NAME][EMAIL_ADDRESS][DOMAIN_NAME]" at bounding box center [100, 31] width 118 height 12
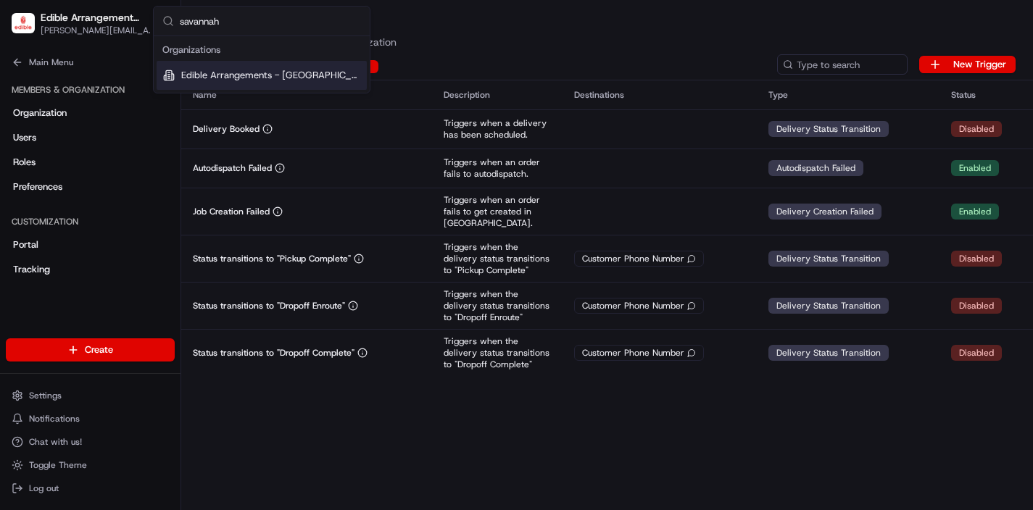
type input "savannah"
click at [229, 76] on span "Edible Arrangements - [GEOGRAPHIC_DATA], [GEOGRAPHIC_DATA]" at bounding box center [271, 75] width 180 height 13
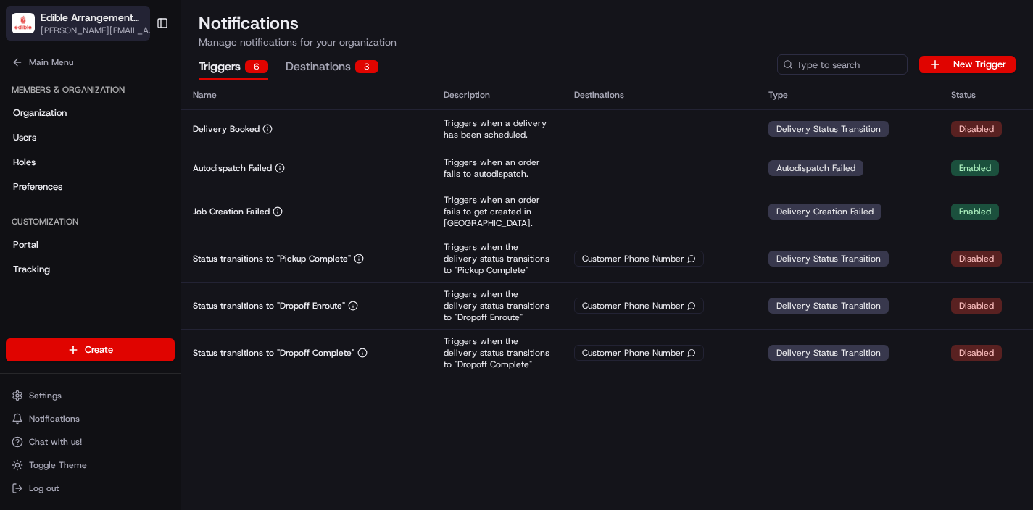
click at [103, 25] on span "[PERSON_NAME][EMAIL_ADDRESS][DOMAIN_NAME]" at bounding box center [100, 31] width 118 height 12
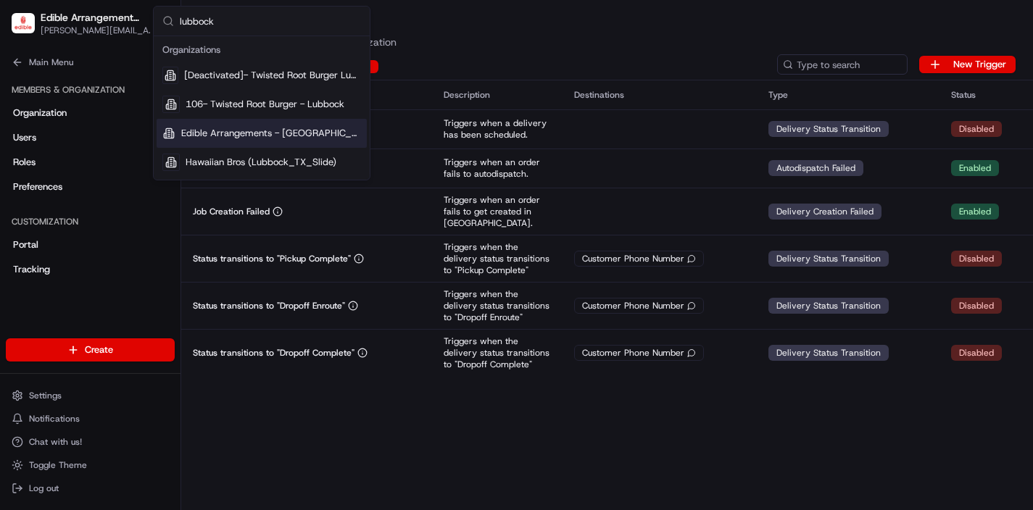
type input "lubbock"
click at [227, 126] on div "Edible Arrangements - [GEOGRAPHIC_DATA], [GEOGRAPHIC_DATA]" at bounding box center [262, 133] width 210 height 29
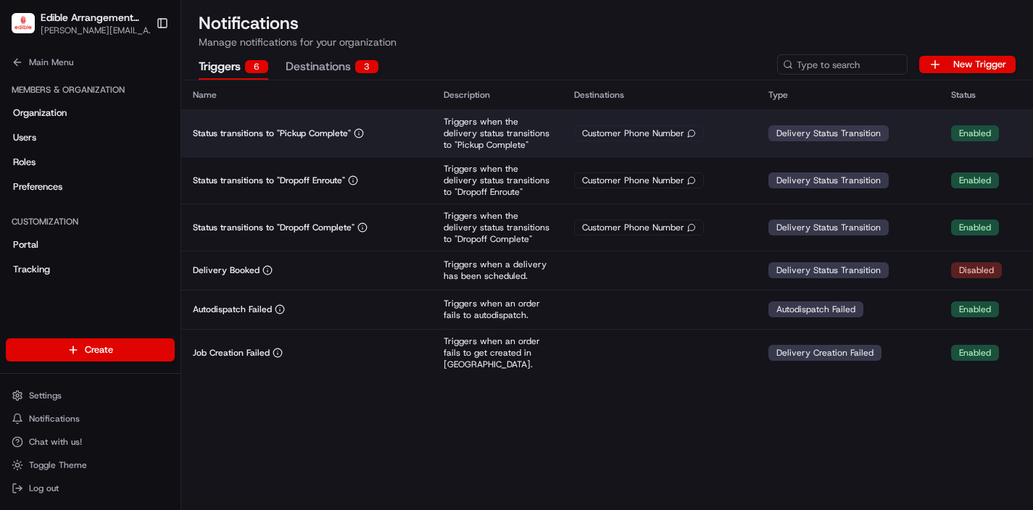
click at [711, 141] on td "Customer Phone Number" at bounding box center [660, 132] width 194 height 47
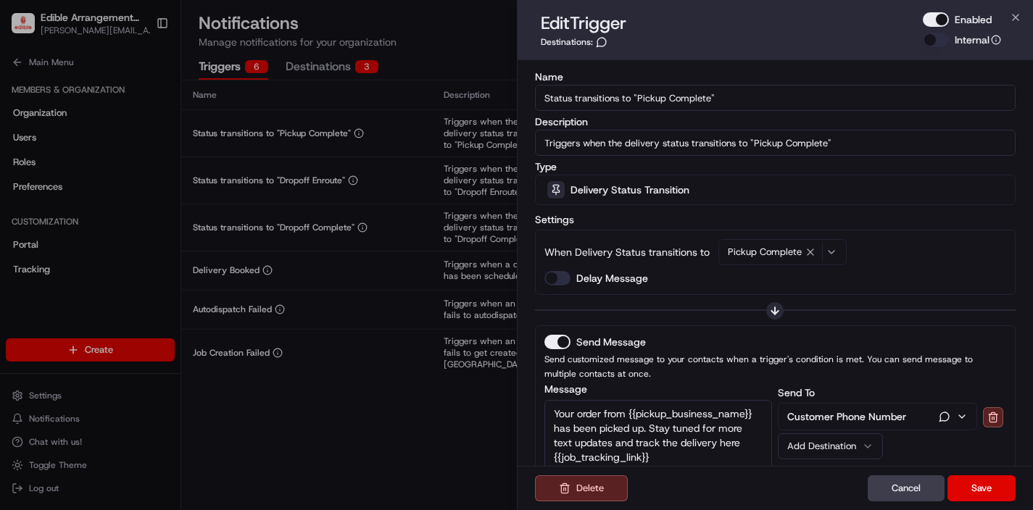
click at [947, 20] on button "Enabled" at bounding box center [936, 19] width 26 height 15
drag, startPoint x: 969, startPoint y: 492, endPoint x: 920, endPoint y: 463, distance: 56.6
click at [969, 492] on button "Save" at bounding box center [982, 489] width 68 height 26
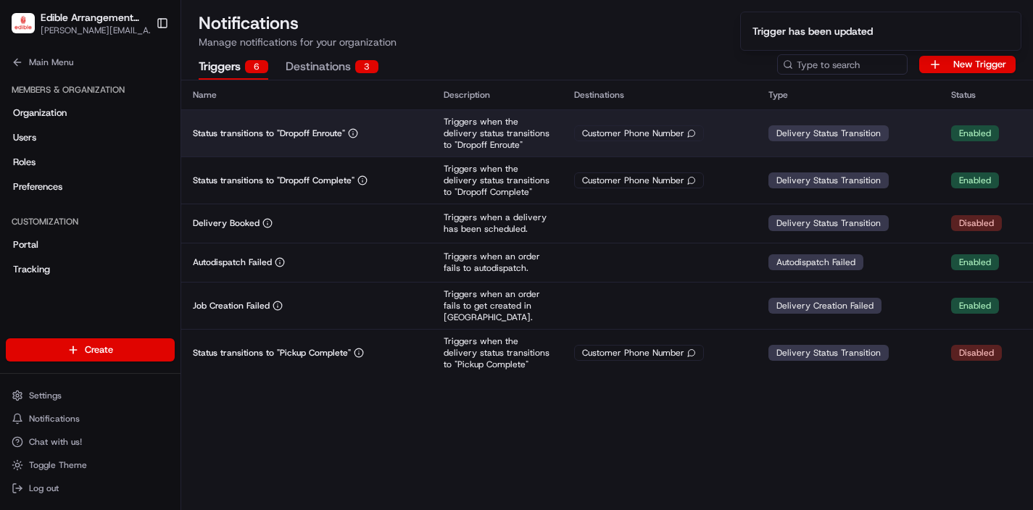
click at [594, 133] on div "Customer Phone Number" at bounding box center [639, 133] width 130 height 16
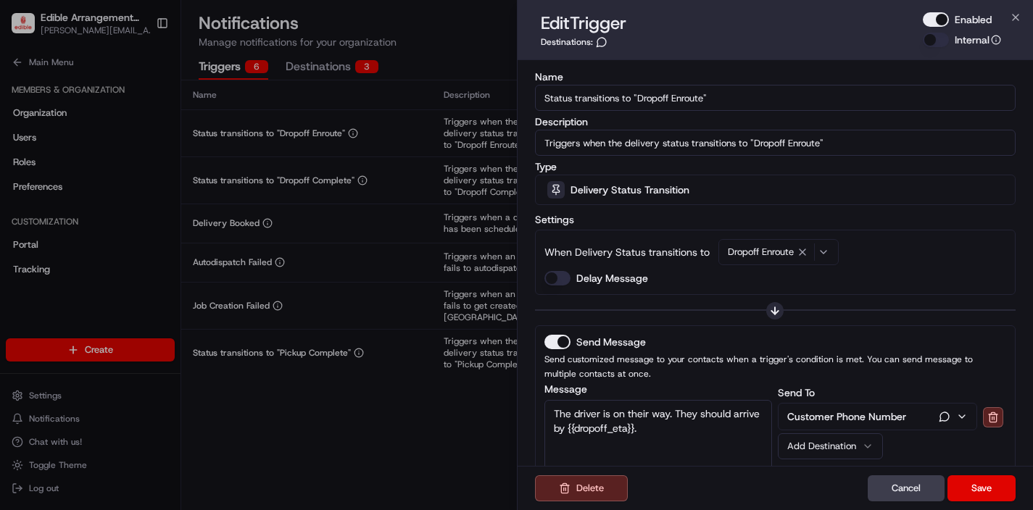
drag, startPoint x: 940, startPoint y: 17, endPoint x: 963, endPoint y: 187, distance: 171.9
click at [940, 17] on button "Enabled" at bounding box center [936, 19] width 26 height 15
drag, startPoint x: 982, startPoint y: 488, endPoint x: 951, endPoint y: 447, distance: 51.6
click at [982, 488] on button "Save" at bounding box center [982, 489] width 68 height 26
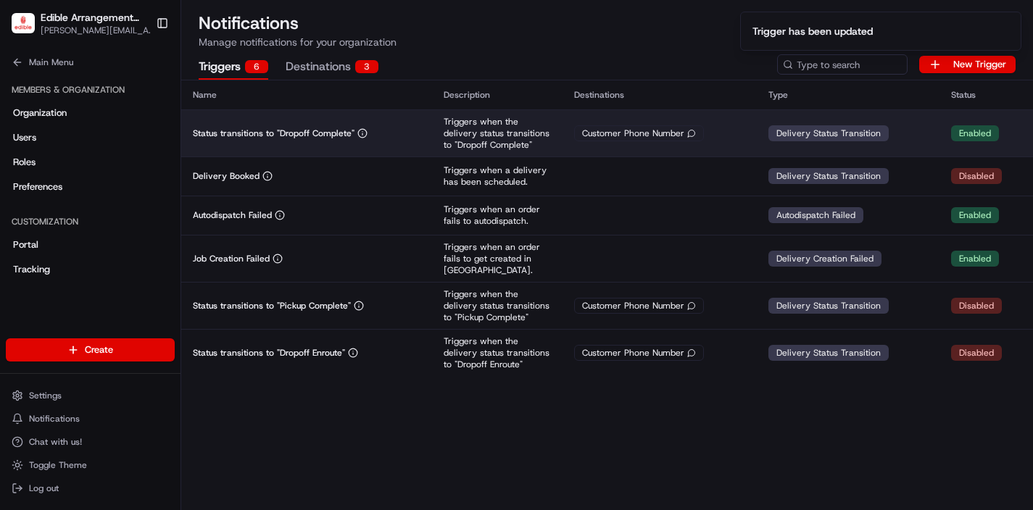
click at [635, 137] on div "Customer Phone Number" at bounding box center [639, 133] width 130 height 16
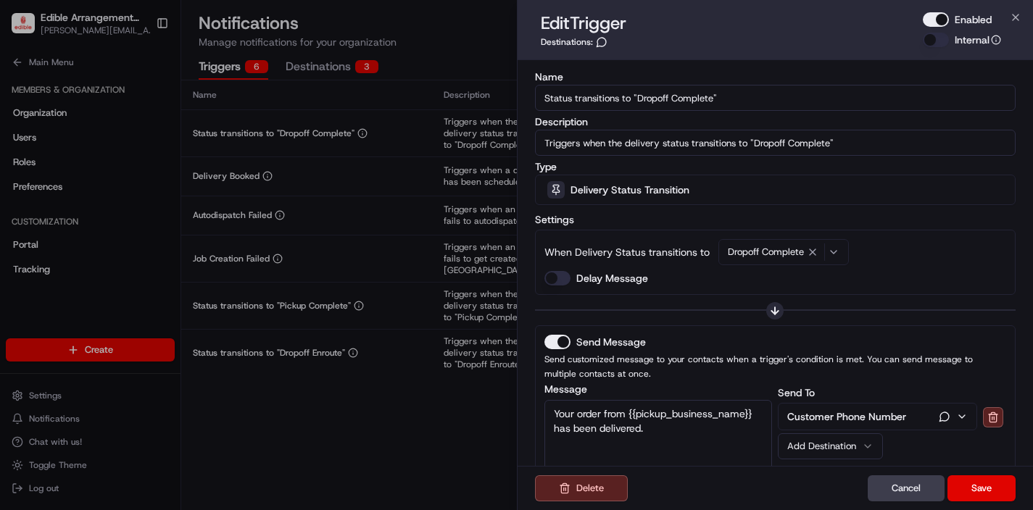
click at [934, 18] on button "Enabled" at bounding box center [936, 19] width 26 height 15
click at [969, 489] on button "Save" at bounding box center [982, 489] width 68 height 26
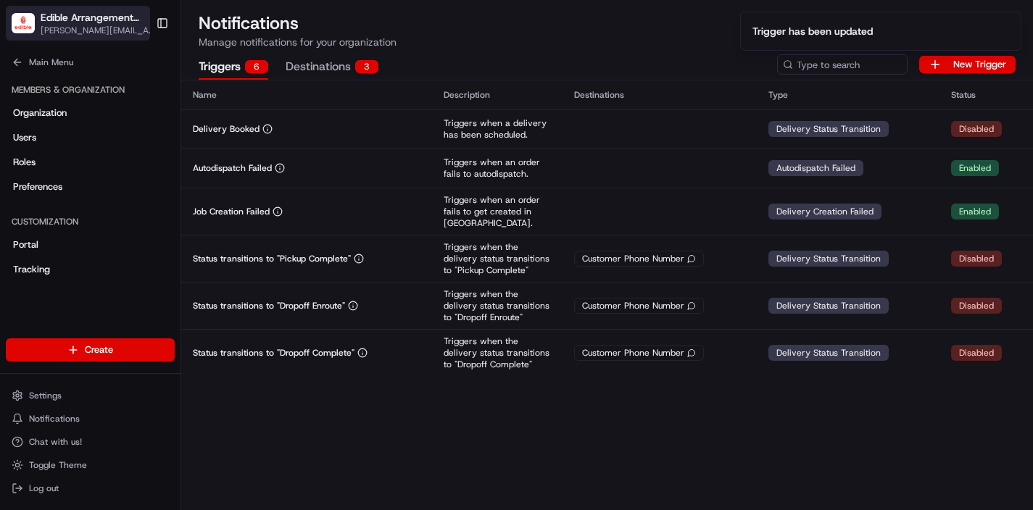
click at [70, 26] on span "[PERSON_NAME][EMAIL_ADDRESS][DOMAIN_NAME]" at bounding box center [100, 31] width 118 height 12
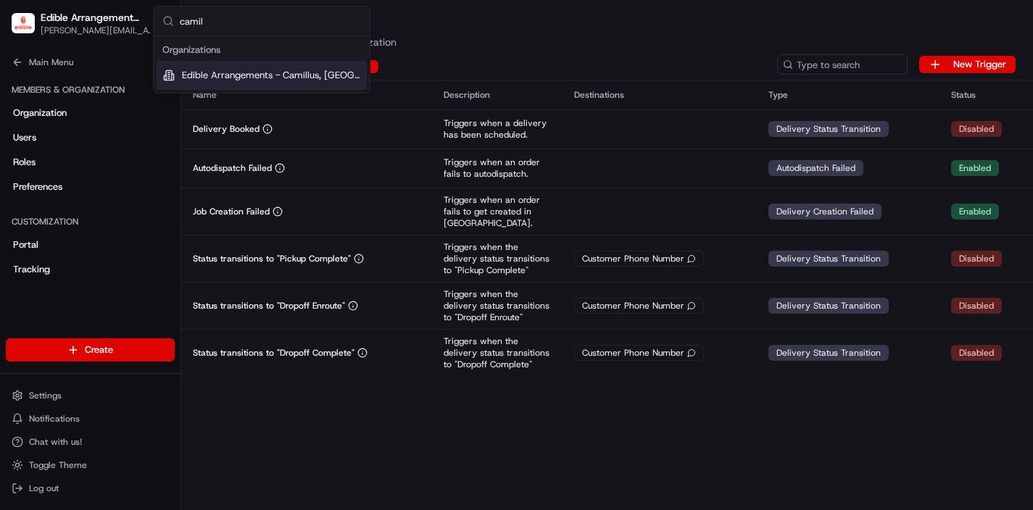
type input "camil"
click at [233, 78] on span "Edible Arrangements - Camillus, [GEOGRAPHIC_DATA]" at bounding box center [271, 75] width 179 height 13
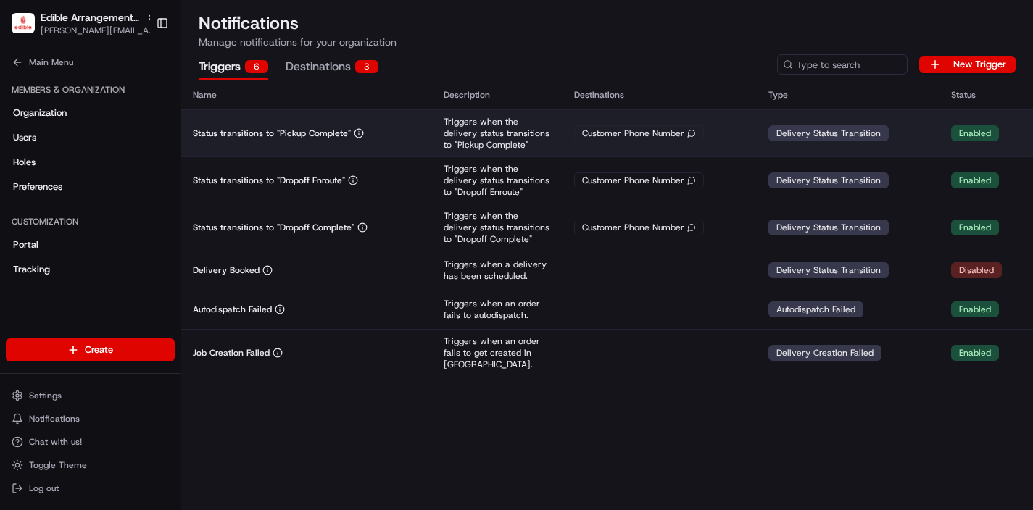
click at [687, 141] on div "Customer Phone Number" at bounding box center [639, 133] width 130 height 16
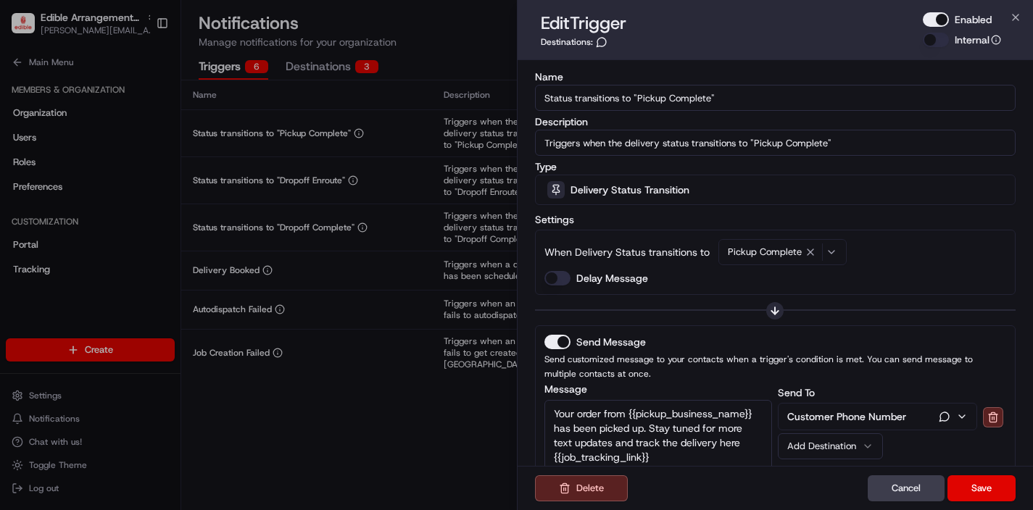
click at [940, 15] on button "Enabled" at bounding box center [936, 19] width 26 height 15
click at [978, 495] on button "Save" at bounding box center [982, 489] width 68 height 26
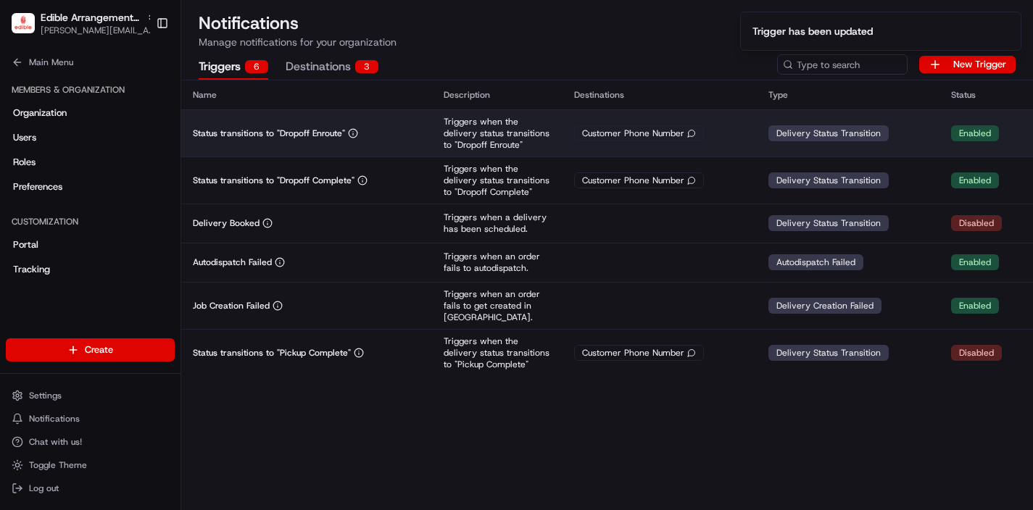
click at [660, 126] on div "Customer Phone Number" at bounding box center [639, 133] width 130 height 16
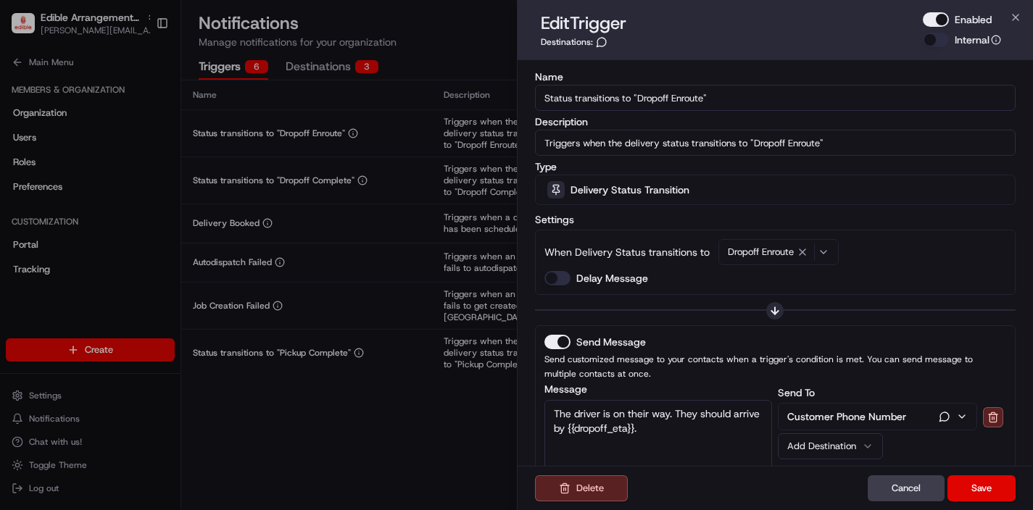
click at [945, 20] on button "Enabled" at bounding box center [936, 19] width 26 height 15
click at [996, 479] on button "Save" at bounding box center [982, 489] width 68 height 26
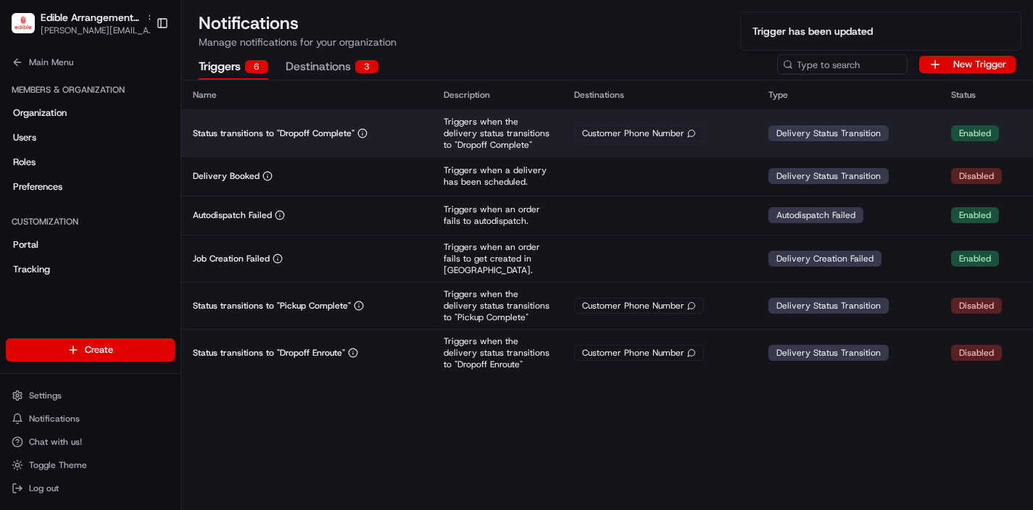
click at [589, 126] on div "Customer Phone Number" at bounding box center [639, 133] width 130 height 16
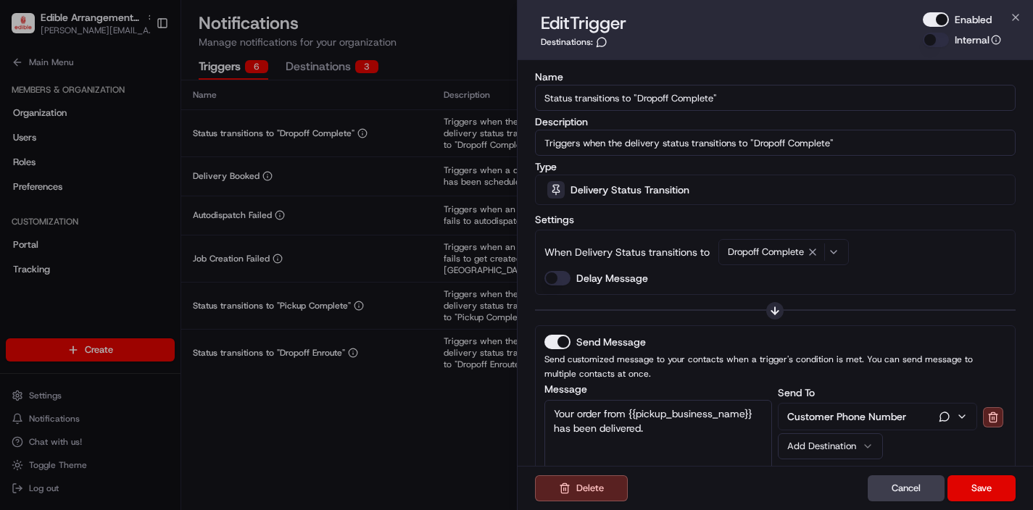
click at [943, 19] on button "Enabled" at bounding box center [936, 19] width 26 height 15
click at [973, 483] on button "Save" at bounding box center [982, 489] width 68 height 26
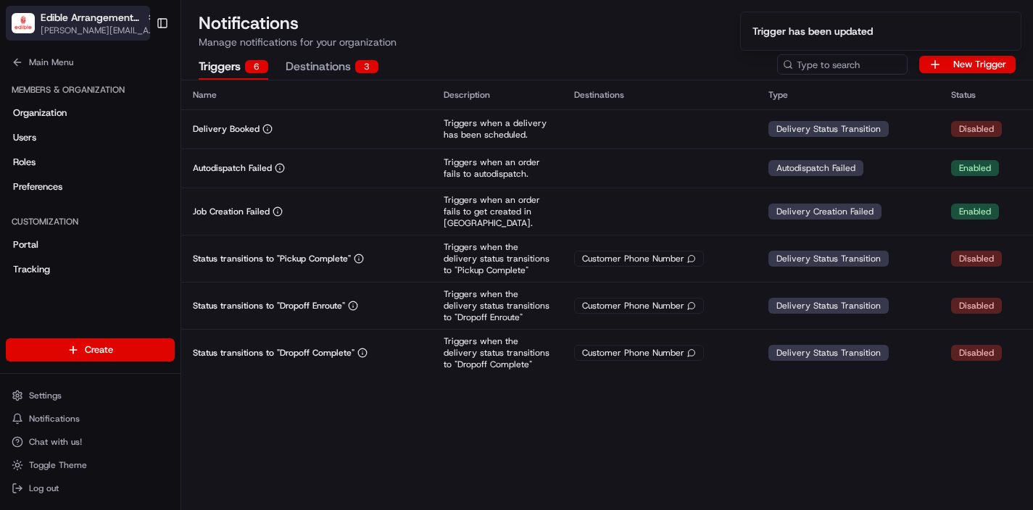
click at [94, 25] on span "[PERSON_NAME][EMAIL_ADDRESS][DOMAIN_NAME]" at bounding box center [99, 31] width 116 height 12
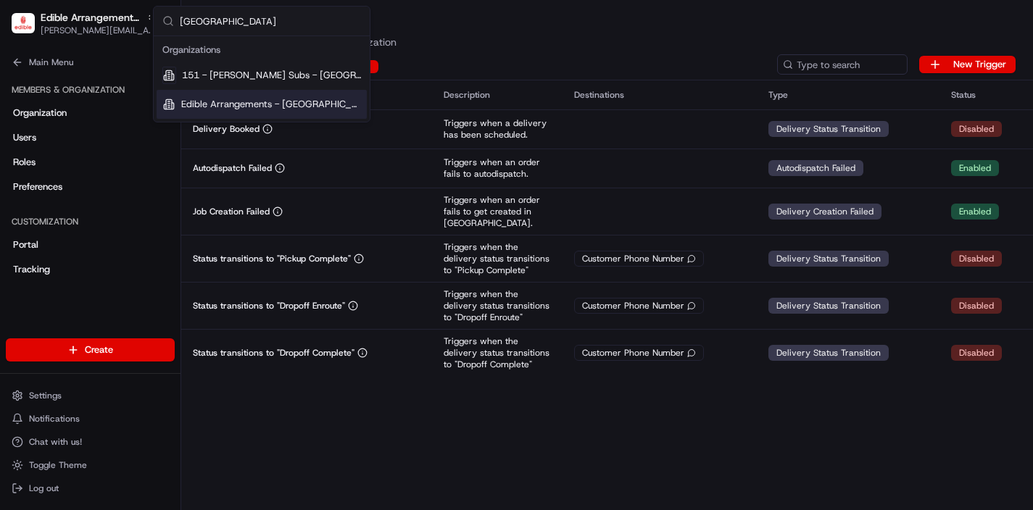
type input "[GEOGRAPHIC_DATA]"
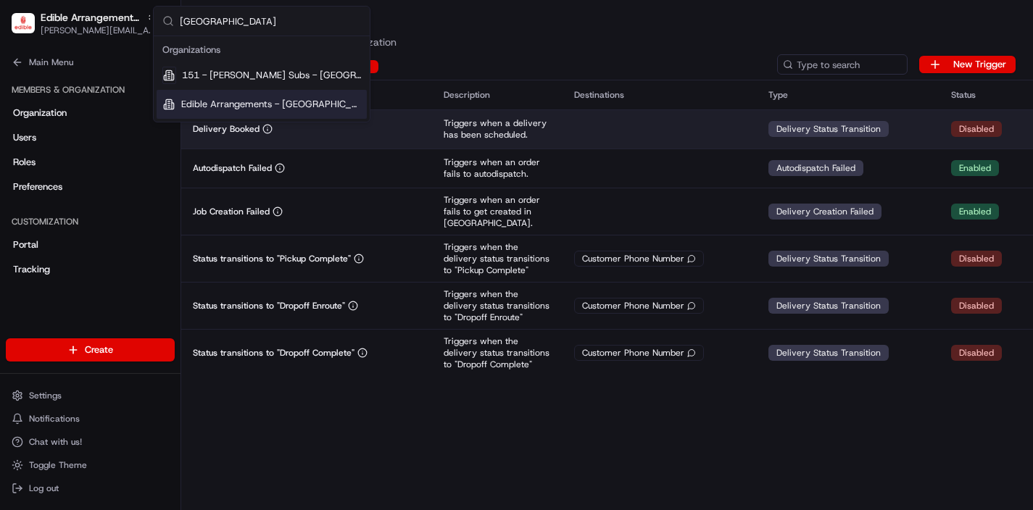
drag, startPoint x: 251, startPoint y: 107, endPoint x: 410, endPoint y: 120, distance: 159.3
click at [251, 107] on span "Edible Arrangements - [GEOGRAPHIC_DATA], [GEOGRAPHIC_DATA]" at bounding box center [271, 104] width 180 height 13
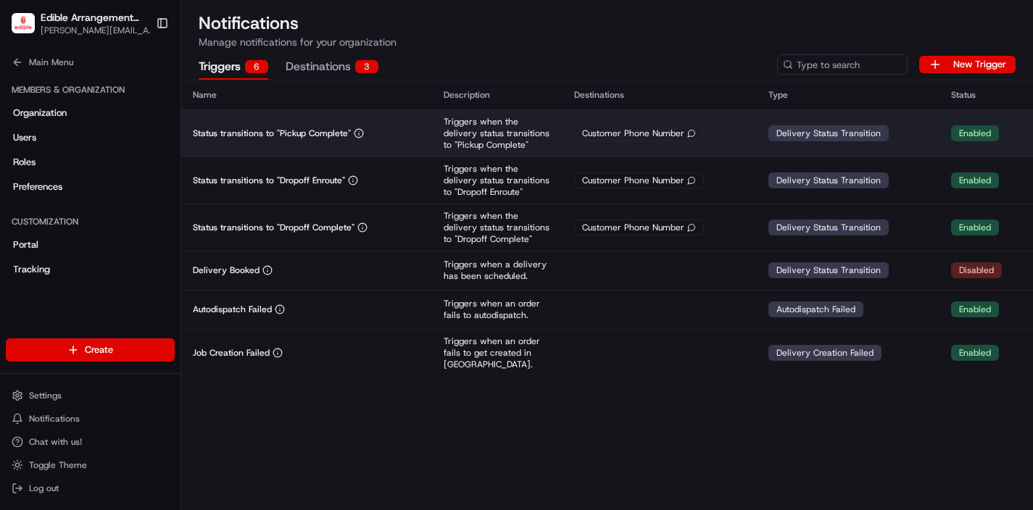
click at [793, 131] on div "Delivery Status Transition" at bounding box center [829, 133] width 120 height 16
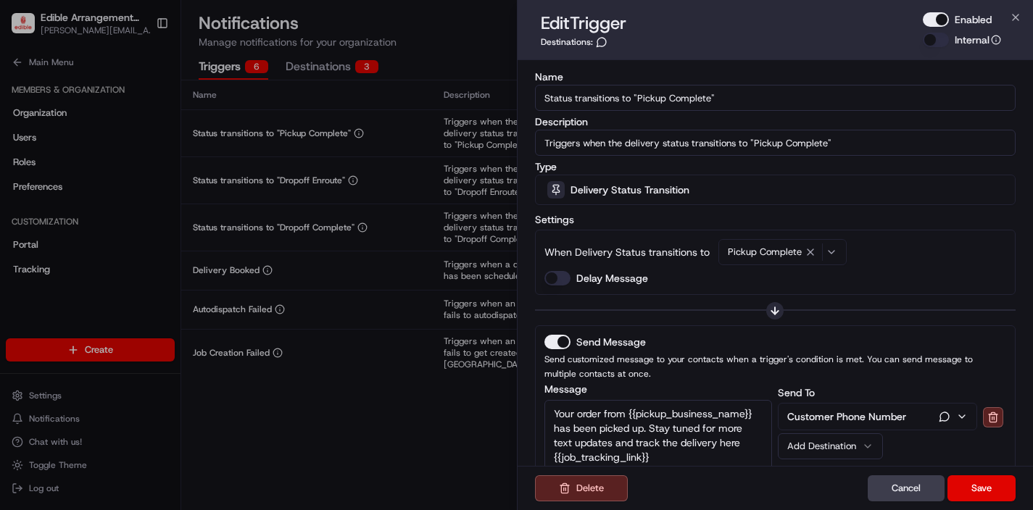
drag, startPoint x: 937, startPoint y: 20, endPoint x: 933, endPoint y: 72, distance: 51.6
click at [936, 20] on button "Enabled" at bounding box center [936, 19] width 26 height 15
click at [982, 479] on button "Save" at bounding box center [982, 489] width 68 height 26
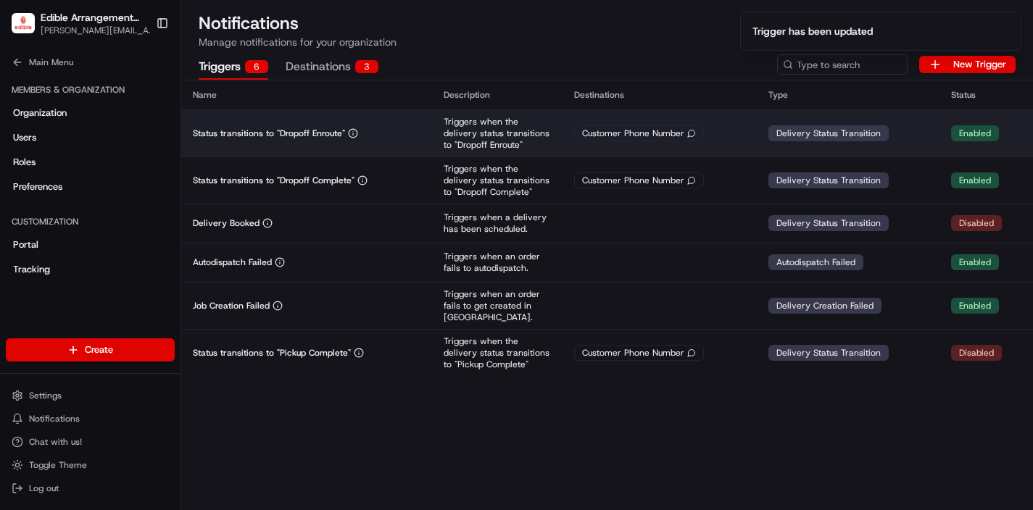
click at [681, 141] on td "Customer Phone Number" at bounding box center [660, 132] width 194 height 47
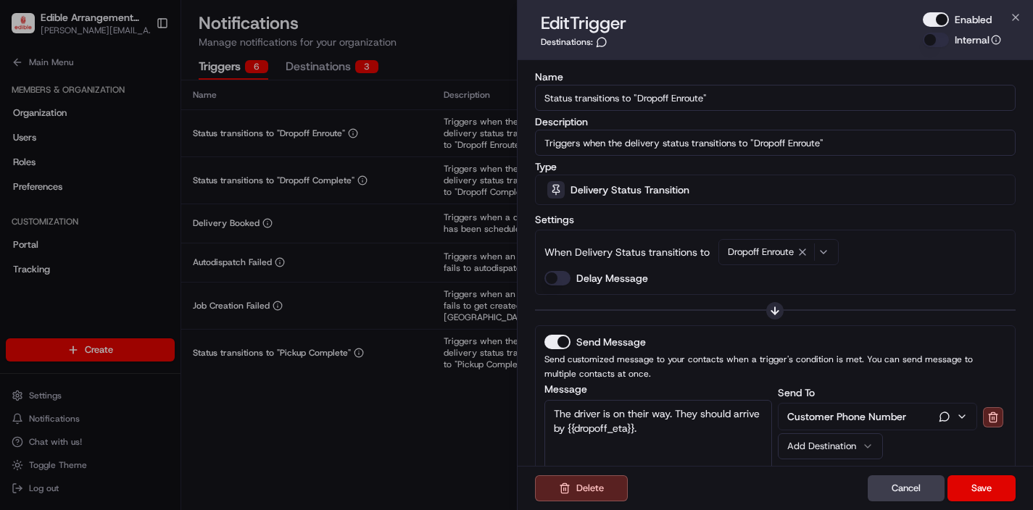
click at [940, 18] on button "Enabled" at bounding box center [936, 19] width 26 height 15
click at [981, 481] on button "Save" at bounding box center [982, 489] width 68 height 26
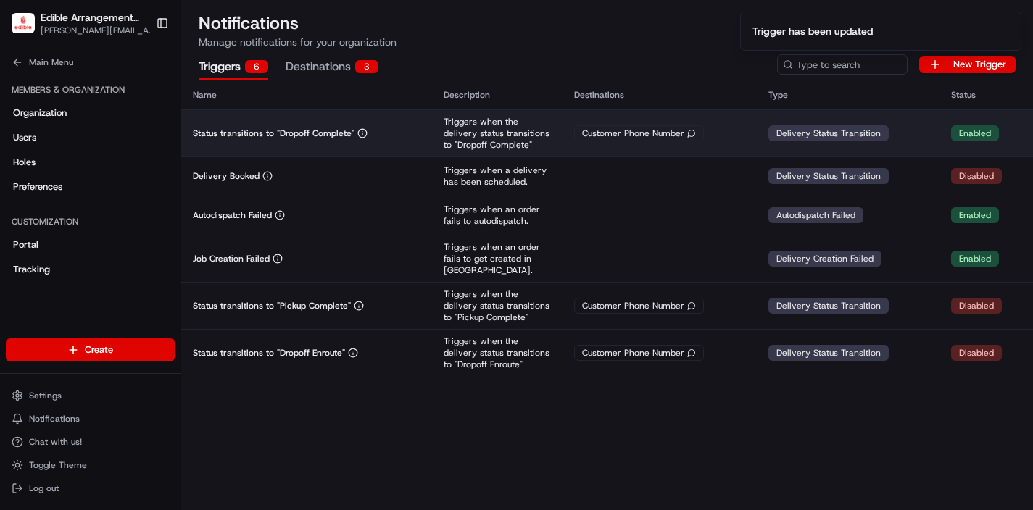
click at [648, 133] on div "Customer Phone Number" at bounding box center [639, 133] width 130 height 16
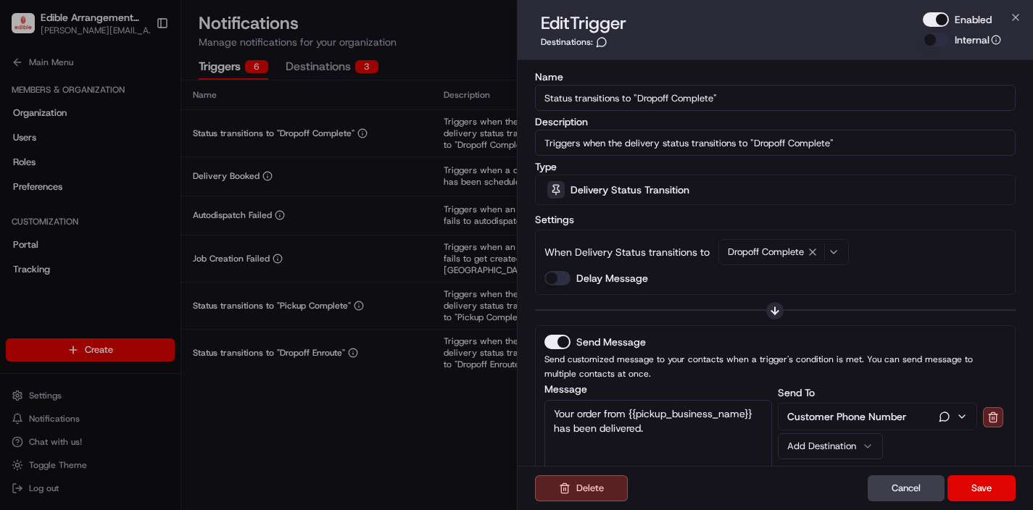
drag, startPoint x: 938, startPoint y: 15, endPoint x: 938, endPoint y: 48, distance: 32.6
click at [938, 17] on button "Enabled" at bounding box center [936, 19] width 26 height 15
click at [980, 481] on button "Save" at bounding box center [982, 489] width 68 height 26
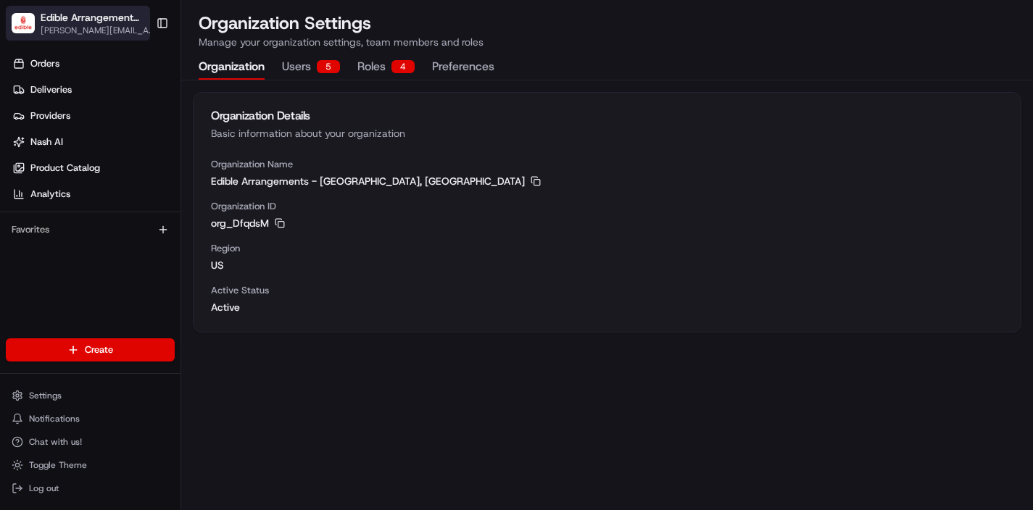
click at [116, 25] on span "[PERSON_NAME][EMAIL_ADDRESS][DOMAIN_NAME]" at bounding box center [100, 31] width 118 height 12
